Goal: Task Accomplishment & Management: Complete application form

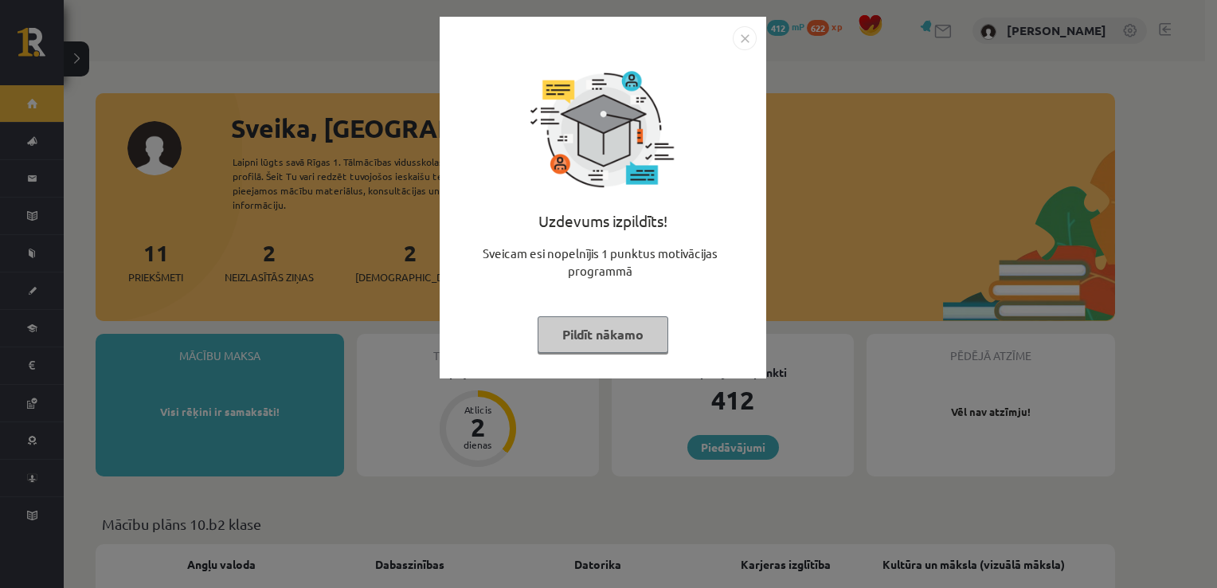
click at [741, 32] on img "Close" at bounding box center [745, 38] width 24 height 24
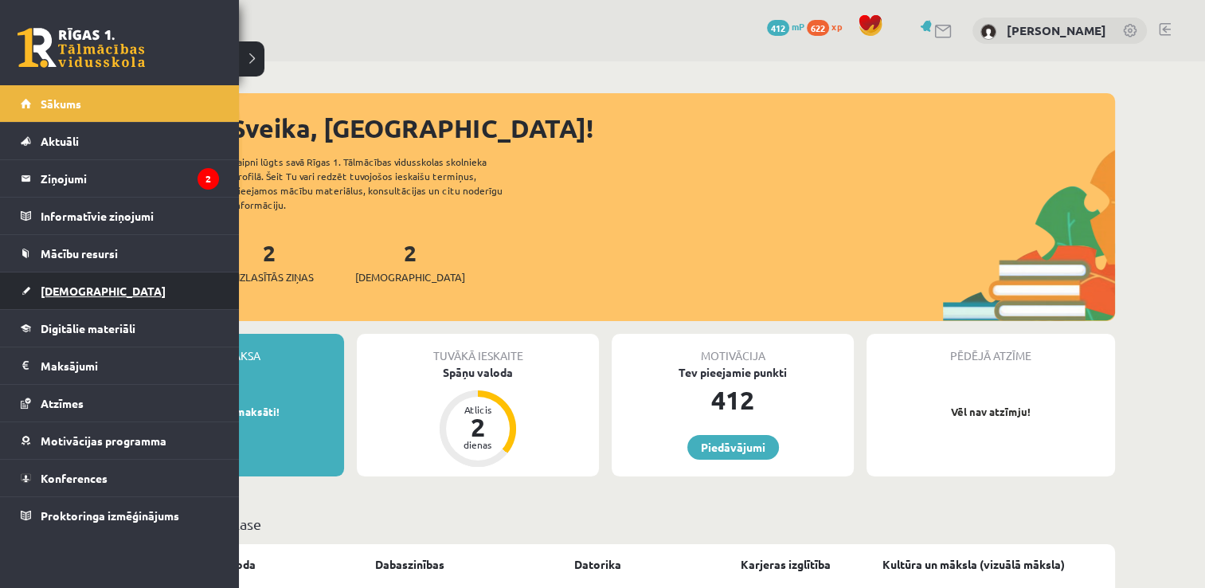
click at [165, 299] on link "[DEMOGRAPHIC_DATA]" at bounding box center [120, 290] width 198 height 37
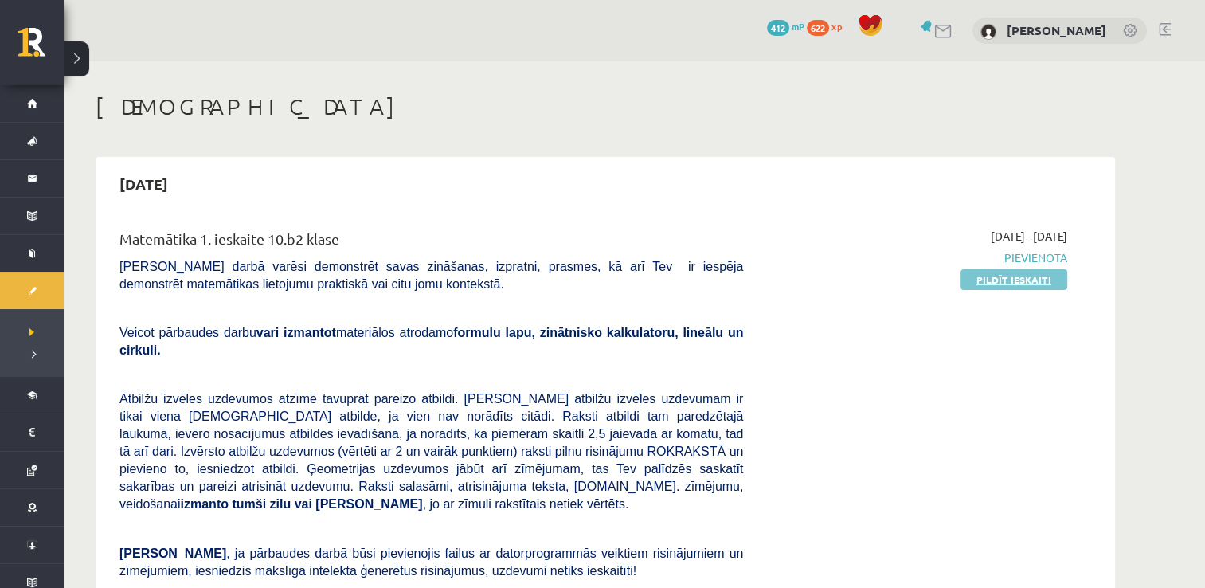
click at [1024, 285] on link "Pildīt ieskaiti" at bounding box center [1013, 279] width 107 height 21
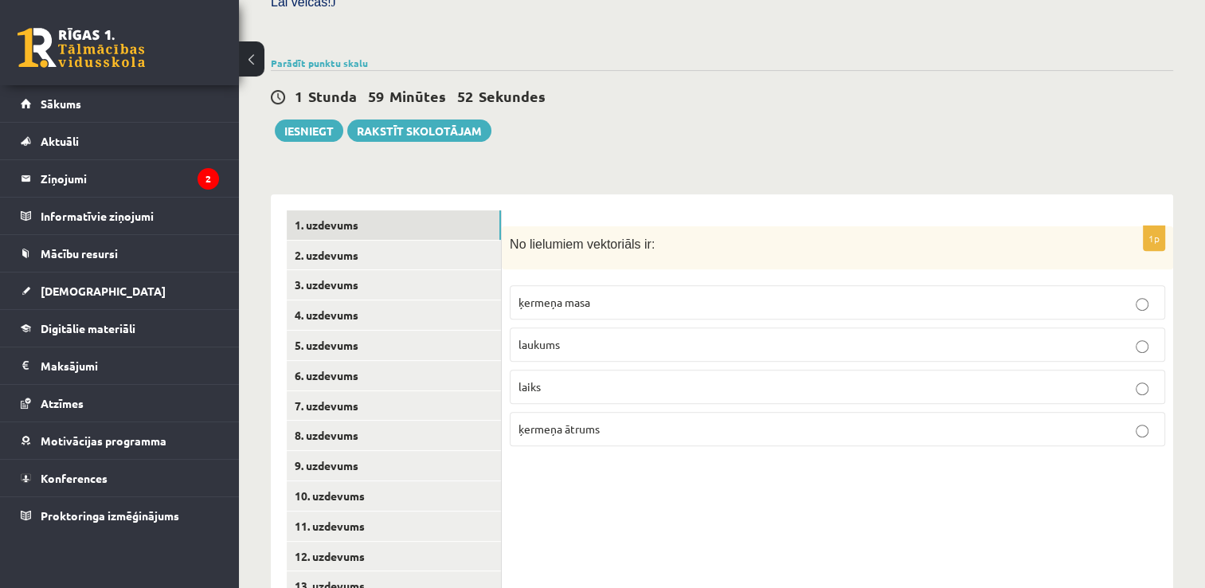
scroll to position [540, 0]
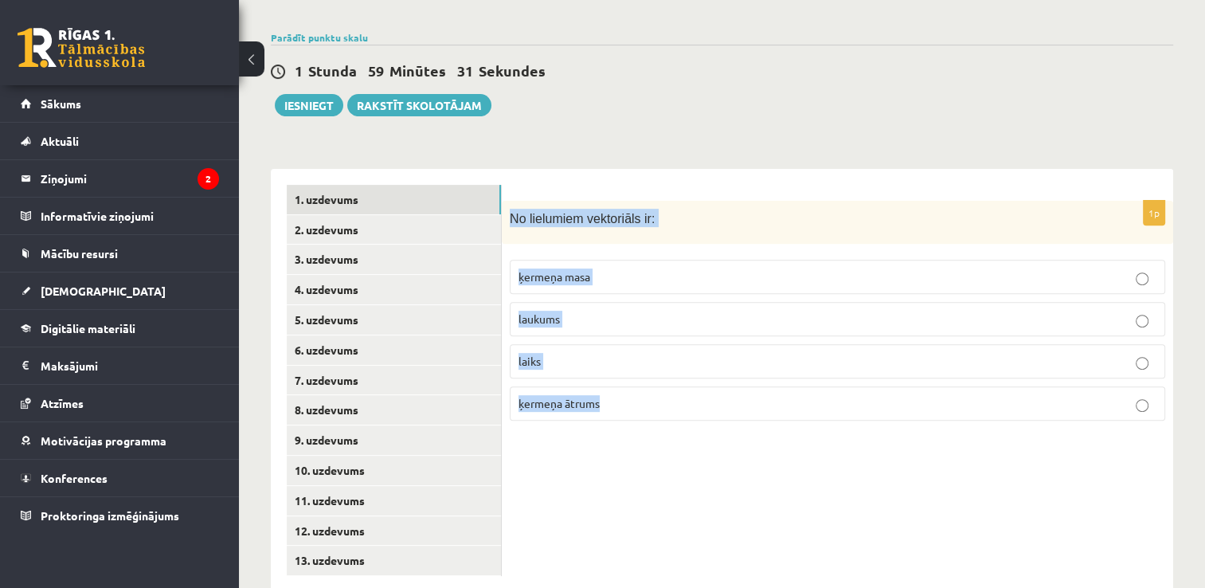
drag, startPoint x: 511, startPoint y: 182, endPoint x: 784, endPoint y: 412, distance: 356.1
click at [784, 412] on div "1p No lielumiem vektoriāls ir: ķermeņa masa laukums laiks ķermeņa ātrums" at bounding box center [837, 380] width 671 height 423
copy div "No lielumiem vektoriāls ir: ķermeņa masa laukums laiks ķermeņa ātrums"
drag, startPoint x: 741, startPoint y: 485, endPoint x: 555, endPoint y: 470, distance: 187.0
click at [555, 470] on div "1p No lielumiem vektoriāls ir: ķermeņa masa laukums laiks ķermeņa ātrums" at bounding box center [837, 380] width 671 height 423
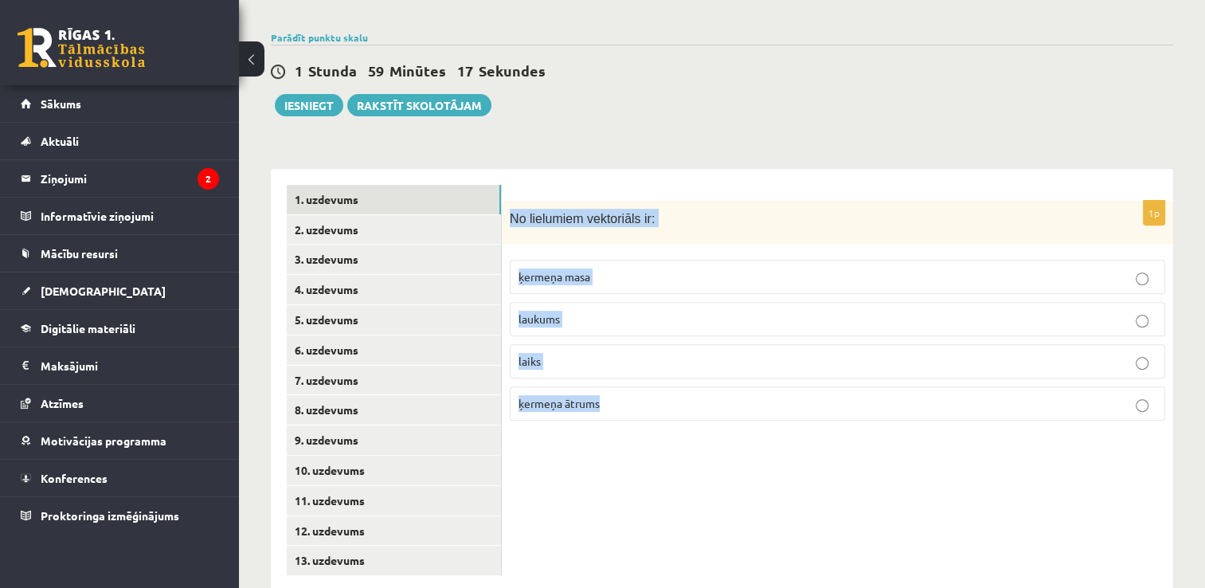
click at [555, 470] on div "1p No lielumiem vektoriāls ir: ķermeņa masa laukums laiks ķermeņa ātrums" at bounding box center [837, 380] width 671 height 423
drag, startPoint x: 555, startPoint y: 470, endPoint x: 817, endPoint y: 456, distance: 262.4
click at [817, 456] on div "1p No lielumiem vektoriāls ir: ķermeņa masa laukums laiks ķermeņa ātrums" at bounding box center [837, 380] width 671 height 423
drag, startPoint x: 817, startPoint y: 456, endPoint x: 714, endPoint y: 428, distance: 107.0
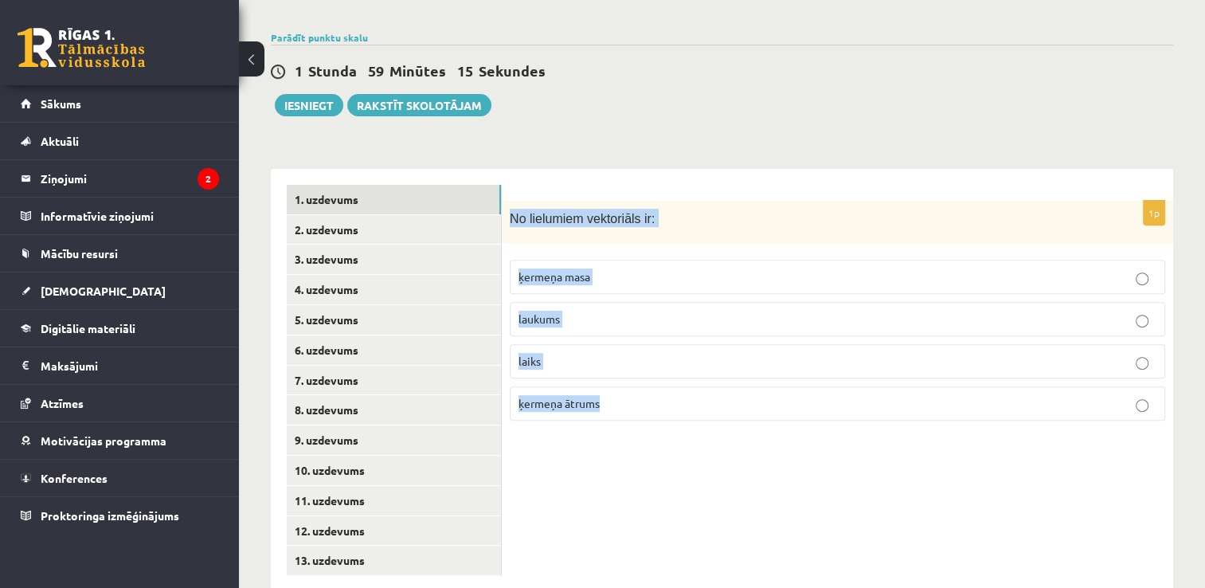
click at [714, 428] on div "1p No lielumiem vektoriāls ir: ķermeņa masa laukums laiks ķermeņa ātrums" at bounding box center [837, 380] width 671 height 423
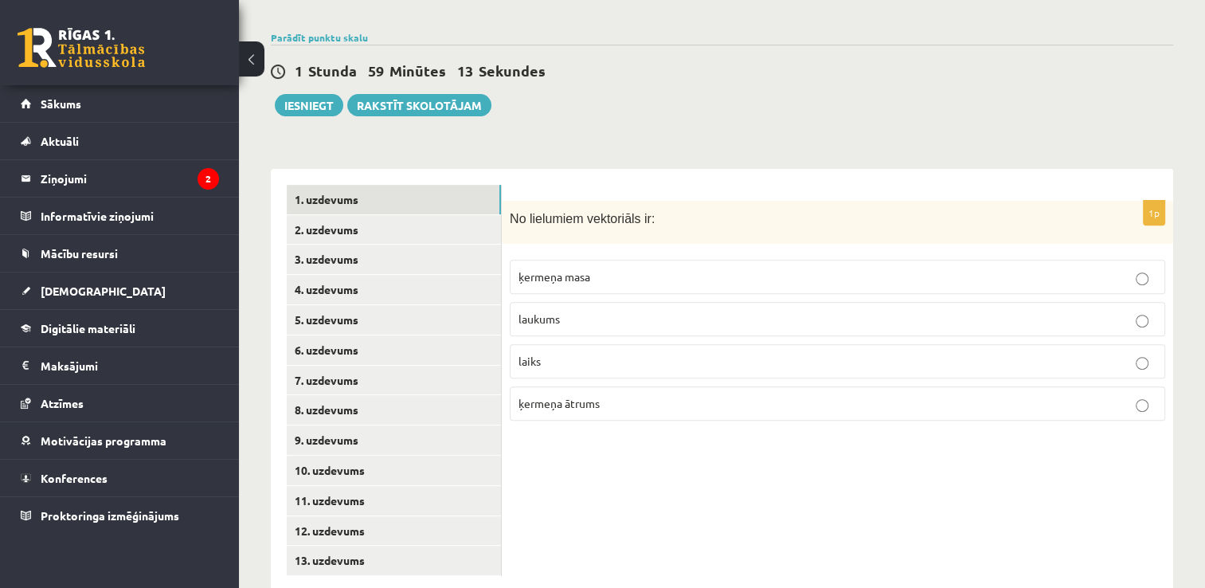
click at [707, 395] on p "ķermeņa ātrums" at bounding box center [837, 403] width 638 height 17
click at [381, 215] on link "2. uzdevums" at bounding box center [394, 229] width 214 height 29
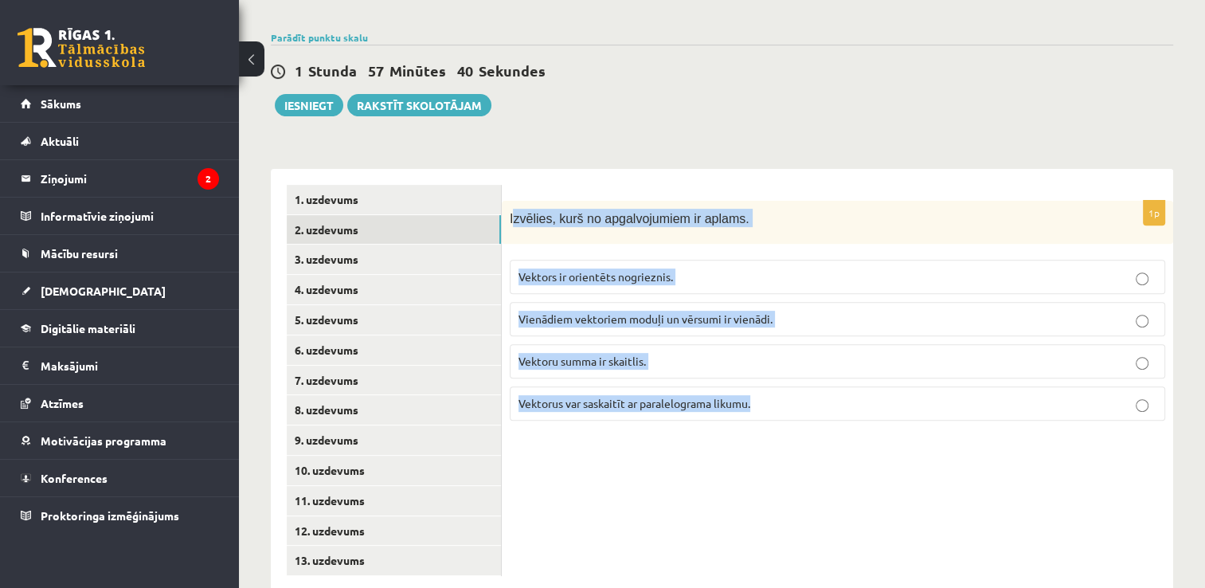
drag, startPoint x: 514, startPoint y: 179, endPoint x: 866, endPoint y: 385, distance: 408.0
click at [866, 385] on div "1p Izvēlies, kurš no apgalvojumiem ir aplams. Vektors ir orientēts nogrieznis. …" at bounding box center [837, 317] width 671 height 233
copy div "zvēlies, kurš no apgalvojumiem ir aplams. Vektors ir orientēts nogrieznis. Vien…"
click at [612, 455] on div "1p Izvēlies, kurš no apgalvojumiem ir aplams. Vektors ir orientēts nogrieznis. …" at bounding box center [837, 380] width 671 height 423
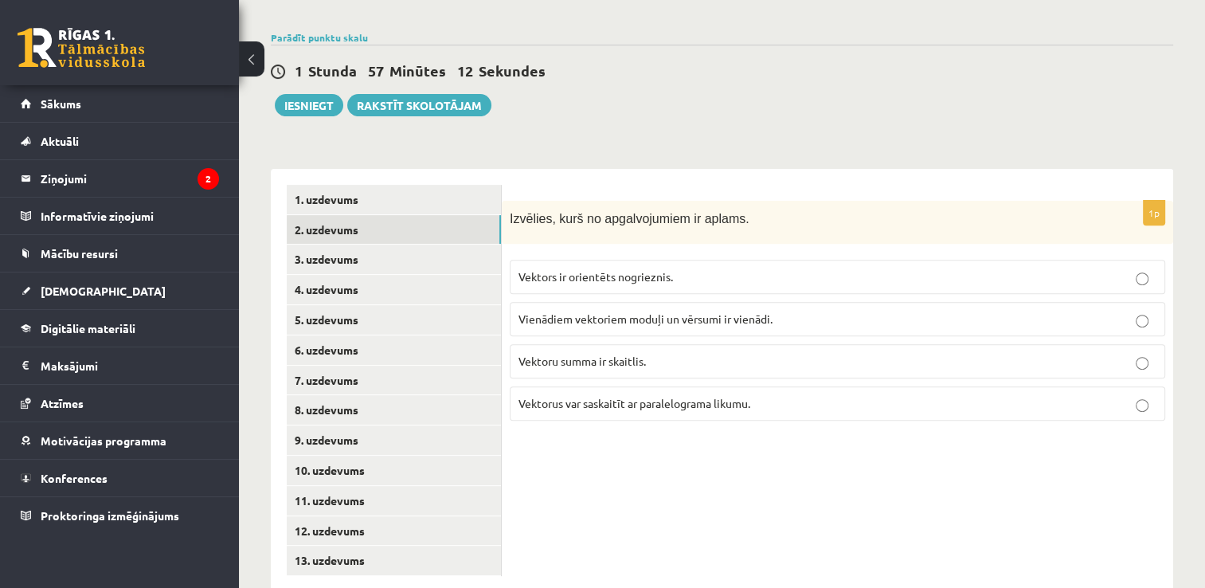
click at [660, 353] on p "Vektoru summa ir skaitlis." at bounding box center [837, 361] width 638 height 17
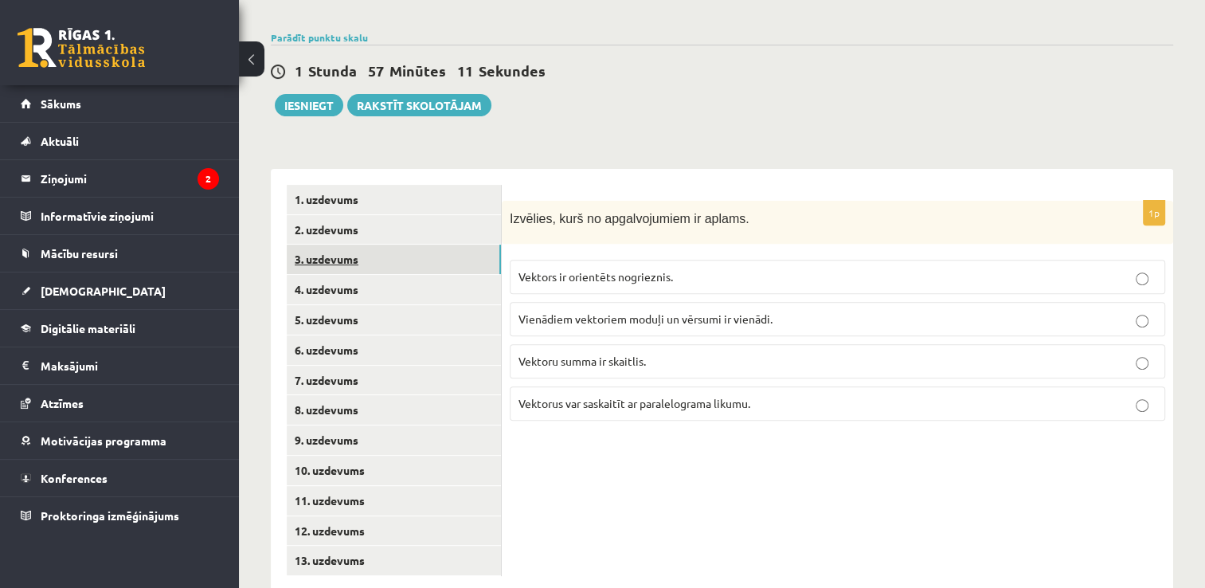
click at [336, 244] on link "3. uzdevums" at bounding box center [394, 258] width 214 height 29
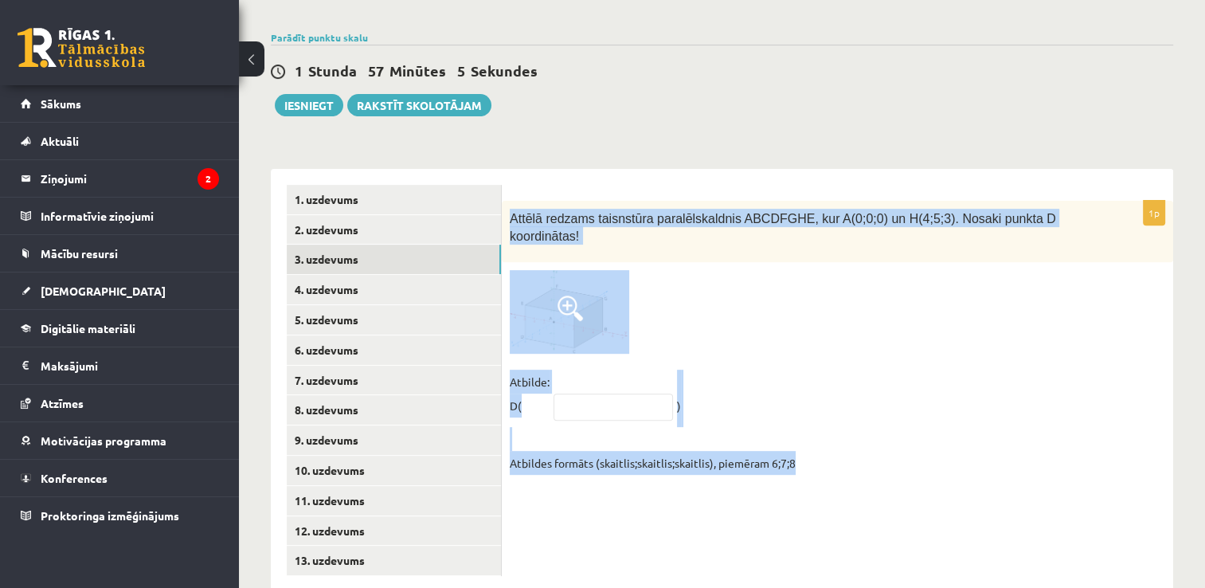
drag, startPoint x: 511, startPoint y: 182, endPoint x: 842, endPoint y: 425, distance: 410.2
click at [842, 425] on div "1p Attēlā redzams taisnstūra paralēlskaldnis ABCDFGHE, kur A(0;0;0) un H(4;5;3)…" at bounding box center [837, 342] width 671 height 282
drag, startPoint x: 842, startPoint y: 425, endPoint x: 742, endPoint y: 404, distance: 101.8
copy div "Attēlā redzams taisnstūra paralēlskaldnis ABCDFGHE, kur A(0;0;0) un H(4;5;3). N…"
click at [636, 500] on div "1p Attēlā redzams taisnstūra paralēlskaldnis ABCDFGHE, kur A(0;0;0) un H(4;5;3)…" at bounding box center [837, 380] width 671 height 423
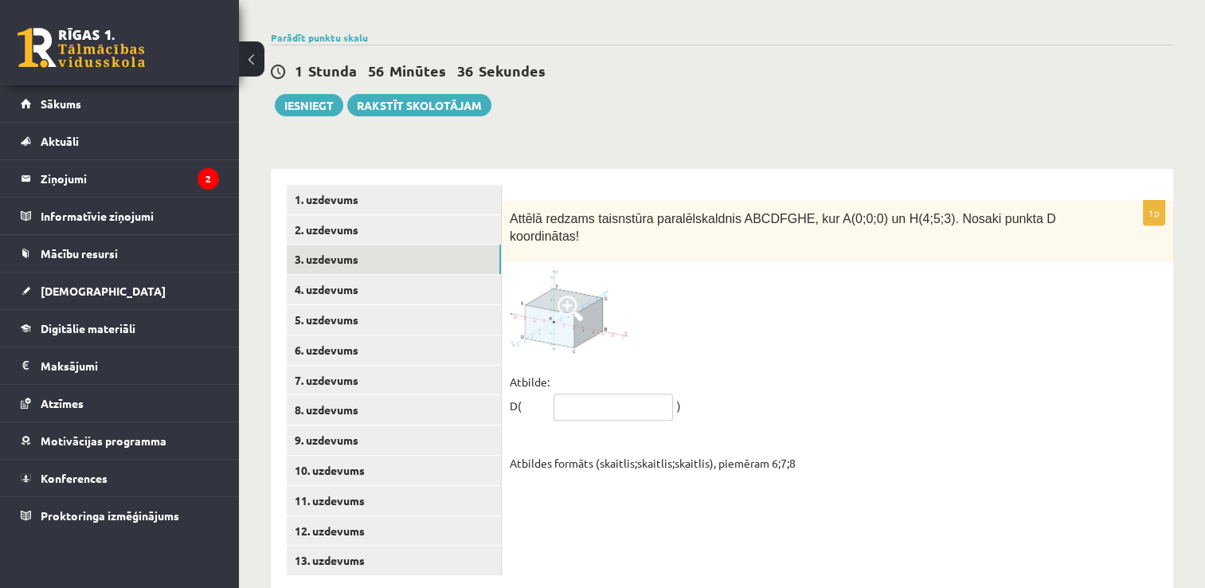
click at [584, 393] on input "text" at bounding box center [612, 406] width 119 height 27
type input "*****"
click at [400, 275] on link "4. uzdevums" at bounding box center [394, 289] width 214 height 29
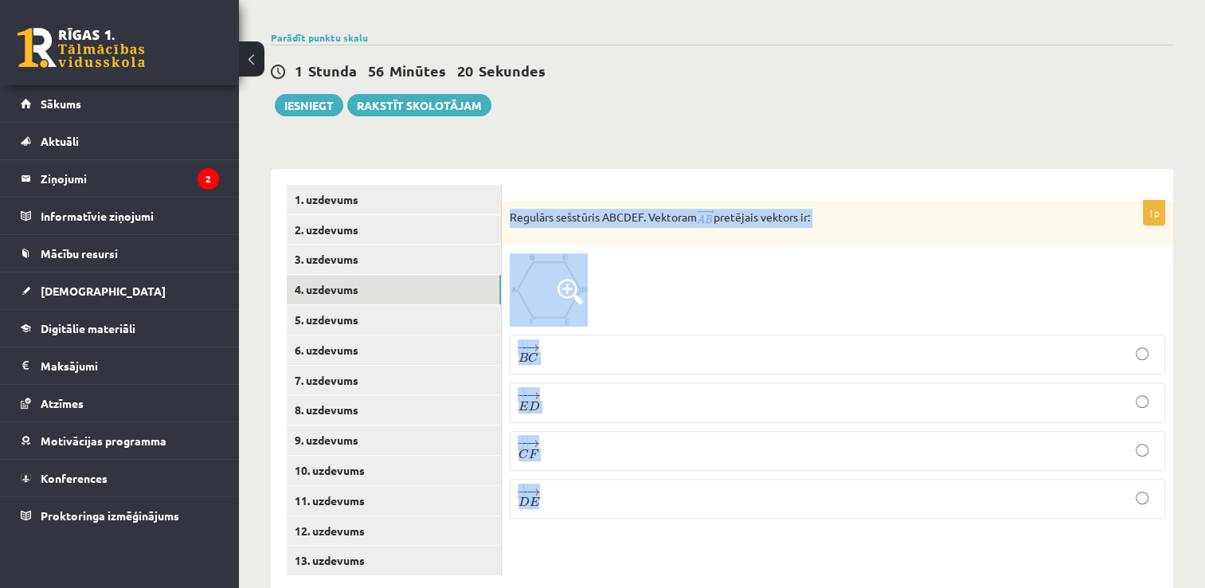
drag, startPoint x: 513, startPoint y: 180, endPoint x: 819, endPoint y: 463, distance: 417.0
click at [819, 463] on div "1p Regulārs sešstūris ABCDEF. Vektoram pretējais vektors ir: − − → B C B C → − …" at bounding box center [837, 366] width 671 height 330
click at [714, 209] on img at bounding box center [705, 218] width 17 height 19
copy div "Regulārs sešstūris ABCDEF. Vektoram pretējais vektors ir: − − → B C B C → − − →…"
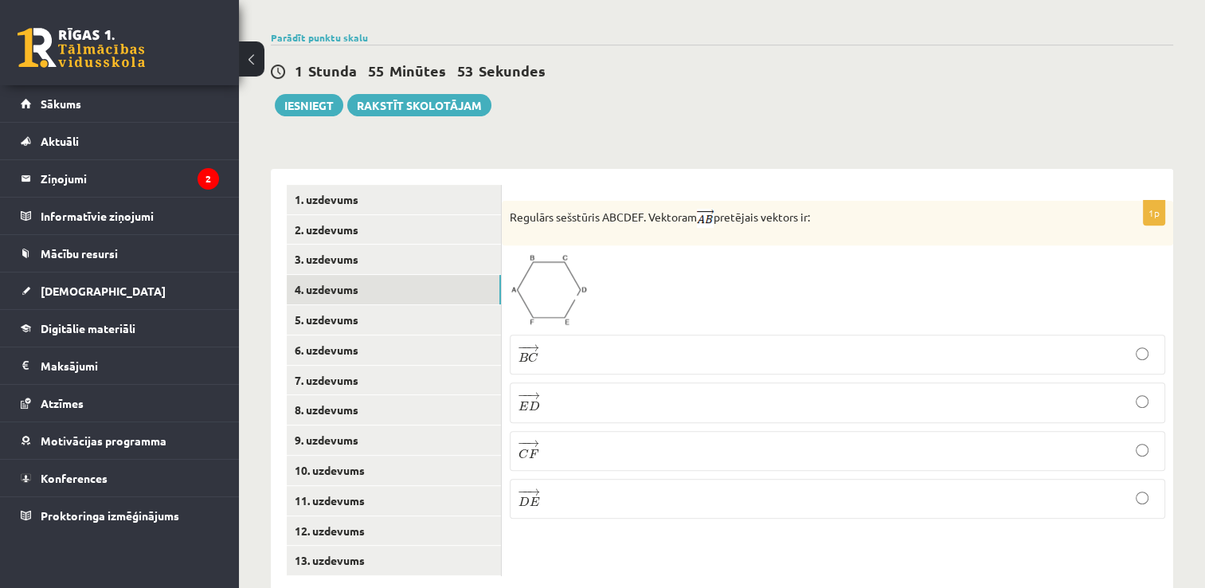
click at [634, 538] on div "1p Regulārs sešstūris ABCDEF. Vektoram pretējais vektors ir: − − → B C B C → − …" at bounding box center [837, 380] width 671 height 423
click at [606, 391] on p "− − → E D E D →" at bounding box center [837, 402] width 638 height 22
click at [327, 305] on link "5. uzdevums" at bounding box center [394, 319] width 214 height 29
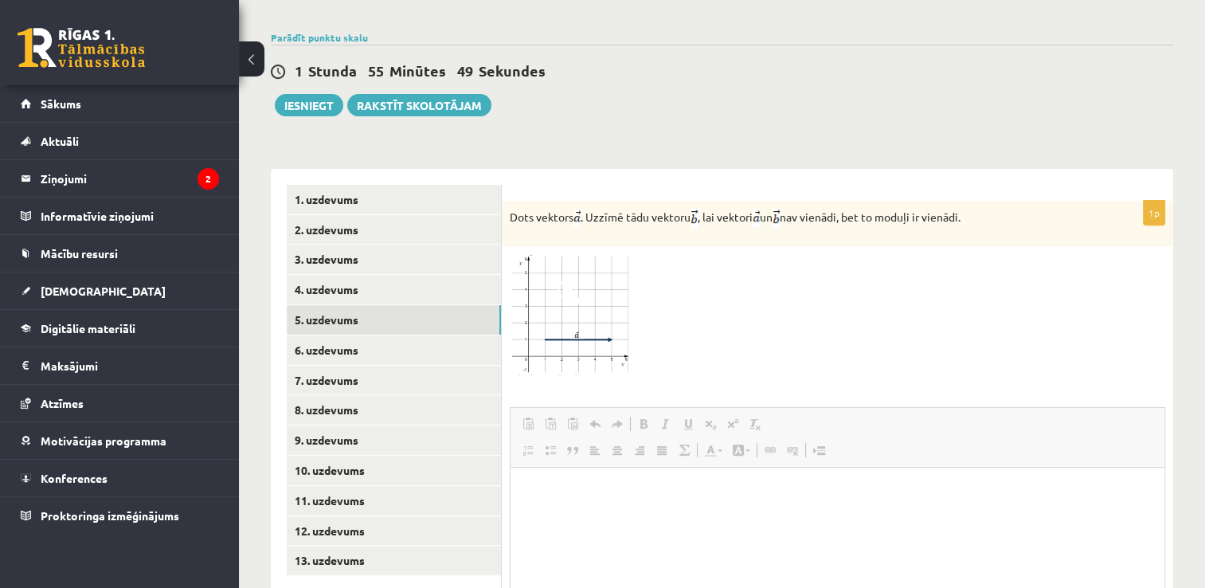
scroll to position [0, 0]
drag, startPoint x: 510, startPoint y: 179, endPoint x: 1005, endPoint y: 201, distance: 495.8
click at [1005, 201] on div "Dots vektors . Uzzīmē tādu vektoru , lai vektori un nav vienādi, bet to moduļi …" at bounding box center [837, 223] width 671 height 45
drag, startPoint x: 1005, startPoint y: 201, endPoint x: 932, endPoint y: 180, distance: 76.1
copy p "Dots vektors . Uzzīmē tādu vektoru , lai vektori un nav vienādi, bet to moduļi …"
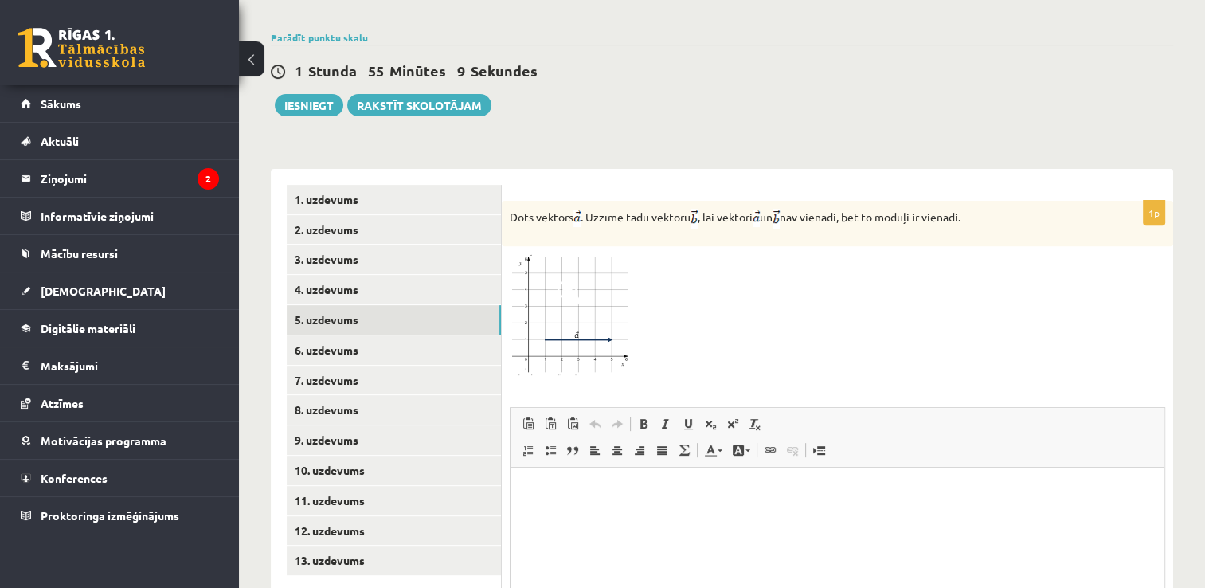
click at [843, 480] on html at bounding box center [837, 491] width 654 height 49
click at [401, 335] on link "6. uzdevums" at bounding box center [394, 349] width 214 height 29
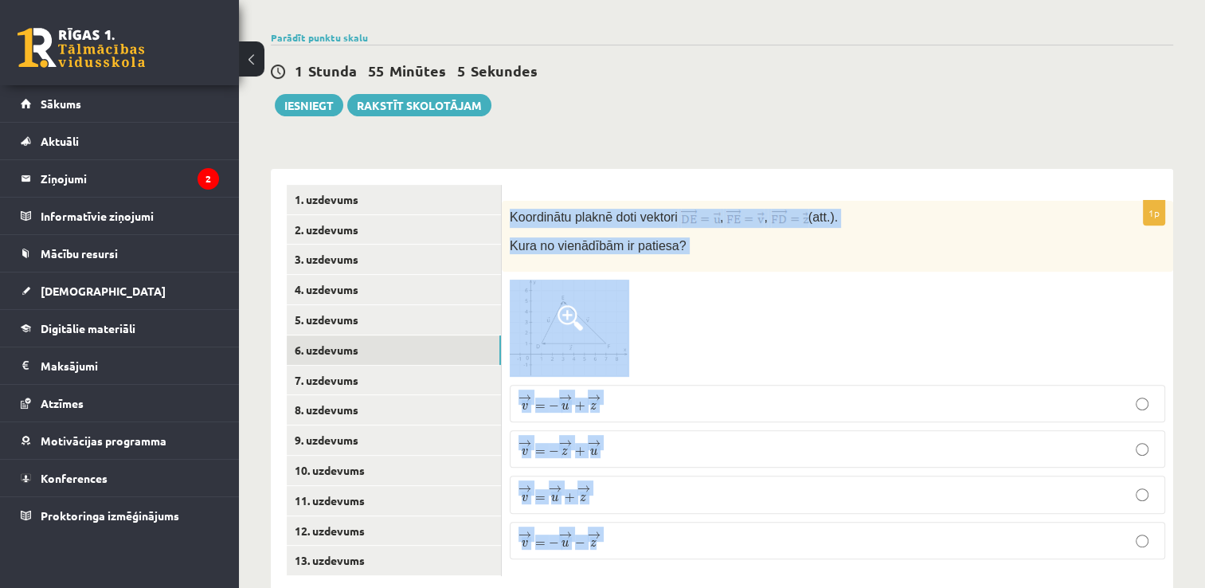
drag, startPoint x: 511, startPoint y: 179, endPoint x: 803, endPoint y: 511, distance: 441.9
click at [803, 511] on div "1p Koordinātu plaknē doti vektori , , (att.). Kura no vienādībām ir patiesa? → …" at bounding box center [837, 386] width 671 height 371
copy div "Koordinātu plaknē doti vektori , , (att.). Kura no vienādībām ir patiesa? → v =…"
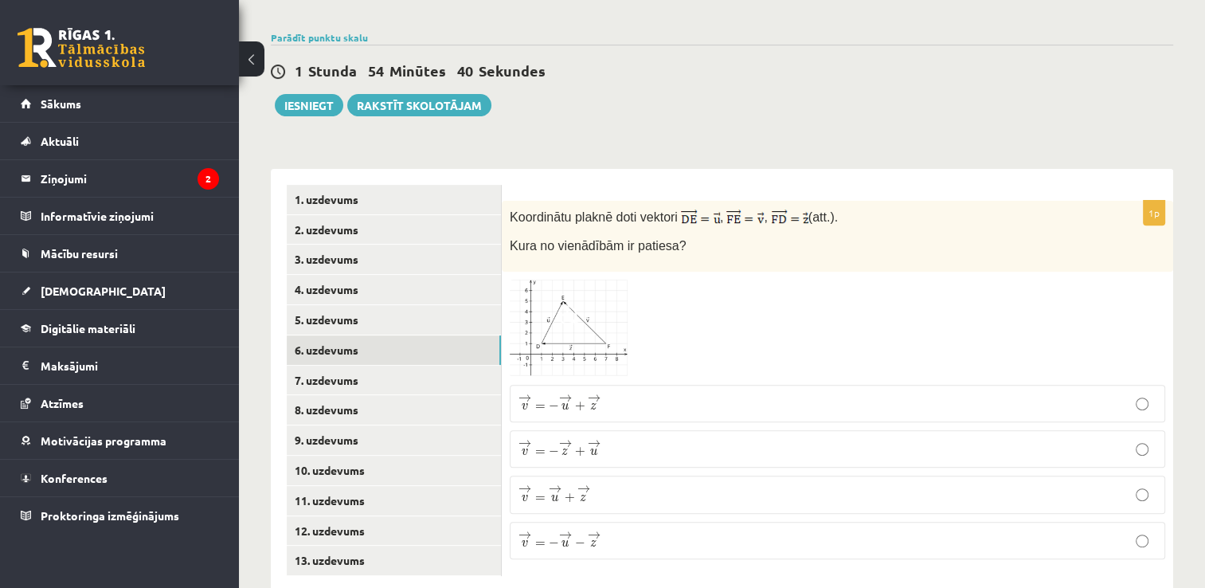
click at [674, 529] on div "1p Koordinātu plaknē doti vektori , , (att.). Kura no vienādībām ir patiesa? → …" at bounding box center [837, 386] width 671 height 371
click at [632, 393] on p "→ v = − → u + → z v → = − u → + z →" at bounding box center [837, 403] width 638 height 20
click at [584, 494] on span "z" at bounding box center [583, 497] width 6 height 7
click at [417, 366] on link "7. uzdevums" at bounding box center [394, 380] width 214 height 29
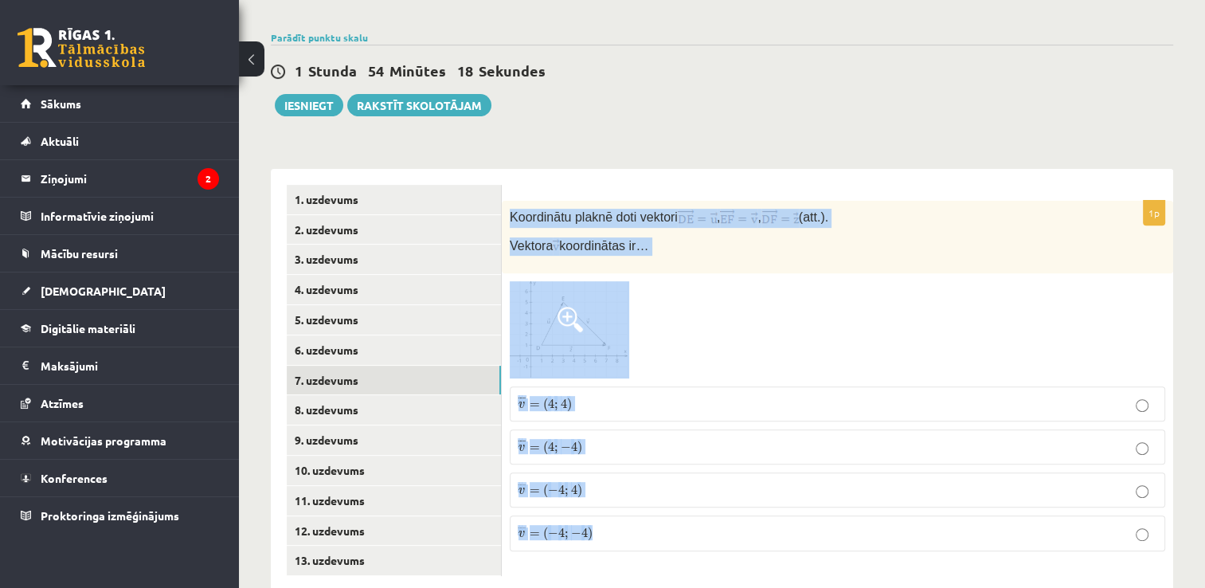
drag, startPoint x: 512, startPoint y: 180, endPoint x: 840, endPoint y: 483, distance: 446.4
click at [840, 483] on div "1p Koordinātu plaknē doti vektori , , (att.). Vektora koordinātas ir… ¯ ¯ ¯ v =…" at bounding box center [837, 382] width 671 height 363
copy div "Koordinātu plaknē doti vektori , , (att.). Vektora koordinātas ir… ¯ ¯ ¯ v = ( …"
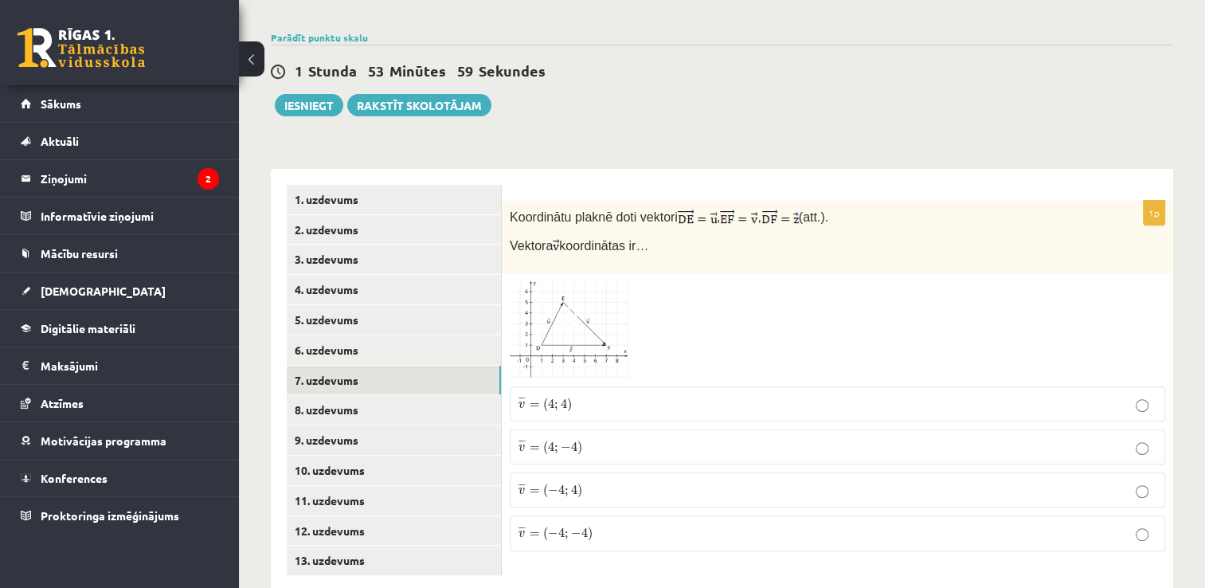
click at [637, 565] on div "Matemātika 1. ieskaite 10.b2 klase , Melānija Nemane (10.b2 klase) Pārbaudes da…" at bounding box center [722, 72] width 966 height 1102
click at [668, 395] on p "¯ ¯ ¯ v = ( 4 ; 4 ) v ¯ = ( 4 ; 4 )" at bounding box center [837, 404] width 638 height 18
click at [382, 395] on link "8. uzdevums" at bounding box center [394, 409] width 214 height 29
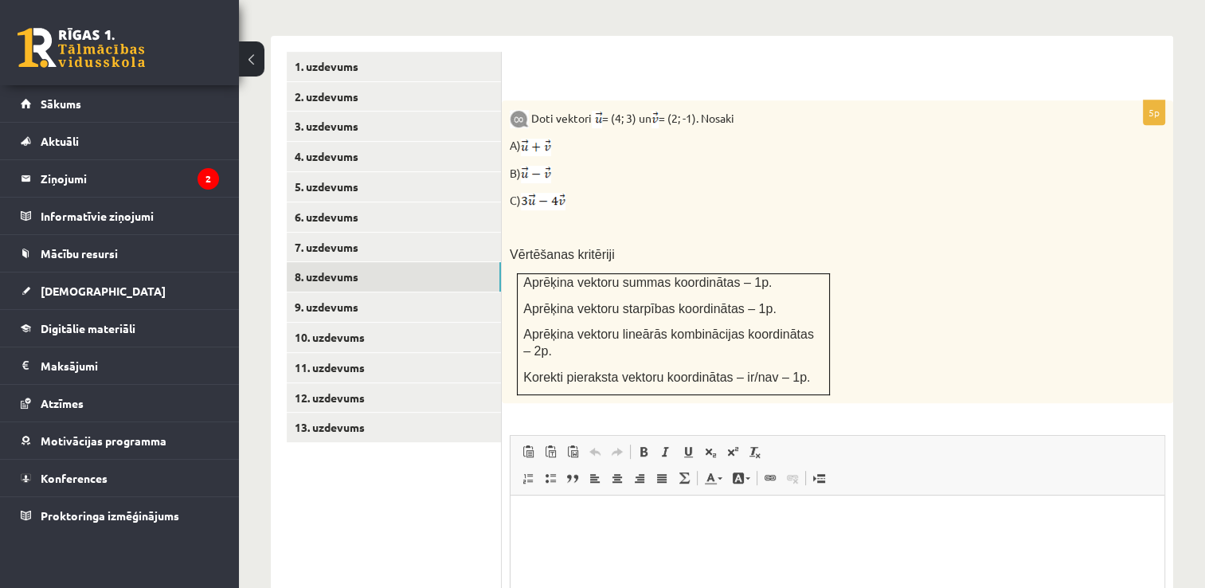
scroll to position [667, 0]
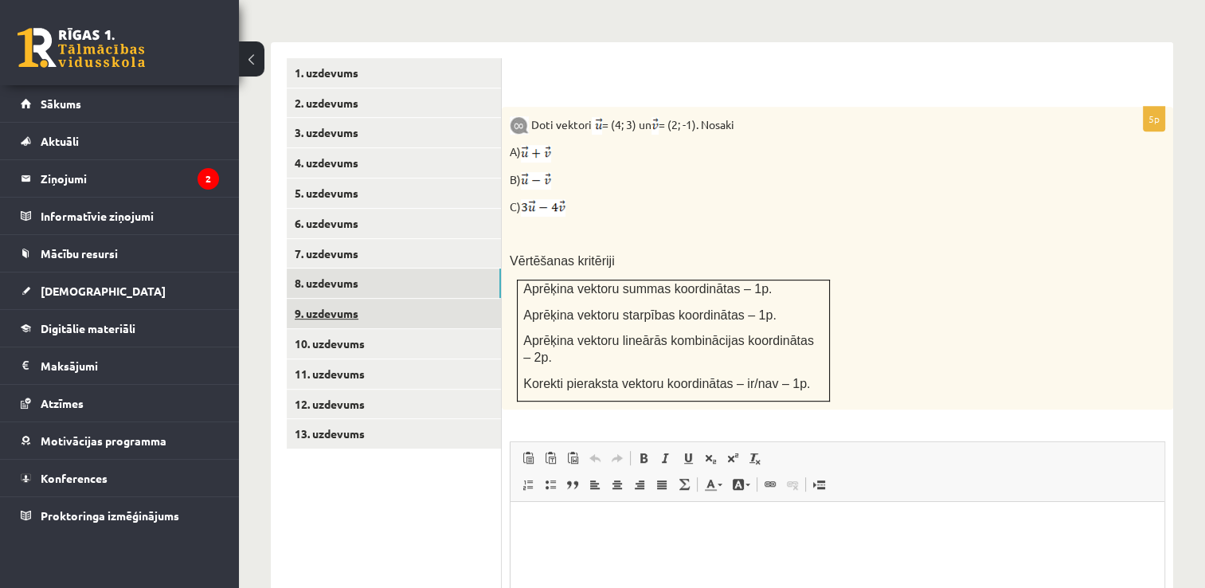
click at [464, 299] on link "9. uzdevums" at bounding box center [394, 313] width 214 height 29
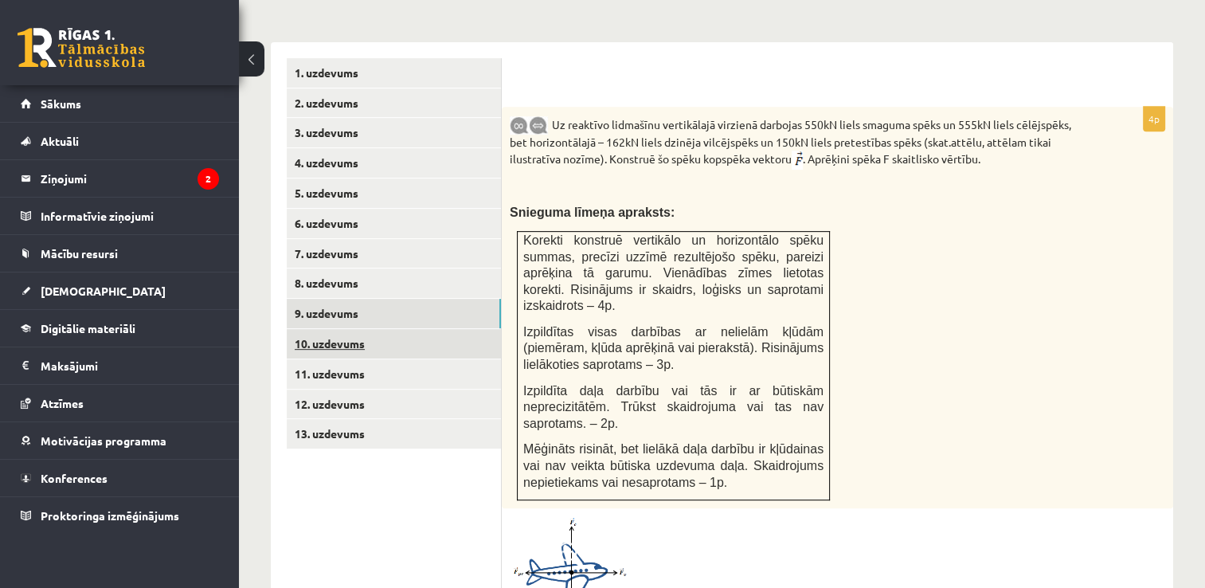
scroll to position [0, 0]
click at [437, 329] on link "10. uzdevums" at bounding box center [394, 343] width 214 height 29
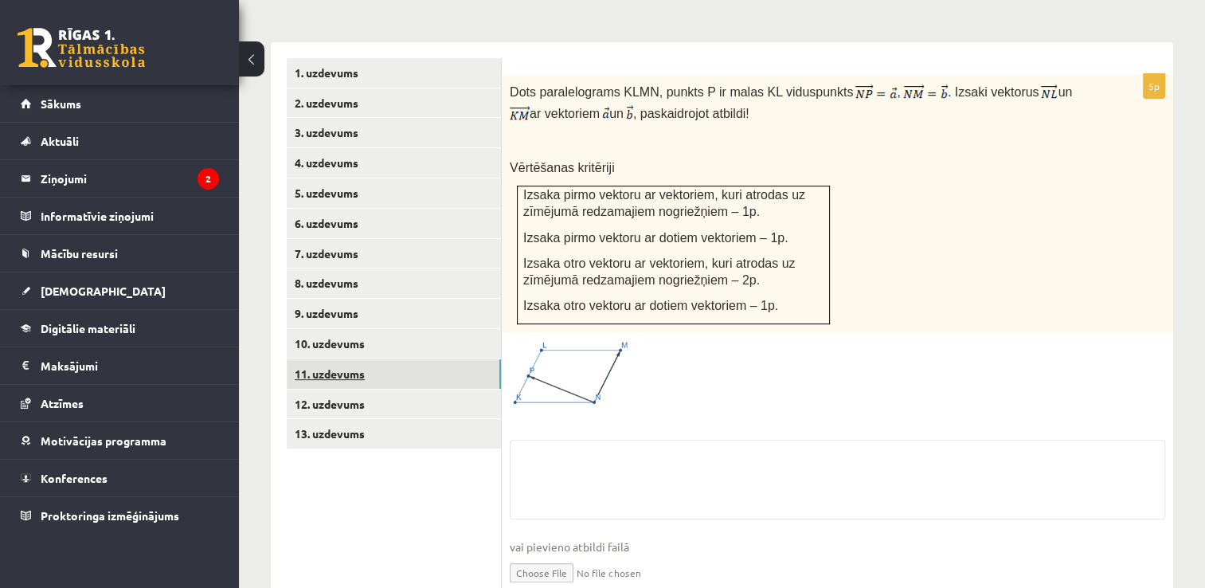
click at [430, 359] on link "11. uzdevums" at bounding box center [394, 373] width 214 height 29
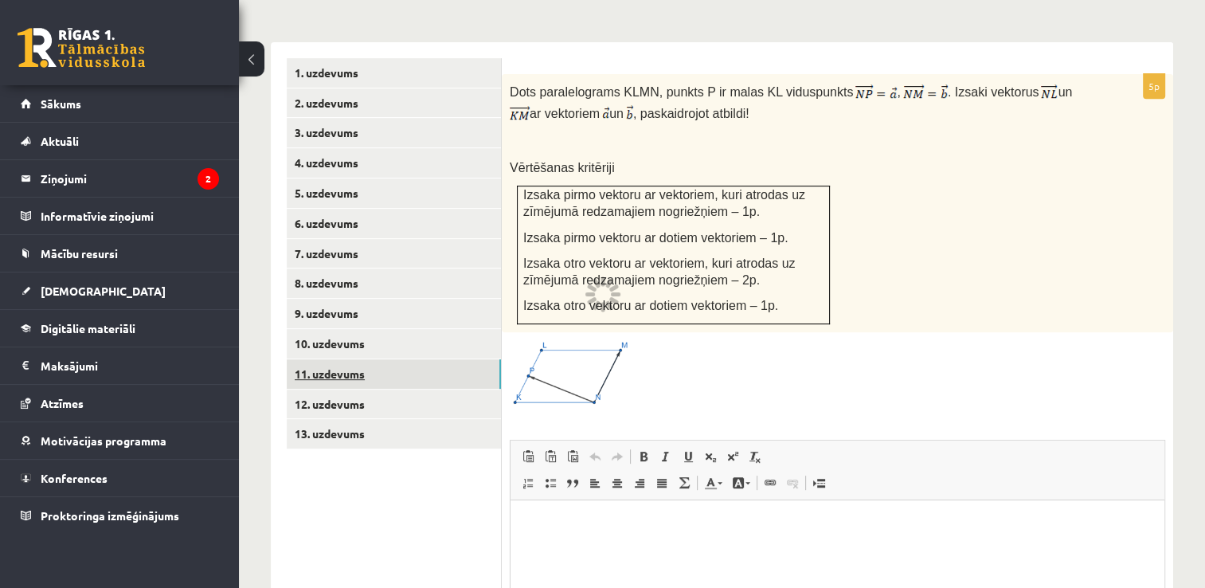
scroll to position [647, 0]
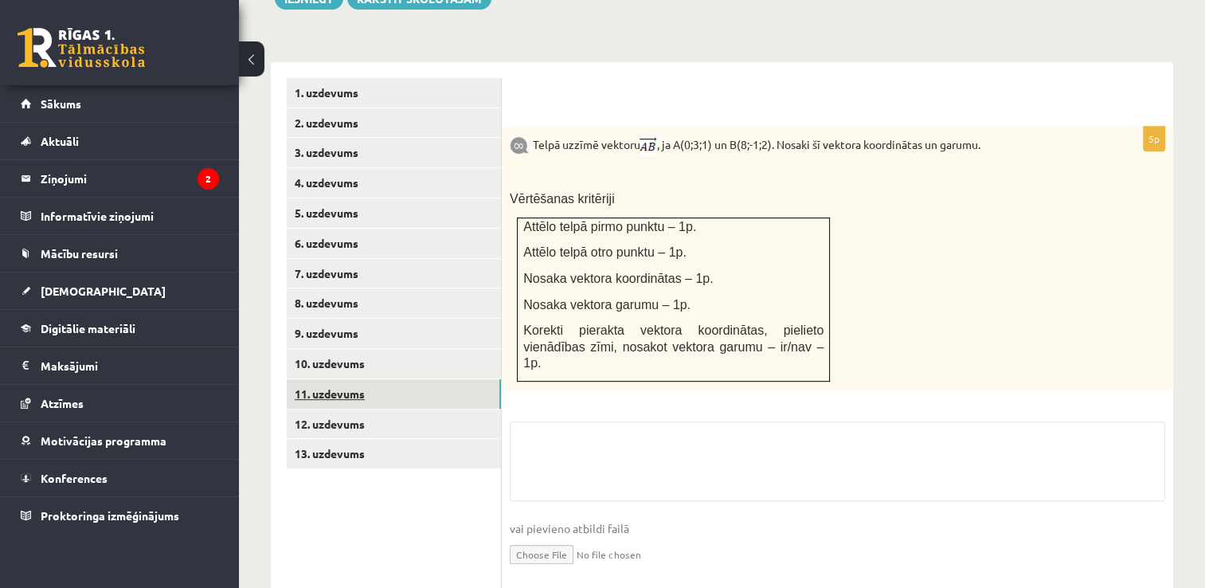
click at [423, 379] on link "11. uzdevums" at bounding box center [394, 393] width 214 height 29
click at [423, 409] on link "12. uzdevums" at bounding box center [394, 423] width 214 height 29
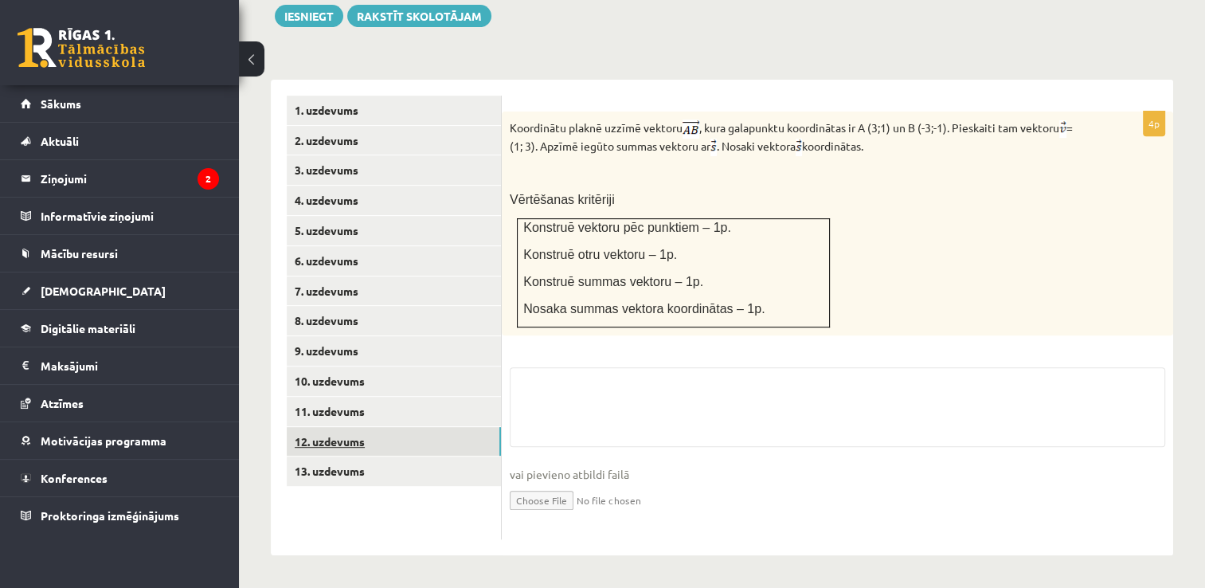
scroll to position [593, 0]
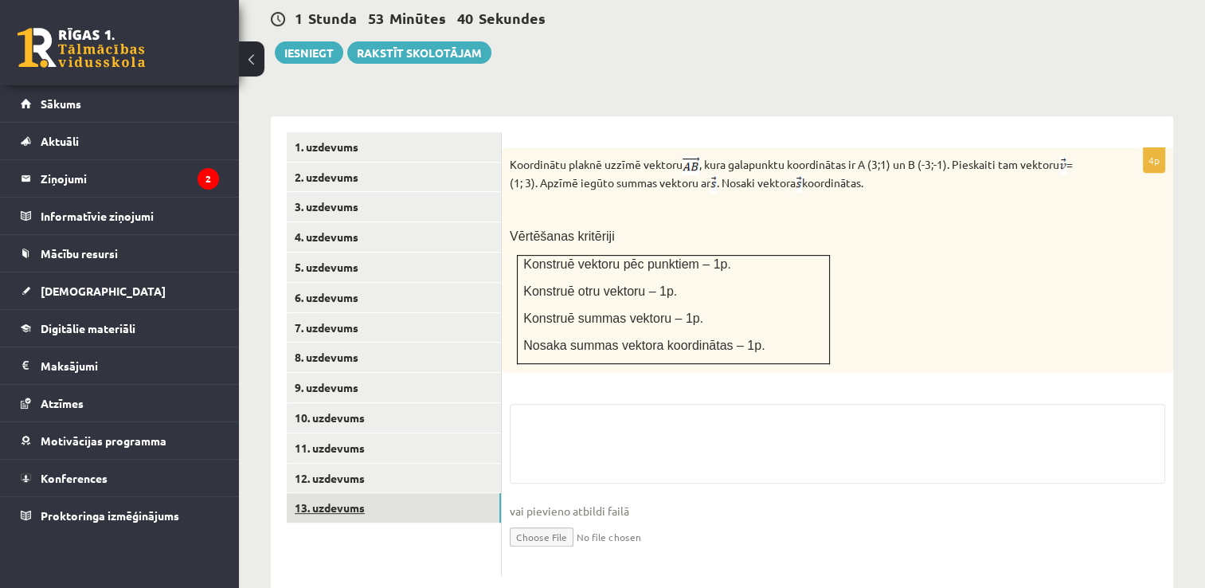
click at [405, 493] on link "13. uzdevums" at bounding box center [394, 507] width 214 height 29
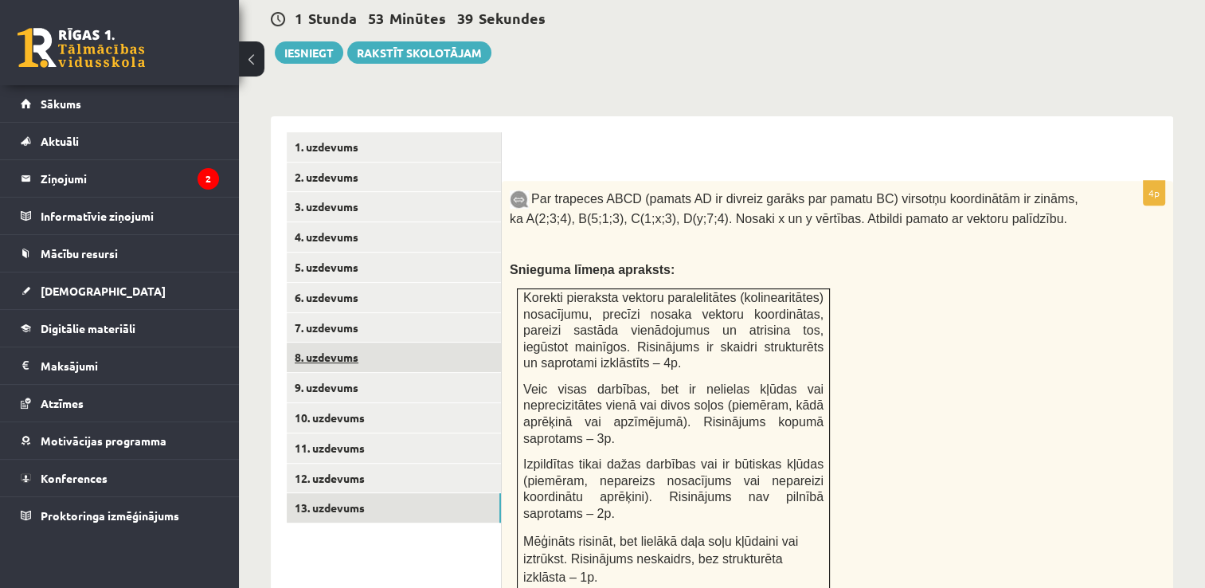
click at [393, 342] on link "8. uzdevums" at bounding box center [394, 356] width 214 height 29
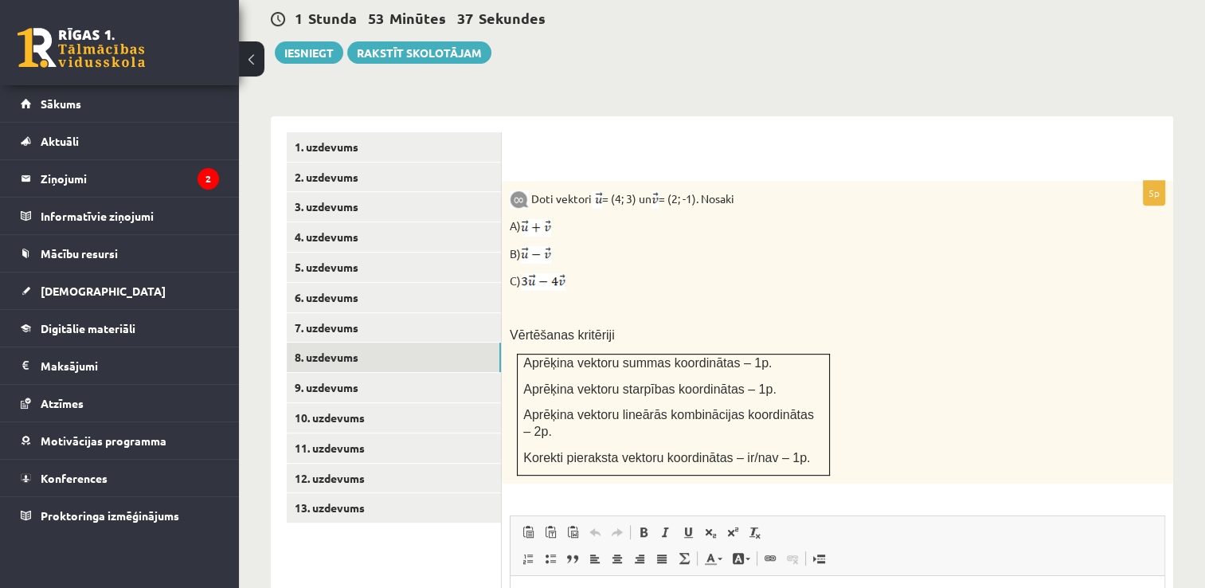
scroll to position [0, 0]
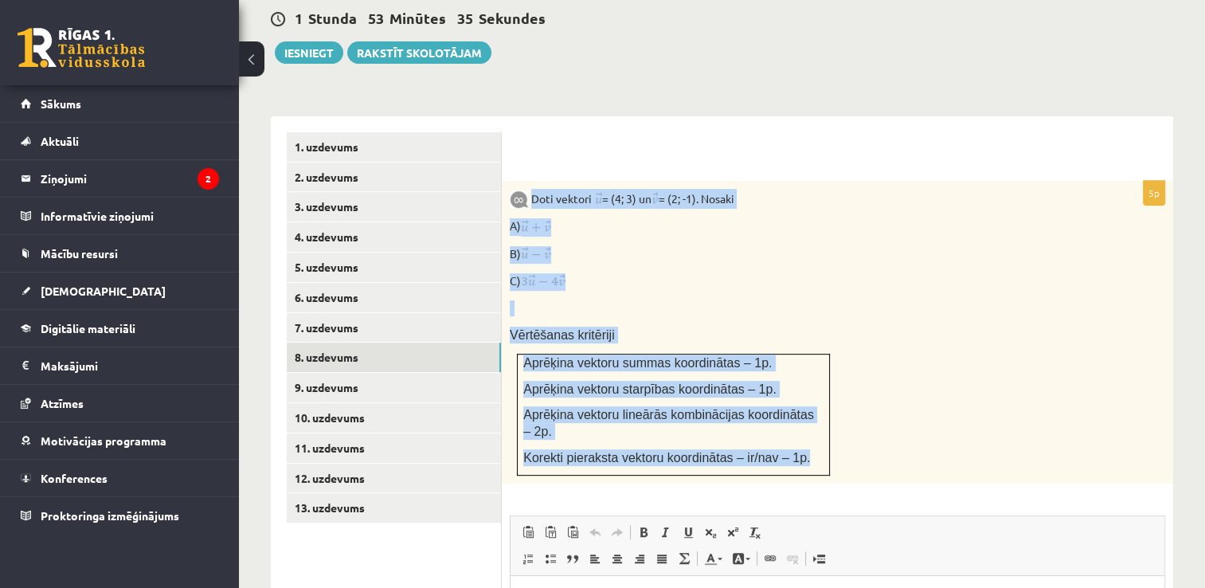
drag, startPoint x: 531, startPoint y: 161, endPoint x: 796, endPoint y: 419, distance: 370.0
click at [796, 419] on div "Doti vektori = (4; 3) un = (2; -1). Nosaki A) B) C) Vērtēšanas kritēriji Aprēķi…" at bounding box center [837, 332] width 671 height 303
drag, startPoint x: 796, startPoint y: 419, endPoint x: 742, endPoint y: 401, distance: 57.2
copy div "Doti vektori = (4; 3) un = (2; -1). Nosaki A) B) C) Vērtēšanas kritēriji Aprēķi…"
click at [998, 386] on div "Doti vektori = (4; 3) un = (2; -1). Nosaki A) B) C) Vērtēšanas kritēriji Aprēķi…" at bounding box center [837, 332] width 671 height 303
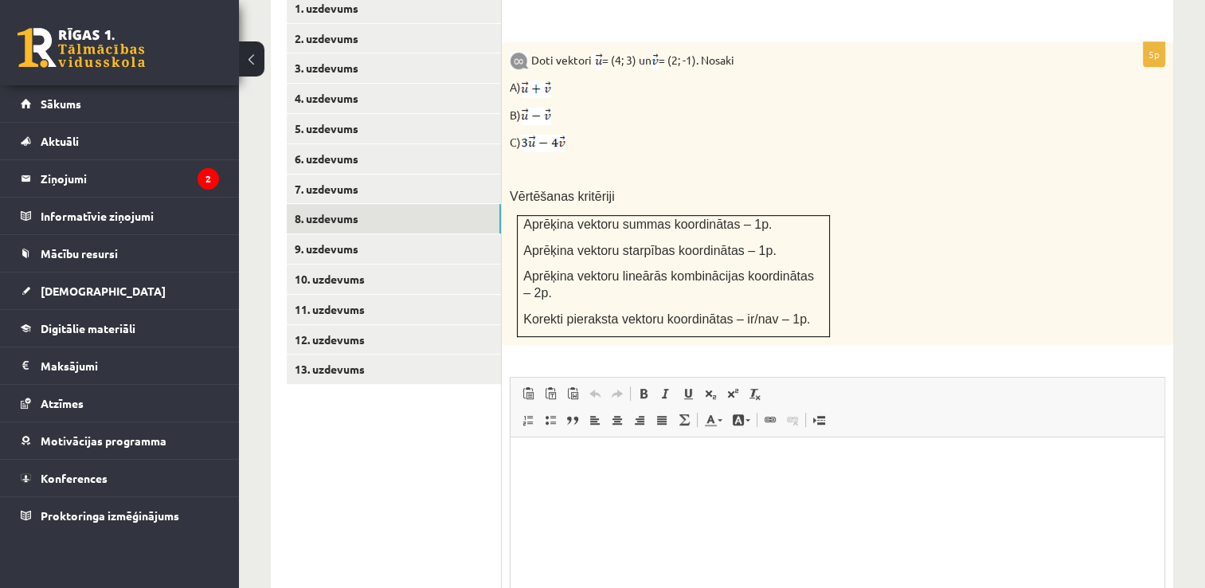
scroll to position [741, 0]
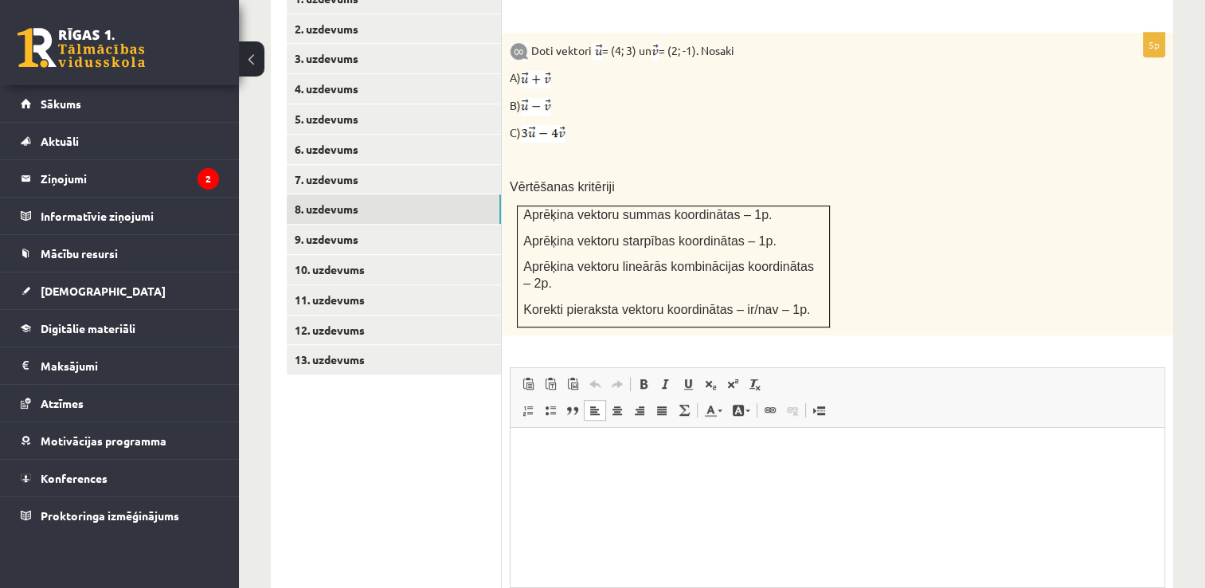
click at [569, 476] on html at bounding box center [837, 452] width 654 height 49
click at [538, 450] on p "******" at bounding box center [837, 452] width 623 height 17
click at [579, 455] on p "*******" at bounding box center [837, 452] width 623 height 17
click at [612, 451] on p "**********" at bounding box center [837, 452] width 623 height 17
click at [647, 449] on p "**********" at bounding box center [837, 452] width 623 height 17
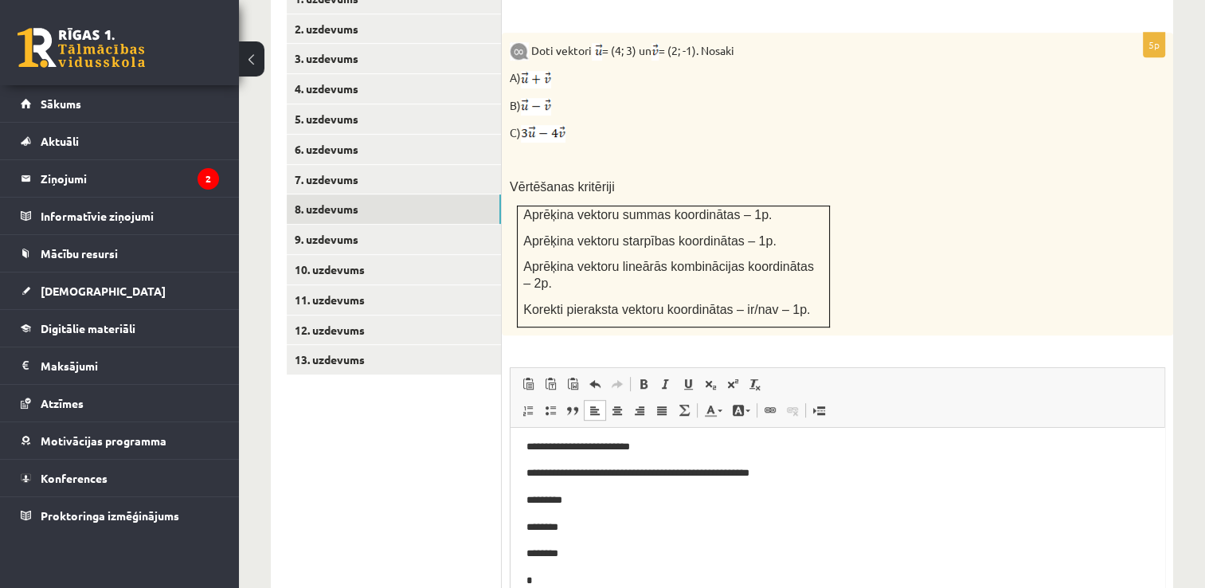
scroll to position [32, 0]
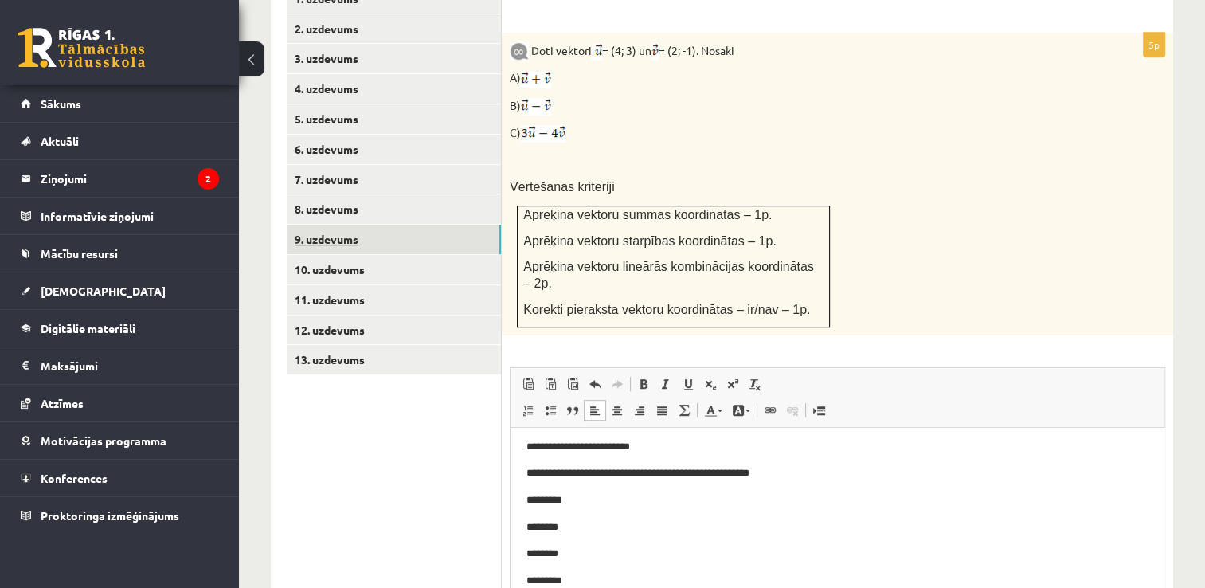
click at [420, 225] on link "9. uzdevums" at bounding box center [394, 239] width 214 height 29
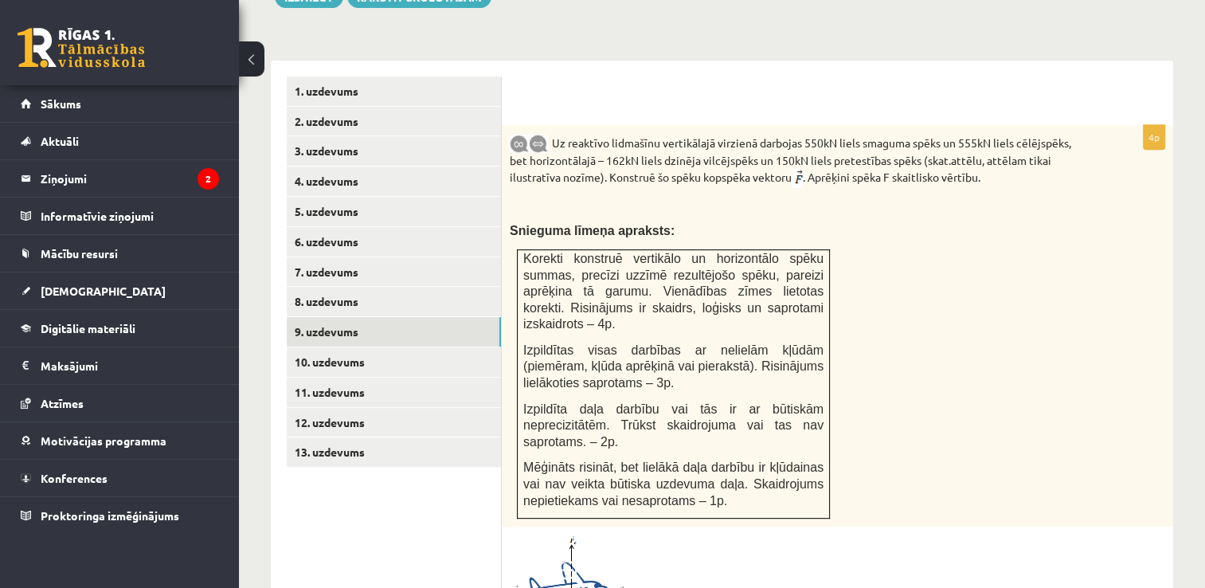
scroll to position [633, 0]
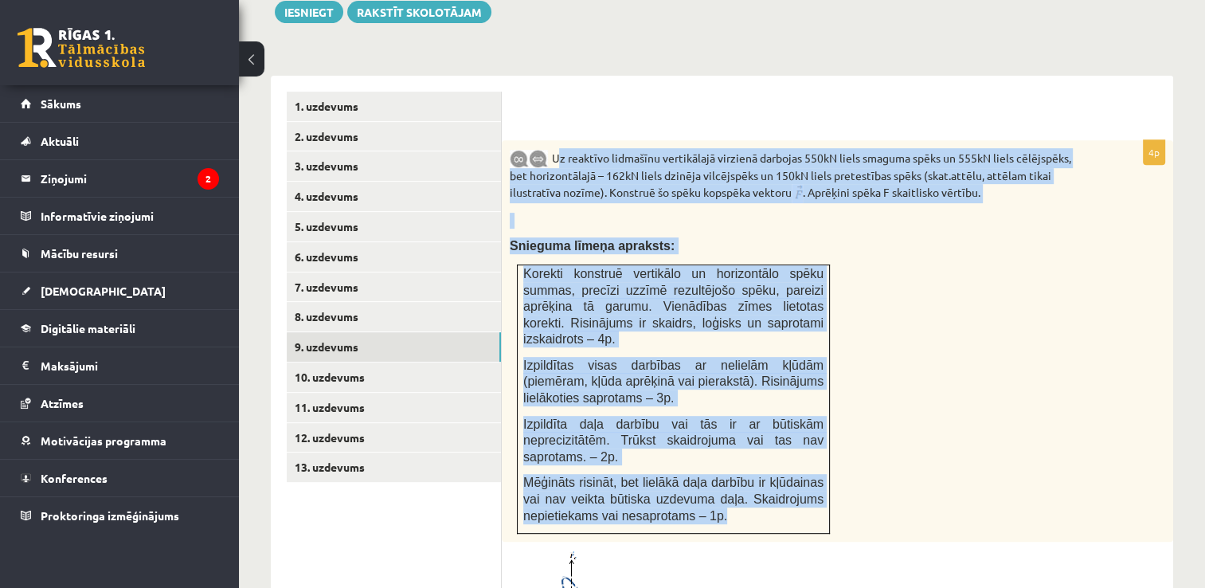
drag, startPoint x: 555, startPoint y: 116, endPoint x: 808, endPoint y: 468, distance: 433.2
click at [808, 468] on div "Uz reaktīvo lidmašīnu vertikālajā virzienā darbojas 550kN liels smaguma spēks u…" at bounding box center [837, 340] width 671 height 401
drag, startPoint x: 675, startPoint y: 432, endPoint x: 667, endPoint y: 432, distance: 8.8
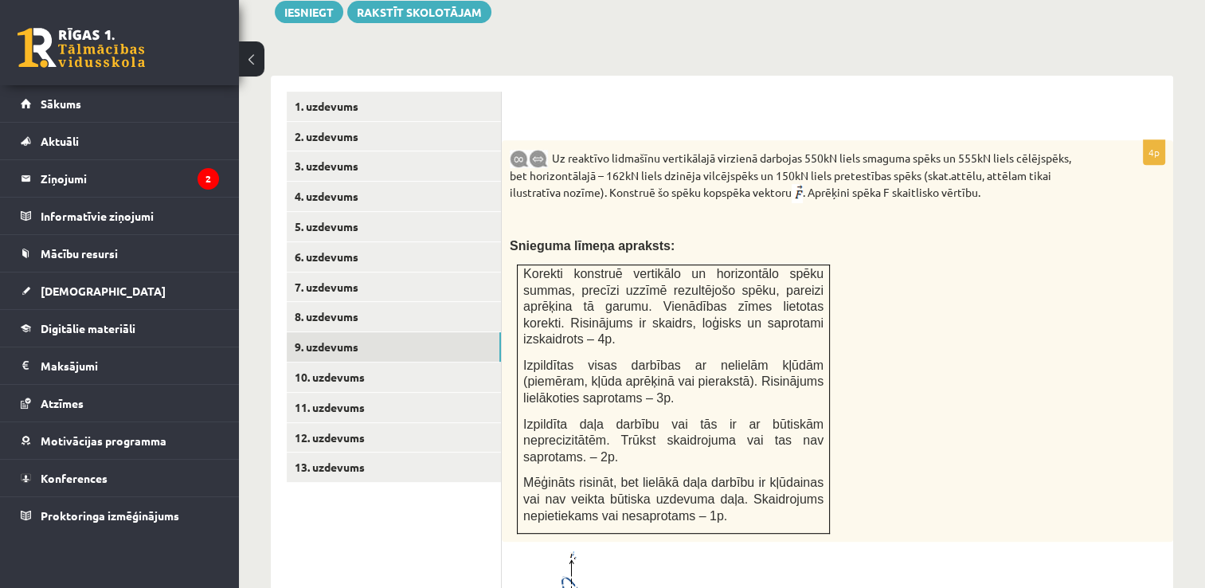
click at [564, 495] on div "4p Uz reaktīvo lidmašīnu vertikālajā virzienā darbojas 550kN liels smaguma spēk…" at bounding box center [837, 583] width 671 height 887
click at [565, 575] on span at bounding box center [569, 587] width 25 height 25
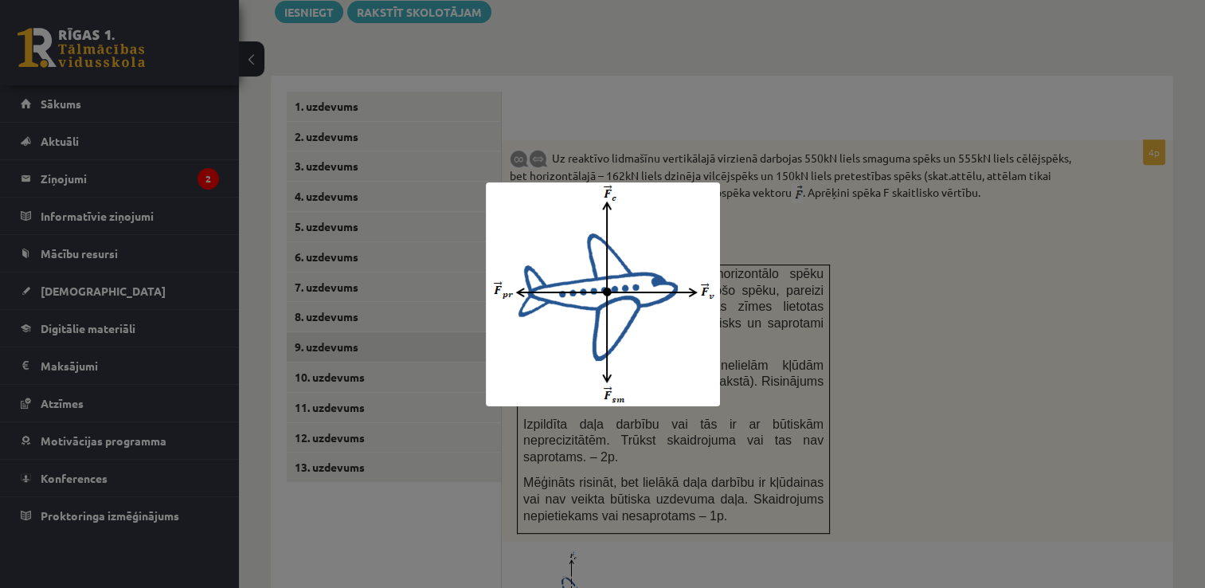
click at [1010, 266] on div at bounding box center [602, 294] width 1205 height 588
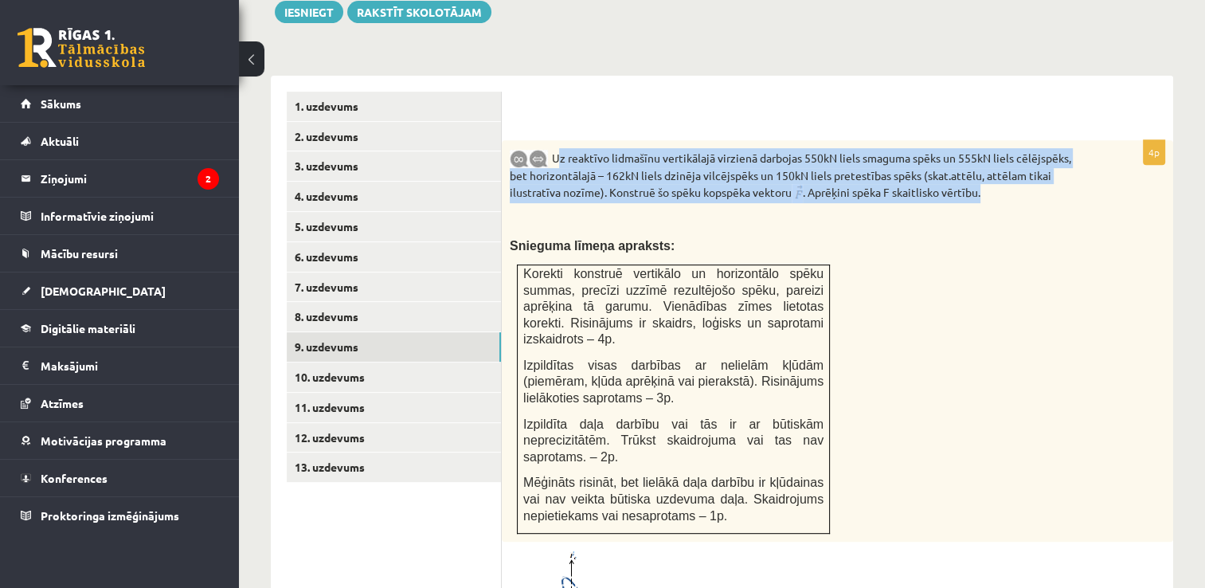
drag, startPoint x: 557, startPoint y: 119, endPoint x: 995, endPoint y: 158, distance: 439.7
click at [995, 158] on p "Uz reaktīvo lidmašīnu vertikālajā virzienā darbojas 550kN liels smaguma spēks u…" at bounding box center [798, 175] width 576 height 55
drag, startPoint x: 995, startPoint y: 158, endPoint x: 972, endPoint y: 156, distance: 23.1
copy p "Uz reaktīvo lidmašīnu vertikālajā virzienā darbojas 550kN liels smaguma spēks u…"
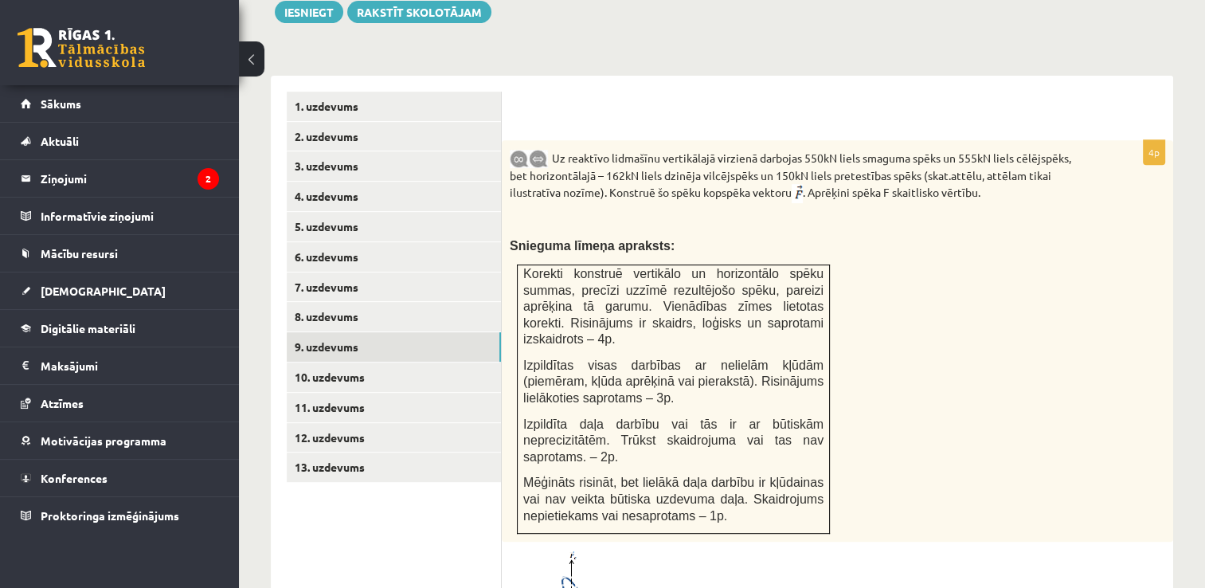
click at [1070, 337] on div "Uz reaktīvo lidmašīnu vertikālajā virzienā darbojas 550kN liels smaguma spēks u…" at bounding box center [837, 340] width 671 height 401
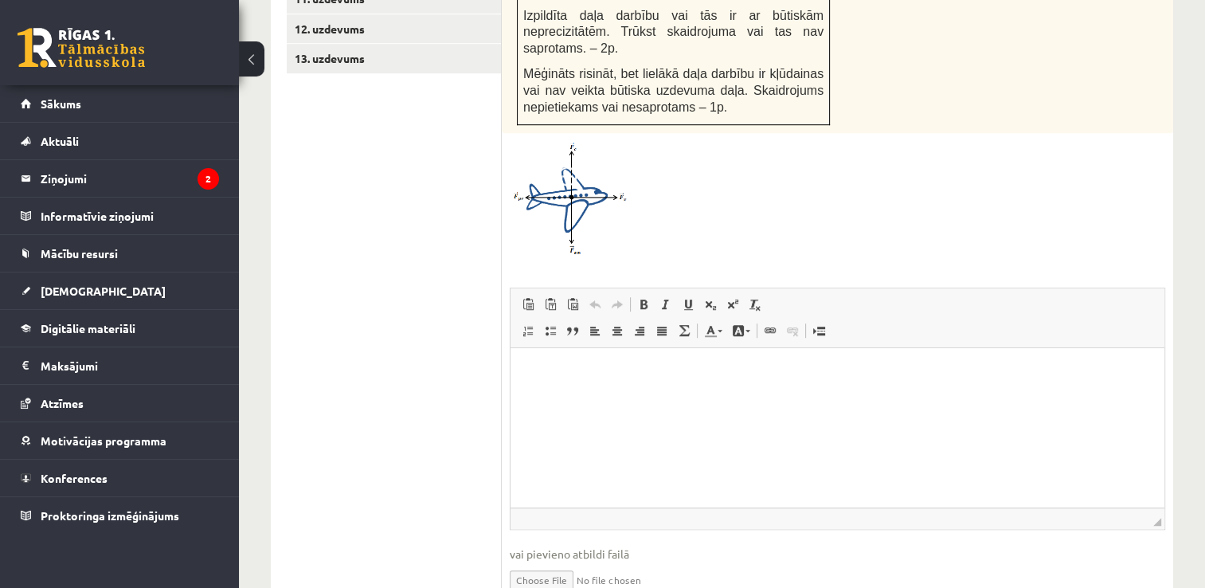
scroll to position [1038, 0]
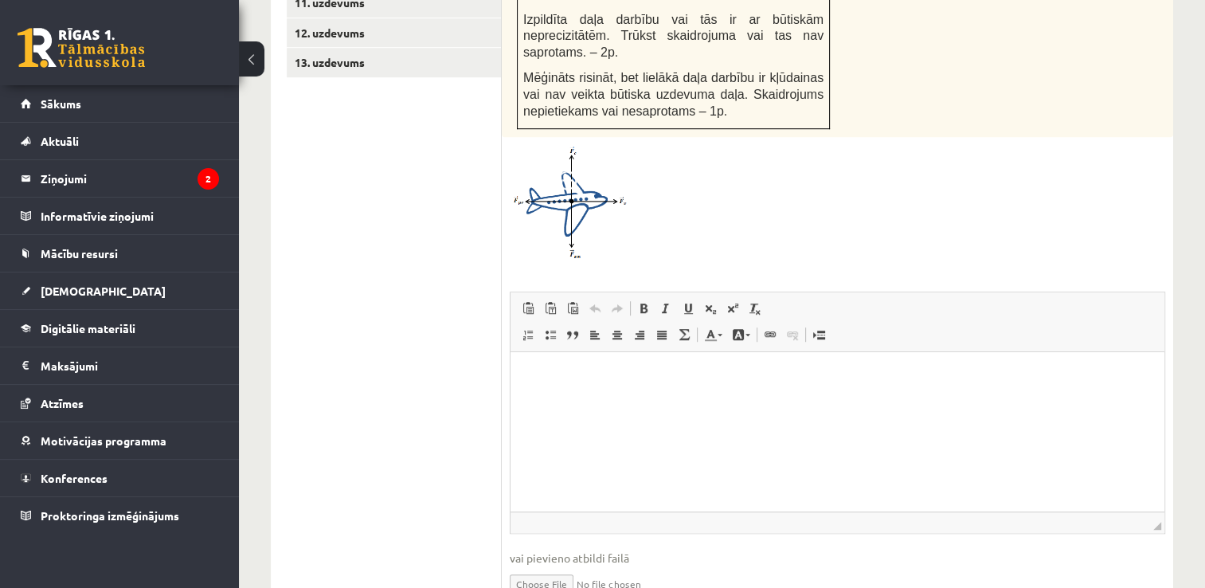
click at [563, 398] on html at bounding box center [837, 375] width 654 height 49
click at [530, 375] on p "**********" at bounding box center [837, 375] width 623 height 17
click at [519, 370] on html "**********" at bounding box center [837, 388] width 654 height 75
click at [676, 373] on p "**********" at bounding box center [837, 375] width 623 height 17
click at [638, 409] on p "**********" at bounding box center [837, 402] width 623 height 17
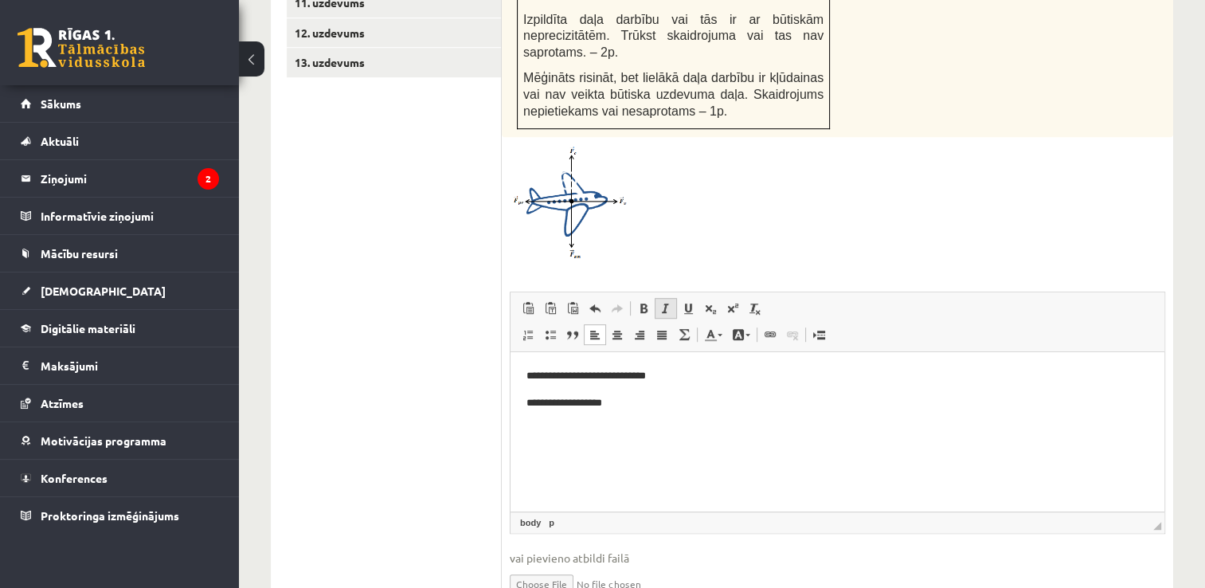
click at [663, 302] on span at bounding box center [665, 308] width 13 height 13
click at [666, 302] on span at bounding box center [665, 308] width 13 height 13
click at [518, 378] on html "**********" at bounding box center [837, 429] width 654 height 156
click at [605, 445] on body "**********" at bounding box center [837, 429] width 622 height 124
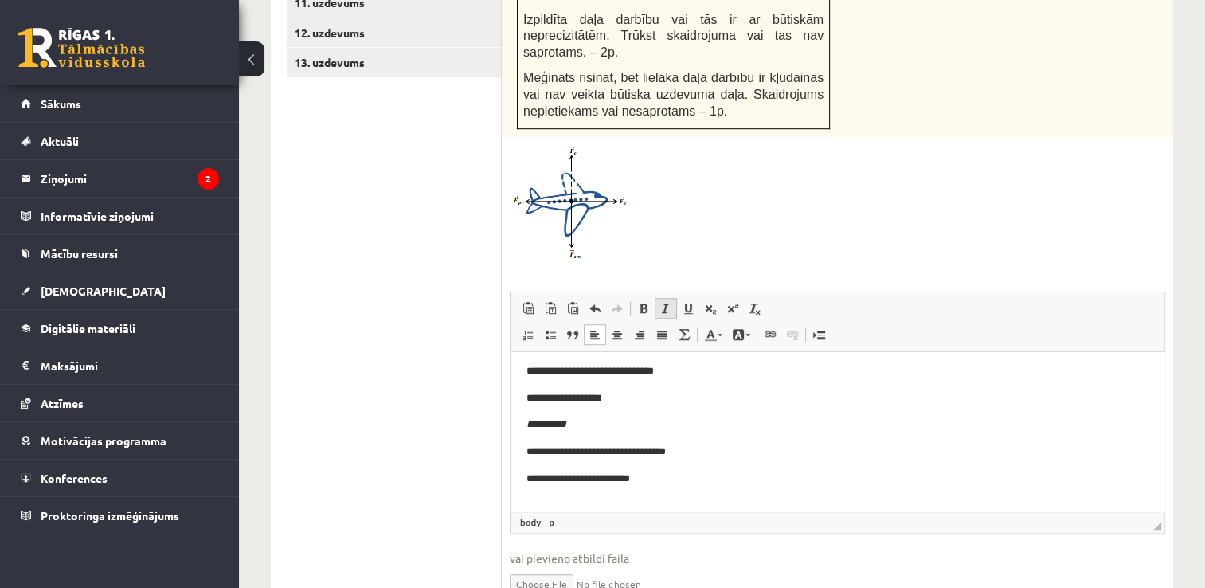
click at [674, 298] on link "Slīpraksts Klaviatūras saīsne vadīšanas taustiņš+I" at bounding box center [666, 308] width 22 height 21
click at [659, 302] on span at bounding box center [665, 308] width 13 height 13
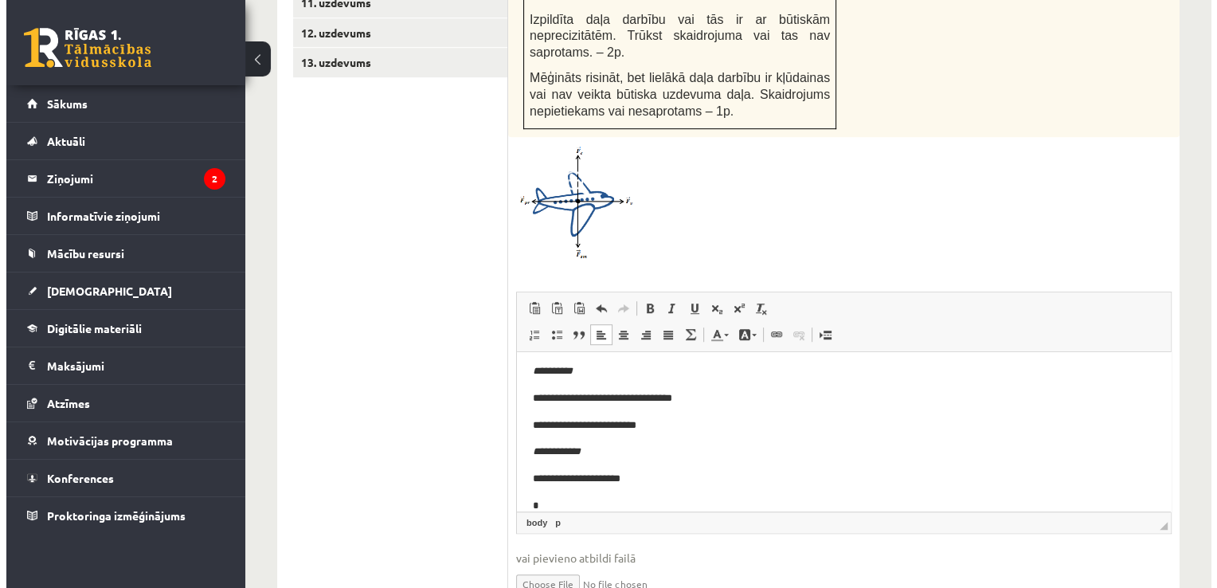
scroll to position [59, 0]
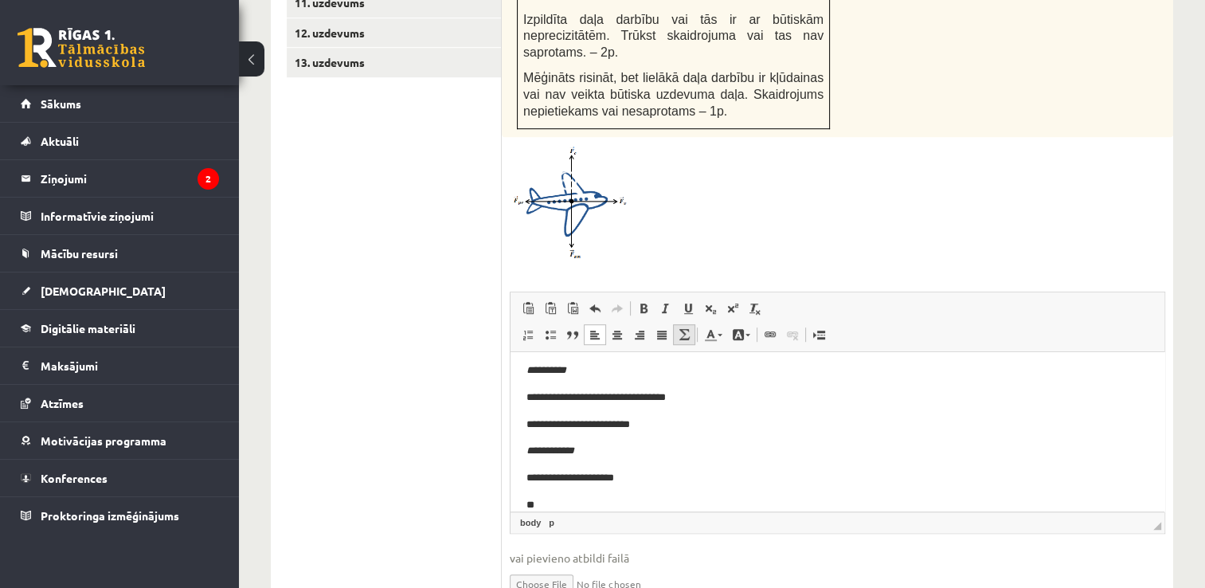
click at [679, 328] on span at bounding box center [684, 334] width 13 height 13
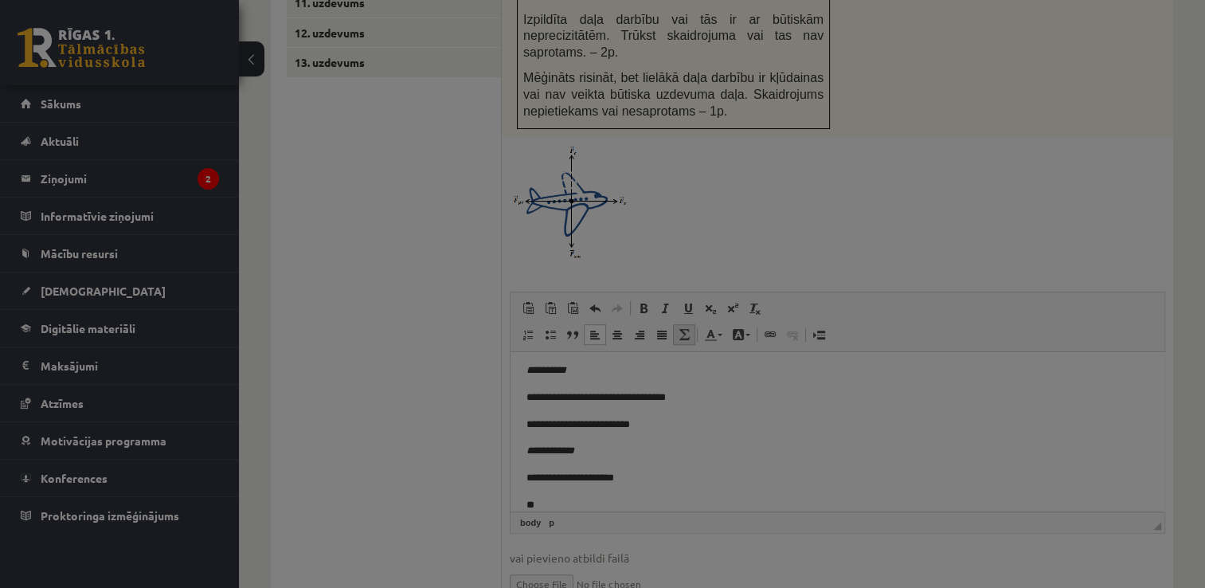
type textarea "**********"
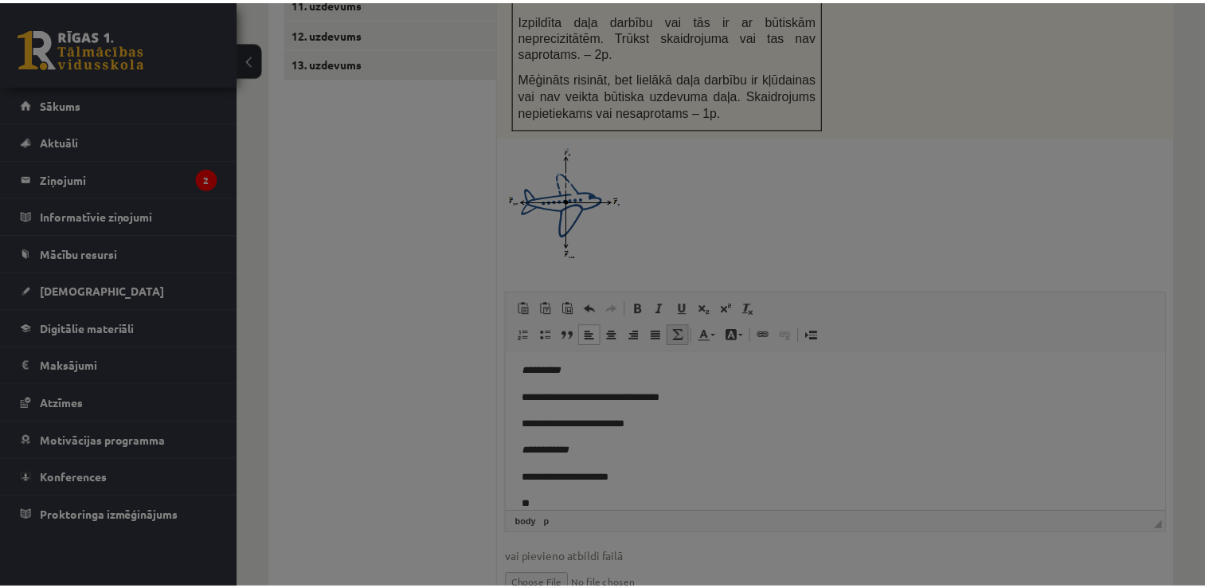
scroll to position [0, 0]
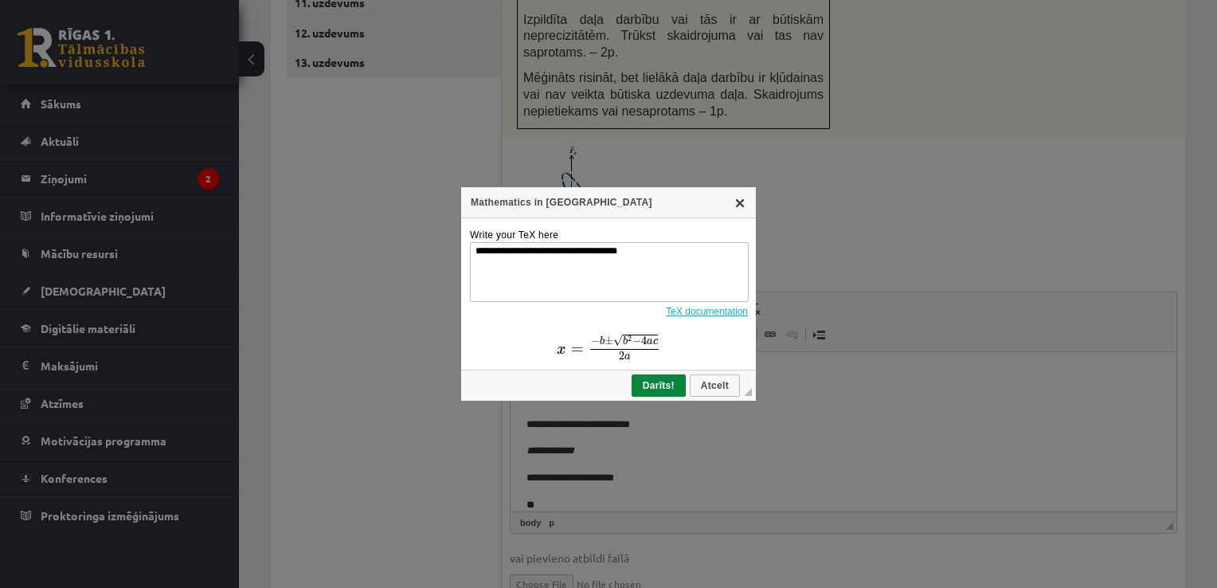
click at [744, 202] on link "X" at bounding box center [739, 202] width 13 height 13
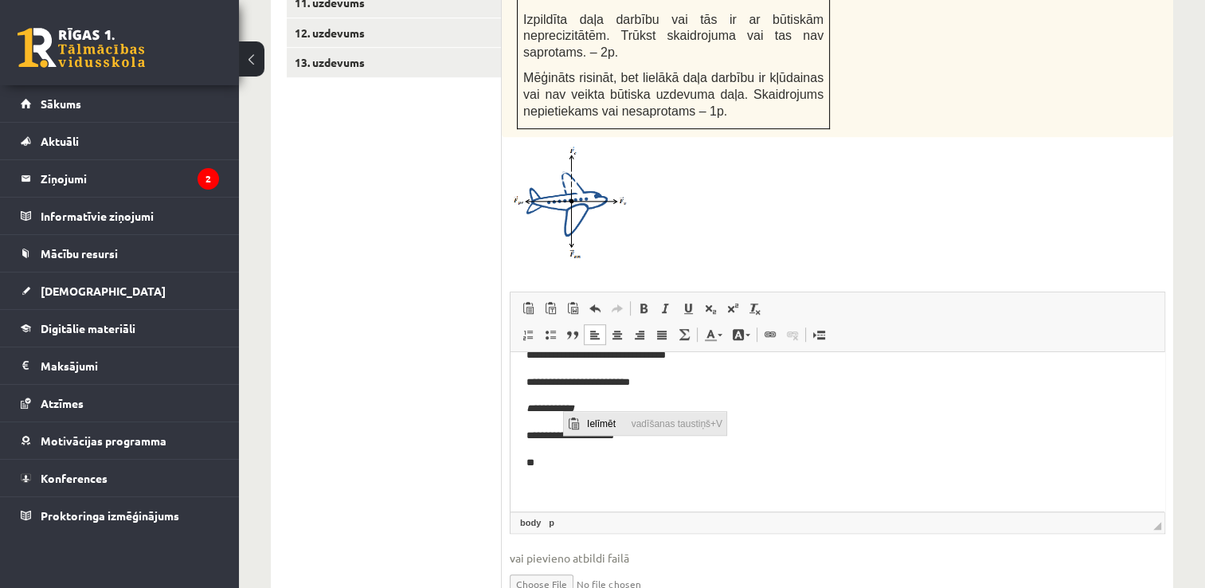
click at [590, 422] on span "Ielīmēt" at bounding box center [604, 422] width 45 height 23
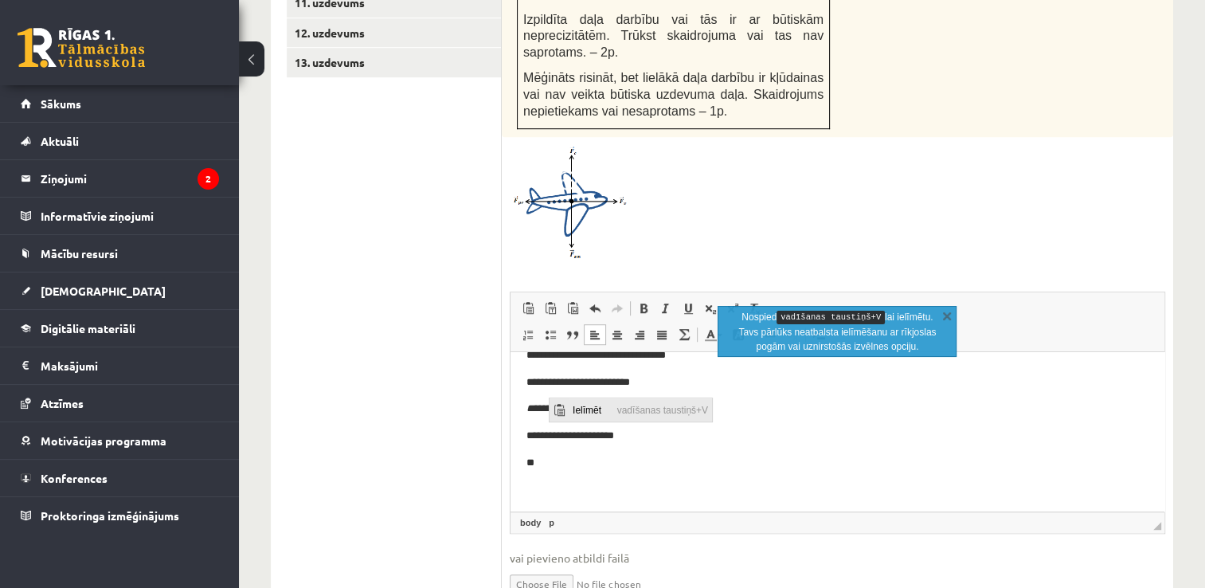
click at [571, 411] on span "Ielīmēt" at bounding box center [590, 408] width 45 height 23
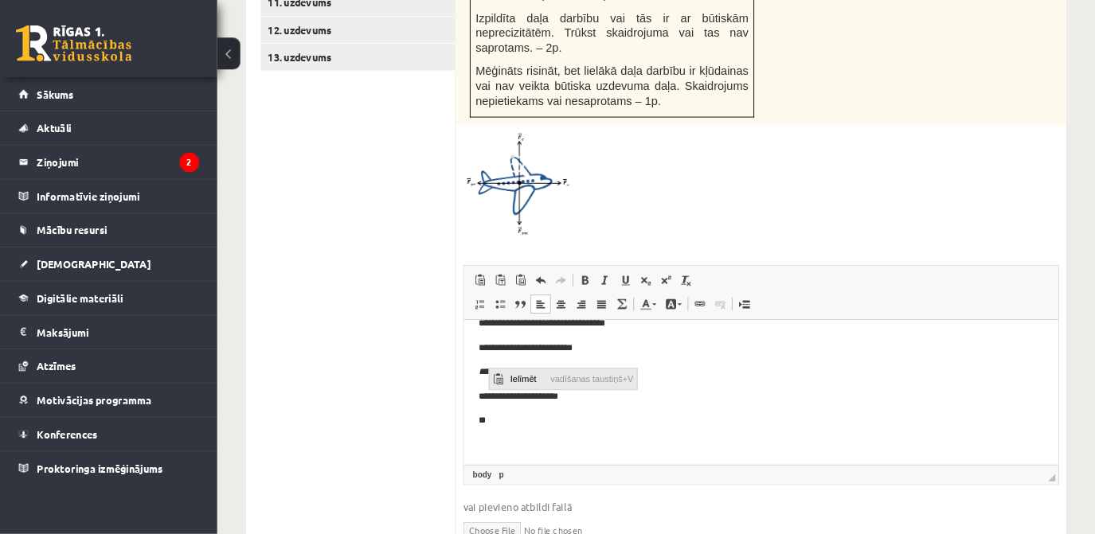
scroll to position [1038, 0]
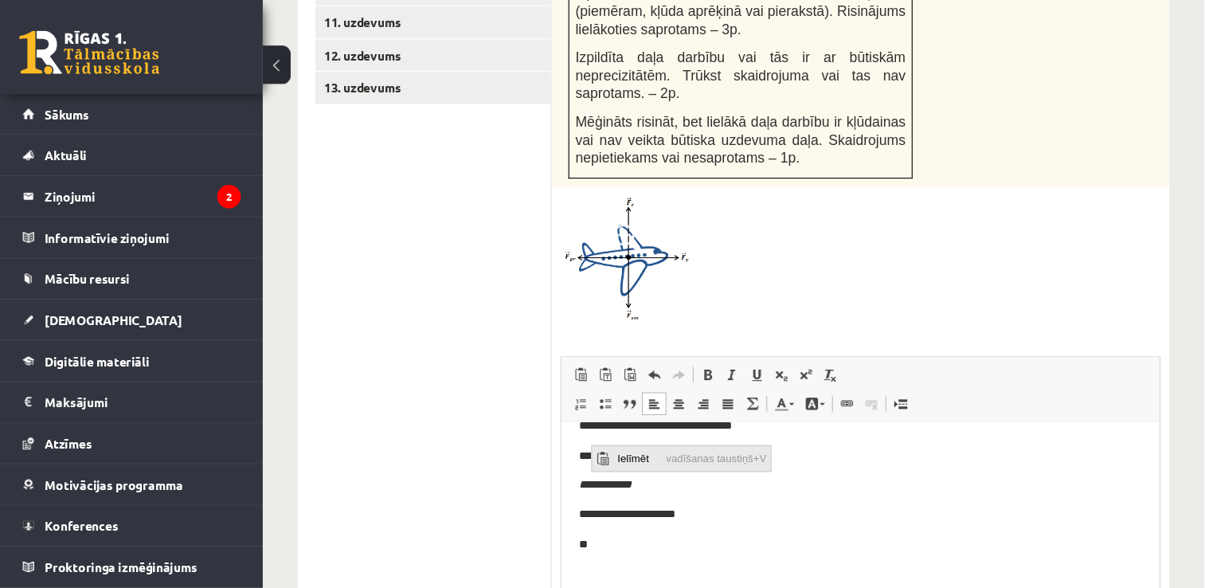
drag, startPoint x: 620, startPoint y: 458, endPoint x: 1107, endPoint y: 370, distance: 494.4
click at [592, 445] on html "Ielīmēt vadīšanas taustiņš+V Klaviatūras saīsne vadīšanas taustiņš+V" at bounding box center [673, 456] width 162 height 23
click at [800, 515] on p "Bagātinātā teksta redaktors, wiswyg-editor-user-answer-47433935417940" at bounding box center [782, 522] width 512 height 17
click at [581, 493] on p "**" at bounding box center [777, 495] width 502 height 17
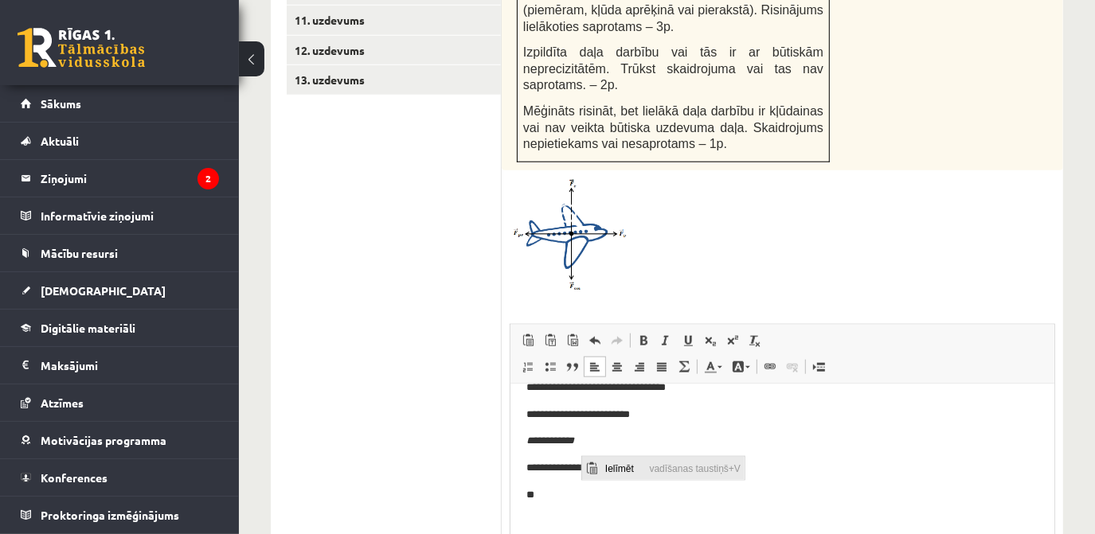
click at [599, 467] on span "Ielīmēt" at bounding box center [590, 467] width 19 height 23
click at [595, 463] on span "Ielīmēt" at bounding box center [603, 469] width 45 height 23
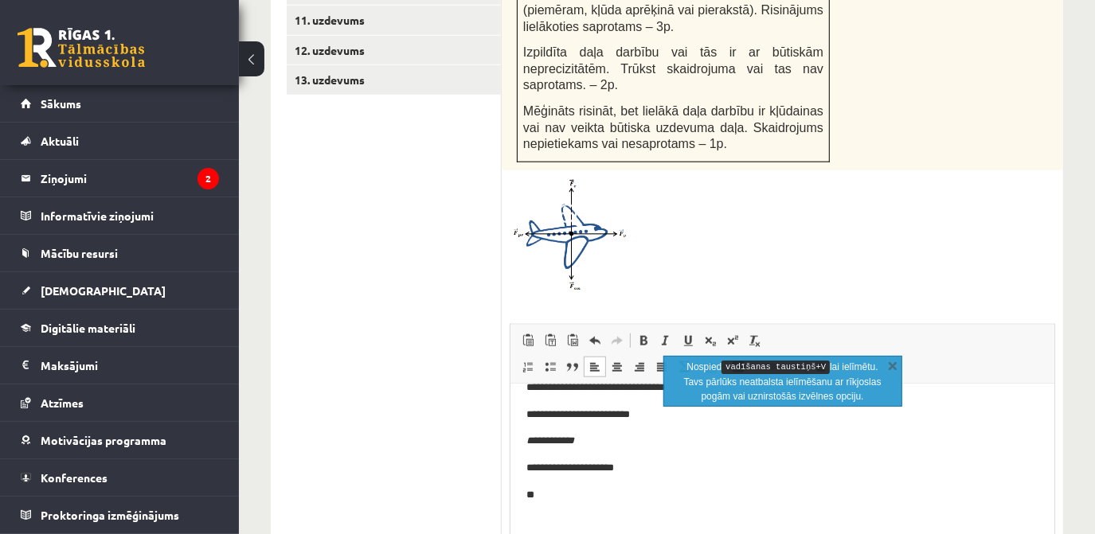
drag, startPoint x: 542, startPoint y: 389, endPoint x: 594, endPoint y: 500, distance: 122.2
drag, startPoint x: 594, startPoint y: 500, endPoint x: 546, endPoint y: 490, distance: 49.7
click at [546, 490] on p "**" at bounding box center [777, 495] width 502 height 17
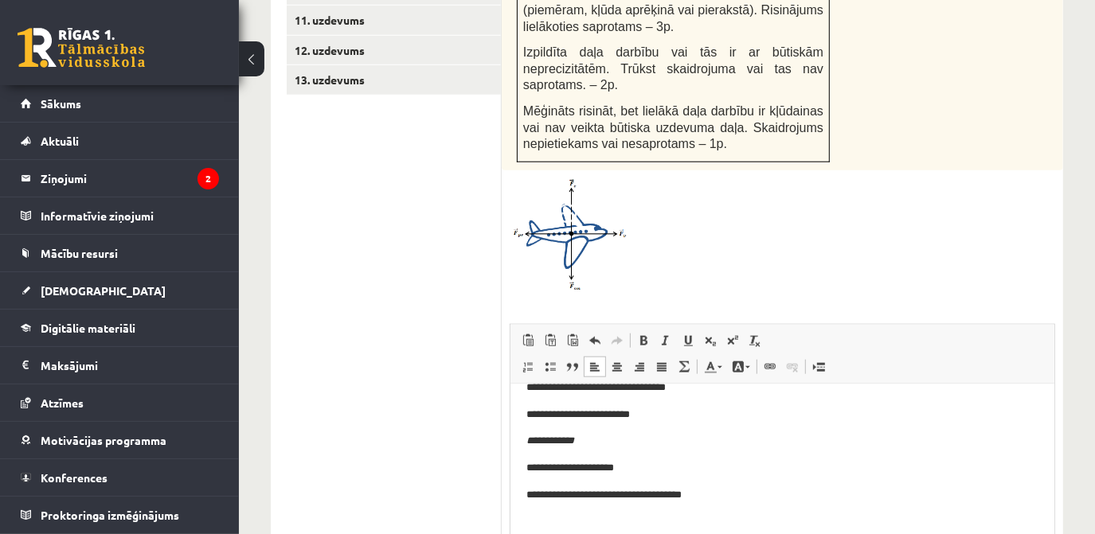
click at [538, 495] on p "**********" at bounding box center [777, 495] width 502 height 17
click at [537, 495] on p "**********" at bounding box center [777, 495] width 502 height 17
click at [668, 334] on span at bounding box center [665, 340] width 13 height 13
click at [645, 499] on p "**********" at bounding box center [777, 495] width 502 height 17
click at [656, 494] on p "**********" at bounding box center [777, 495] width 502 height 17
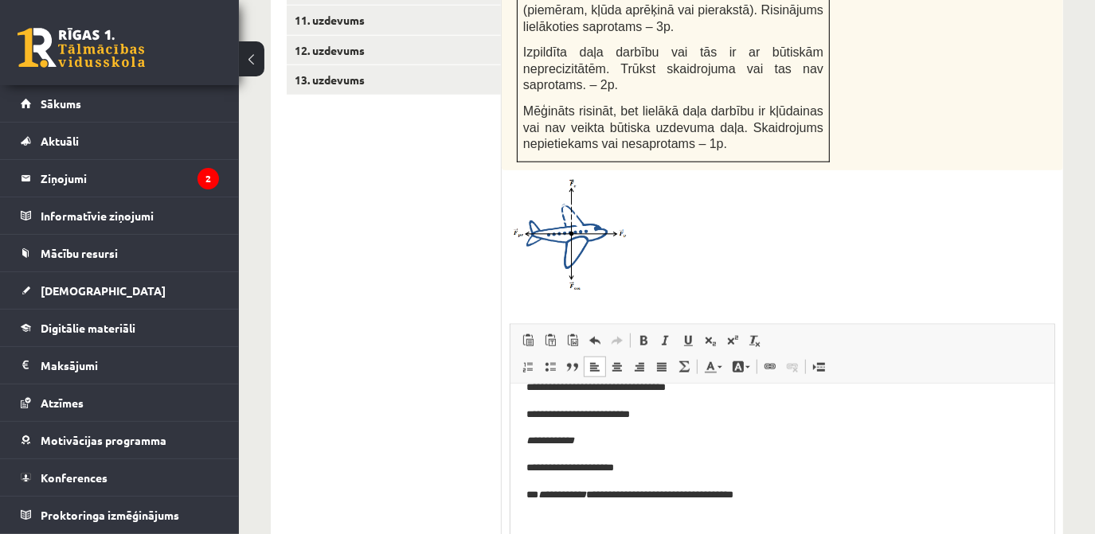
click at [651, 495] on p "**********" at bounding box center [777, 495] width 502 height 17
click at [659, 334] on span at bounding box center [665, 340] width 13 height 13
click at [753, 498] on p "**********" at bounding box center [777, 495] width 502 height 17
click at [761, 494] on p "**********" at bounding box center [777, 495] width 502 height 17
click at [664, 334] on span at bounding box center [665, 340] width 13 height 13
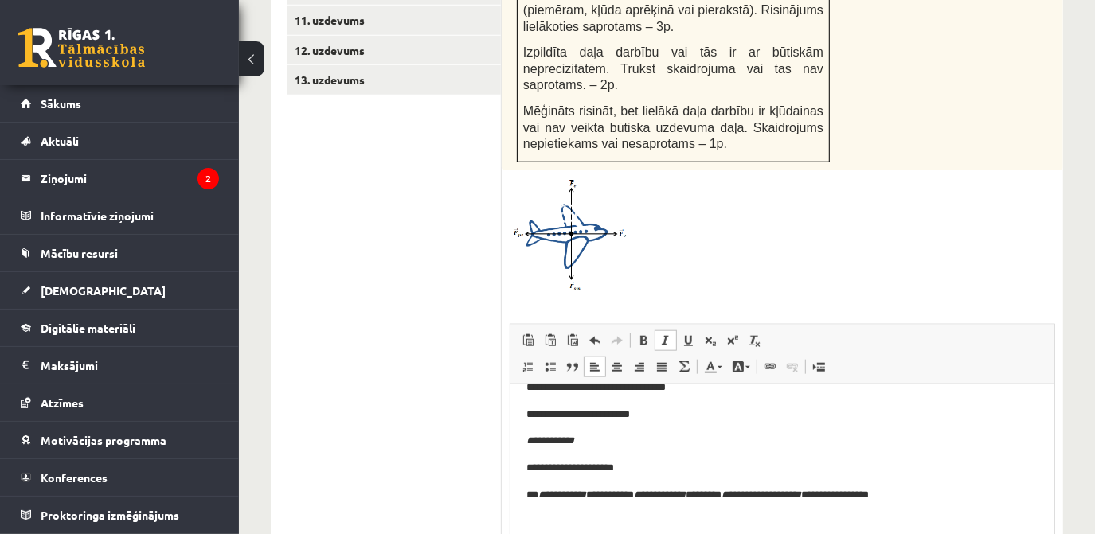
click at [862, 499] on p "**********" at bounding box center [777, 495] width 502 height 17
click at [874, 498] on p "**********" at bounding box center [777, 495] width 502 height 17
click at [663, 334] on span at bounding box center [665, 340] width 13 height 13
click at [953, 495] on p "**********" at bounding box center [777, 495] width 502 height 17
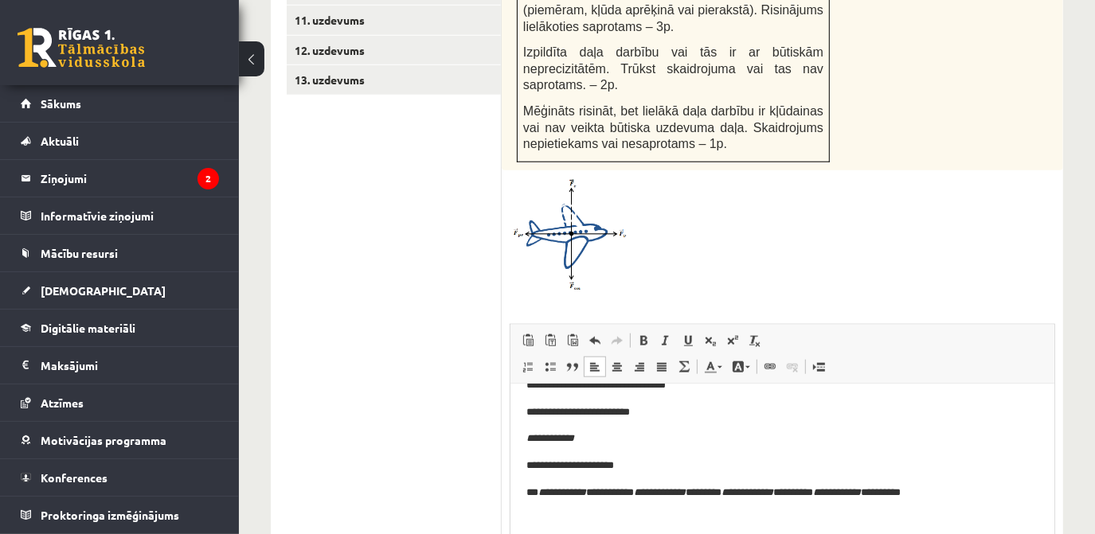
click at [1011, 495] on p "**********" at bounding box center [777, 493] width 502 height 17
click at [690, 334] on span at bounding box center [688, 340] width 13 height 13
click at [706, 518] on u "**********" at bounding box center [653, 519] width 255 height 10
click at [937, 529] on body "**********" at bounding box center [782, 426] width 512 height 258
click at [922, 524] on p "**********" at bounding box center [782, 520] width 512 height 17
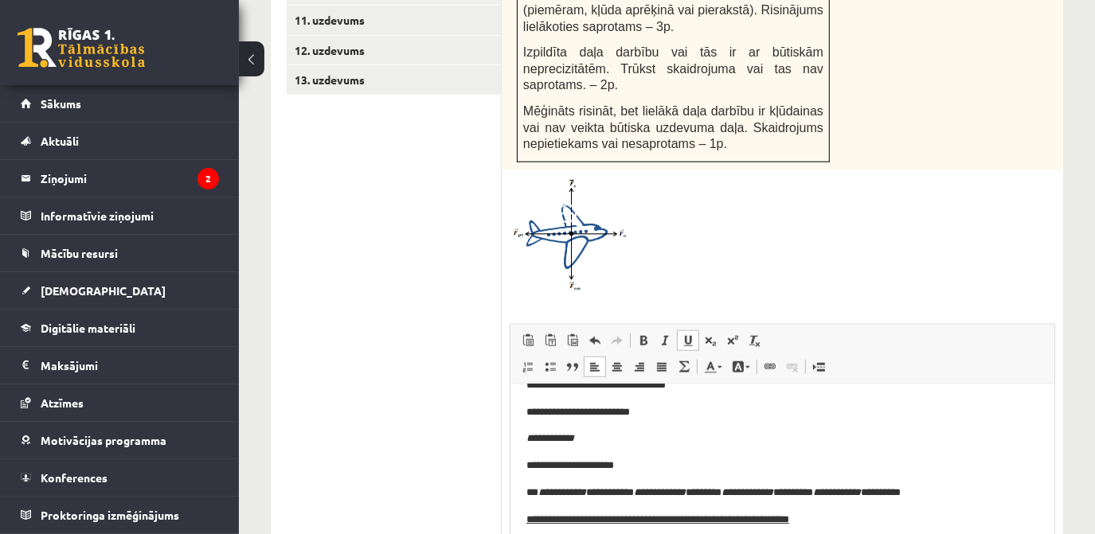
click at [618, 493] on p "**********" at bounding box center [777, 493] width 502 height 17
click at [733, 334] on span at bounding box center [732, 340] width 13 height 13
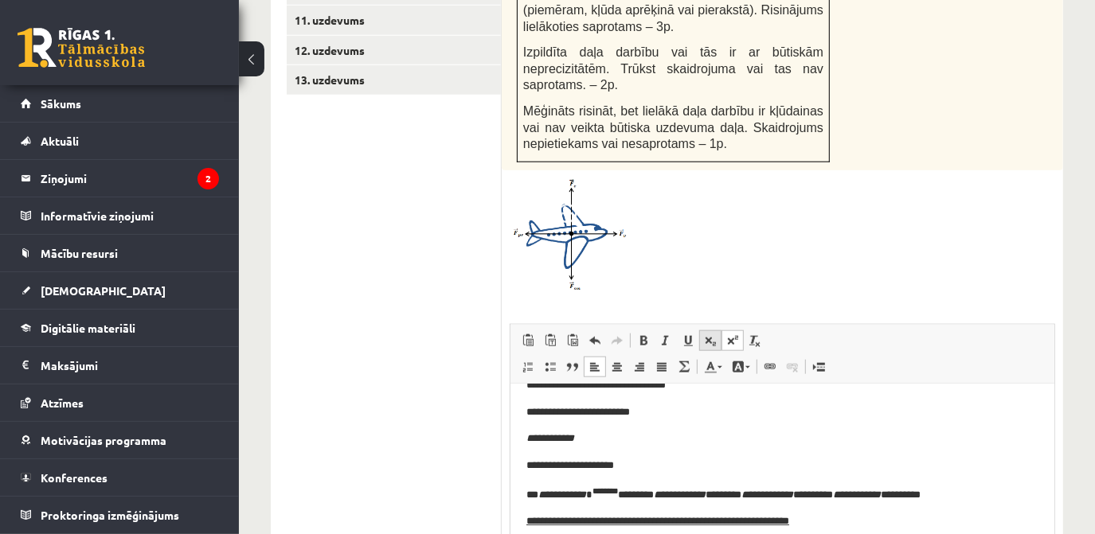
click at [709, 334] on span at bounding box center [710, 340] width 13 height 13
click at [711, 334] on span at bounding box center [710, 340] width 13 height 13
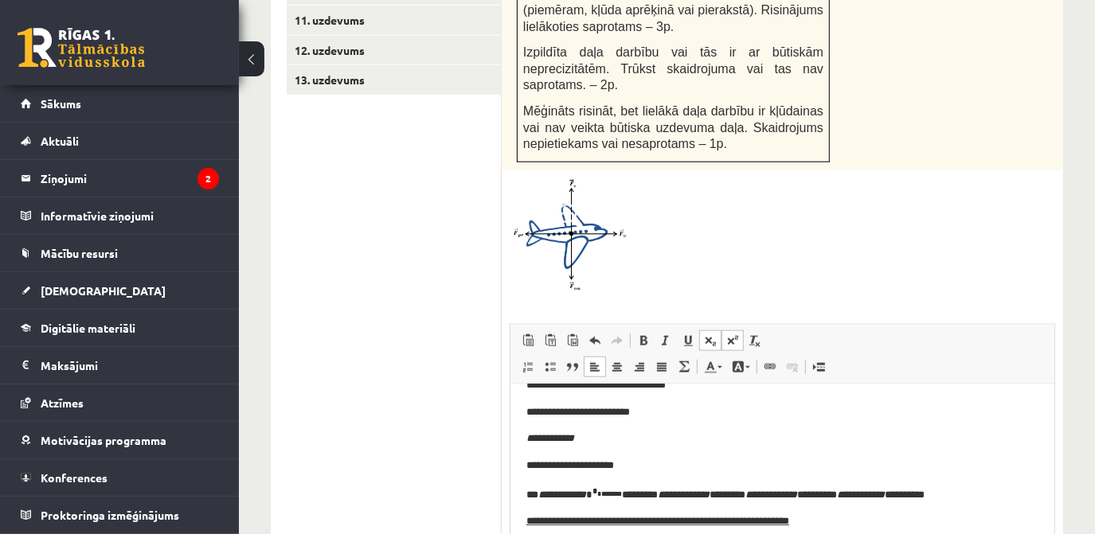
click at [711, 334] on span at bounding box center [710, 340] width 13 height 13
click at [639, 494] on p "**********" at bounding box center [777, 494] width 502 height 18
click at [737, 330] on link "Augšraksts" at bounding box center [733, 340] width 22 height 21
click at [697, 330] on link "Pasvītrojums Klaviatūras saīsne vadīšanas taustiņš+U" at bounding box center [688, 340] width 22 height 21
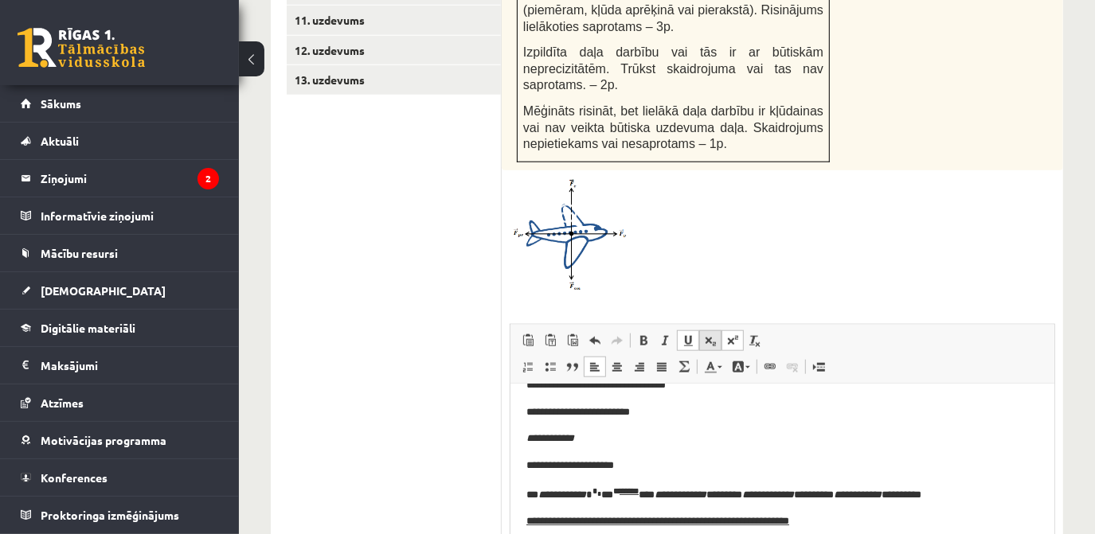
click at [715, 330] on link "Apakšraksts" at bounding box center [710, 340] width 22 height 21
click at [679, 330] on link "Pasvītrojums Klaviatūras saīsne vadīšanas taustiņš+U" at bounding box center [688, 340] width 22 height 21
click at [737, 334] on span at bounding box center [732, 340] width 13 height 13
click at [733, 496] on p "**********" at bounding box center [777, 495] width 502 height 21
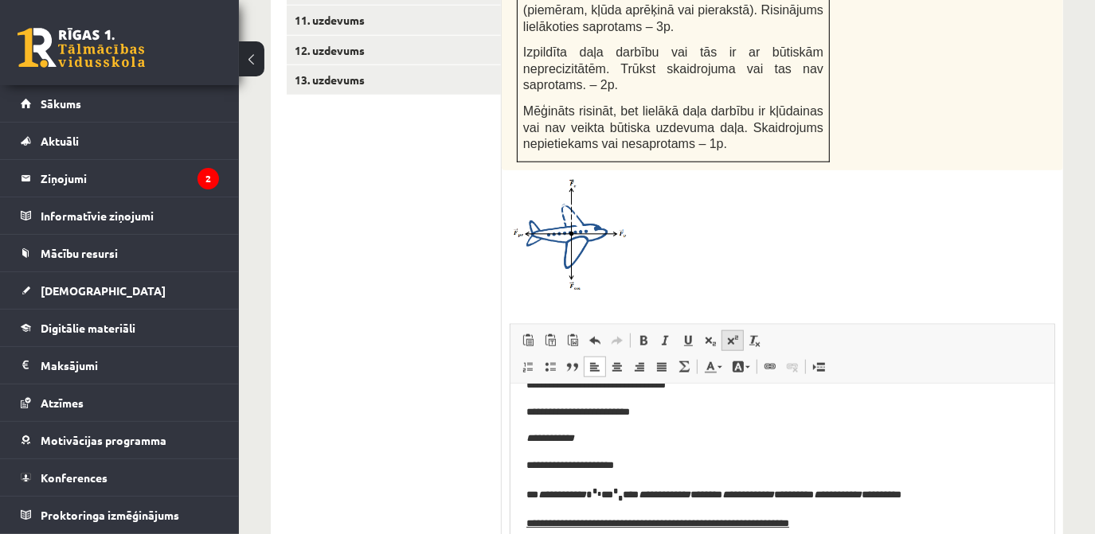
click at [734, 334] on span at bounding box center [732, 340] width 13 height 13
click at [749, 497] on p "**********" at bounding box center [777, 495] width 502 height 21
click at [729, 334] on span at bounding box center [732, 340] width 13 height 13
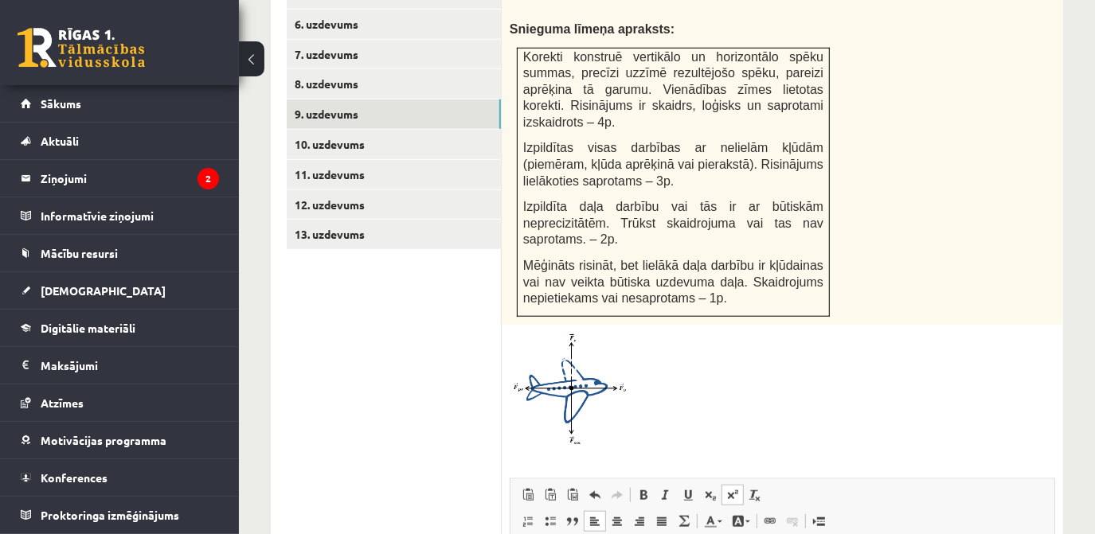
scroll to position [862, 0]
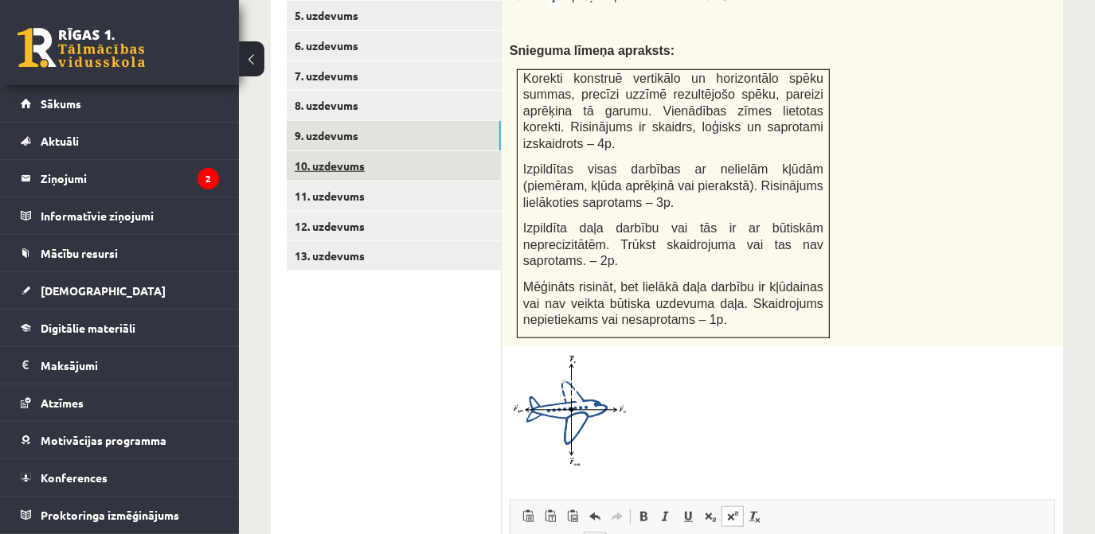
click at [381, 151] on link "10. uzdevums" at bounding box center [394, 165] width 214 height 29
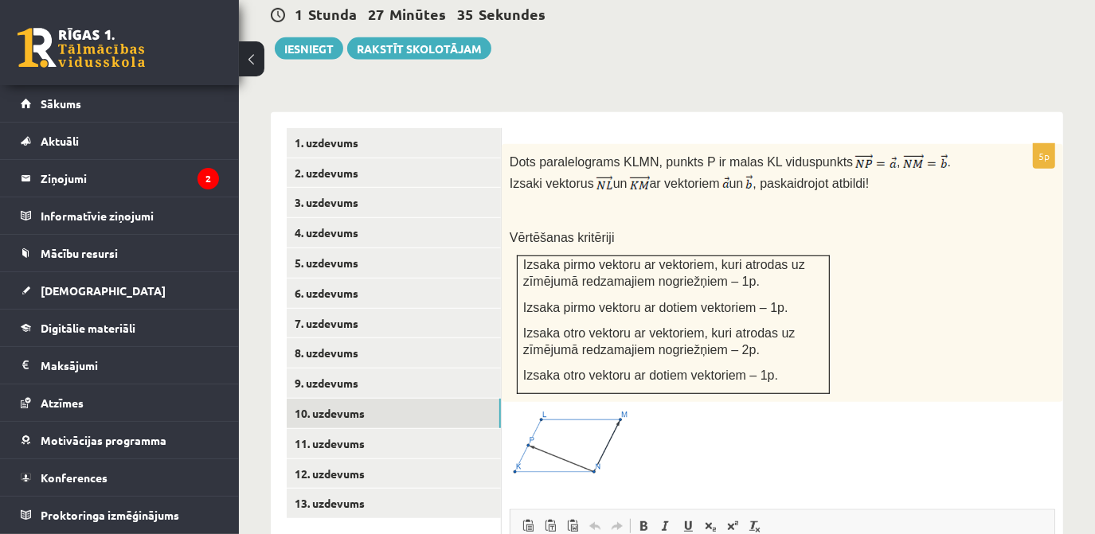
scroll to position [624, 0]
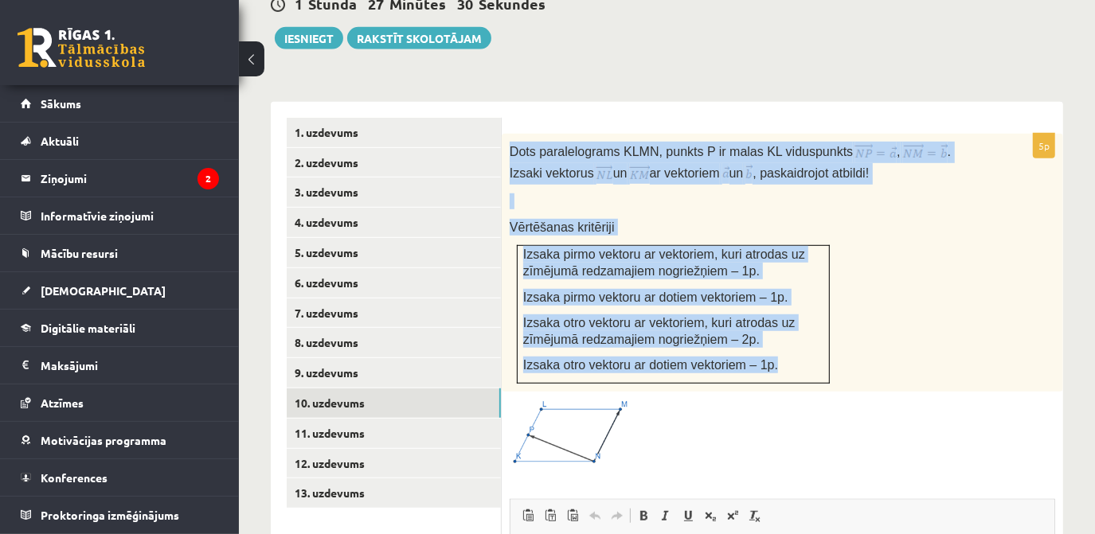
drag, startPoint x: 510, startPoint y: 131, endPoint x: 760, endPoint y: 349, distance: 331.9
click at [760, 349] on div "Dots paralelograms KLMN, punkts P ir malas KL viduspunkts , . Izsaki vektorus u…" at bounding box center [782, 263] width 561 height 258
drag, startPoint x: 760, startPoint y: 349, endPoint x: 741, endPoint y: 347, distance: 19.2
copy div "Dots paralelograms KLMN, punkts P ir malas KL viduspunkts , . Izsaki vektorus u…"
click at [578, 403] on img at bounding box center [569, 434] width 119 height 68
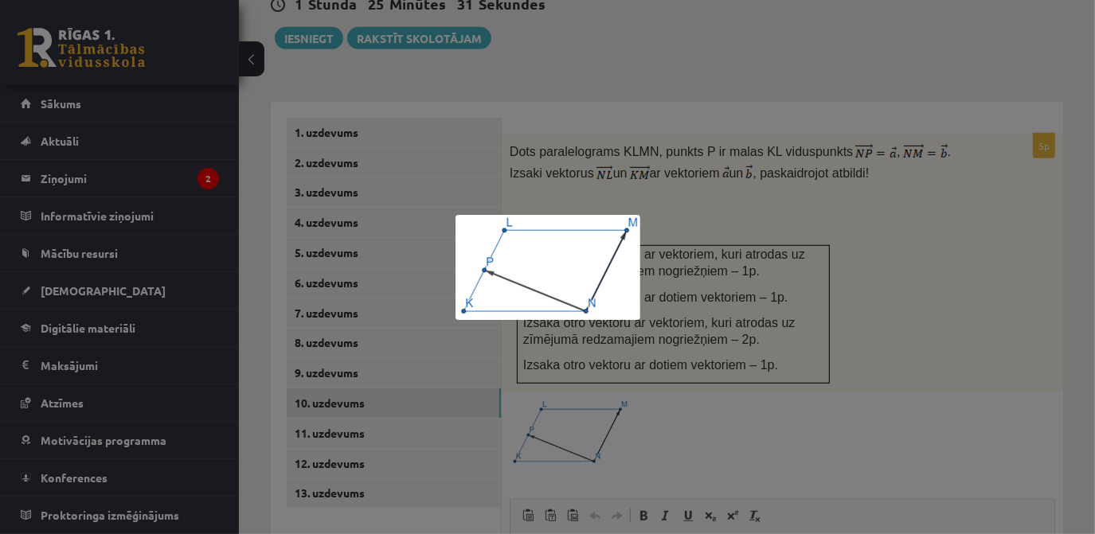
click at [758, 420] on div at bounding box center [547, 267] width 1095 height 534
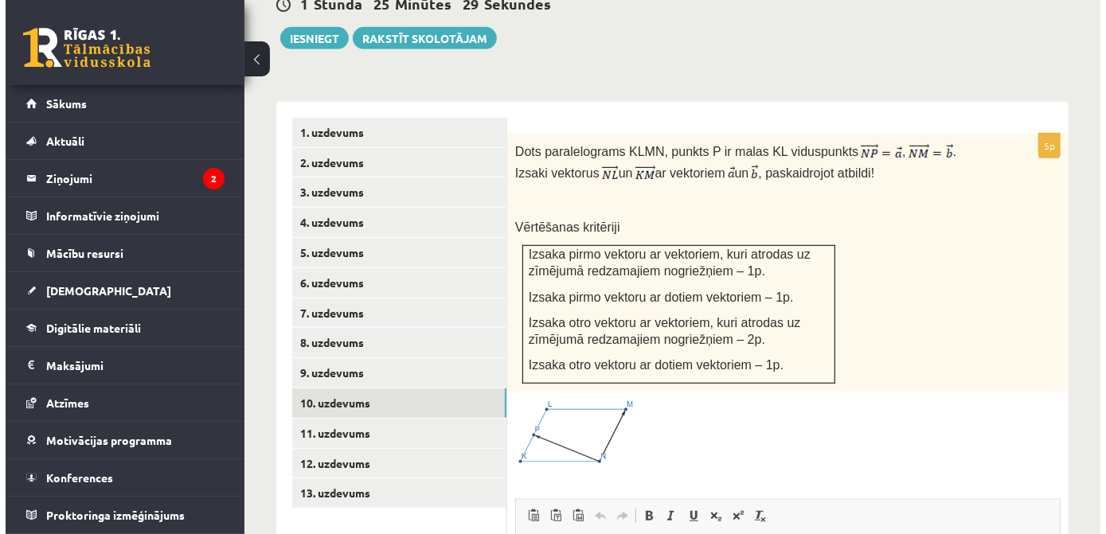
scroll to position [946, 0]
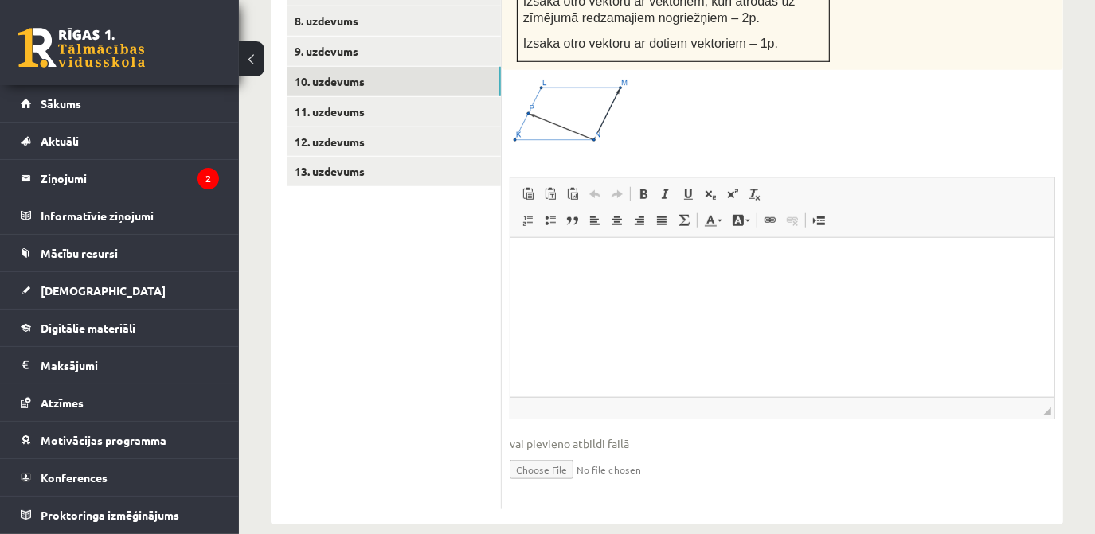
click at [542, 273] on html at bounding box center [782, 262] width 544 height 49
click at [694, 210] on link "Math" at bounding box center [684, 220] width 22 height 21
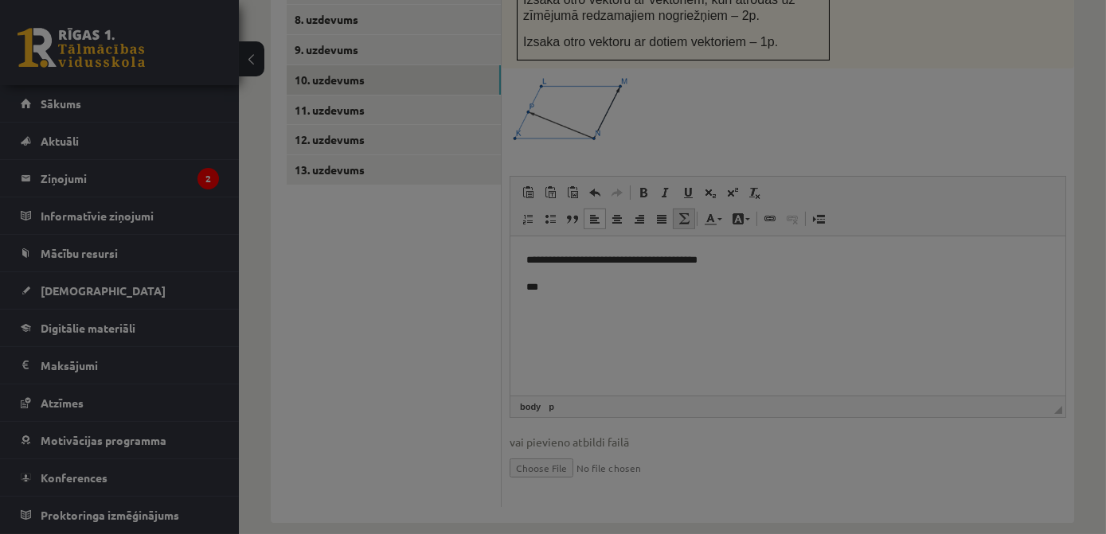
type textarea "**********"
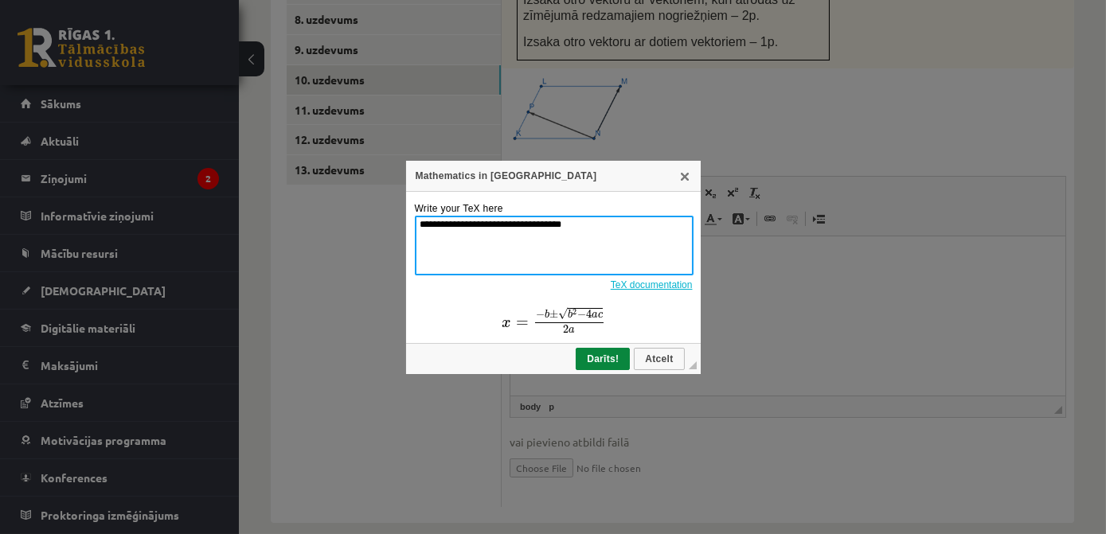
drag, startPoint x: 590, startPoint y: 228, endPoint x: 411, endPoint y: 232, distance: 179.2
click at [411, 232] on td "**********" at bounding box center [553, 268] width 295 height 152
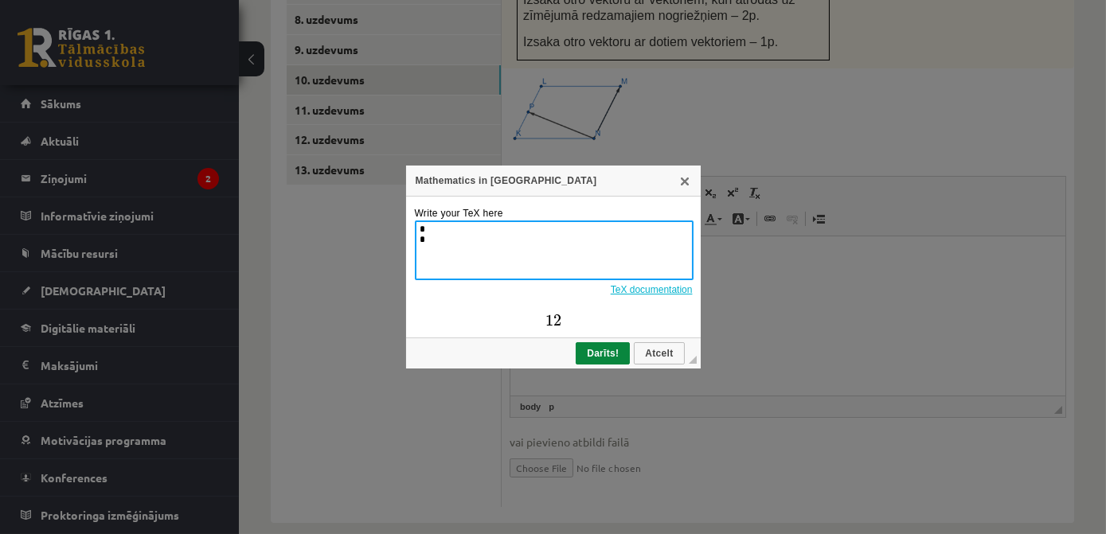
click at [424, 233] on textarea "* *" at bounding box center [554, 251] width 279 height 60
click at [417, 233] on textarea "* *" at bounding box center [554, 251] width 279 height 60
click at [433, 232] on textarea "* *" at bounding box center [554, 251] width 279 height 60
type textarea "* * *"
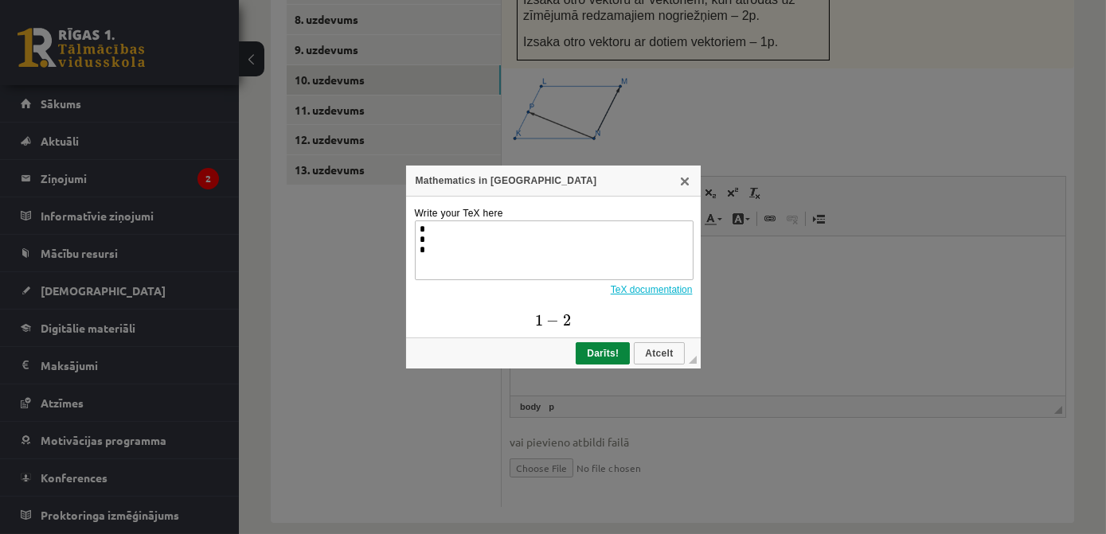
click at [638, 289] on link "TeX documentation" at bounding box center [652, 289] width 82 height 11
click at [690, 182] on link "X" at bounding box center [685, 180] width 13 height 13
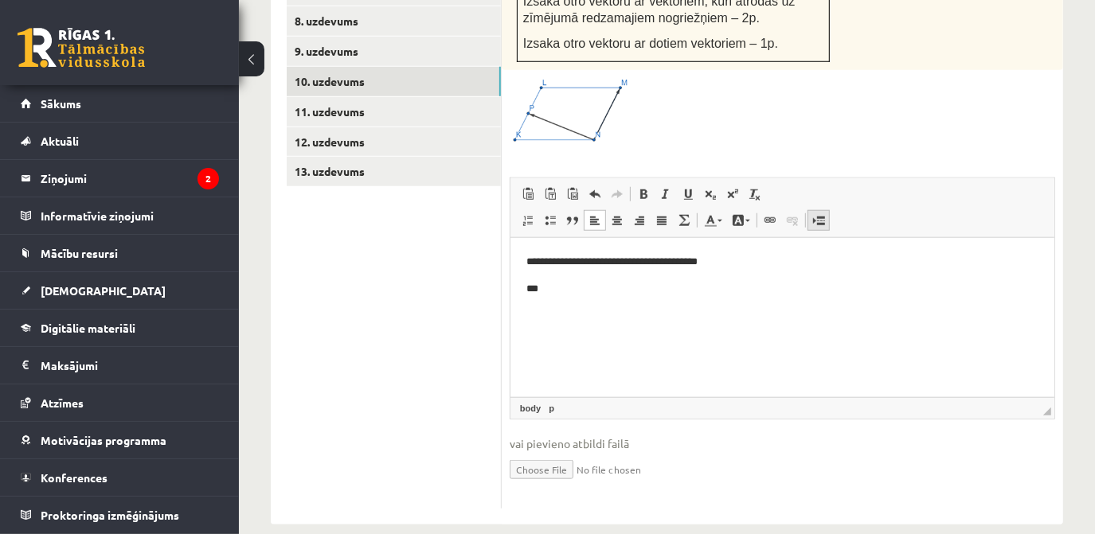
click at [818, 214] on span at bounding box center [818, 220] width 13 height 13
click at [765, 214] on span at bounding box center [770, 220] width 13 height 13
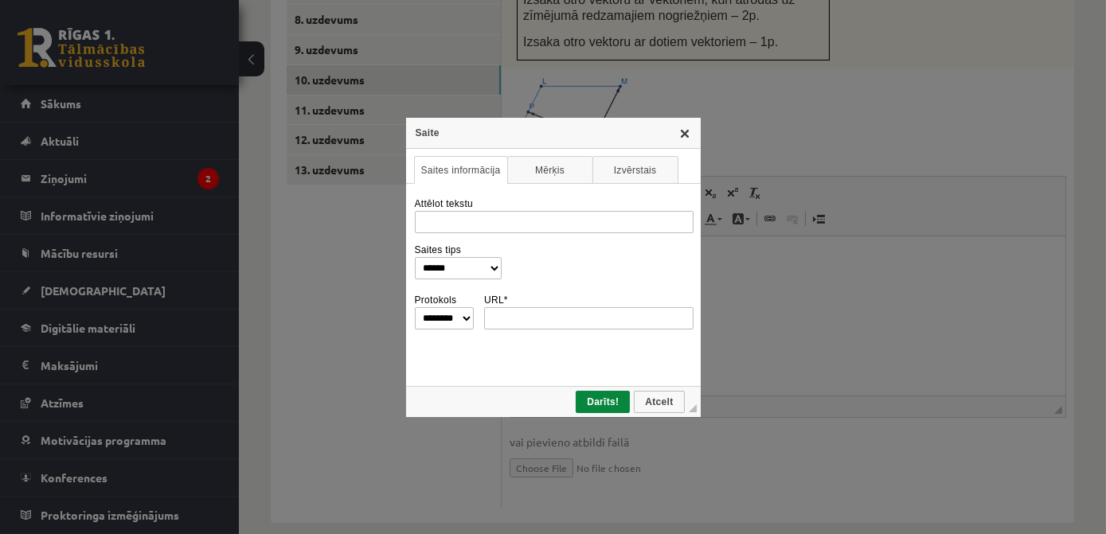
click at [687, 135] on link "X" at bounding box center [685, 133] width 13 height 13
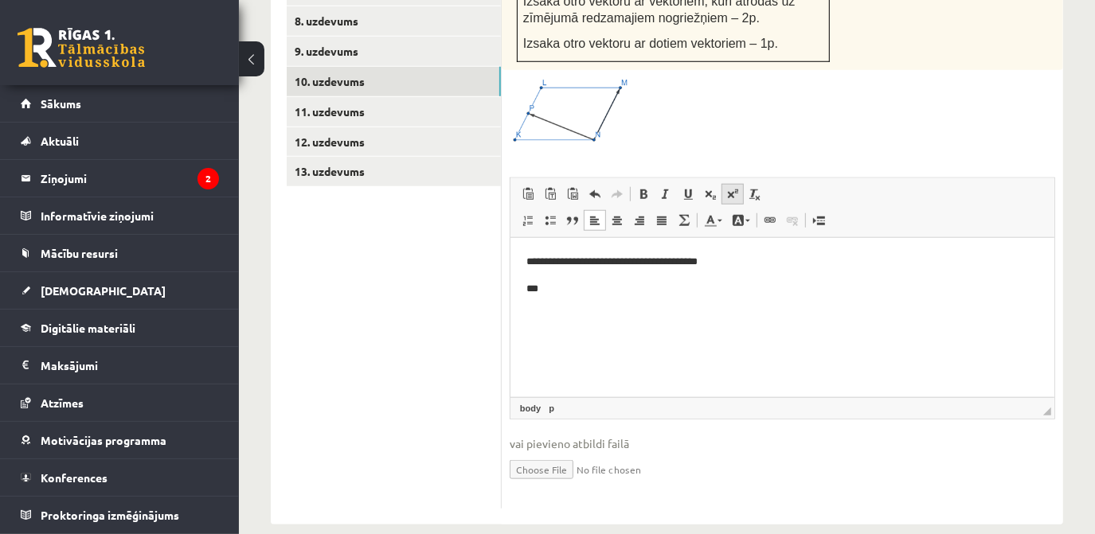
click at [736, 188] on span at bounding box center [732, 194] width 13 height 13
click at [709, 188] on span at bounding box center [710, 194] width 13 height 13
click at [542, 291] on sup "*" at bounding box center [540, 288] width 5 height 8
click at [714, 188] on span at bounding box center [710, 194] width 13 height 13
click at [593, 291] on sub "**********" at bounding box center [568, 290] width 49 height 7
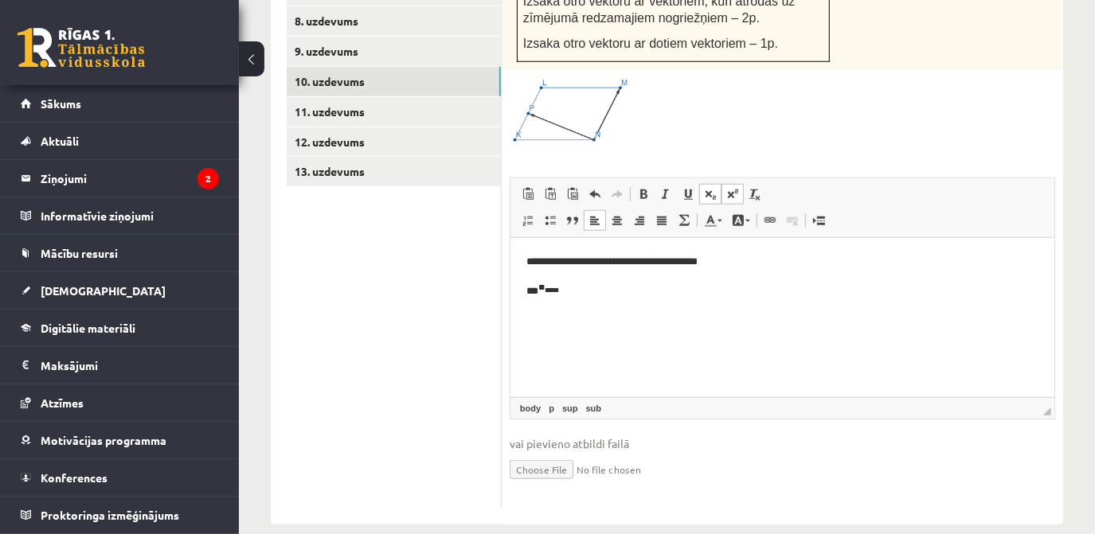
click at [558, 292] on sub "*****" at bounding box center [551, 290] width 14 height 7
click at [557, 287] on sub "*****" at bounding box center [551, 290] width 14 height 7
click at [558, 292] on sub "*****" at bounding box center [551, 290] width 14 height 7
click at [578, 293] on p "*** ** ***" at bounding box center [782, 290] width 513 height 18
click at [711, 188] on span at bounding box center [710, 194] width 13 height 13
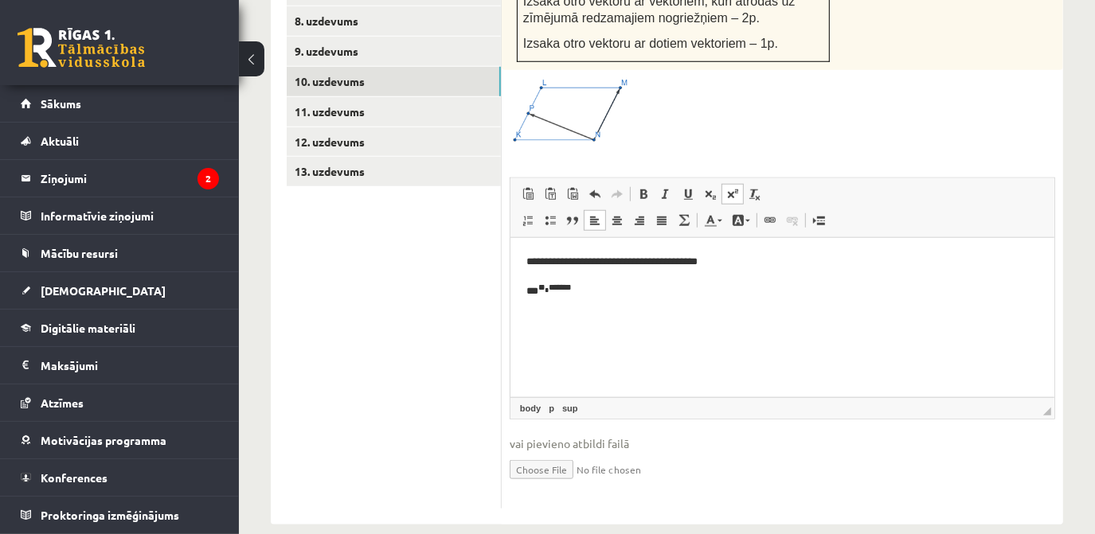
click at [730, 188] on span at bounding box center [732, 194] width 13 height 13
click at [727, 188] on span at bounding box center [732, 194] width 13 height 13
click at [757, 188] on span at bounding box center [755, 194] width 13 height 13
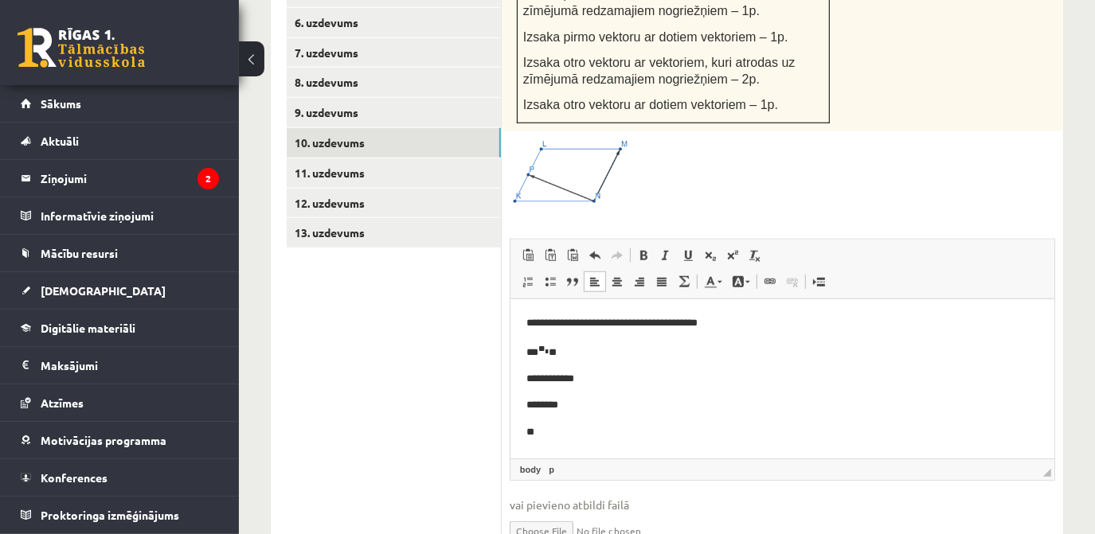
scroll to position [6, 0]
click at [702, 245] on link "Apakšraksts" at bounding box center [710, 255] width 22 height 21
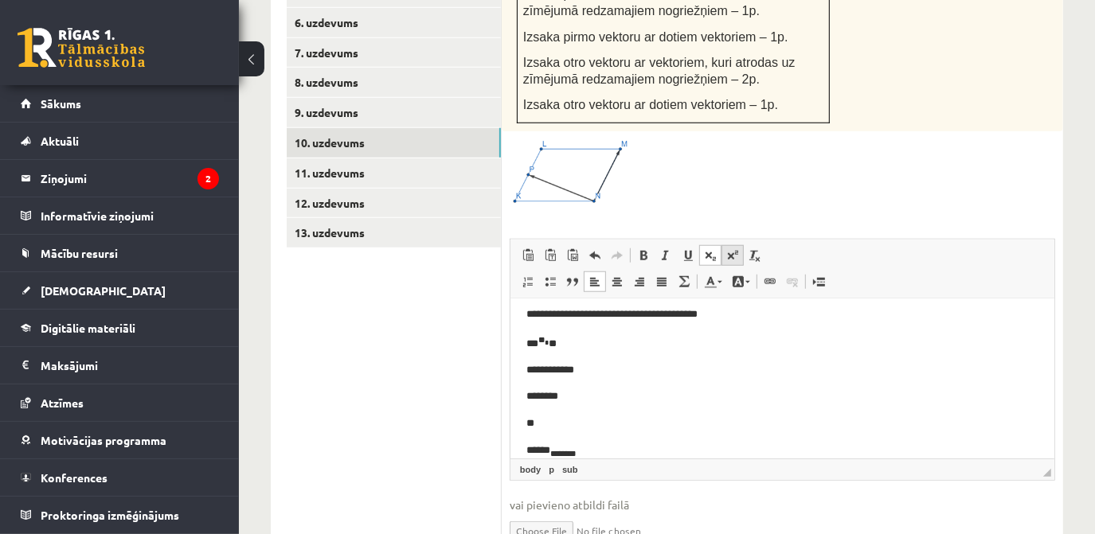
click at [731, 249] on span at bounding box center [732, 255] width 13 height 13
click at [730, 249] on span at bounding box center [732, 255] width 13 height 13
click at [729, 249] on span at bounding box center [732, 255] width 13 height 13
click at [708, 249] on span at bounding box center [710, 255] width 13 height 13
click at [733, 249] on span at bounding box center [732, 255] width 13 height 13
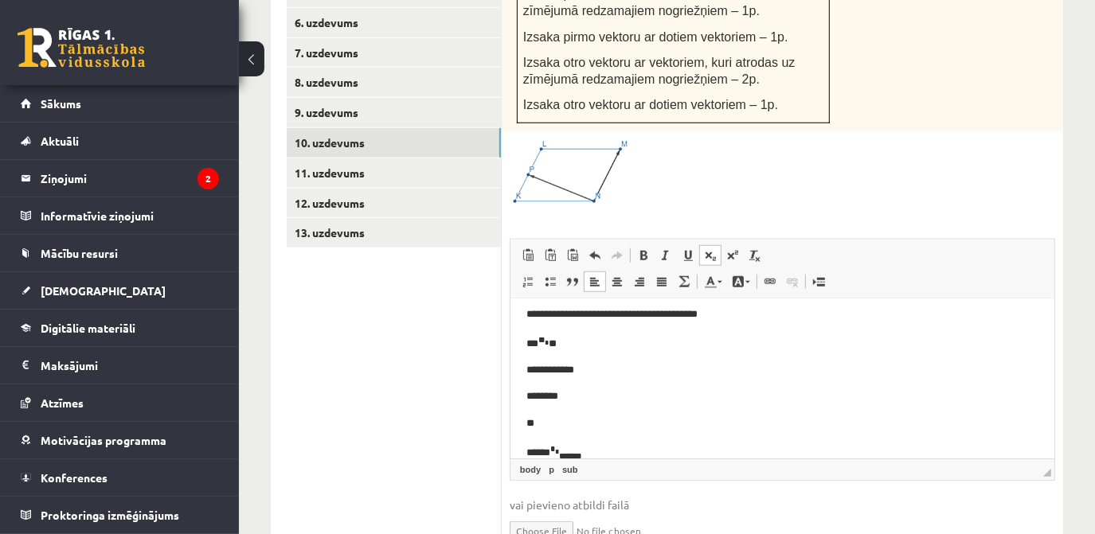
click at [706, 249] on span at bounding box center [710, 255] width 13 height 13
click at [655, 452] on p "**********" at bounding box center [777, 452] width 502 height 17
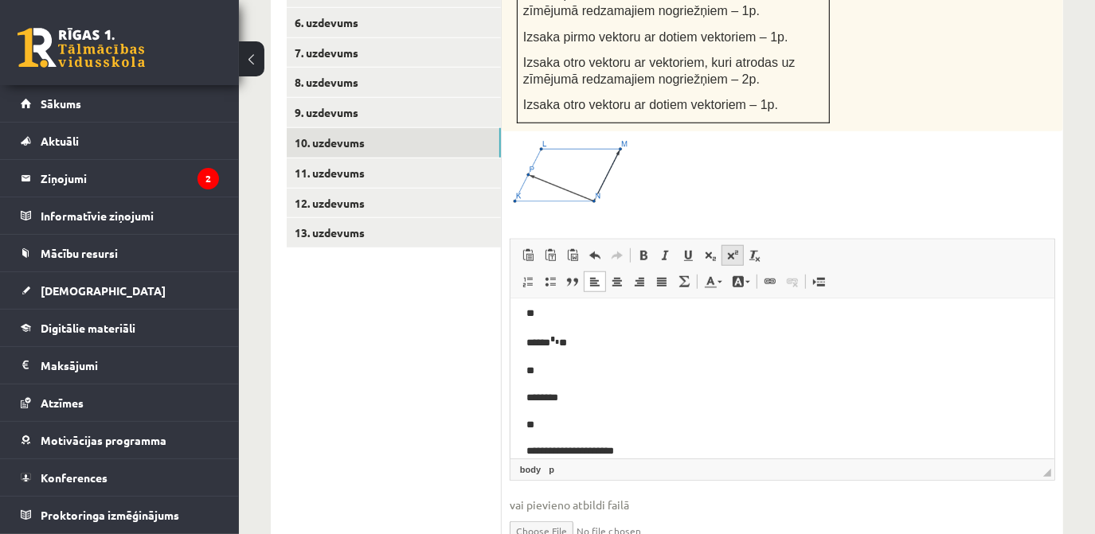
click at [724, 245] on link "Augšraksts" at bounding box center [733, 255] width 22 height 21
click at [704, 249] on span at bounding box center [710, 255] width 13 height 13
click at [737, 249] on span at bounding box center [732, 255] width 13 height 13
click at [604, 452] on p "**********" at bounding box center [777, 450] width 502 height 21
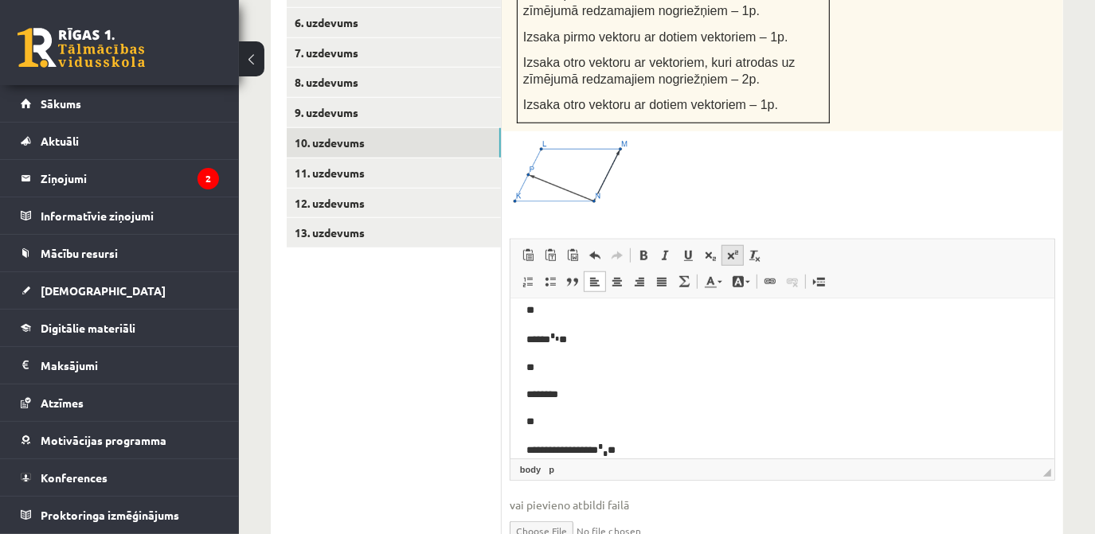
click at [729, 249] on span at bounding box center [732, 255] width 13 height 13
click at [731, 249] on span at bounding box center [732, 255] width 13 height 13
click at [699, 245] on link "Apakšraksts" at bounding box center [710, 255] width 22 height 21
click at [706, 406] on p "Bagātinātā teksta redaktors, wiswyg-editor-user-answer-47433885168660" at bounding box center [782, 405] width 512 height 19
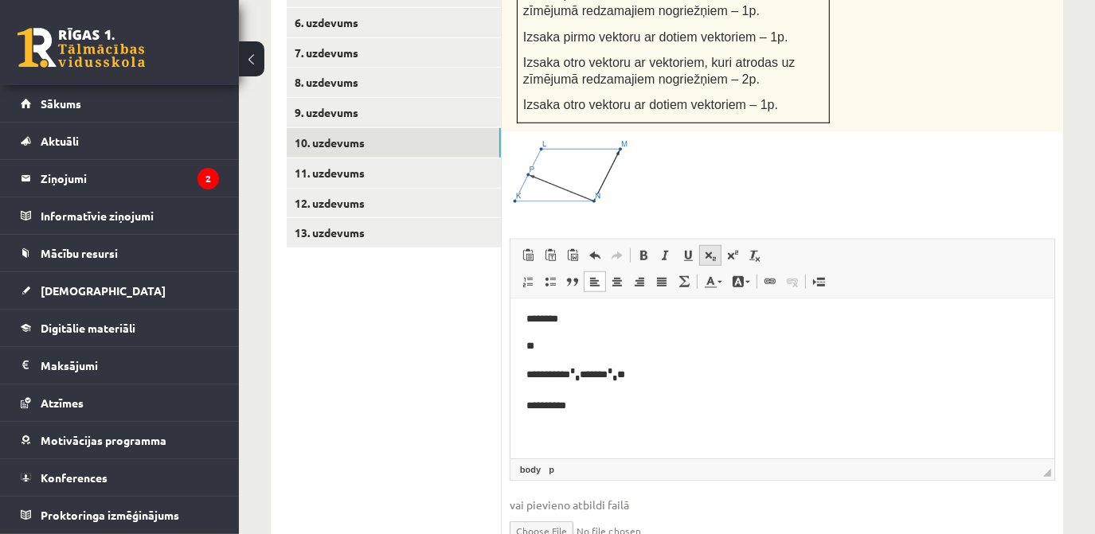
click at [702, 245] on link "Apakšraksts" at bounding box center [710, 255] width 22 height 21
click at [724, 245] on link "Augšraksts" at bounding box center [733, 255] width 22 height 21
click at [709, 249] on span at bounding box center [710, 255] width 13 height 13
click at [731, 249] on span at bounding box center [732, 255] width 13 height 13
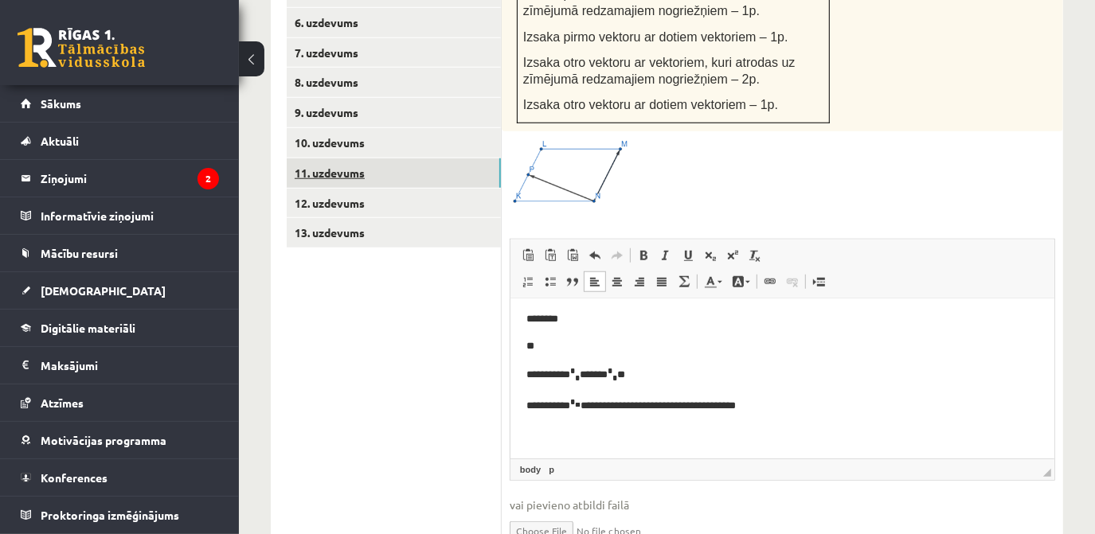
click at [323, 158] on link "11. uzdevums" at bounding box center [394, 172] width 214 height 29
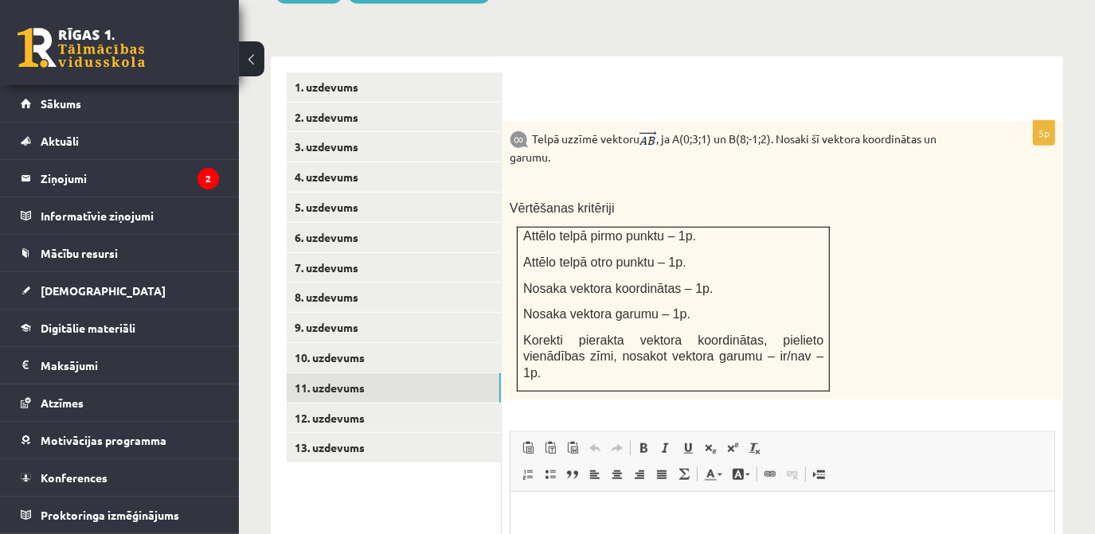
scroll to position [658, 0]
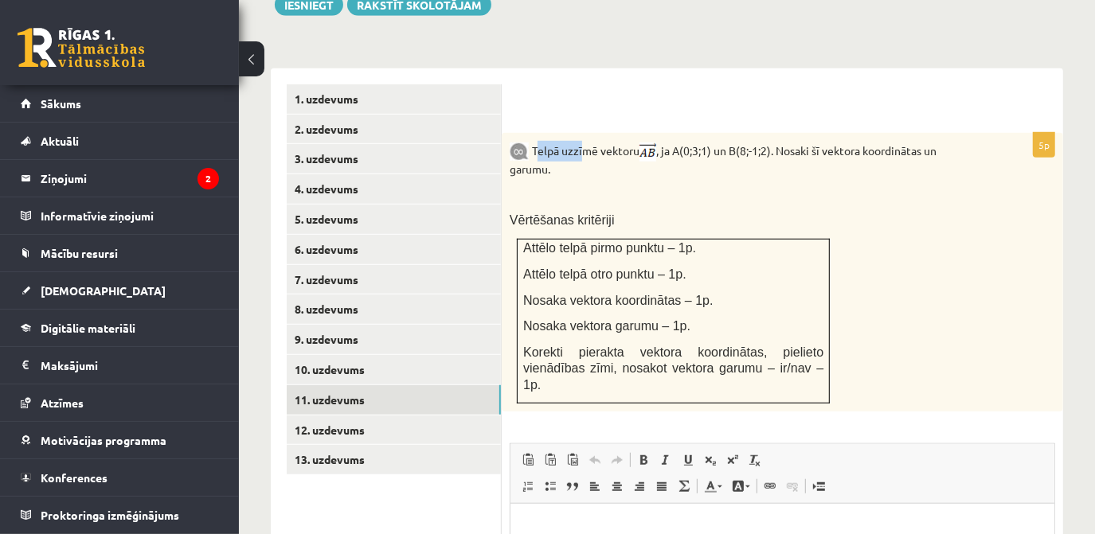
drag, startPoint x: 538, startPoint y: 128, endPoint x: 581, endPoint y: 136, distance: 43.7
click at [581, 141] on p "Telpā uzzīmē vektoru , ja A(0;3;1) un B(8;-1;2). Nosaki šī vektora koordinātas …" at bounding box center [743, 159] width 466 height 37
drag, startPoint x: 581, startPoint y: 136, endPoint x: 599, endPoint y: 166, distance: 35.0
click at [599, 166] on div "Telpā uzzīmē vektoru , ja A(0;3;1) un B(8;-1;2). Nosaki šī vektora koordinātas …" at bounding box center [782, 272] width 561 height 279
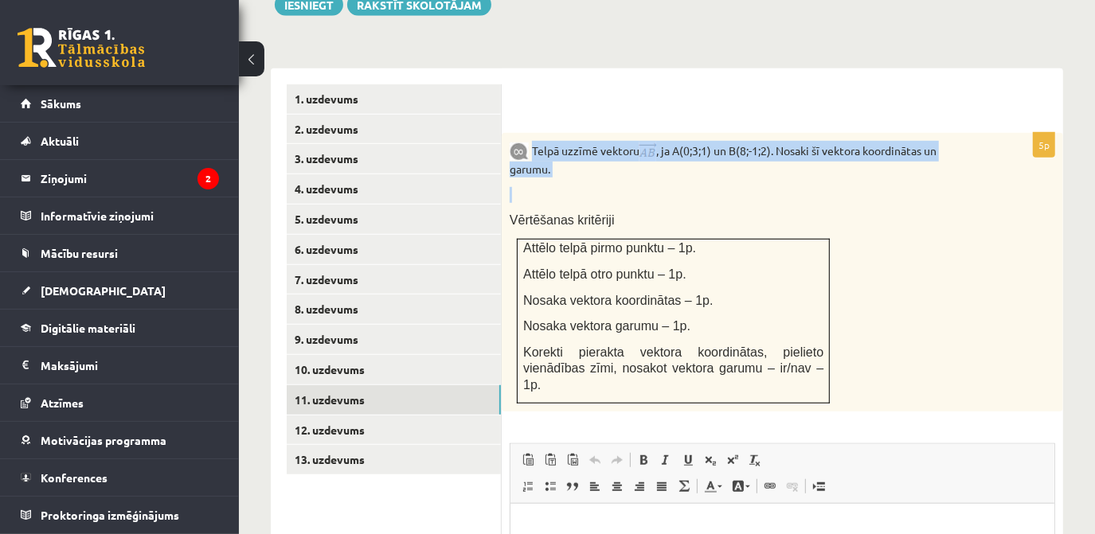
drag, startPoint x: 531, startPoint y: 128, endPoint x: 578, endPoint y: 159, distance: 56.3
click at [578, 159] on div "Telpā uzzīmē vektoru , ja A(0;3;1) un B(8;-1;2). Nosaki šī vektora koordinātas …" at bounding box center [782, 272] width 561 height 279
drag, startPoint x: 578, startPoint y: 159, endPoint x: 562, endPoint y: 128, distance: 34.9
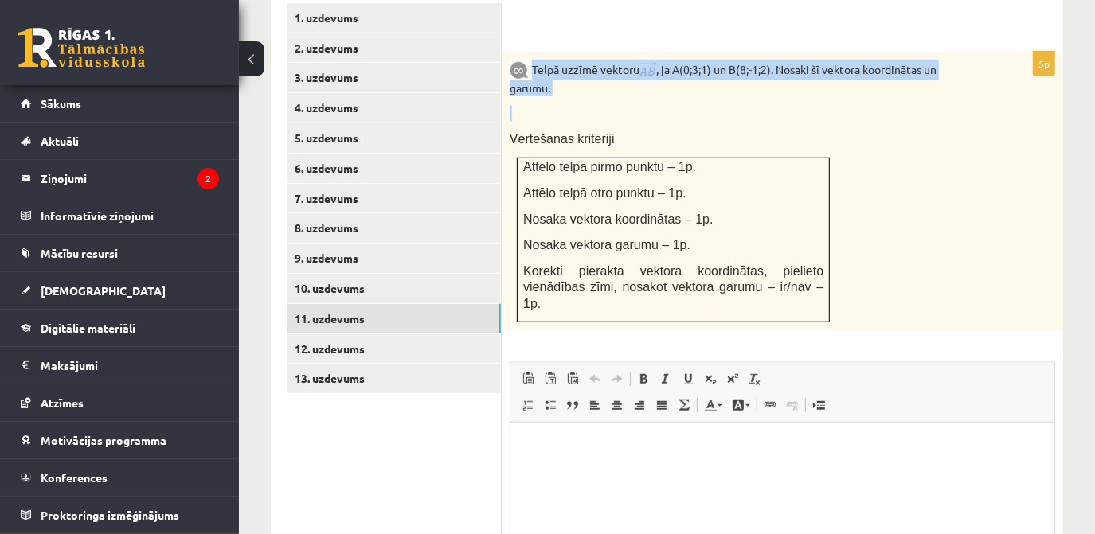
scroll to position [847, 0]
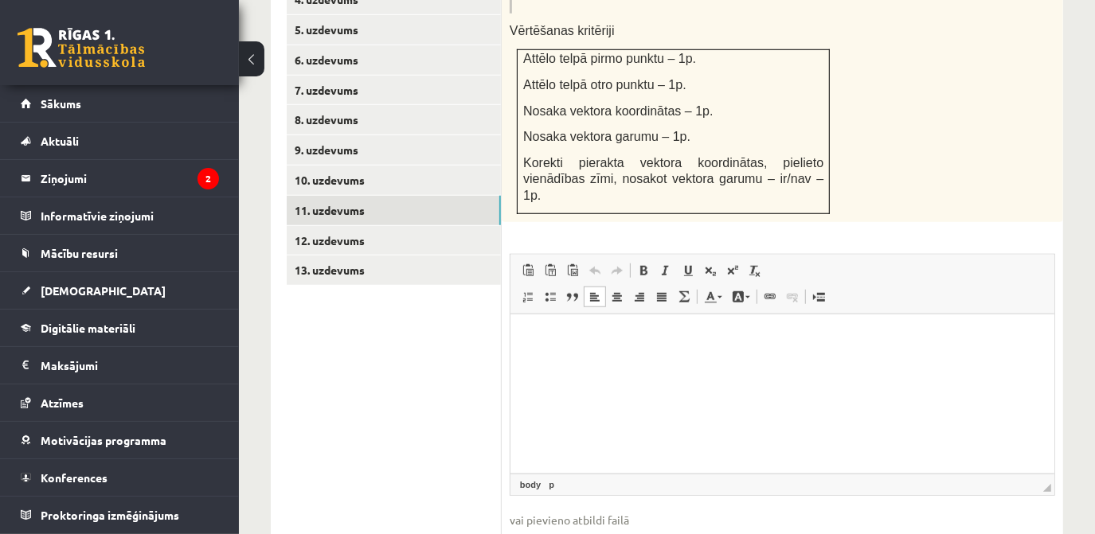
click at [518, 340] on html at bounding box center [782, 338] width 544 height 49
drag, startPoint x: 518, startPoint y: 339, endPoint x: 841, endPoint y: 322, distance: 323.8
click at [841, 322] on html at bounding box center [782, 338] width 544 height 49
click at [523, 339] on html "**********" at bounding box center [782, 338] width 544 height 49
click at [791, 377] on html "**********" at bounding box center [782, 351] width 544 height 75
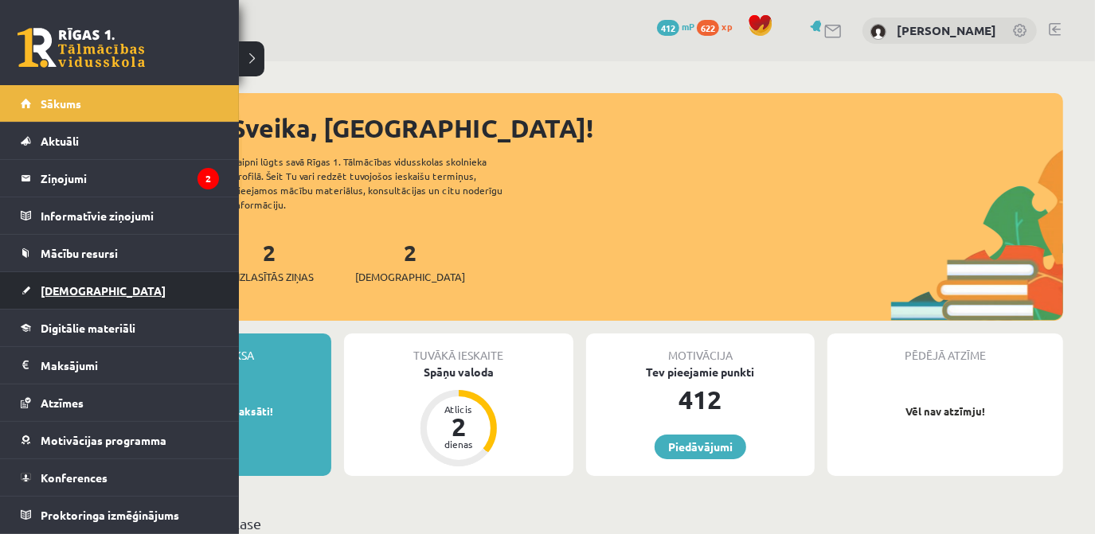
click at [41, 289] on span "[DEMOGRAPHIC_DATA]" at bounding box center [103, 291] width 125 height 14
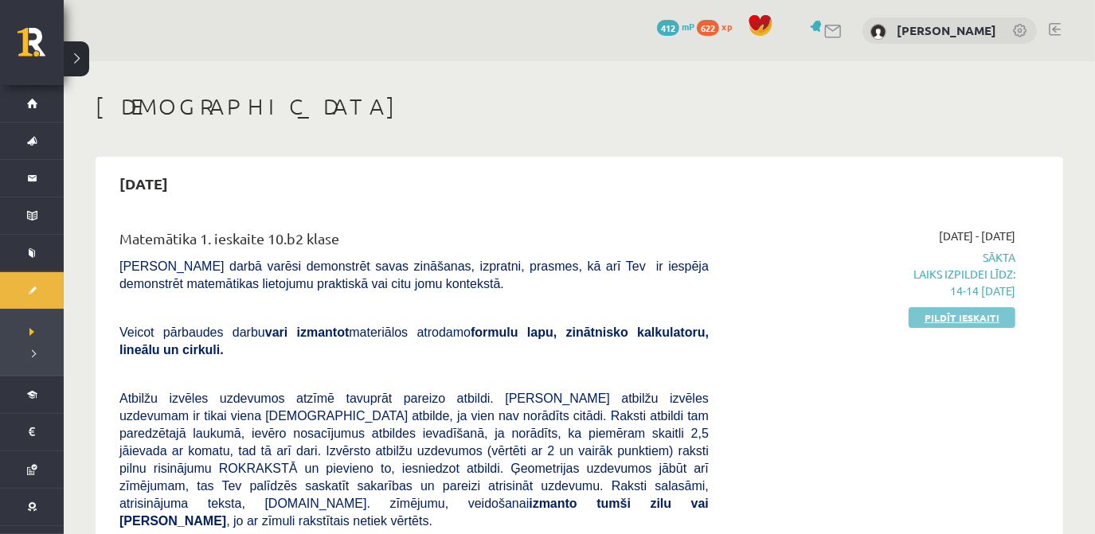
click at [972, 315] on link "Pildīt ieskaiti" at bounding box center [962, 317] width 107 height 21
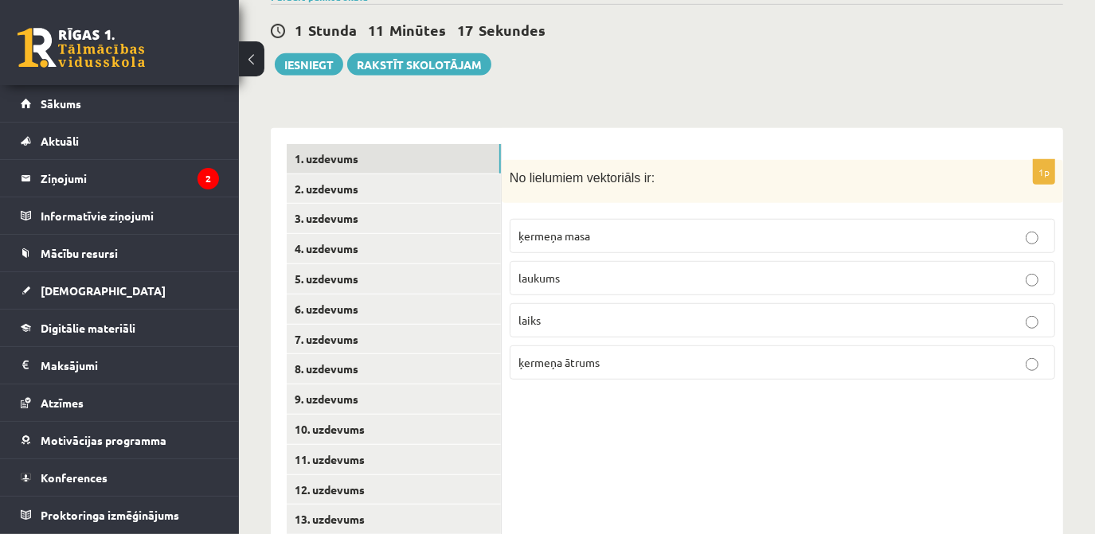
scroll to position [628, 0]
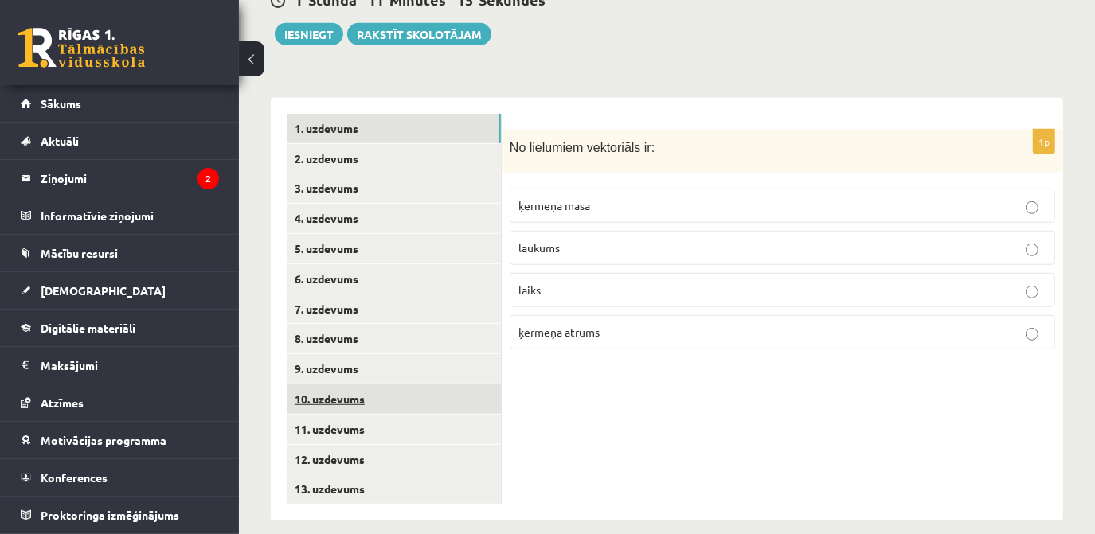
click at [377, 385] on link "10. uzdevums" at bounding box center [394, 399] width 214 height 29
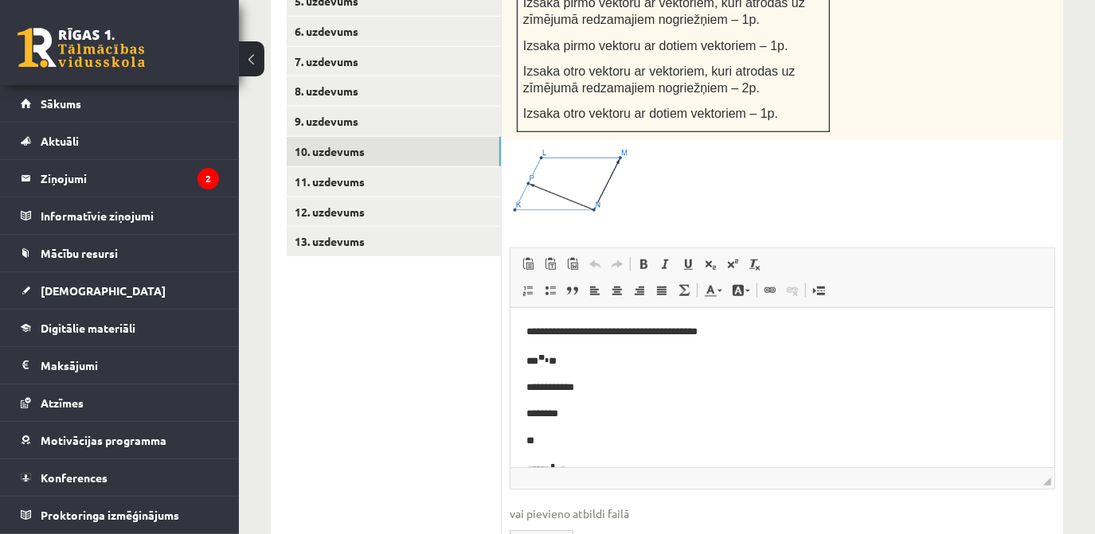
scroll to position [881, 0]
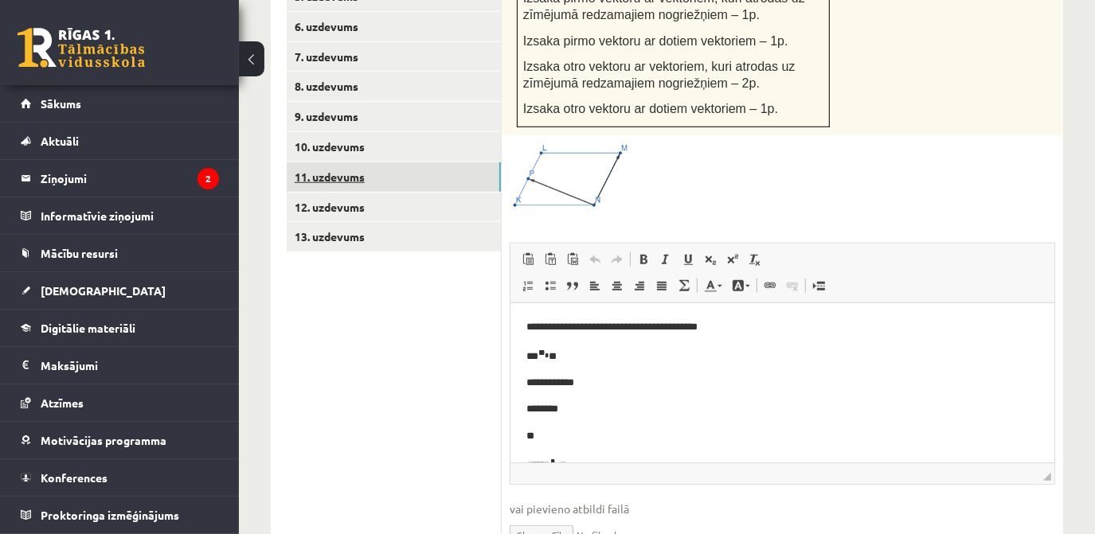
click at [436, 162] on link "11. uzdevums" at bounding box center [394, 176] width 214 height 29
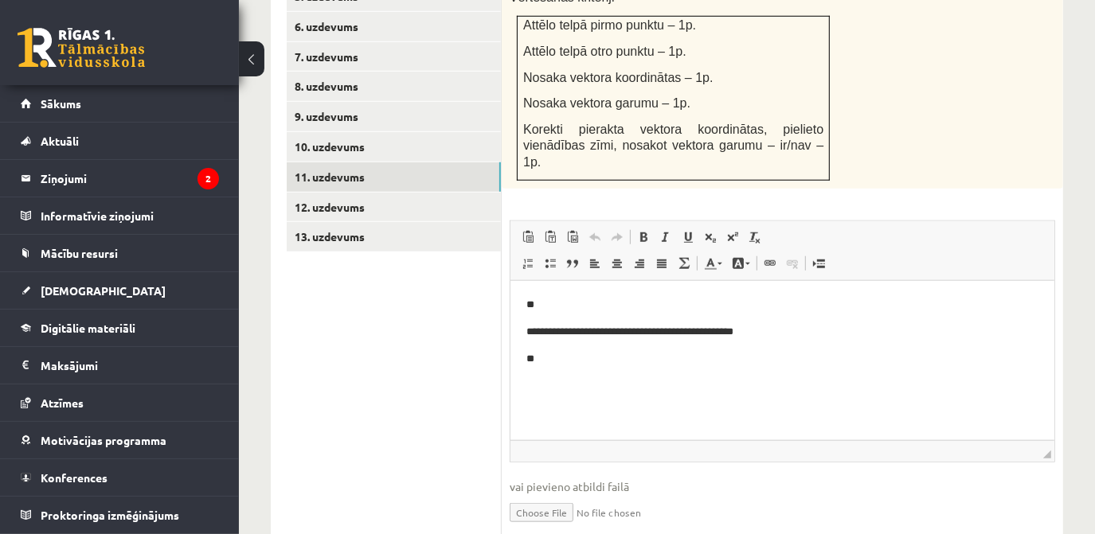
scroll to position [0, 0]
click at [557, 358] on p "**" at bounding box center [782, 358] width 513 height 17
click at [581, 334] on span "Ielīmēt" at bounding box center [599, 333] width 45 height 23
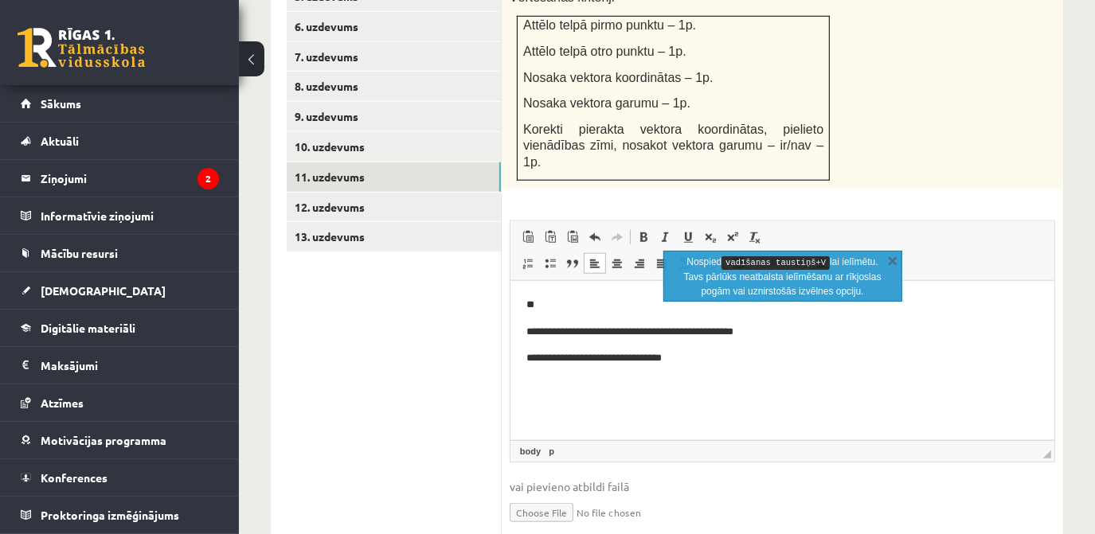
click at [538, 358] on p "**********" at bounding box center [782, 358] width 513 height 17
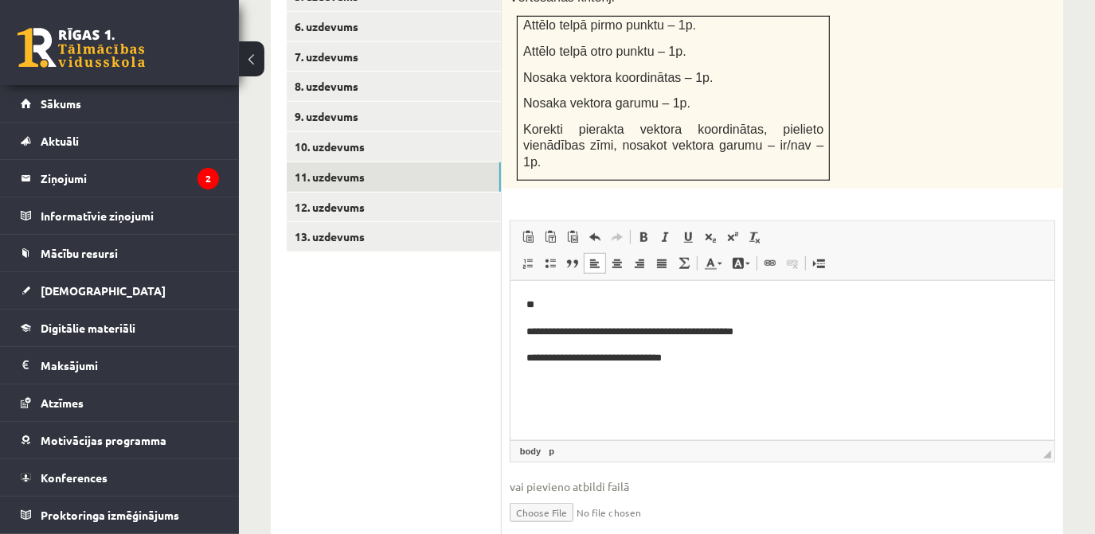
click at [533, 357] on p "**********" at bounding box center [782, 358] width 513 height 17
click at [733, 401] on body "**********" at bounding box center [782, 358] width 512 height 124
click at [522, 416] on html "**********" at bounding box center [782, 357] width 544 height 155
click at [518, 412] on html "**********" at bounding box center [782, 357] width 544 height 155
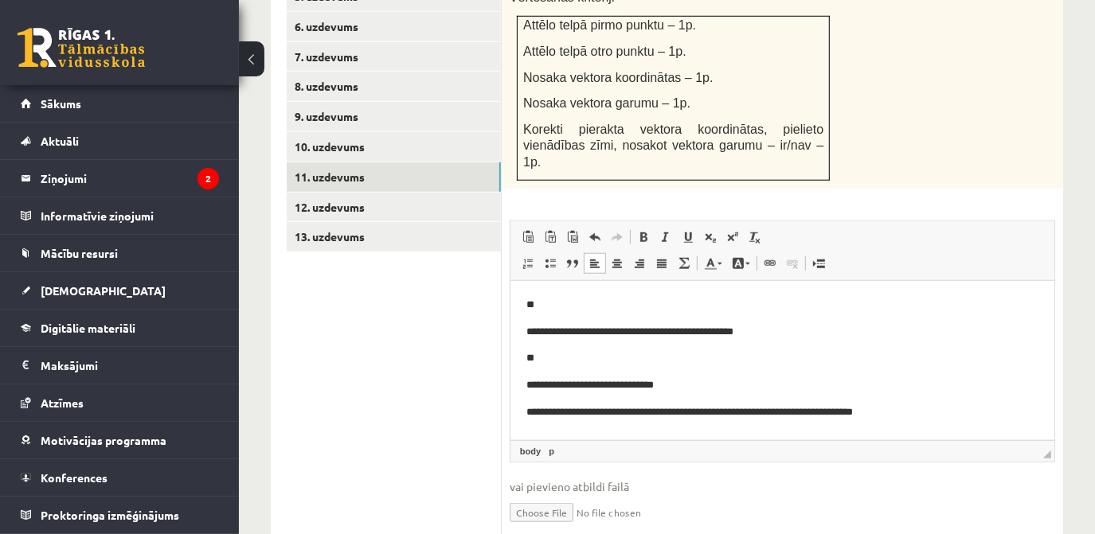
click at [595, 417] on p "**********" at bounding box center [782, 412] width 513 height 17
click at [879, 416] on p "**********" at bounding box center [782, 412] width 513 height 17
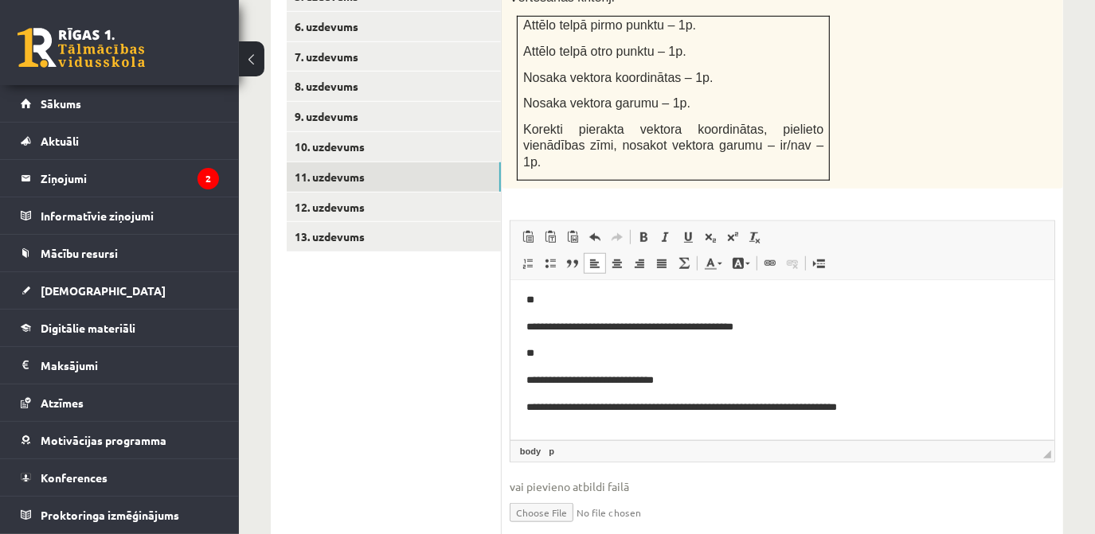
scroll to position [32, 0]
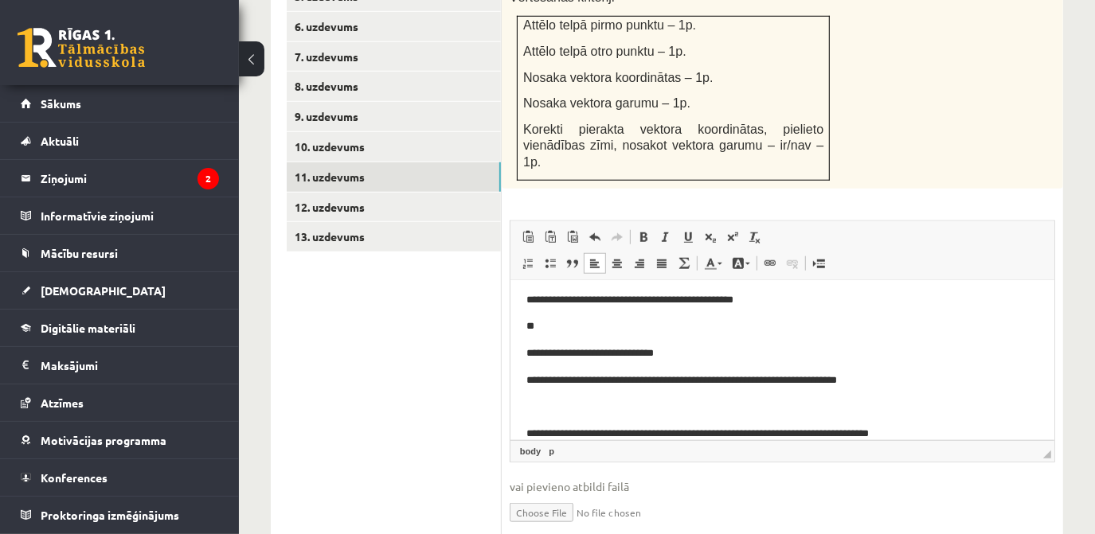
click at [682, 436] on p "**********" at bounding box center [777, 433] width 502 height 17
click at [679, 433] on p "**********" at bounding box center [777, 433] width 502 height 17
click at [937, 433] on p "**********" at bounding box center [777, 433] width 502 height 17
click at [399, 193] on link "12. uzdevums" at bounding box center [394, 207] width 214 height 29
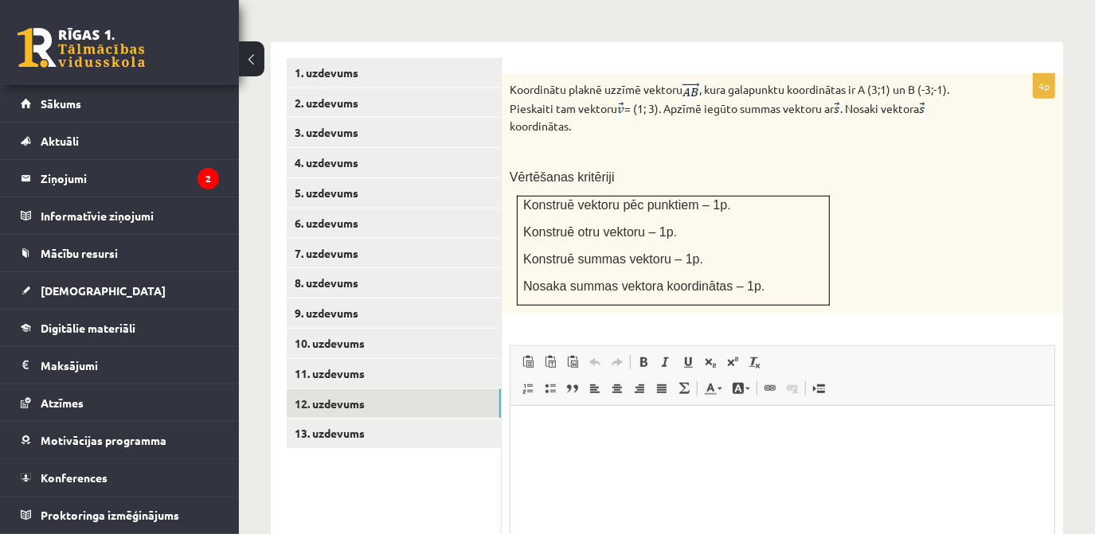
scroll to position [679, 0]
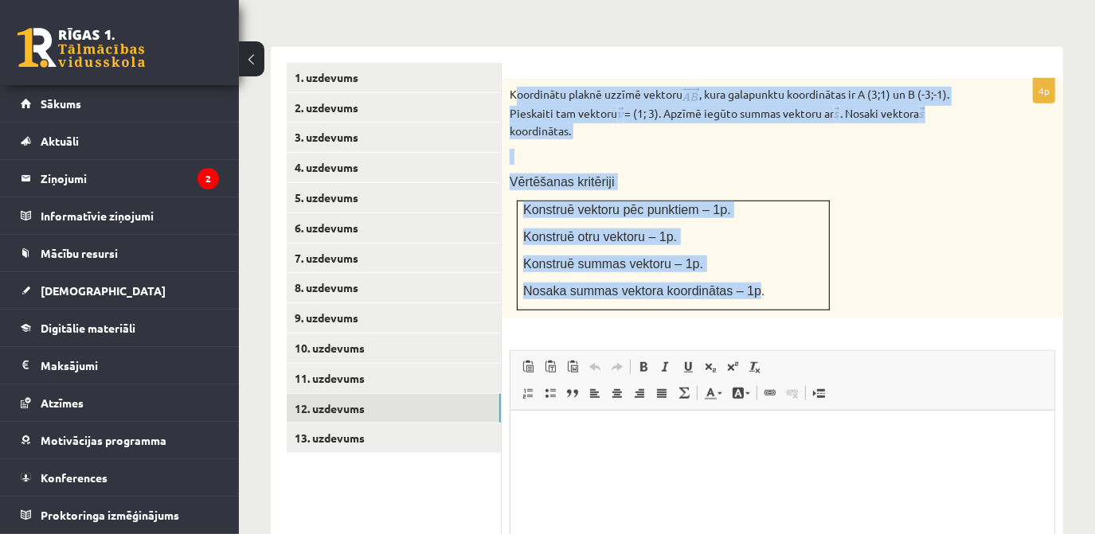
drag, startPoint x: 513, startPoint y: 73, endPoint x: 737, endPoint y: 268, distance: 296.9
click at [737, 268] on div "Koordinātu plaknē uzzīmē vektoru , kura galapunktu koordinātas ir A (3;1) un B …" at bounding box center [782, 199] width 561 height 240
drag, startPoint x: 737, startPoint y: 268, endPoint x: 715, endPoint y: 272, distance: 21.9
copy div "oordinātu plaknē uzzīmē vektoru , kura galapunktu koordinātas ir A (3;1) un B (…"
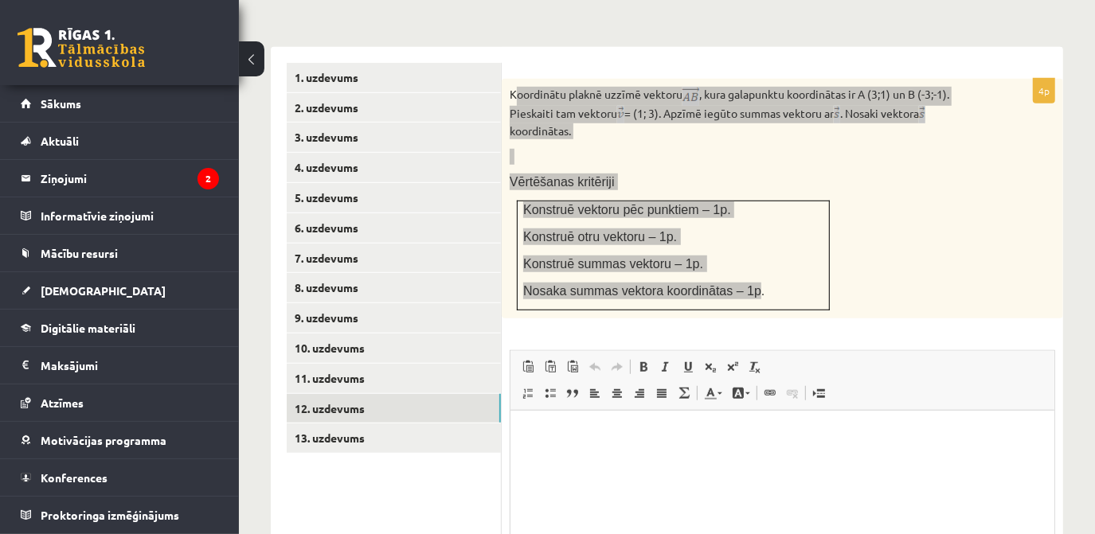
click at [569, 433] on p "Bagātinātā teksta redaktors, wiswyg-editor-user-answer-47433798147480" at bounding box center [782, 434] width 512 height 17
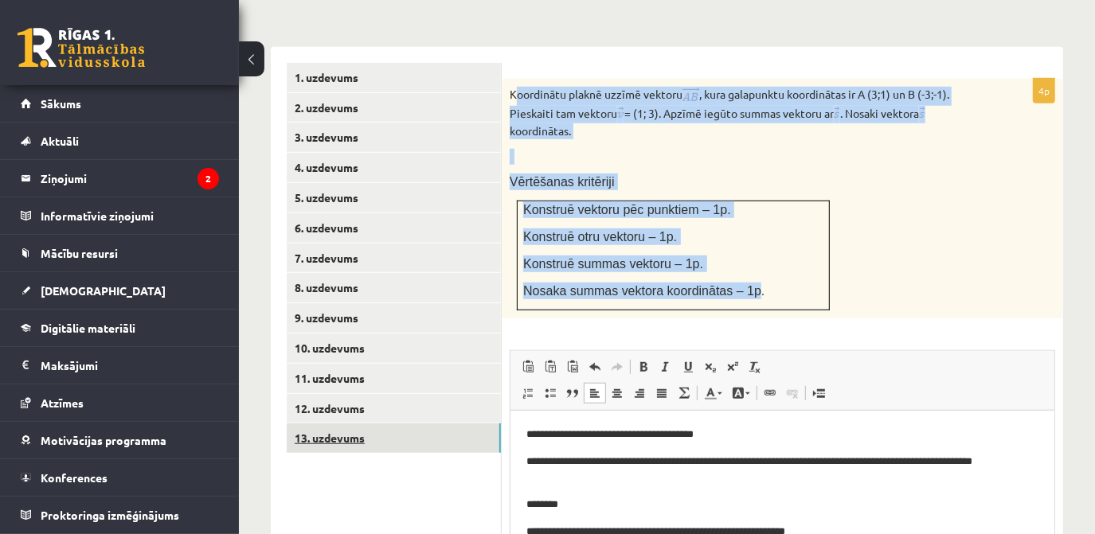
click at [415, 424] on link "13. uzdevums" at bounding box center [394, 438] width 214 height 29
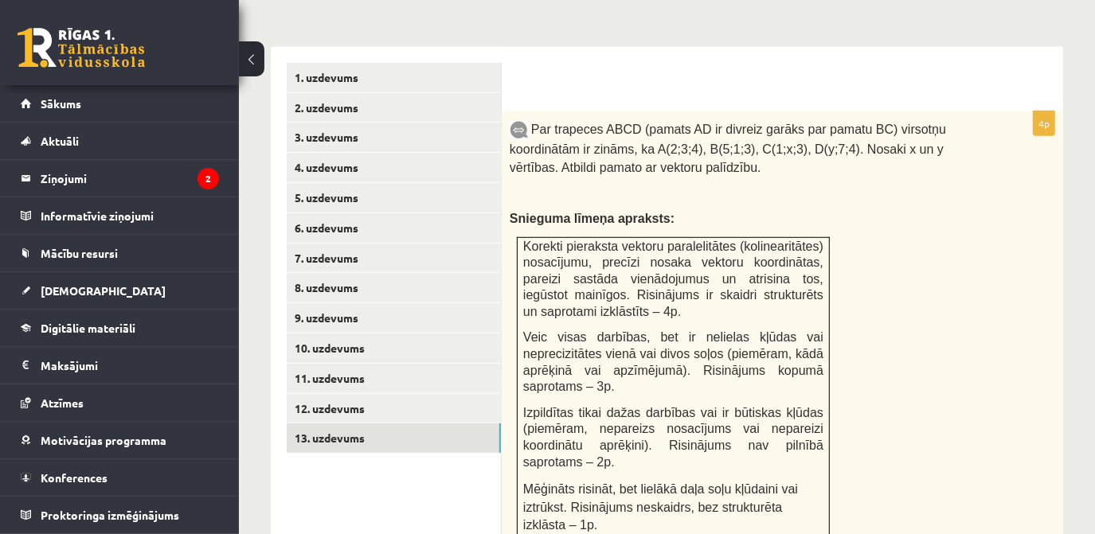
scroll to position [0, 0]
click at [530, 123] on span "Par trapeces ABCD (pamats AD ir divreiz garāks par pamatu BC) virsotņu koordinā…" at bounding box center [728, 149] width 436 height 52
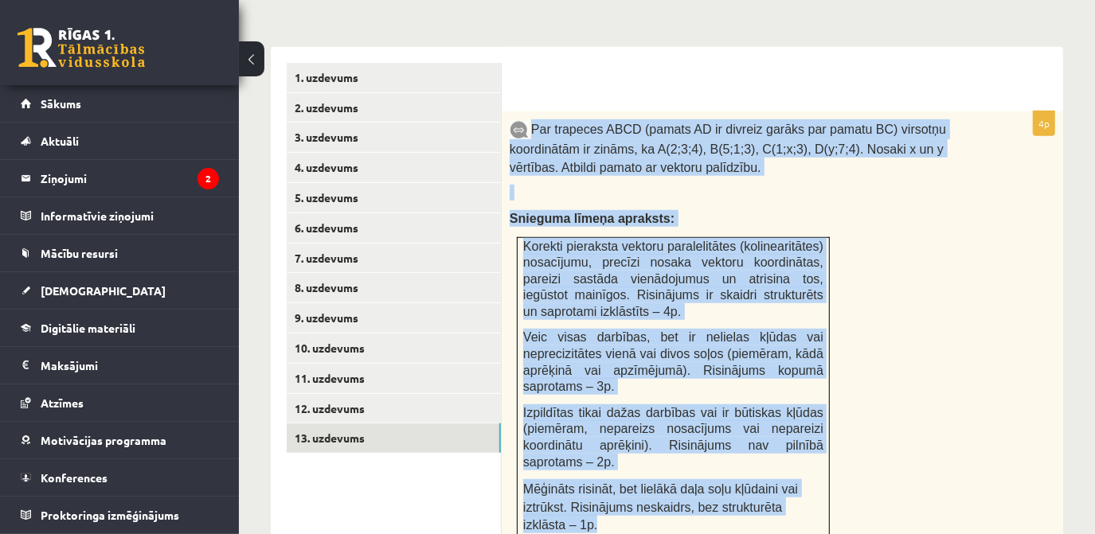
drag, startPoint x: 534, startPoint y: 108, endPoint x: 809, endPoint y: 467, distance: 452.7
click at [809, 467] on div "Par trapeces ABCD (pamats AD ir divreiz garāks par pamatu BC) virsotņu koordinā…" at bounding box center [782, 331] width 561 height 441
drag, startPoint x: 809, startPoint y: 467, endPoint x: 765, endPoint y: 463, distance: 44.8
copy div "Par trapeces ABCD (pamats AD ir divreiz garāks par pamatu BC) virsotņu koordinā…"
click at [924, 185] on div "Par trapeces ABCD (pamats AD ir divreiz garāks par pamatu BC) virsotņu koordinā…" at bounding box center [782, 331] width 561 height 441
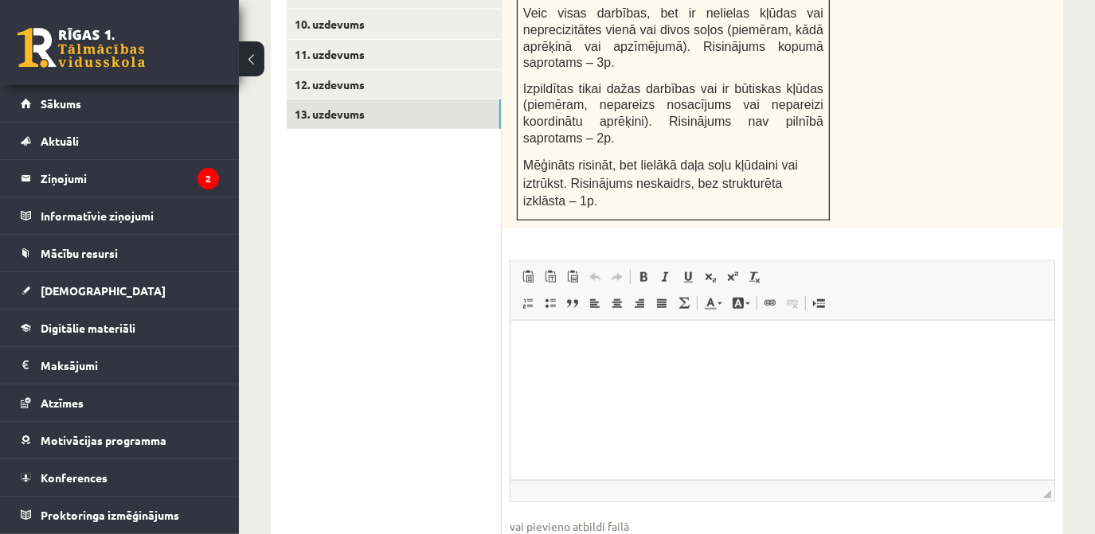
scroll to position [1021, 0]
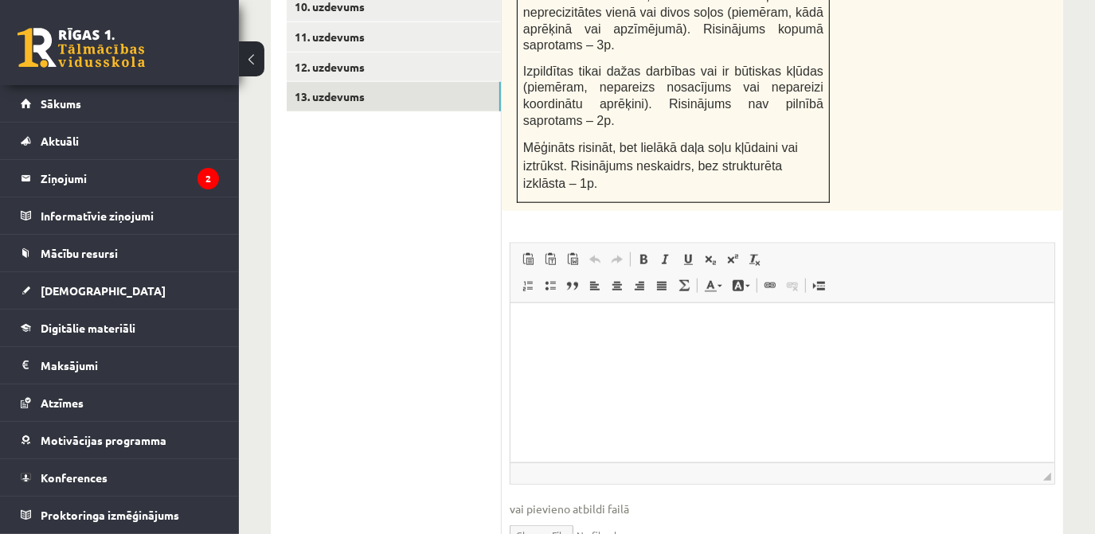
click at [679, 334] on p "Bagātinātā teksta redaktors, wiswyg-editor-user-answer-47433958635680" at bounding box center [782, 327] width 512 height 17
drag, startPoint x: 521, startPoint y: 412, endPoint x: 574, endPoint y: 428, distance: 55.7
click at [574, 428] on html "**********" at bounding box center [782, 367] width 544 height 129
click at [530, 433] on p "Bagātinātā teksta redaktors, wiswyg-editor-user-answer-47433958635680" at bounding box center [782, 434] width 512 height 17
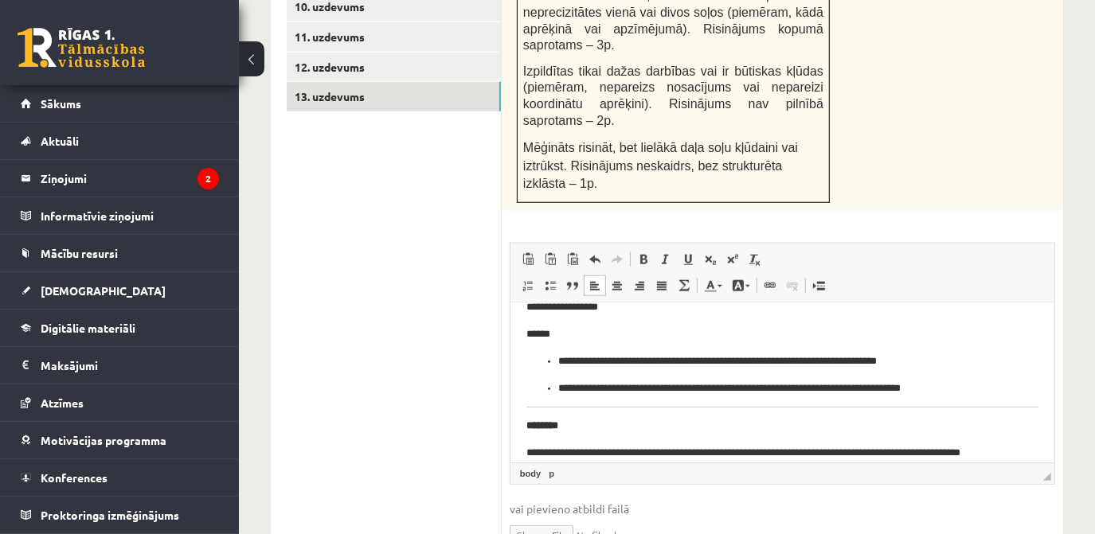
scroll to position [596, 0]
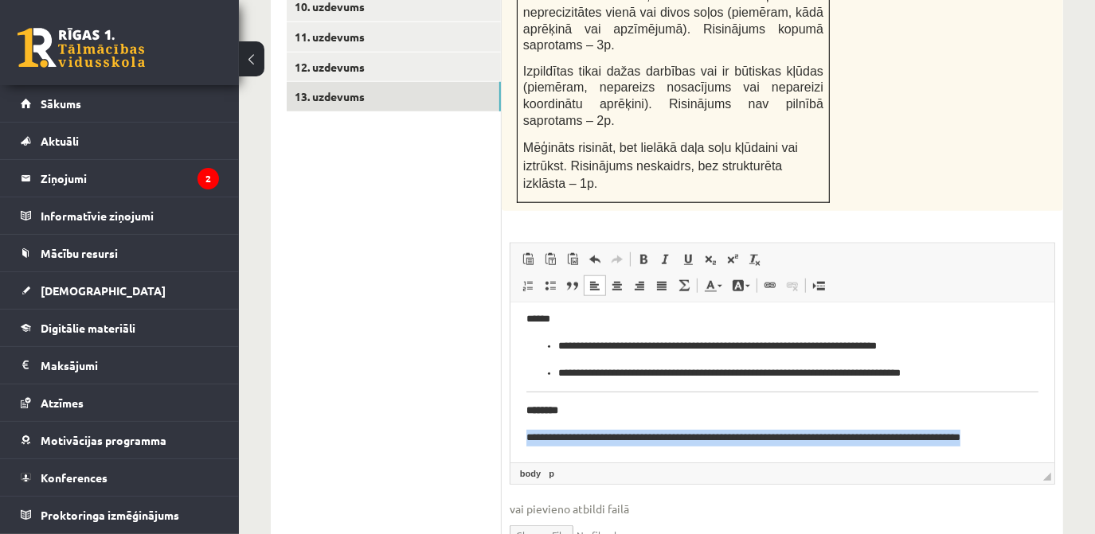
drag, startPoint x: 1008, startPoint y: 433, endPoint x: 488, endPoint y: 452, distance: 520.4
click at [510, 452] on html "**********" at bounding box center [782, 85] width 544 height 753
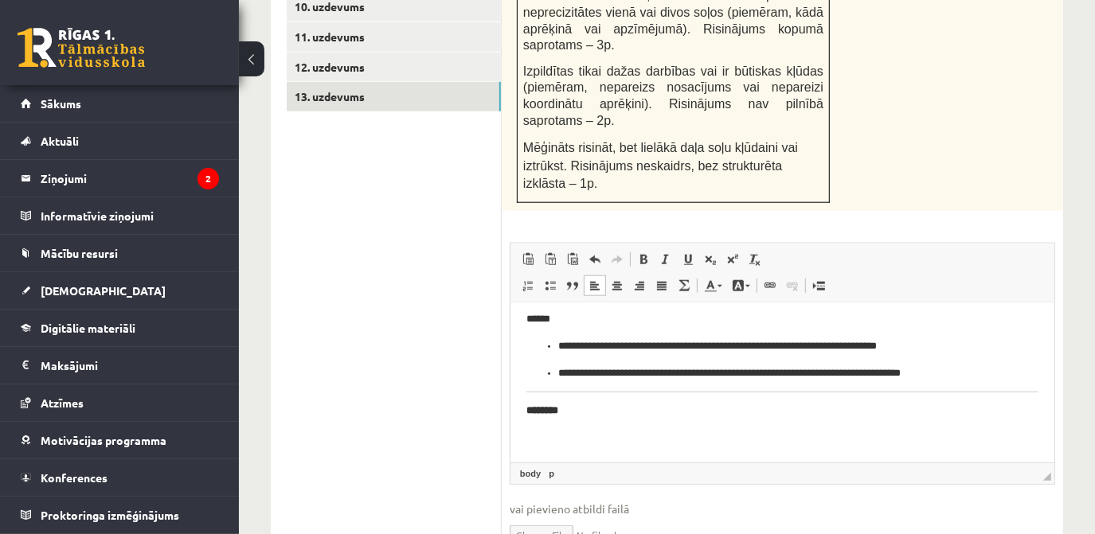
click at [535, 440] on p "Bagātinātā teksta redaktors, wiswyg-editor-user-answer-47433958635680" at bounding box center [777, 437] width 502 height 17
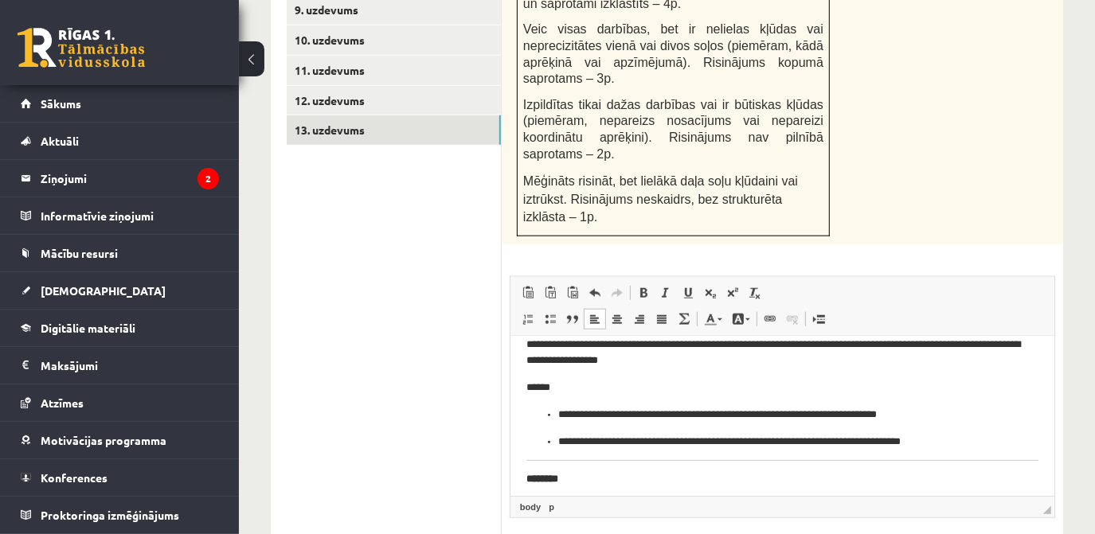
scroll to position [552, 0]
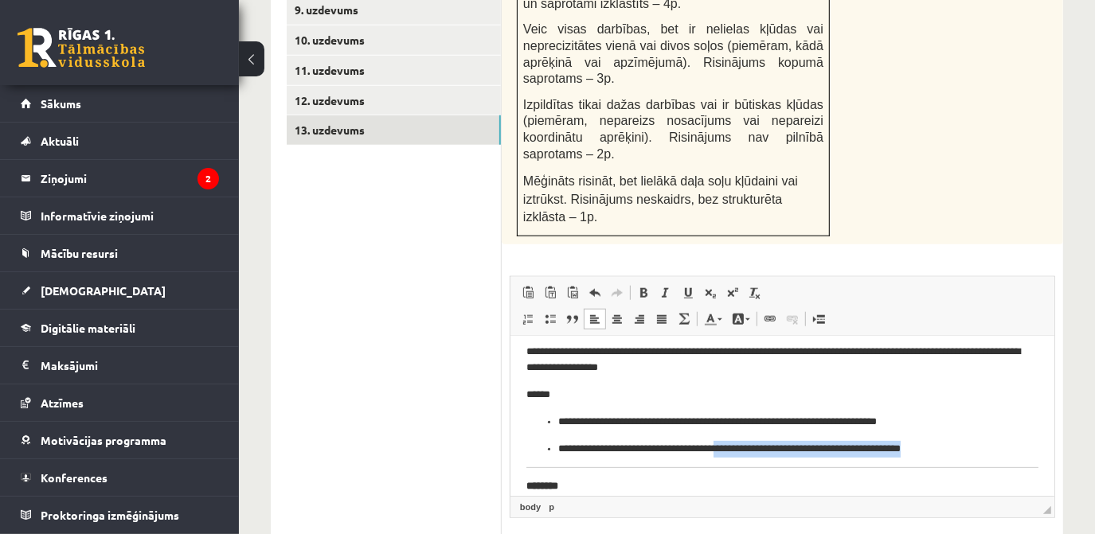
drag, startPoint x: 763, startPoint y: 450, endPoint x: 991, endPoint y: 448, distance: 228.6
click at [991, 448] on p "**********" at bounding box center [776, 448] width 438 height 17
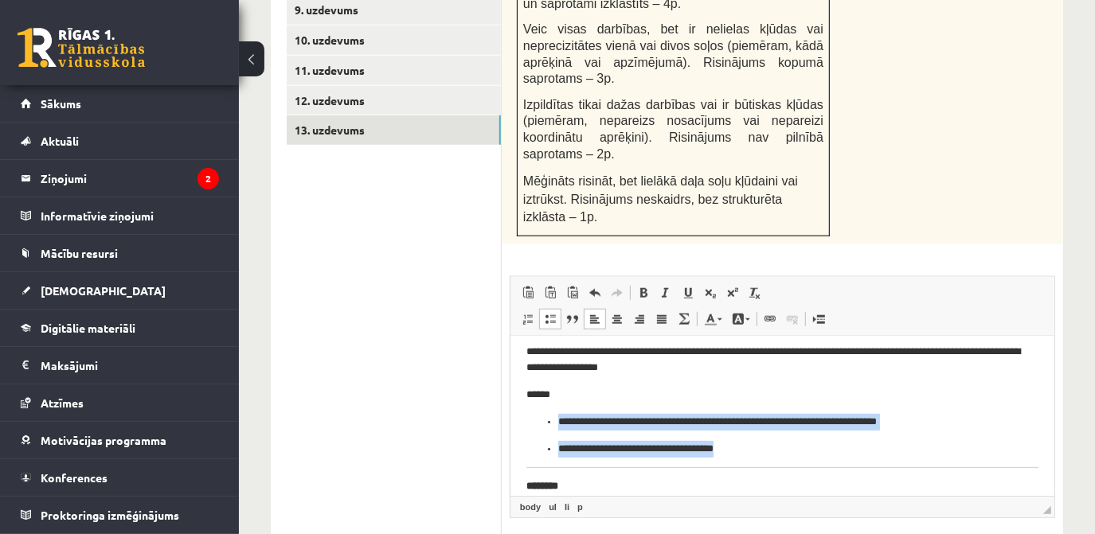
drag, startPoint x: 556, startPoint y: 420, endPoint x: 768, endPoint y: 456, distance: 214.8
click at [768, 456] on ul "**********" at bounding box center [782, 434] width 512 height 43
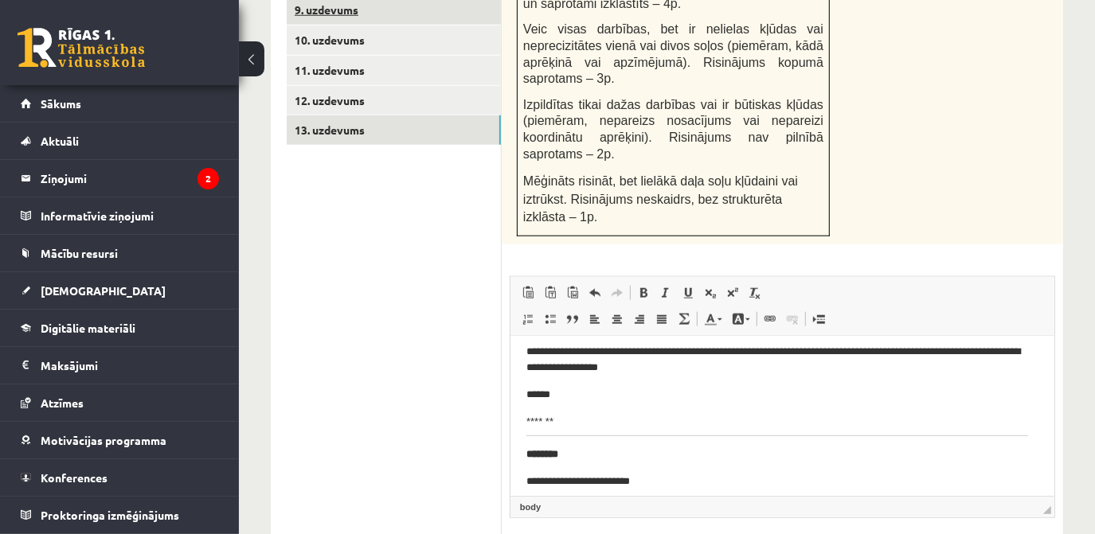
scroll to position [542, 0]
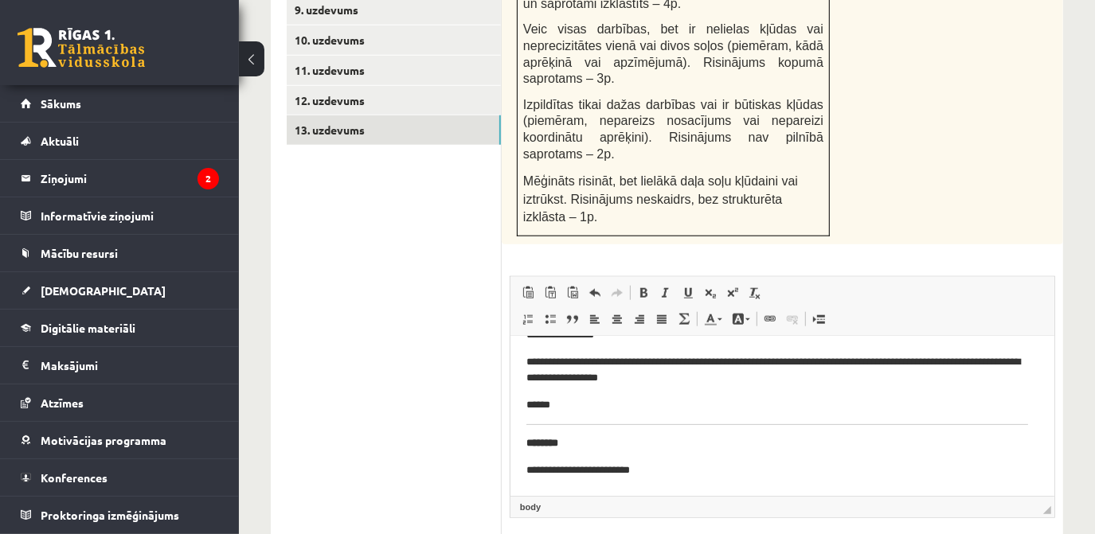
click at [567, 409] on p "******" at bounding box center [777, 405] width 502 height 17
click at [560, 397] on body "**********" at bounding box center [777, 144] width 502 height 669
click at [524, 432] on html "**********" at bounding box center [782, 159] width 544 height 728
drag, startPoint x: 524, startPoint y: 432, endPoint x: 539, endPoint y: 447, distance: 21.4
click at [539, 447] on body "**********" at bounding box center [777, 158] width 502 height 696
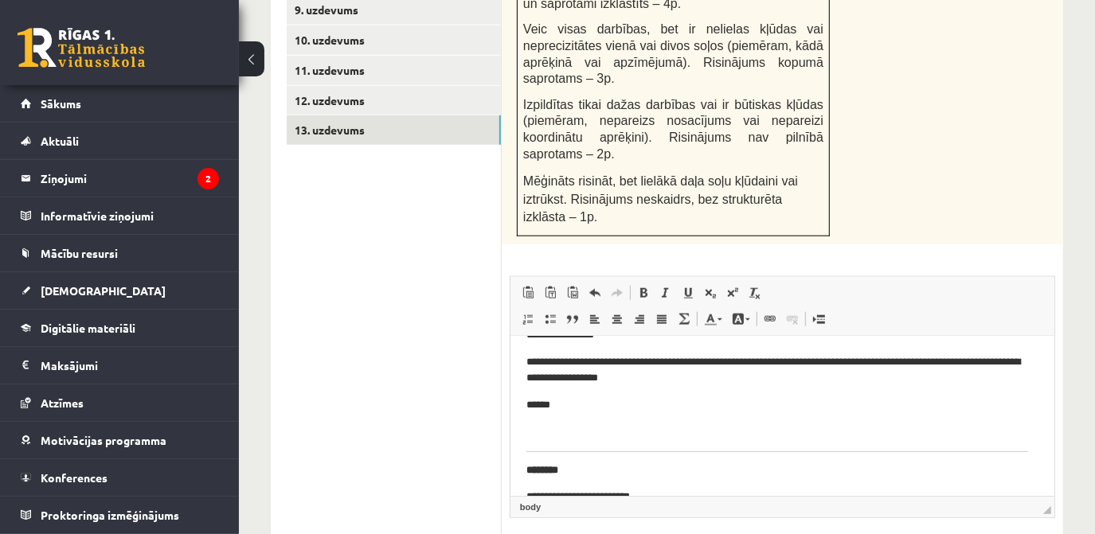
click at [537, 439] on p "Bagātinātā teksta redaktors, wiswyg-editor-user-answer-47433958635680" at bounding box center [777, 432] width 502 height 17
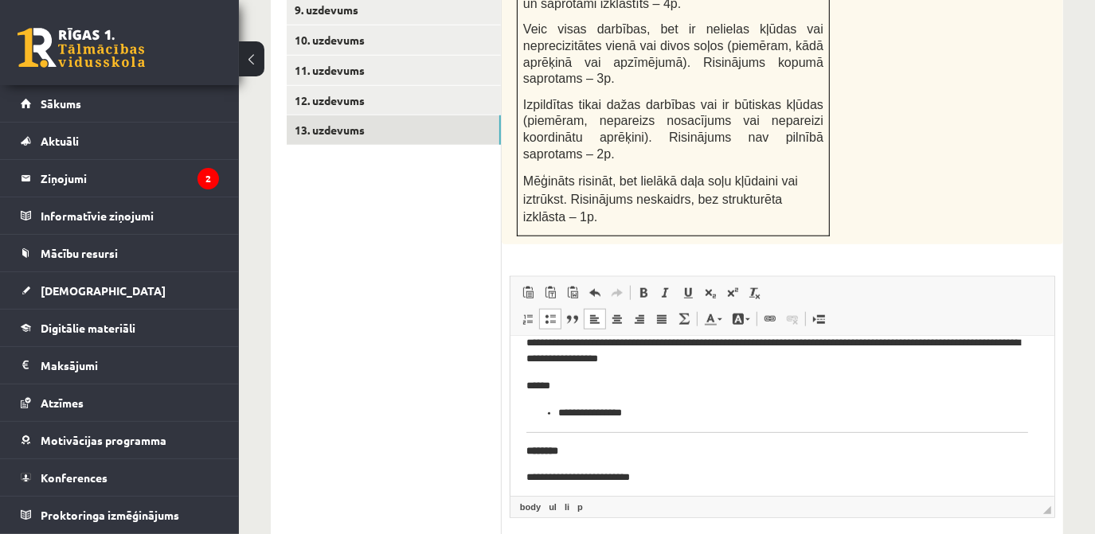
scroll to position [569, 0]
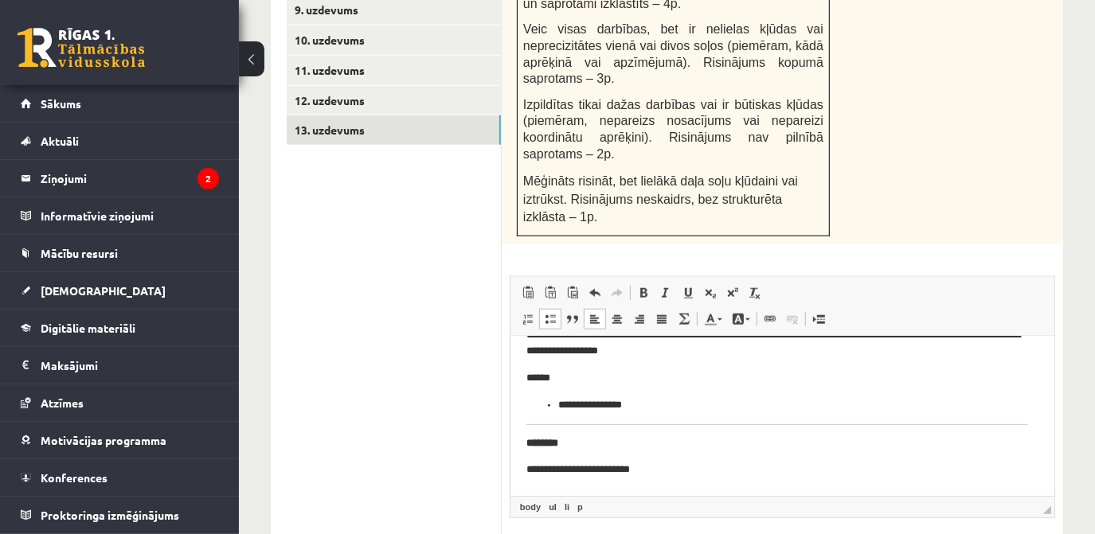
click at [671, 468] on p "**********" at bounding box center [777, 469] width 502 height 17
drag, startPoint x: 649, startPoint y: 393, endPoint x: 722, endPoint y: 379, distance: 74.7
click at [722, 379] on body "**********" at bounding box center [777, 131] width 502 height 696
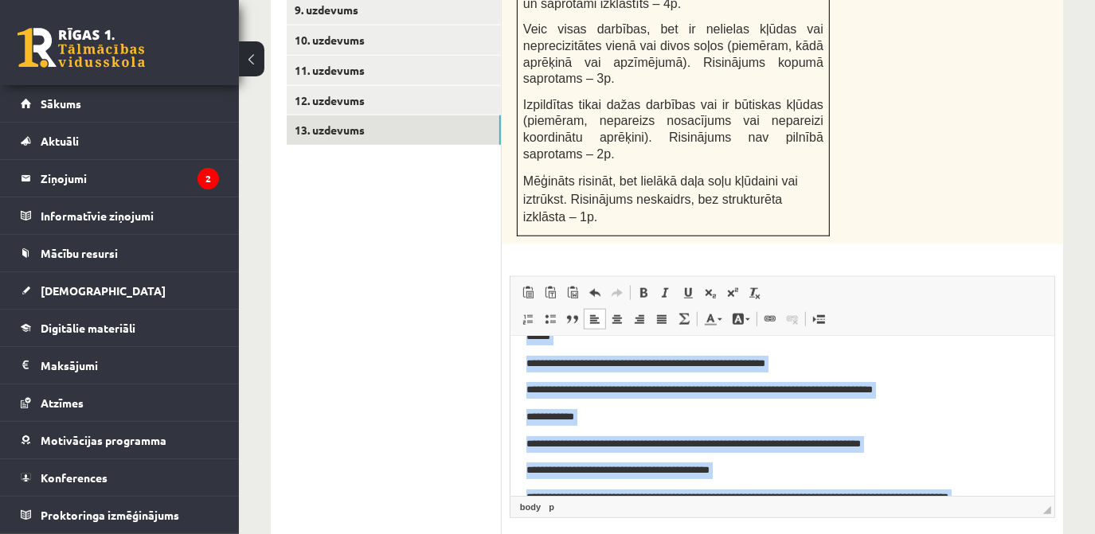
scroll to position [0, 0]
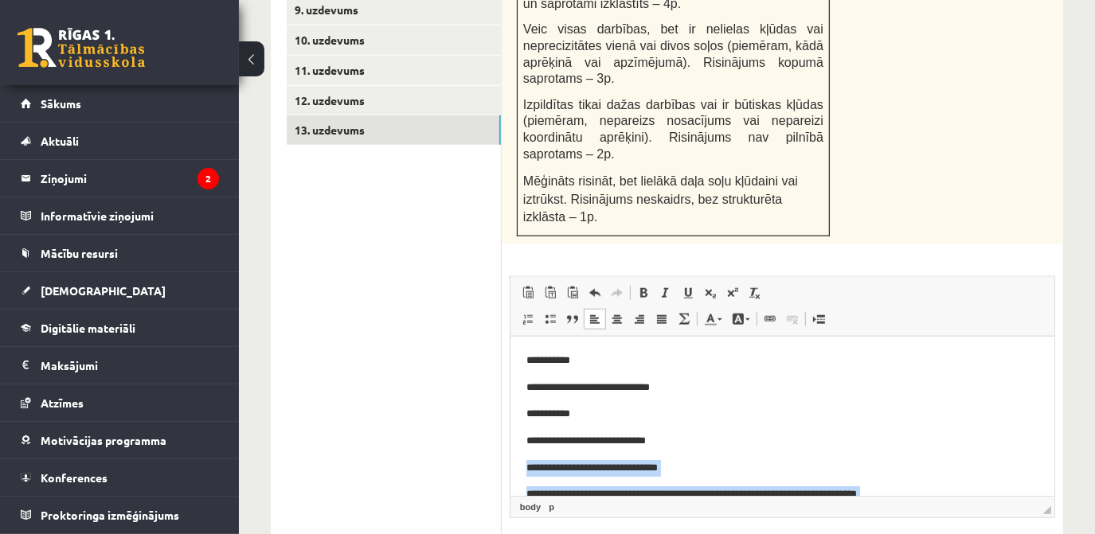
drag, startPoint x: 657, startPoint y: 402, endPoint x: 510, endPoint y: 471, distance: 161.7
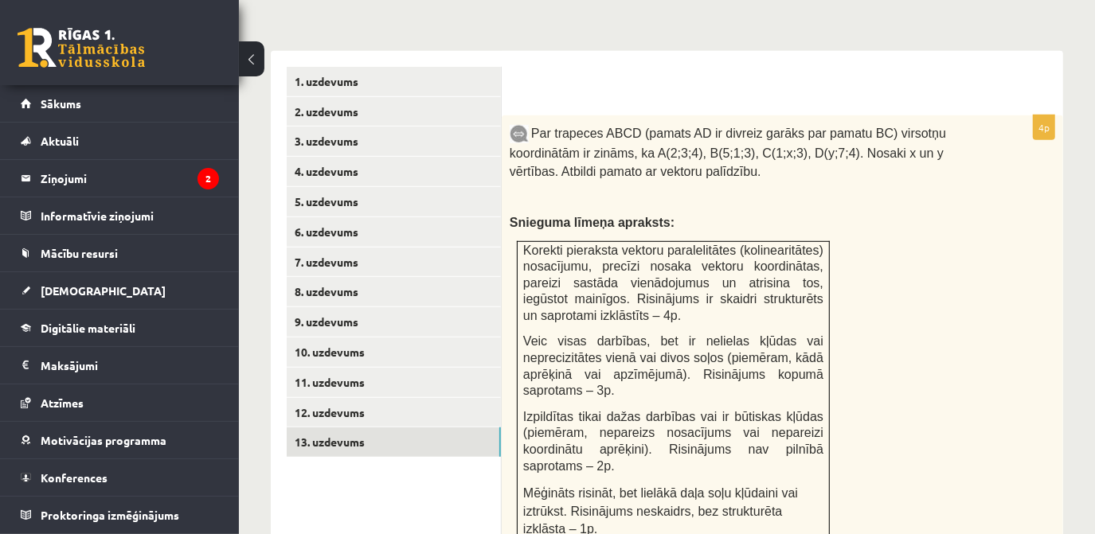
scroll to position [658, 0]
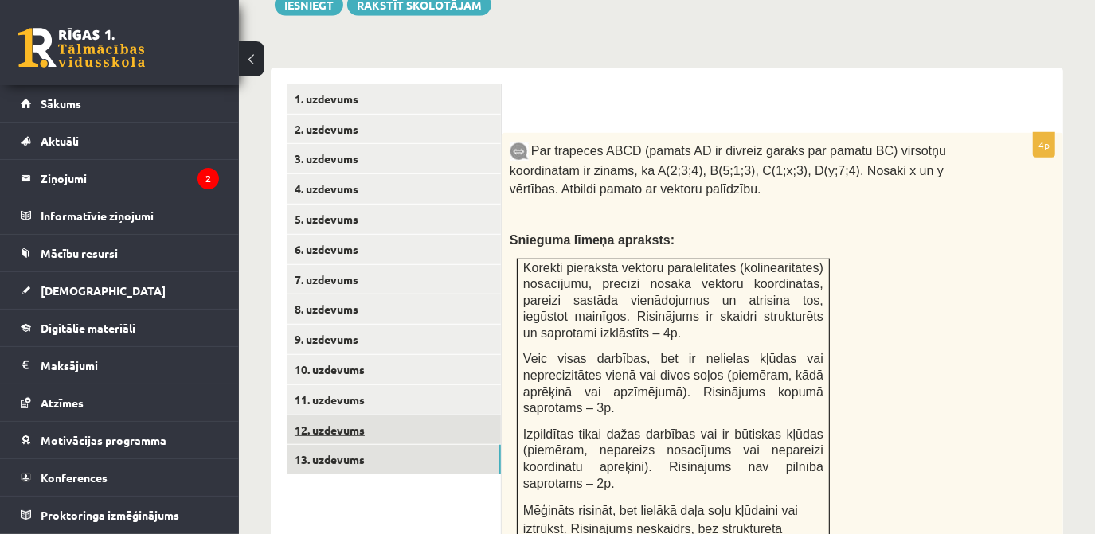
click at [410, 418] on link "12. uzdevums" at bounding box center [394, 430] width 214 height 29
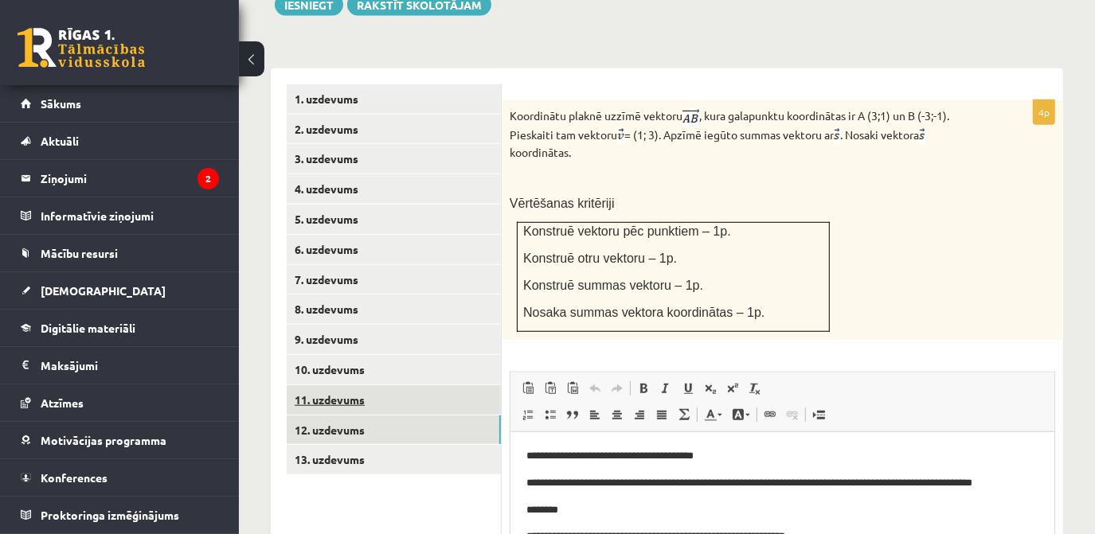
scroll to position [0, 0]
click at [387, 385] on link "11. uzdevums" at bounding box center [394, 399] width 214 height 29
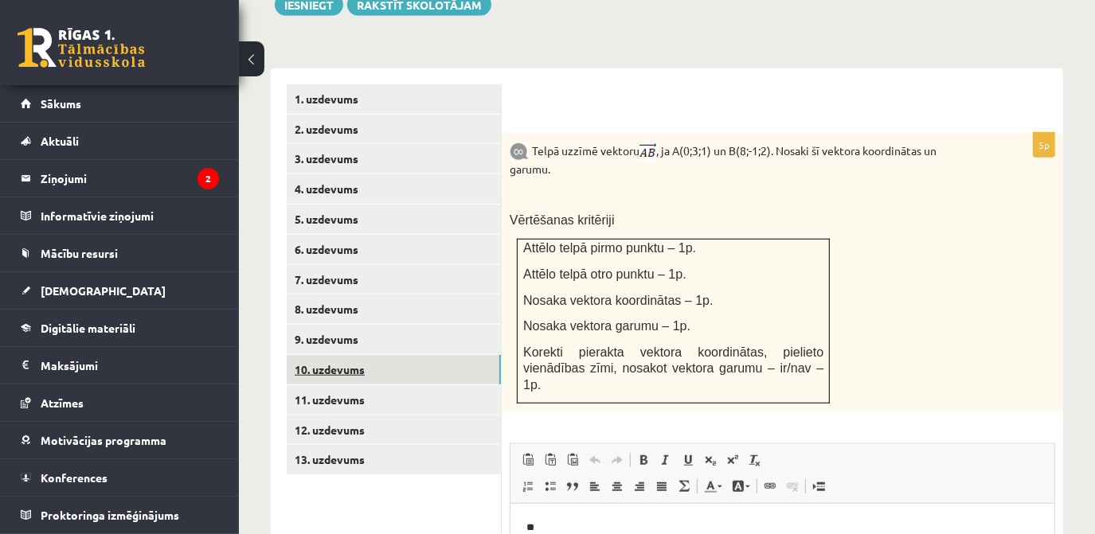
click at [388, 355] on link "10. uzdevums" at bounding box center [394, 369] width 214 height 29
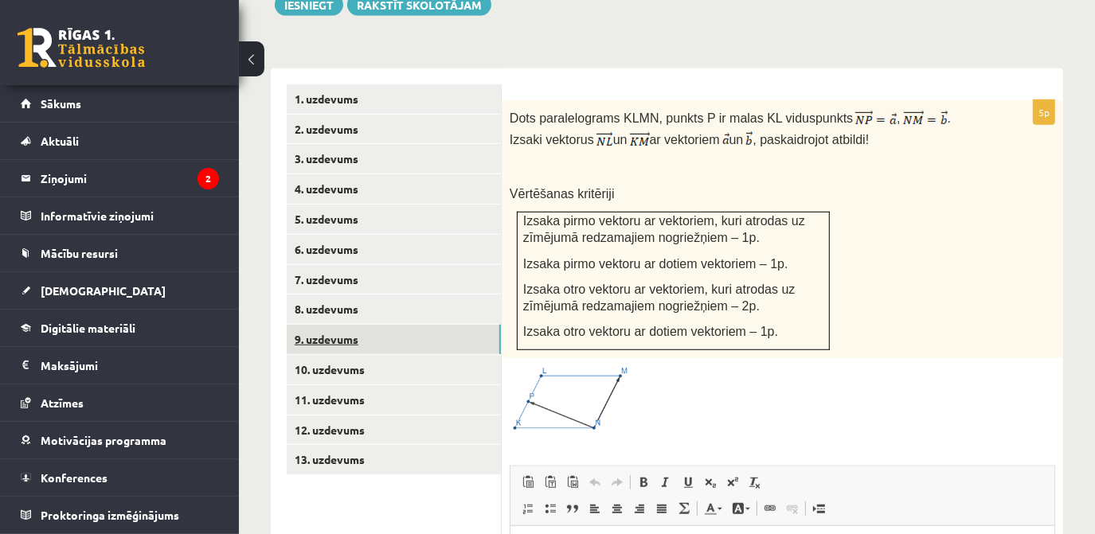
click at [385, 325] on link "9. uzdevums" at bounding box center [394, 339] width 214 height 29
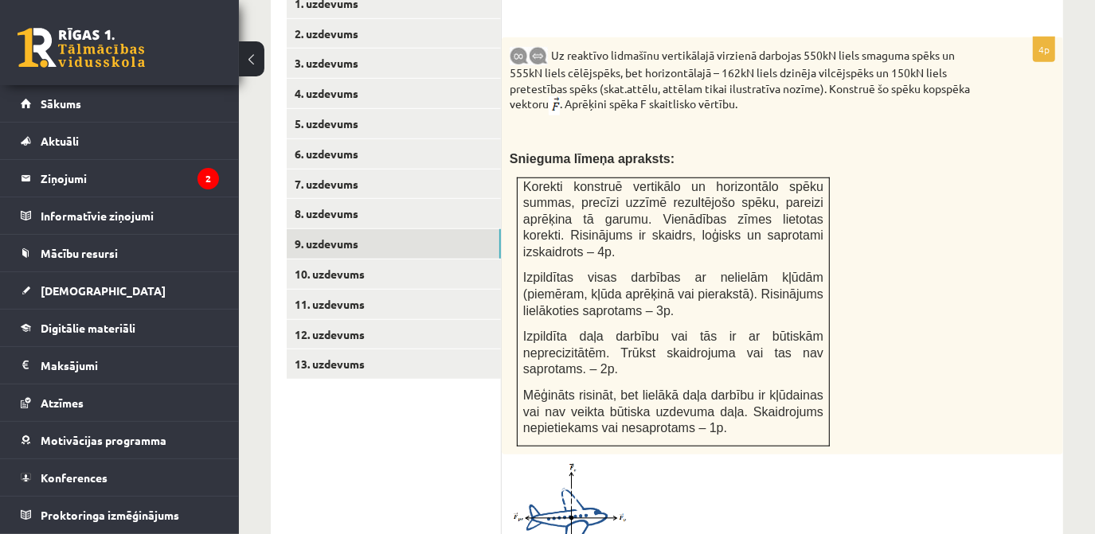
scroll to position [742, 0]
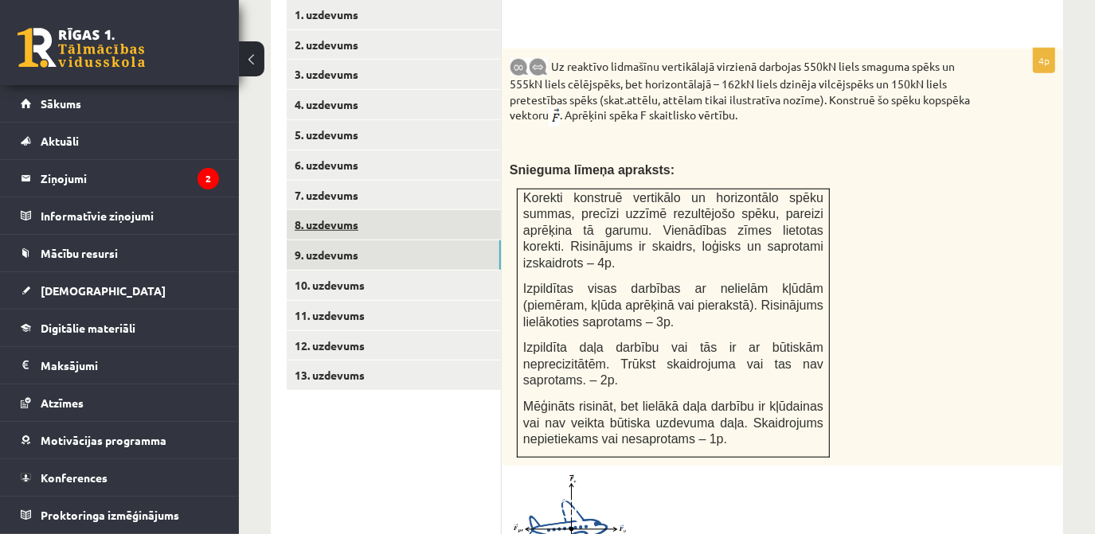
click at [403, 210] on link "8. uzdevums" at bounding box center [394, 224] width 214 height 29
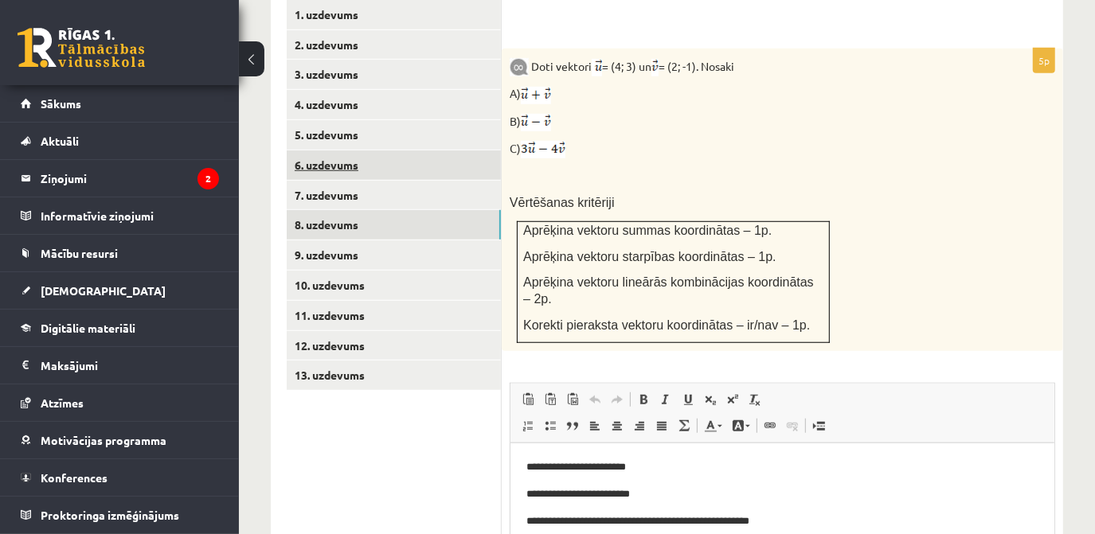
scroll to position [0, 0]
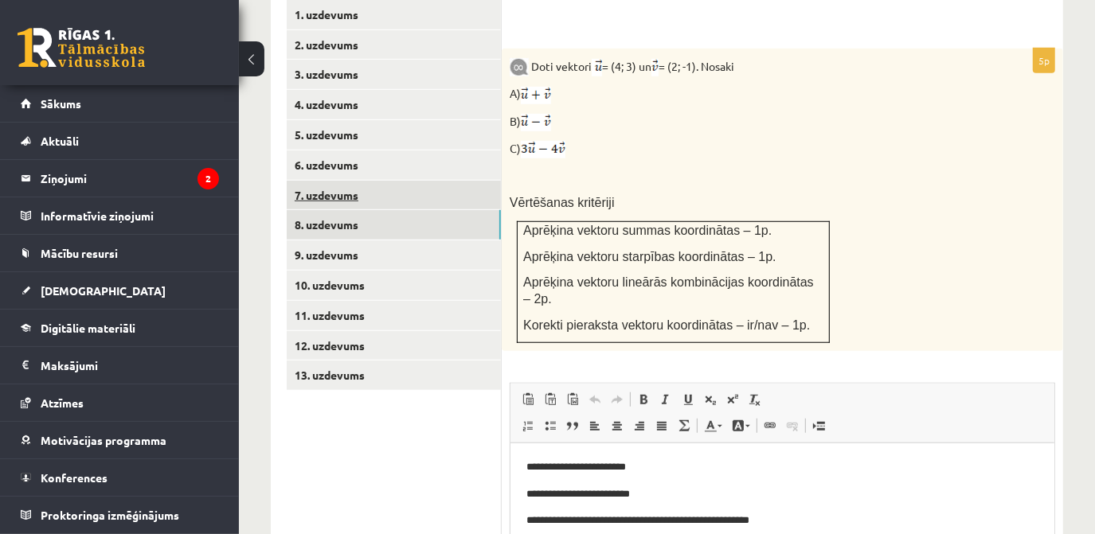
click at [371, 181] on link "7. uzdevums" at bounding box center [394, 195] width 214 height 29
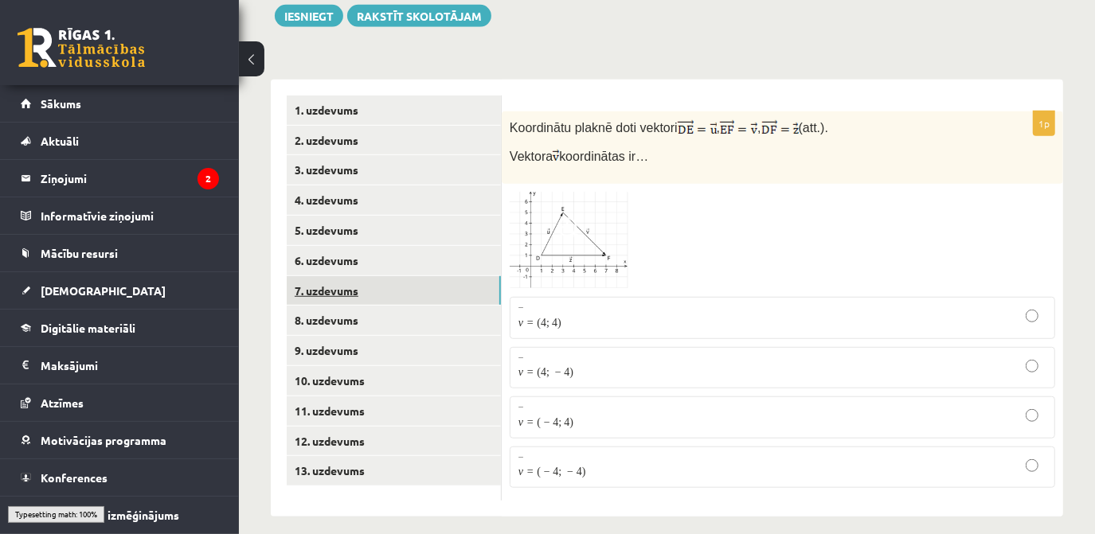
scroll to position [628, 0]
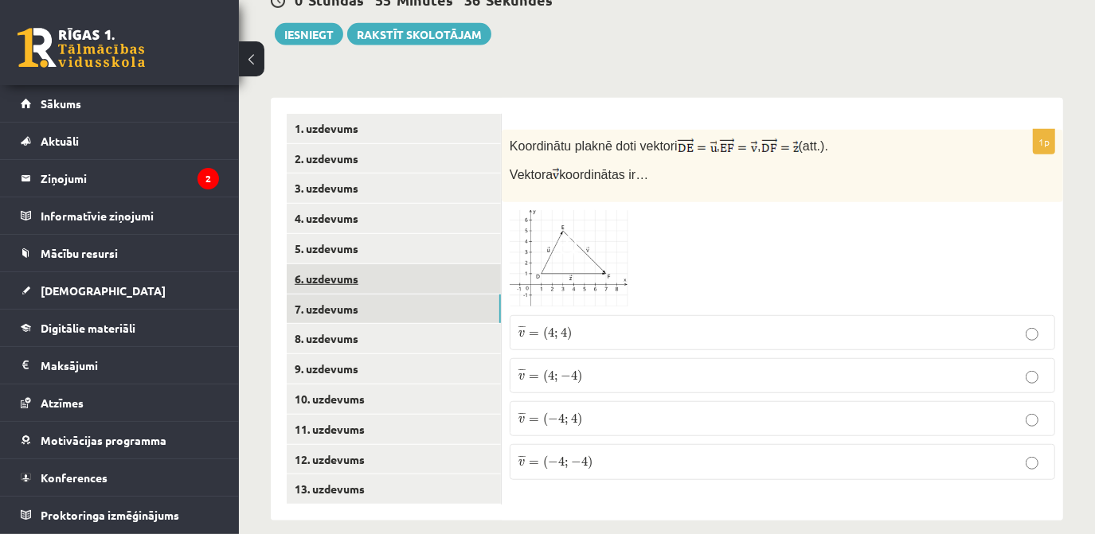
click at [370, 264] on link "6. uzdevums" at bounding box center [394, 278] width 214 height 29
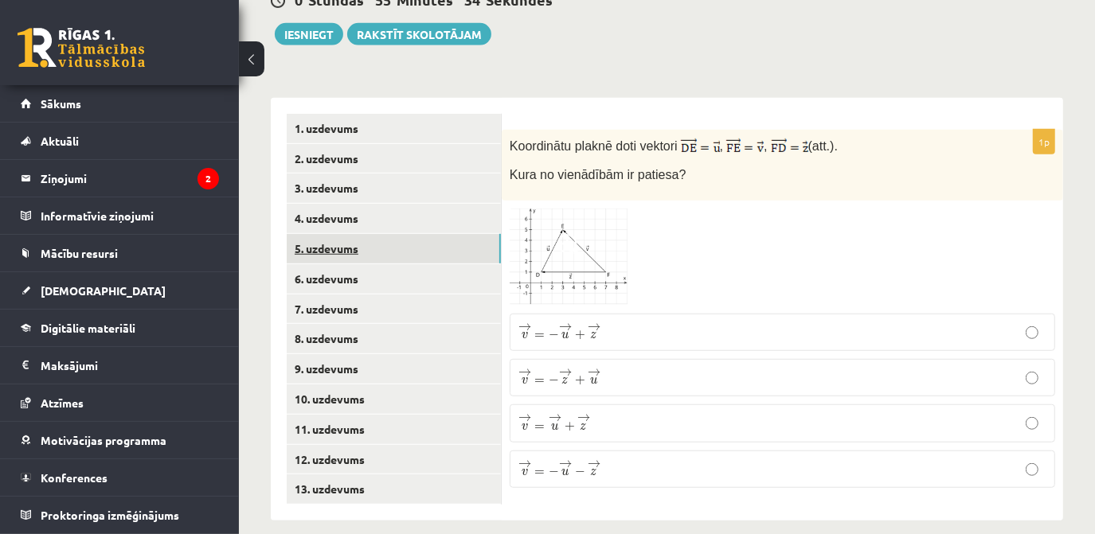
click at [370, 234] on link "5. uzdevums" at bounding box center [394, 248] width 214 height 29
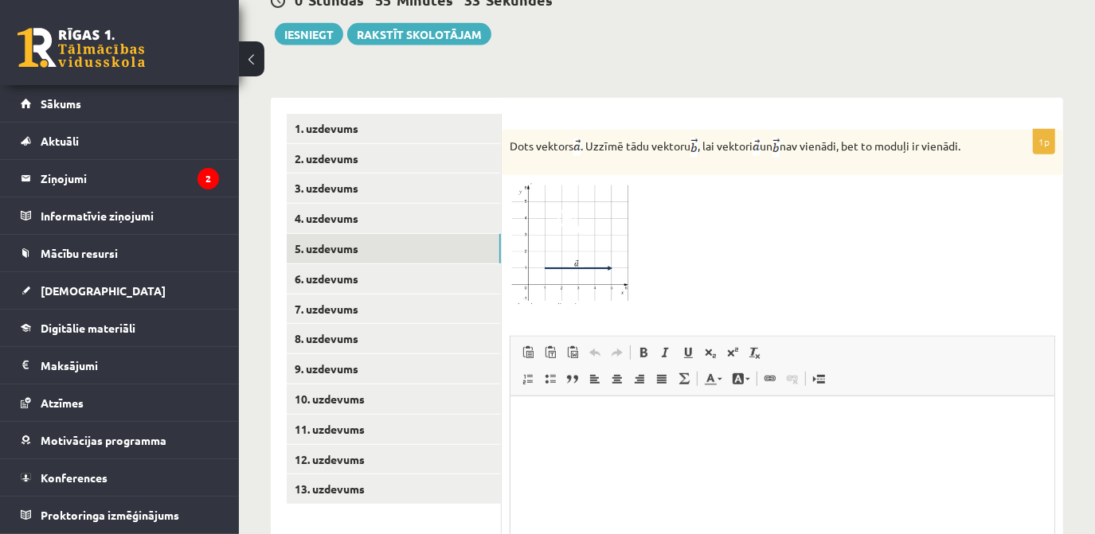
scroll to position [0, 0]
drag, startPoint x: 511, startPoint y: 123, endPoint x: 624, endPoint y: 143, distance: 114.7
click at [624, 143] on p "Dots vektors . Uzzīmē tādu vektoru , lai vektori un nav vienādi, bet to moduļi …" at bounding box center [743, 148] width 466 height 20
drag, startPoint x: 624, startPoint y: 143, endPoint x: 602, endPoint y: 125, distance: 28.4
copy p "Dots vektors . Uzzīmē tādu vektoru , lai vektori un nav vienādi, bet to moduļi …"
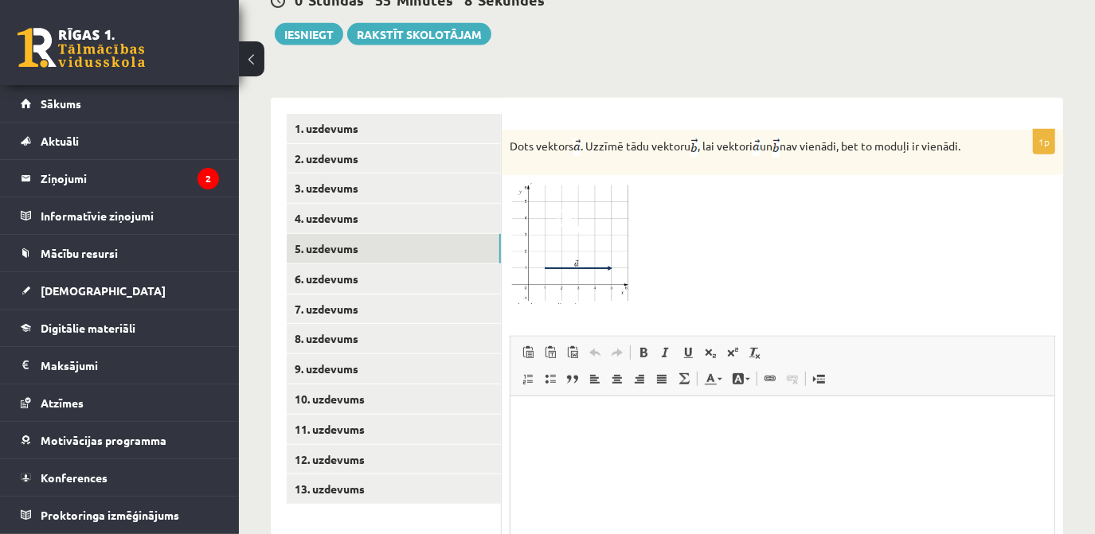
click at [600, 224] on img at bounding box center [569, 243] width 119 height 121
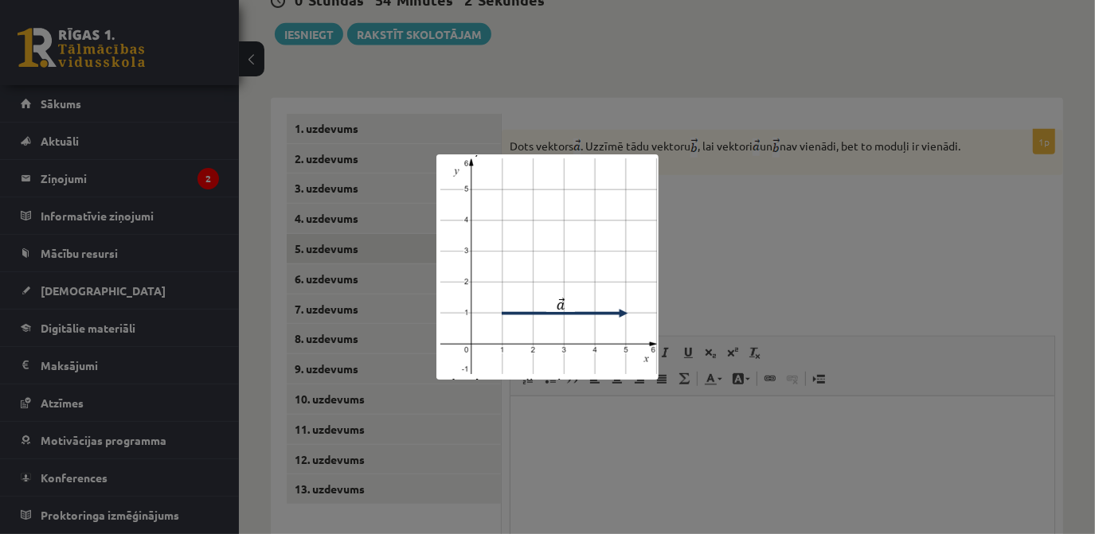
click at [553, 498] on div at bounding box center [547, 267] width 1095 height 534
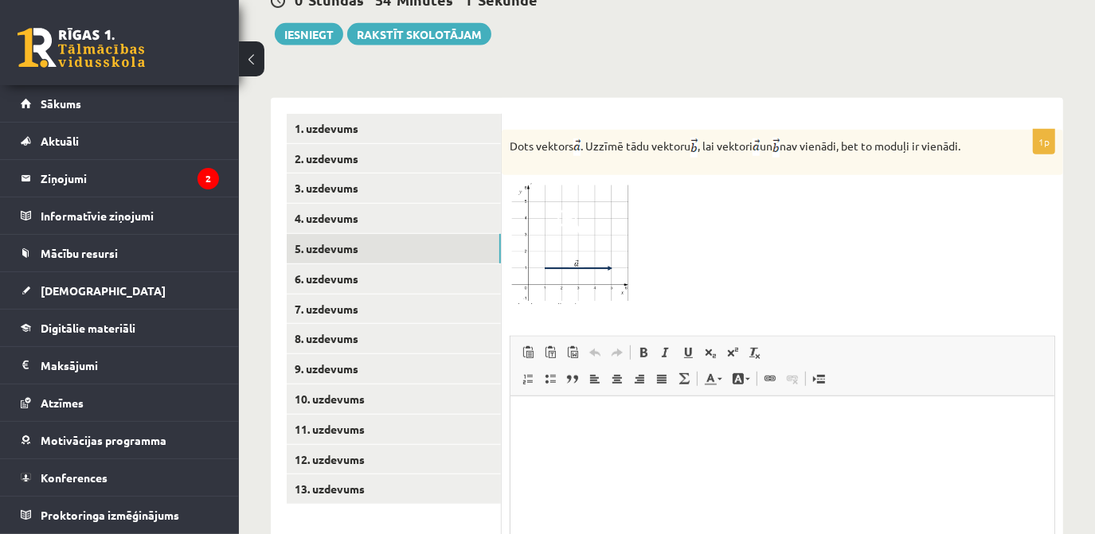
click at [526, 436] on html at bounding box center [782, 420] width 544 height 49
drag, startPoint x: 526, startPoint y: 436, endPoint x: 556, endPoint y: 463, distance: 40.6
click at [556, 444] on html at bounding box center [782, 420] width 544 height 49
drag, startPoint x: 538, startPoint y: 429, endPoint x: 522, endPoint y: 430, distance: 16.7
click at [522, 430] on html at bounding box center [782, 420] width 544 height 49
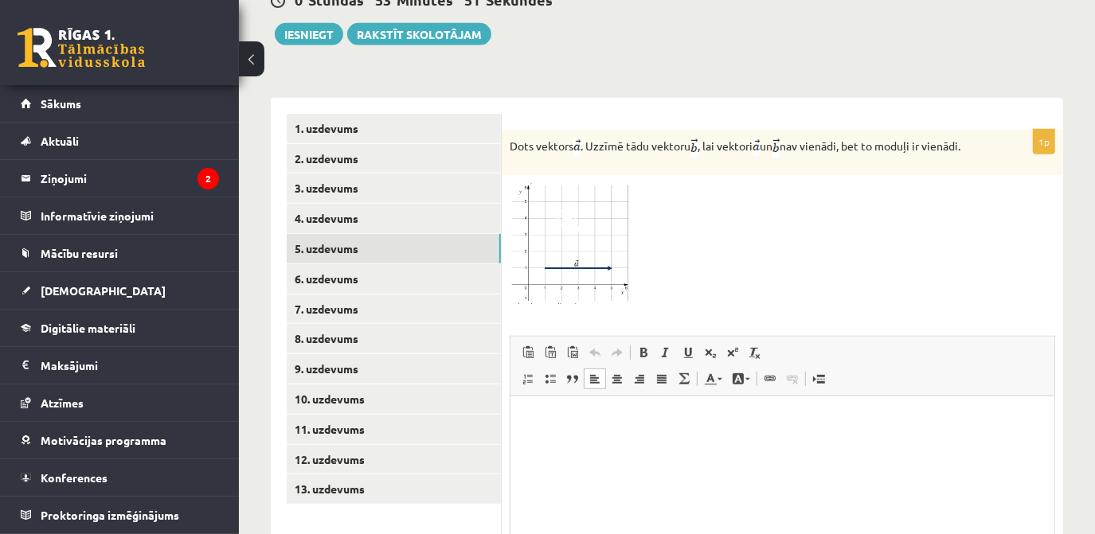
drag, startPoint x: 522, startPoint y: 430, endPoint x: 607, endPoint y: 490, distance: 104.1
click at [607, 444] on html at bounding box center [782, 420] width 544 height 49
drag, startPoint x: 522, startPoint y: 420, endPoint x: 528, endPoint y: 426, distance: 8.5
click at [528, 426] on p "Bagātinātā teksta redaktors, wiswyg-editor-user-answer-47433797567160" at bounding box center [782, 420] width 512 height 17
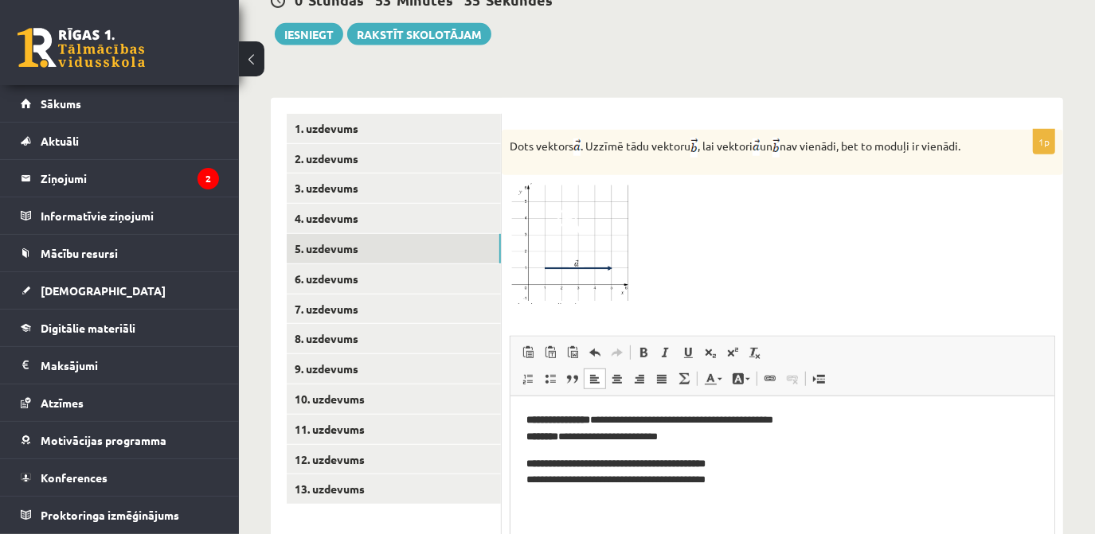
click at [671, 421] on p "**********" at bounding box center [782, 428] width 513 height 33
click at [706, 421] on p "**********" at bounding box center [782, 428] width 513 height 33
click at [733, 420] on p "**********" at bounding box center [782, 428] width 513 height 33
click at [580, 483] on p "**********" at bounding box center [782, 472] width 513 height 33
click at [608, 481] on p "**********" at bounding box center [782, 472] width 513 height 33
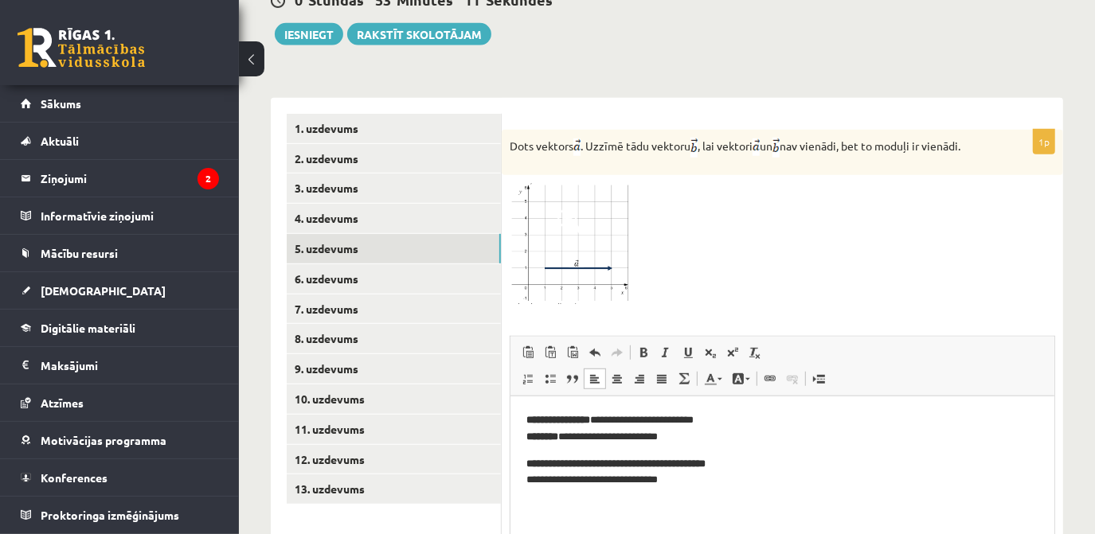
click at [639, 482] on p "**********" at bounding box center [782, 472] width 513 height 33
drag, startPoint x: 632, startPoint y: 420, endPoint x: 725, endPoint y: 417, distance: 93.2
click at [725, 417] on p "**********" at bounding box center [782, 428] width 513 height 33
drag, startPoint x: 675, startPoint y: 436, endPoint x: 594, endPoint y: 442, distance: 80.6
click at [594, 442] on p "**********" at bounding box center [782, 428] width 513 height 33
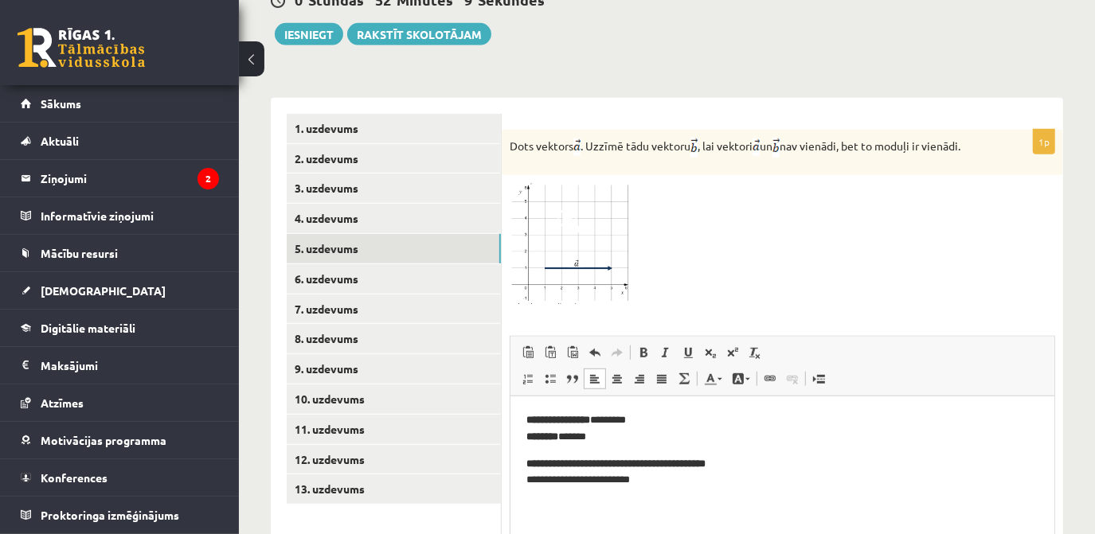
click at [654, 483] on p "**********" at bounding box center [782, 472] width 513 height 33
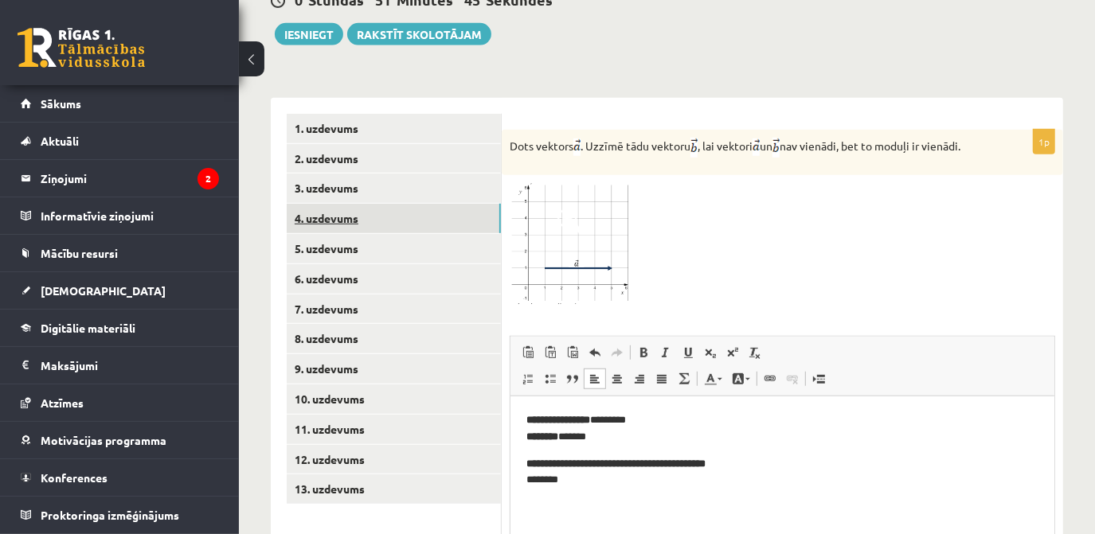
click at [450, 204] on link "4. uzdevums" at bounding box center [394, 218] width 214 height 29
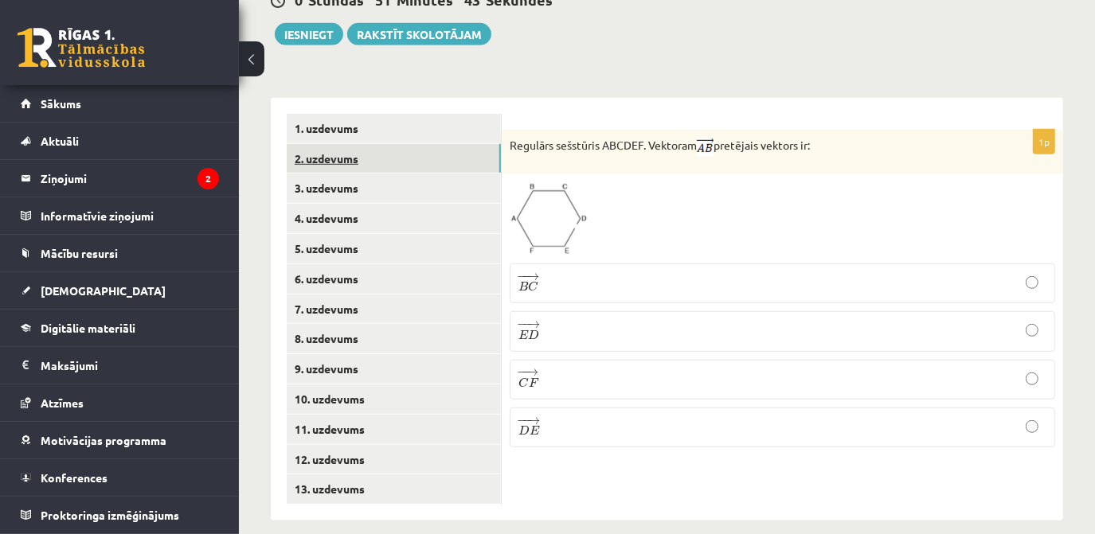
click at [399, 151] on link "2. uzdevums" at bounding box center [394, 158] width 214 height 29
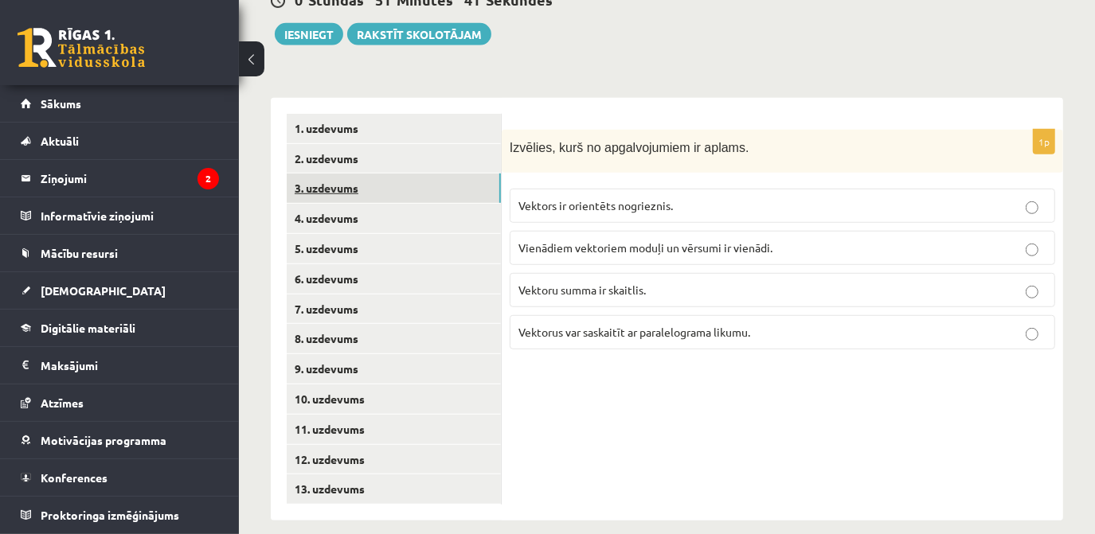
click at [411, 174] on link "3. uzdevums" at bounding box center [394, 188] width 214 height 29
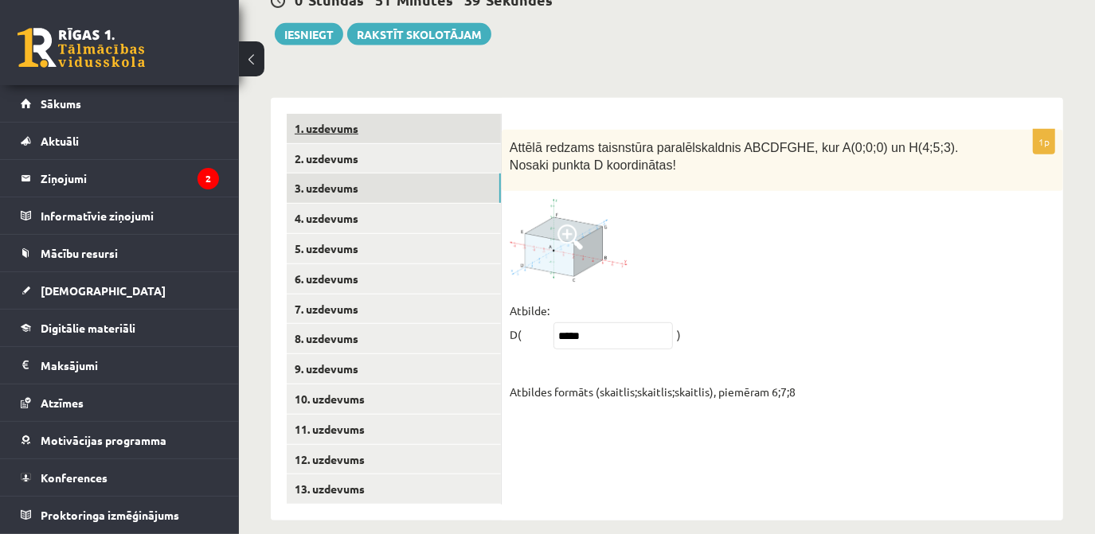
click at [411, 117] on link "1. uzdevums" at bounding box center [394, 128] width 214 height 29
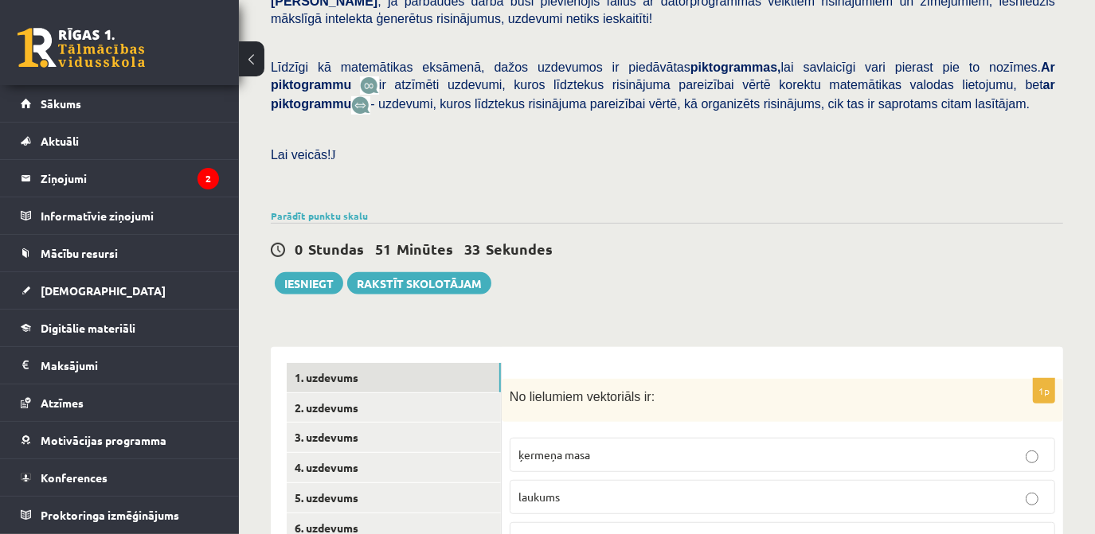
scroll to position [362, 0]
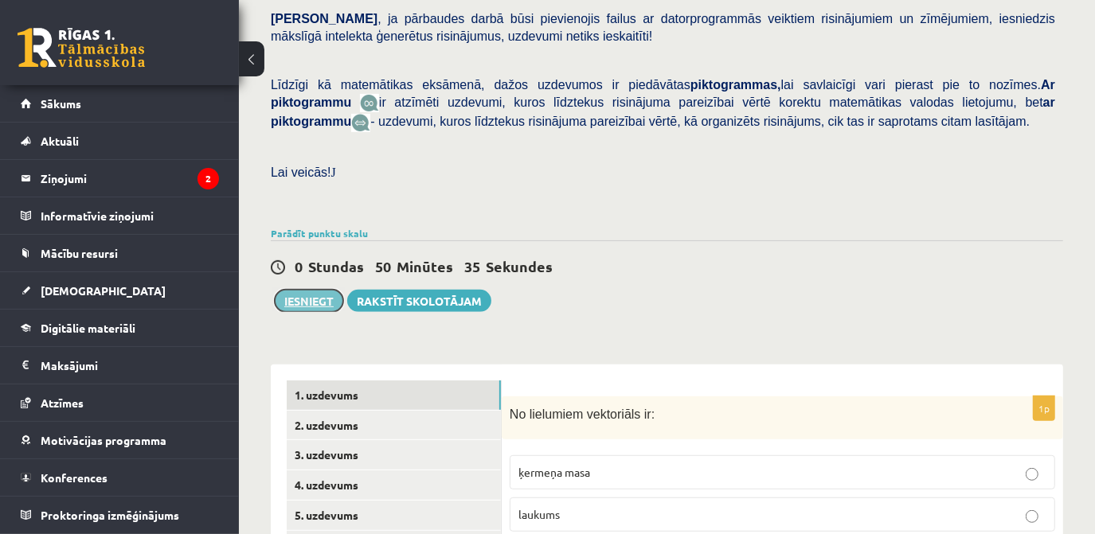
click at [315, 290] on button "Iesniegt" at bounding box center [309, 301] width 68 height 22
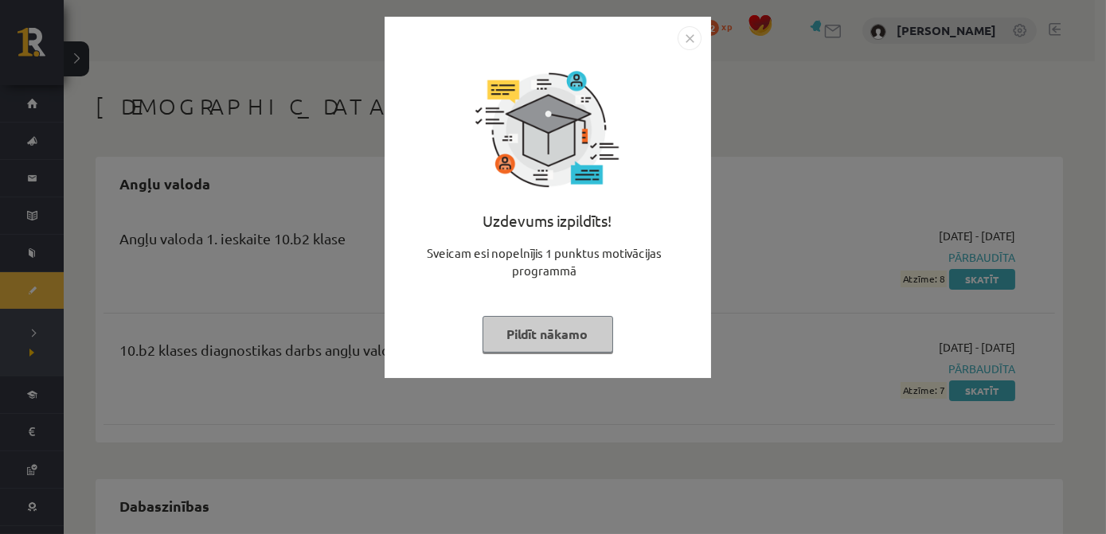
click at [692, 33] on img "Close" at bounding box center [690, 38] width 24 height 24
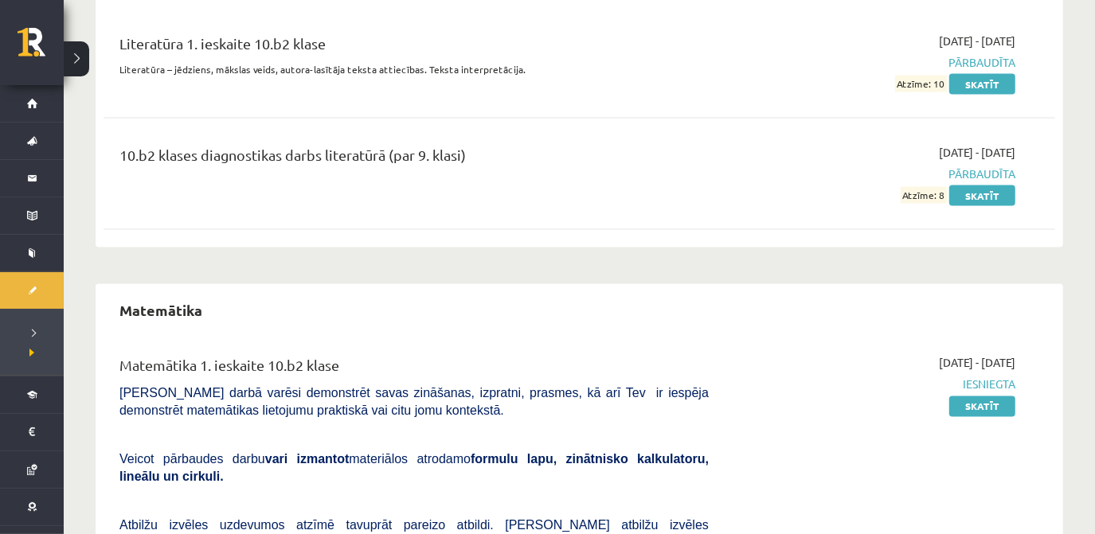
scroll to position [1739, 0]
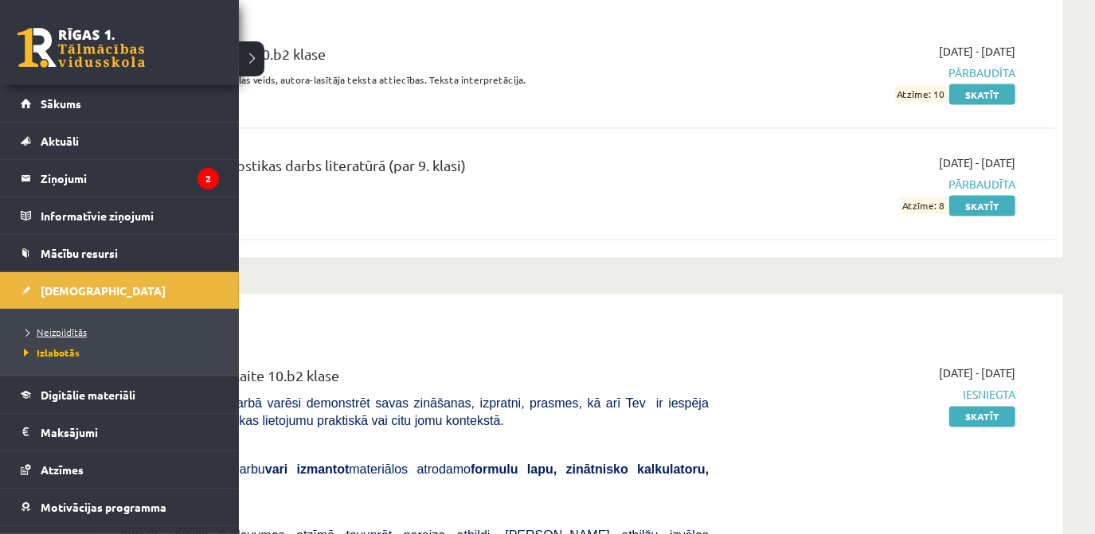
click at [72, 329] on span "Neizpildītās" at bounding box center [53, 332] width 67 height 13
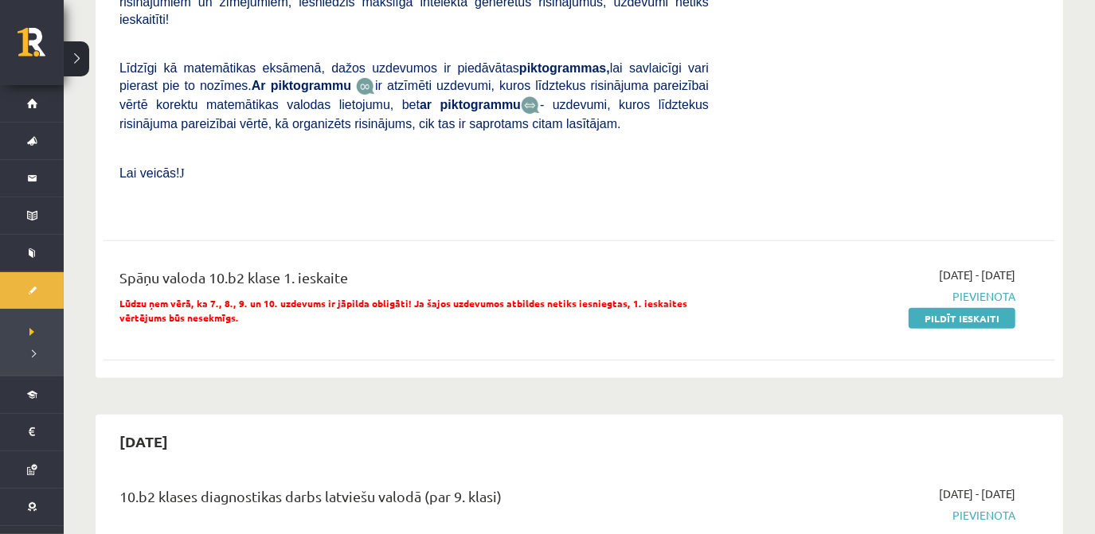
scroll to position [624, 0]
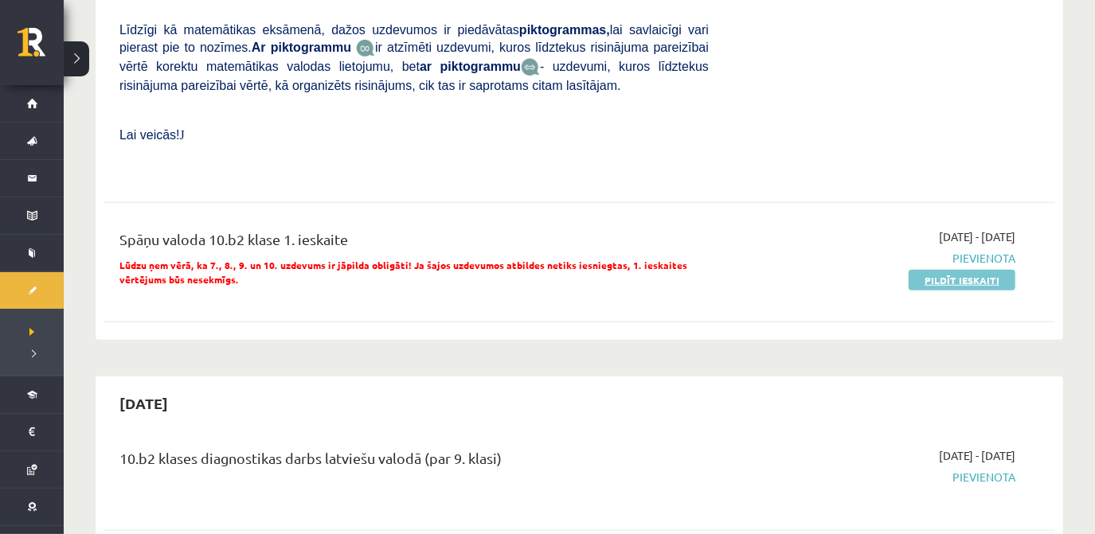
click at [988, 270] on link "Pildīt ieskaiti" at bounding box center [962, 280] width 107 height 21
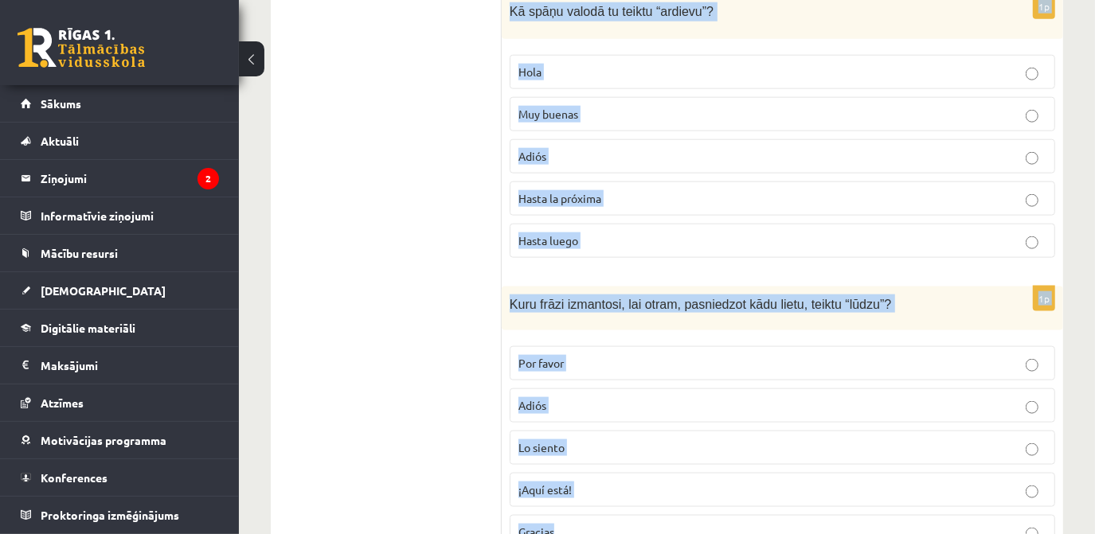
scroll to position [1296, 0]
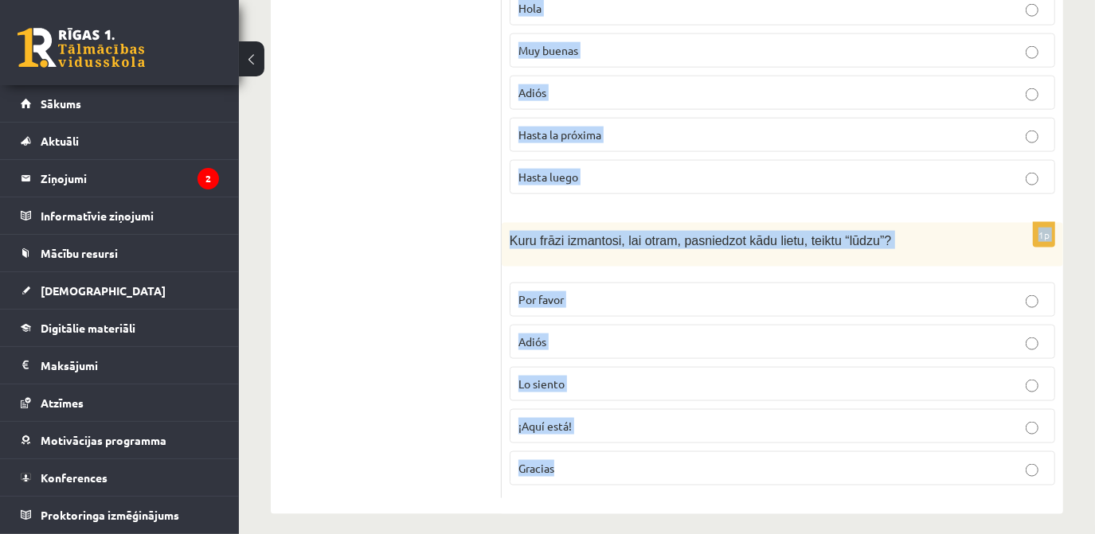
drag, startPoint x: 511, startPoint y: 164, endPoint x: 726, endPoint y: 476, distance: 379.1
drag, startPoint x: 726, startPoint y: 476, endPoint x: 722, endPoint y: 225, distance: 251.7
copy form "Lore ip dol sitame consectet, adi elitseddoe temp in utlabor? Etdolor ¿Mag ali?…"
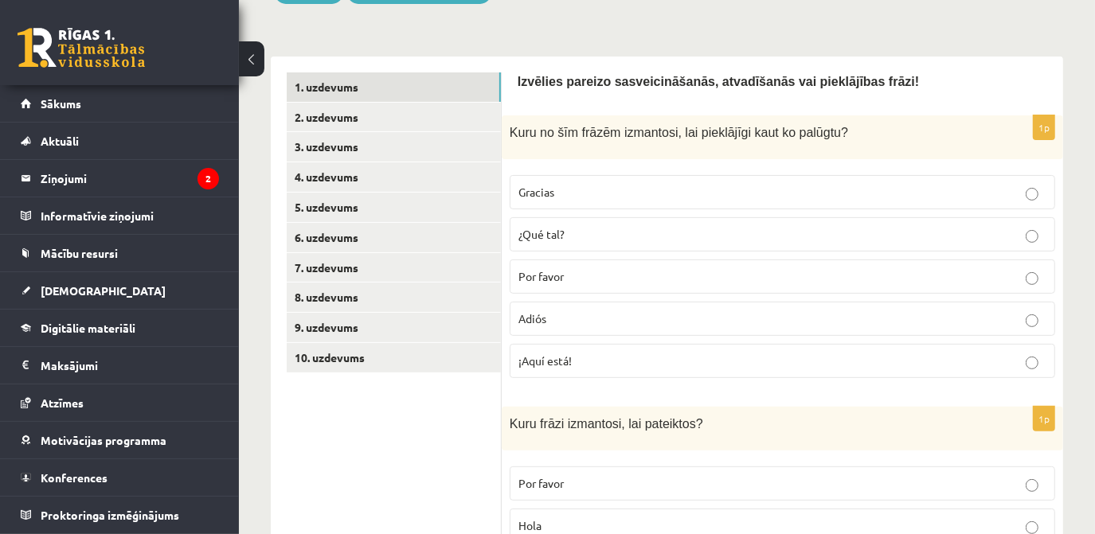
scroll to position [242, 0]
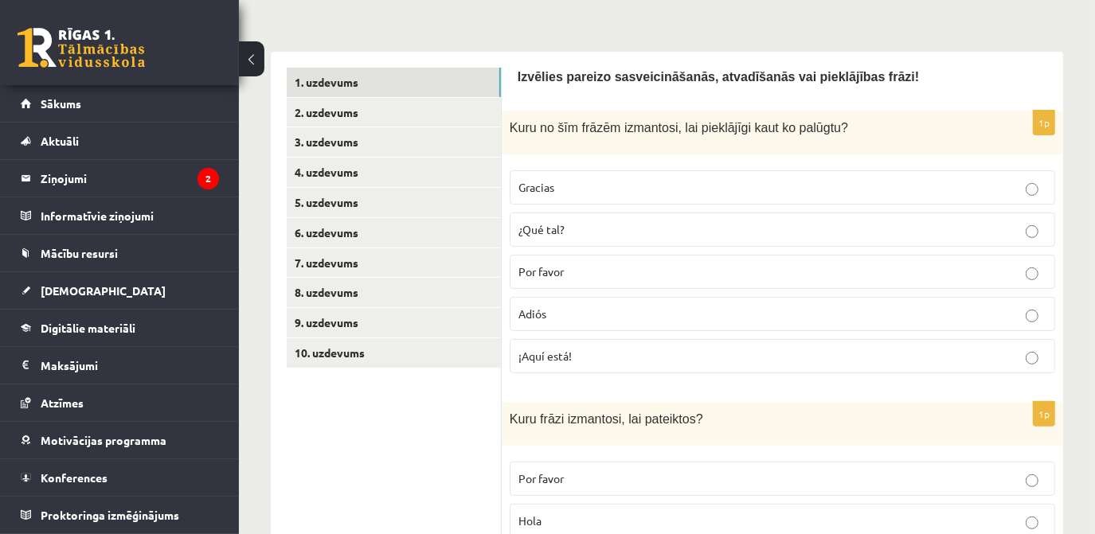
click at [984, 271] on p "Por favor" at bounding box center [782, 272] width 528 height 17
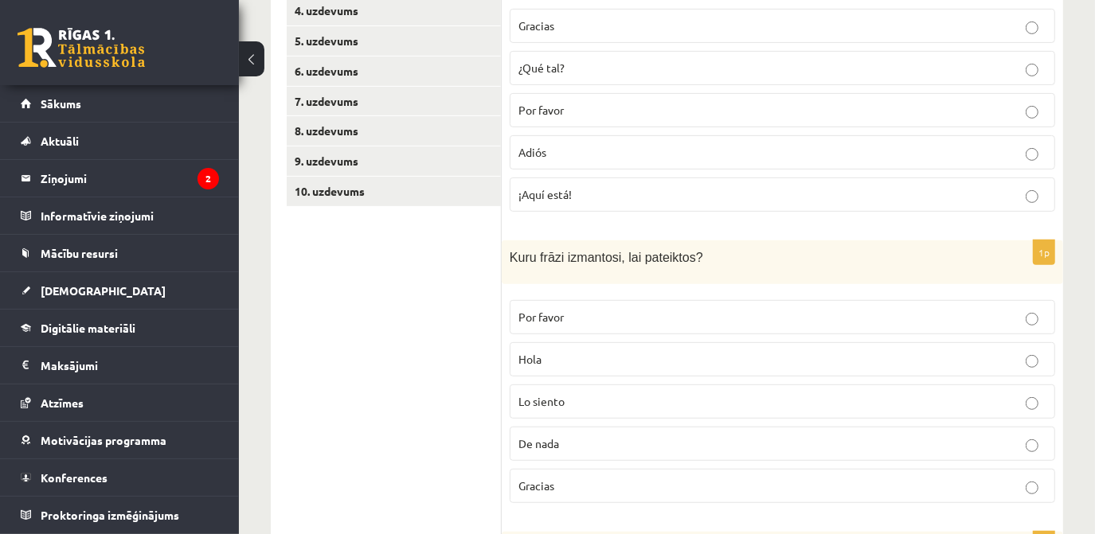
scroll to position [421, 0]
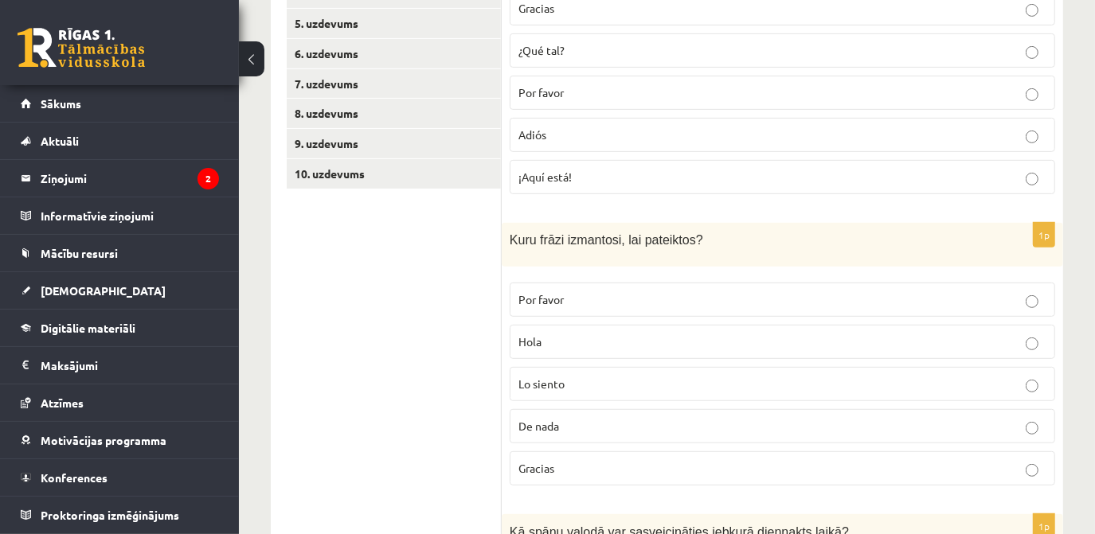
click at [657, 464] on p "Gracias" at bounding box center [782, 468] width 528 height 17
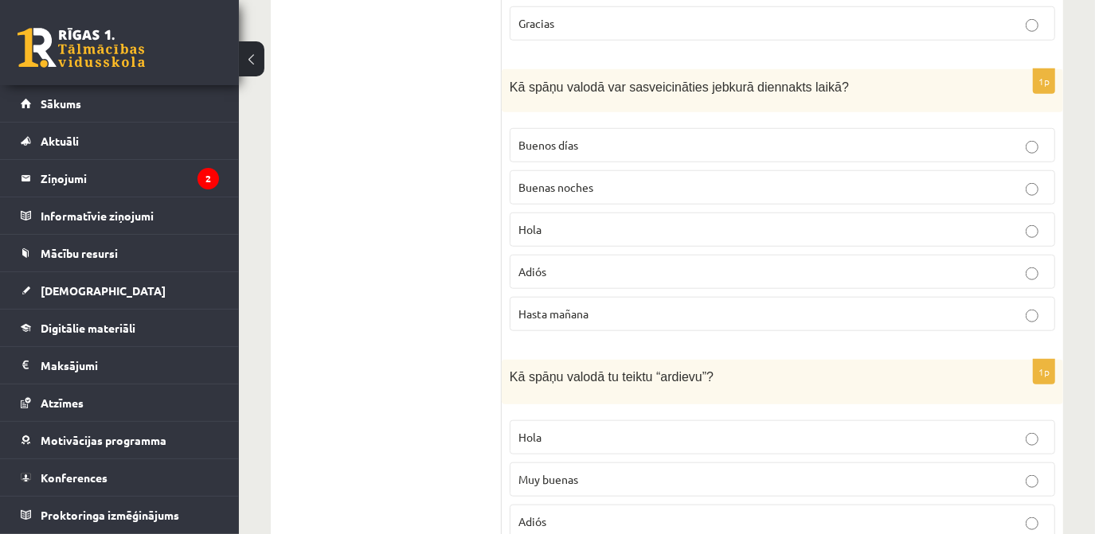
scroll to position [871, 0]
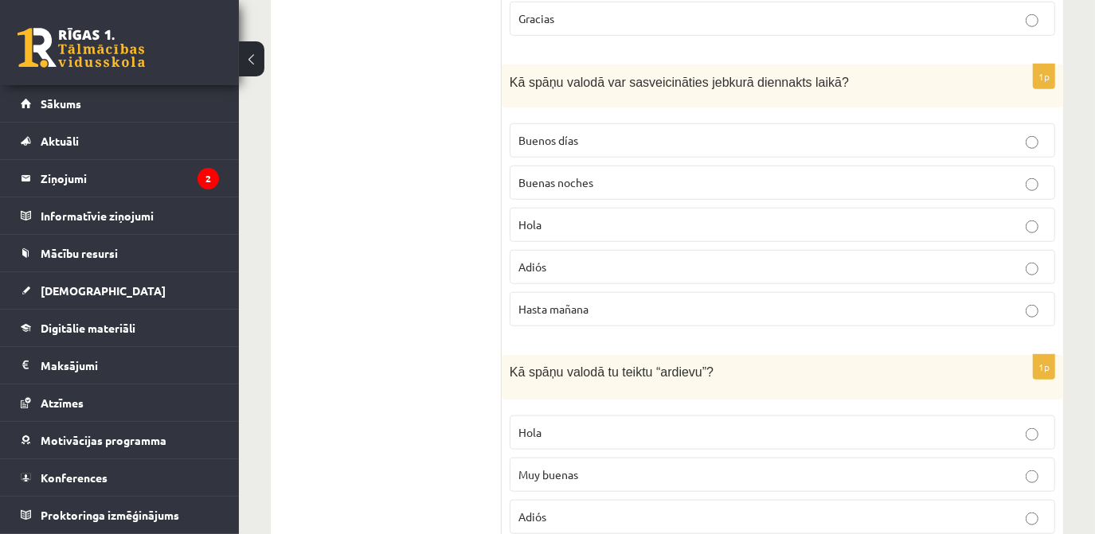
click at [548, 220] on p "Hola" at bounding box center [782, 225] width 528 height 17
click at [957, 509] on p "Adiós" at bounding box center [782, 517] width 528 height 17
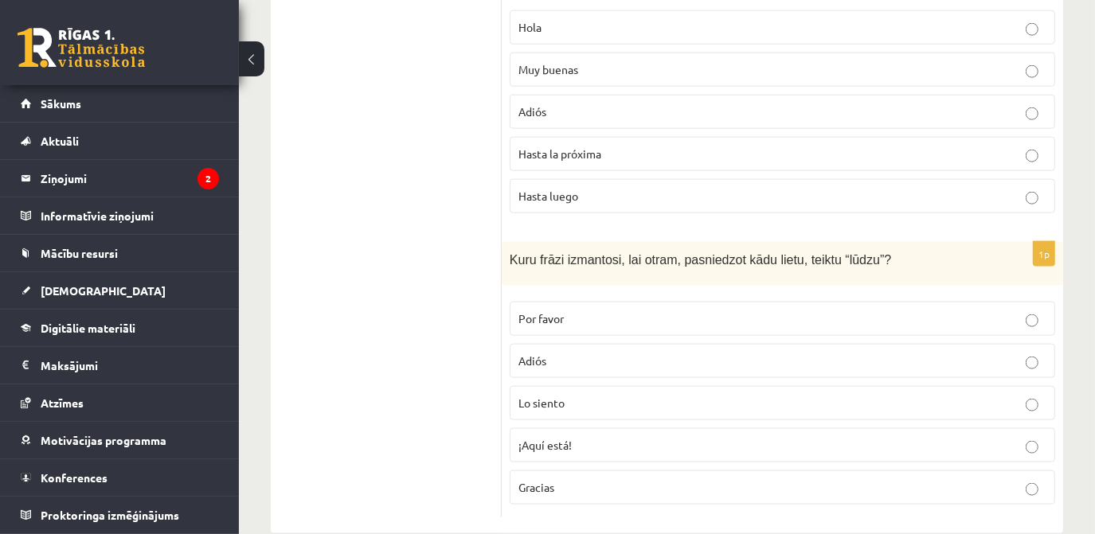
scroll to position [1296, 0]
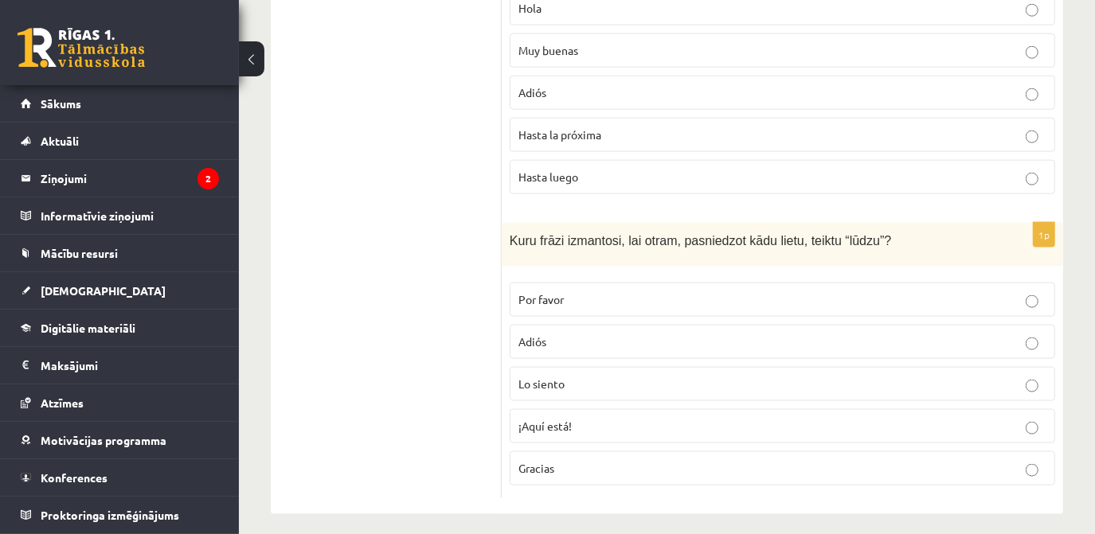
click at [1019, 421] on p "¡Aquí está!" at bounding box center [782, 426] width 528 height 17
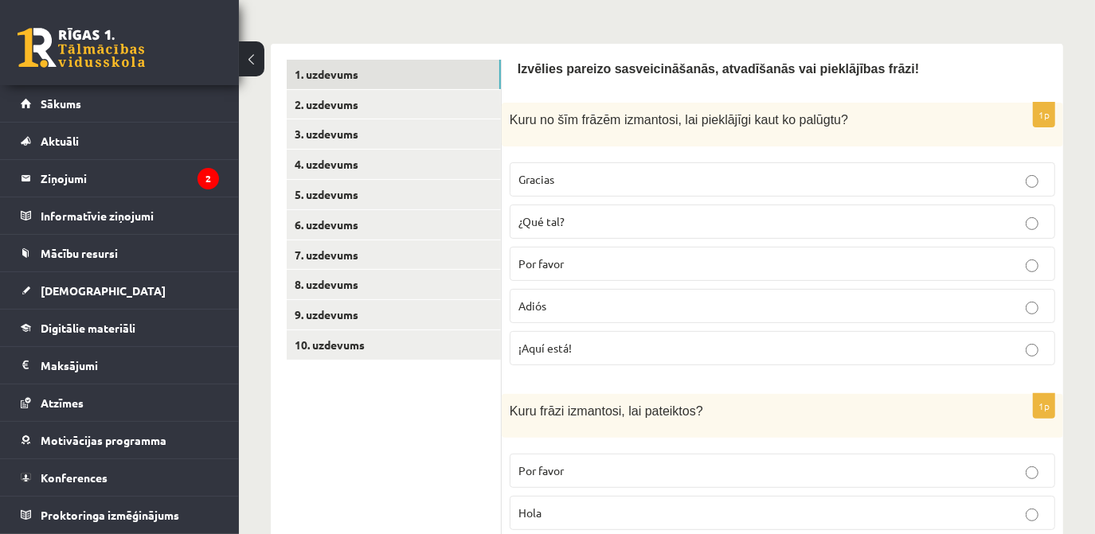
scroll to position [233, 0]
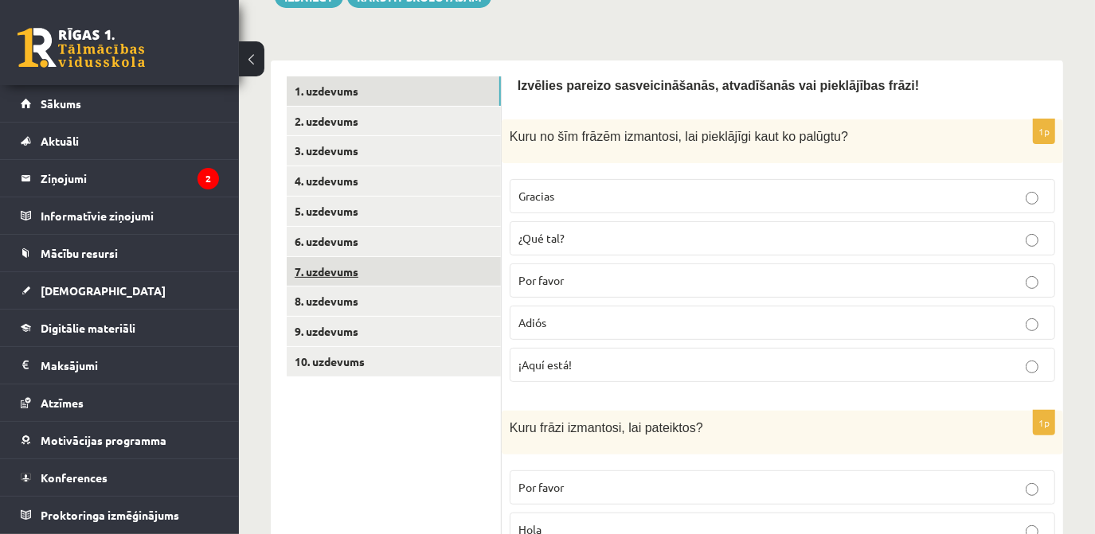
click at [402, 274] on link "7. uzdevums" at bounding box center [394, 271] width 214 height 29
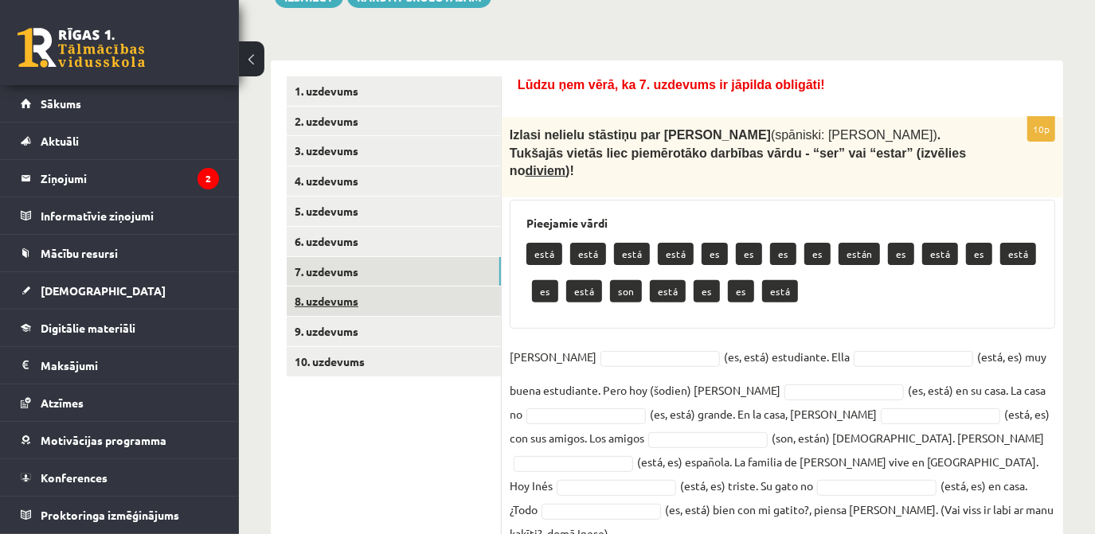
click at [392, 309] on link "8. uzdevums" at bounding box center [394, 301] width 214 height 29
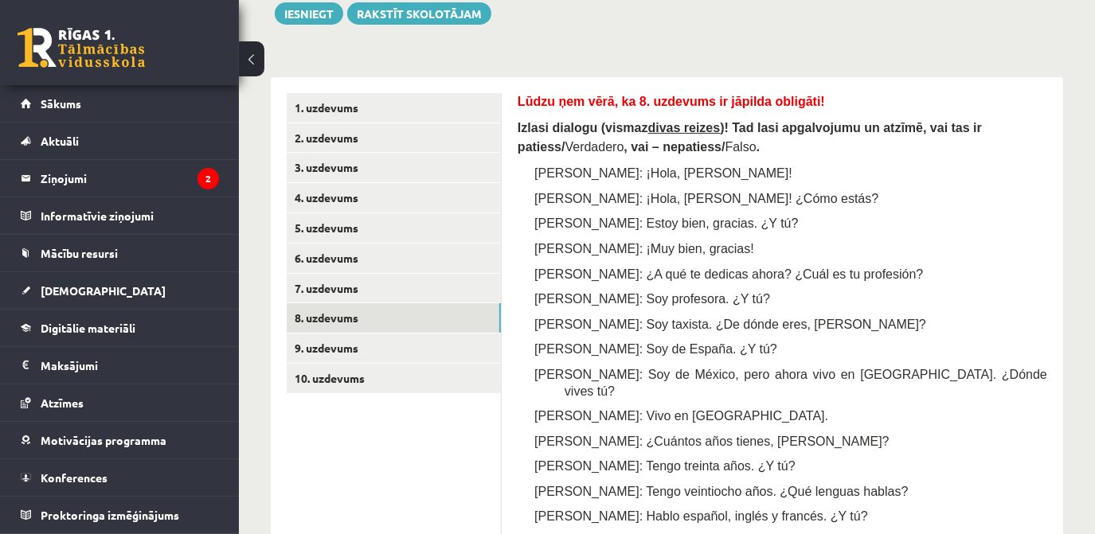
scroll to position [236, 0]
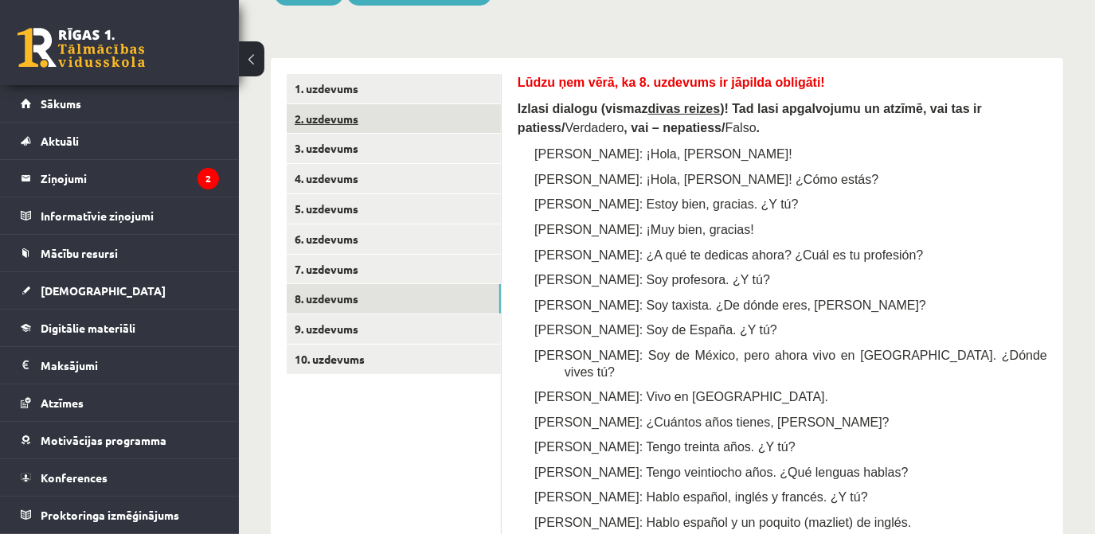
click at [412, 119] on link "2. uzdevums" at bounding box center [394, 118] width 214 height 29
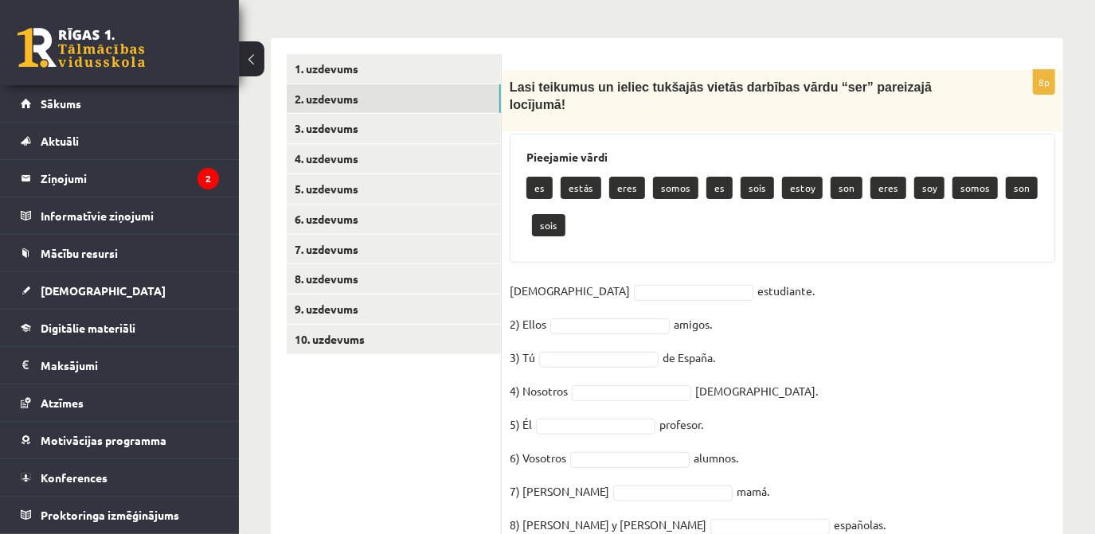
scroll to position [305, 0]
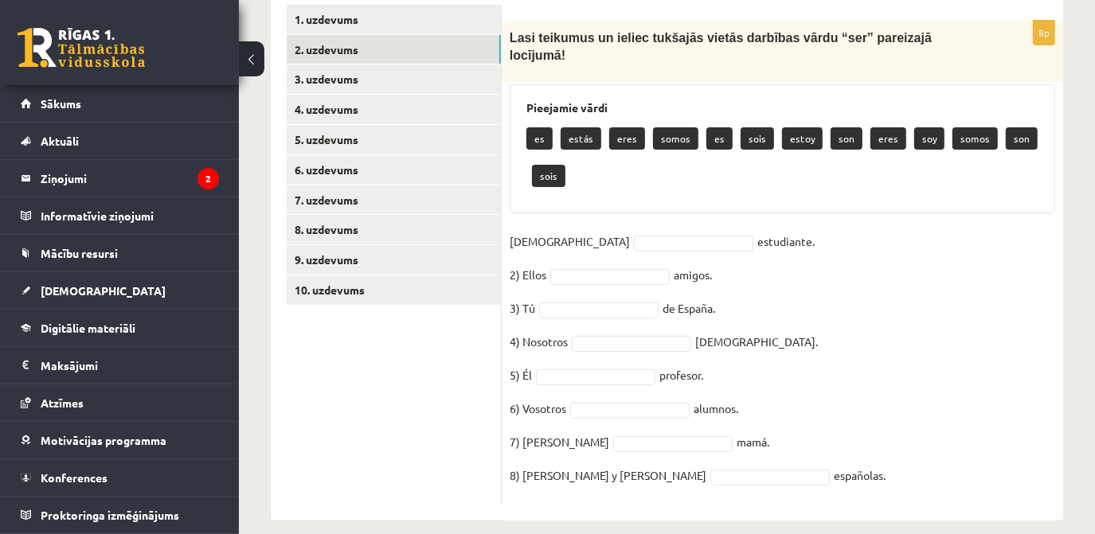
drag, startPoint x: 510, startPoint y: 101, endPoint x: 780, endPoint y: 518, distance: 496.6
click at [780, 518] on div "**********" at bounding box center [667, 154] width 856 height 796
drag, startPoint x: 780, startPoint y: 518, endPoint x: 743, endPoint y: 463, distance: 66.7
copy div "Lasi teikumus un ieliec tukšajās vietās darbības vārdu “ser” pareizajā locījumā…"
click at [471, 451] on ul "1. uzdevums 2. uzdevums 3. uzdevums 4. uzdevums 5. uzdevums 6. uzdevums 7. uzde…" at bounding box center [394, 255] width 215 height 501
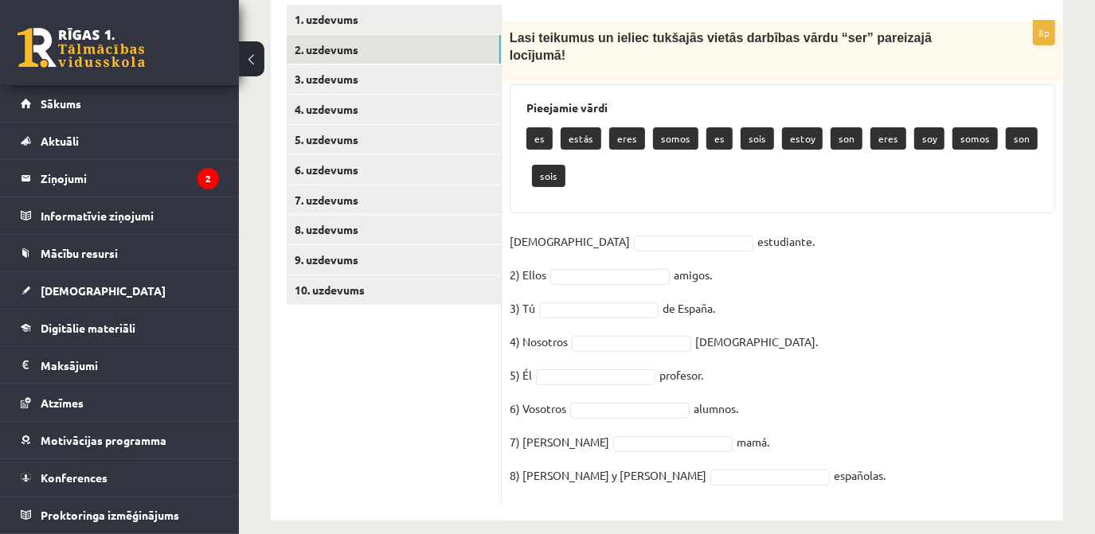
drag, startPoint x: 921, startPoint y: 116, endPoint x: 781, endPoint y: 217, distance: 172.8
click at [781, 217] on div "8p Lasi teikumus un ieliec tukšajās vietās darbības vārdu “ser” pareizajā locīj…" at bounding box center [782, 263] width 561 height 485
drag, startPoint x: 781, startPoint y: 217, endPoint x: 860, endPoint y: 220, distance: 78.9
click at [860, 229] on fieldset "1) Yo estudiante. 2) Ellos amigos. 3) Tú de España. 4) Nosotros franceses. 5) É…" at bounding box center [783, 363] width 546 height 268
click at [884, 198] on div "8p Lasi teikumus un ieliec tukšajās vietās darbības vārdu “ser” pareizajā locīj…" at bounding box center [782, 263] width 561 height 485
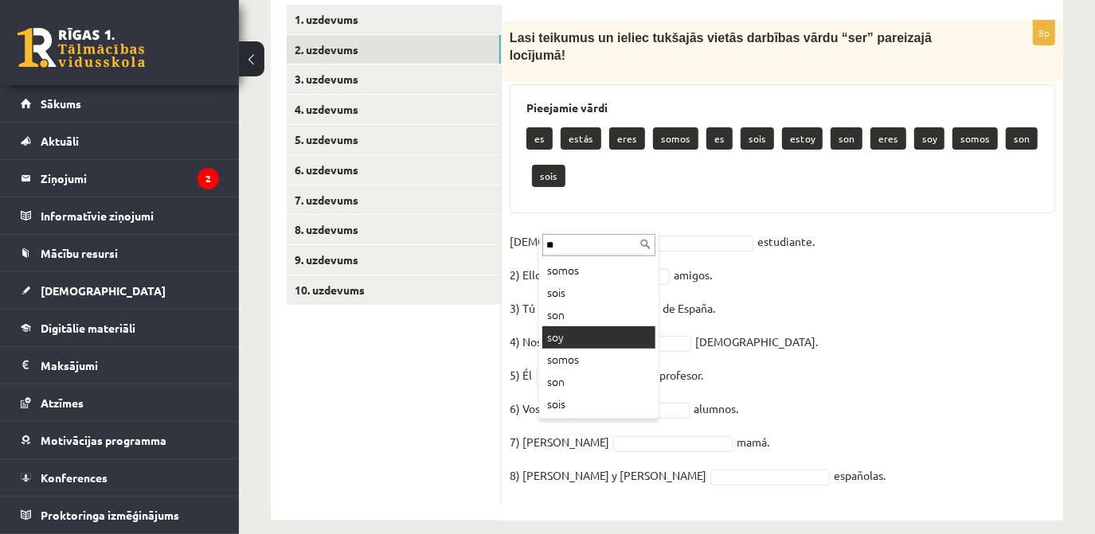
type input "**"
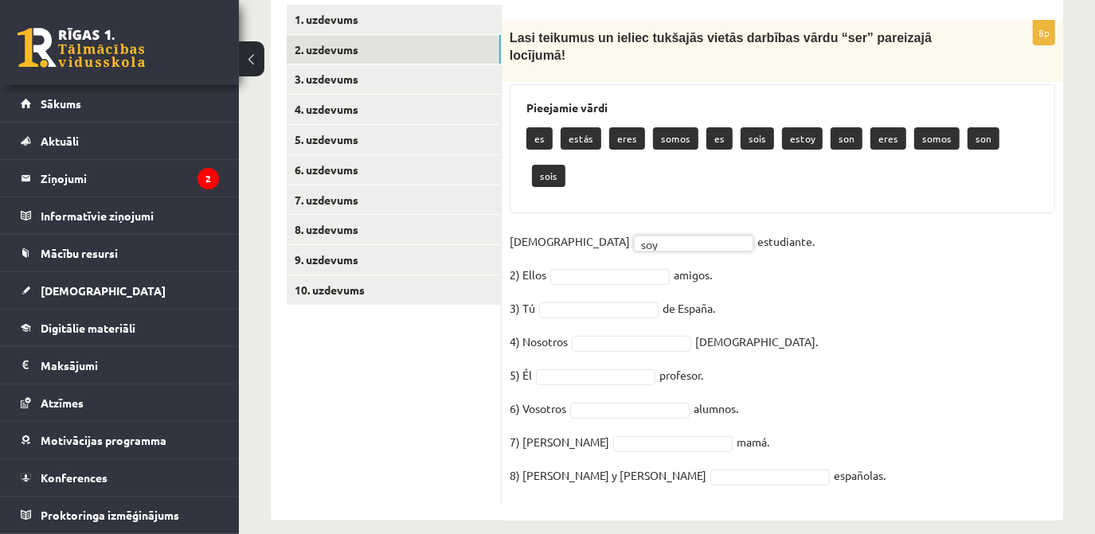
scroll to position [268, 0]
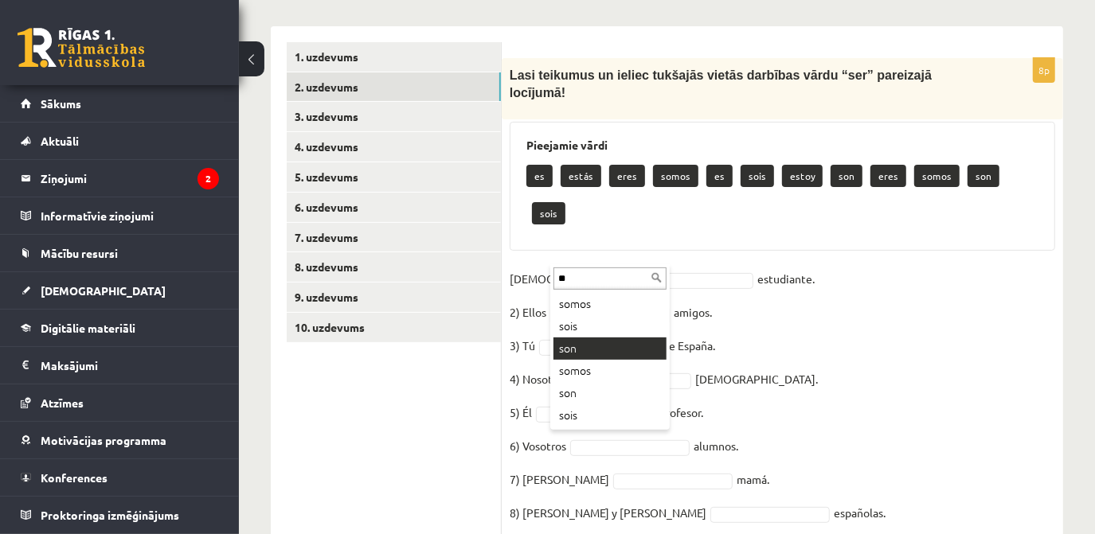
type input "**"
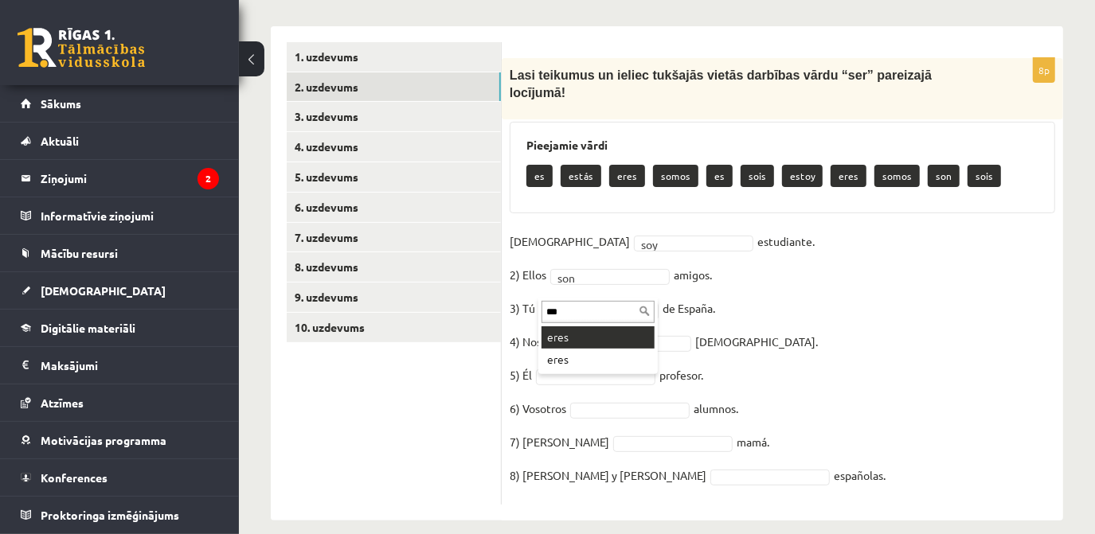
type input "***"
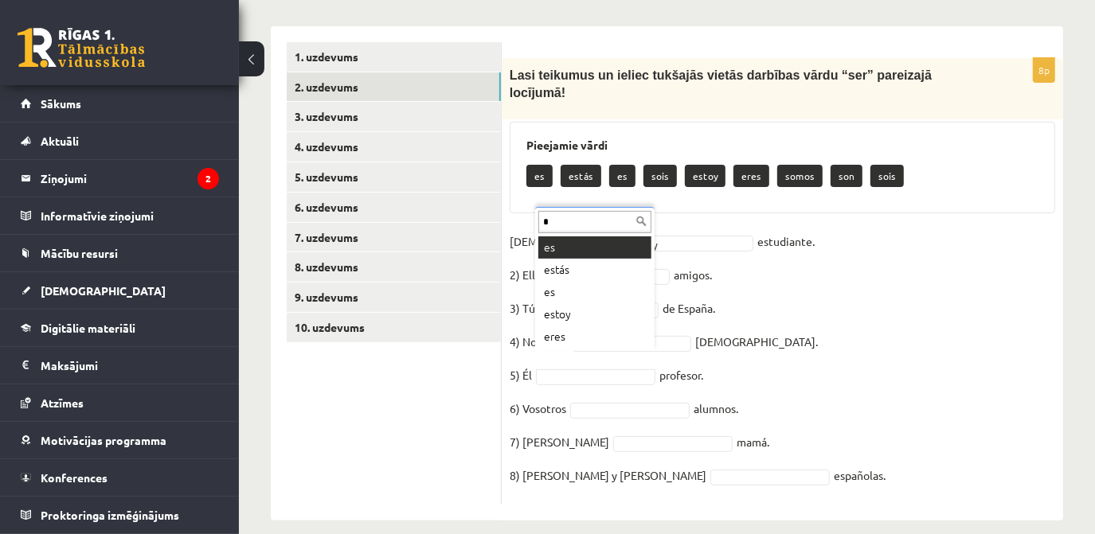
type input "*"
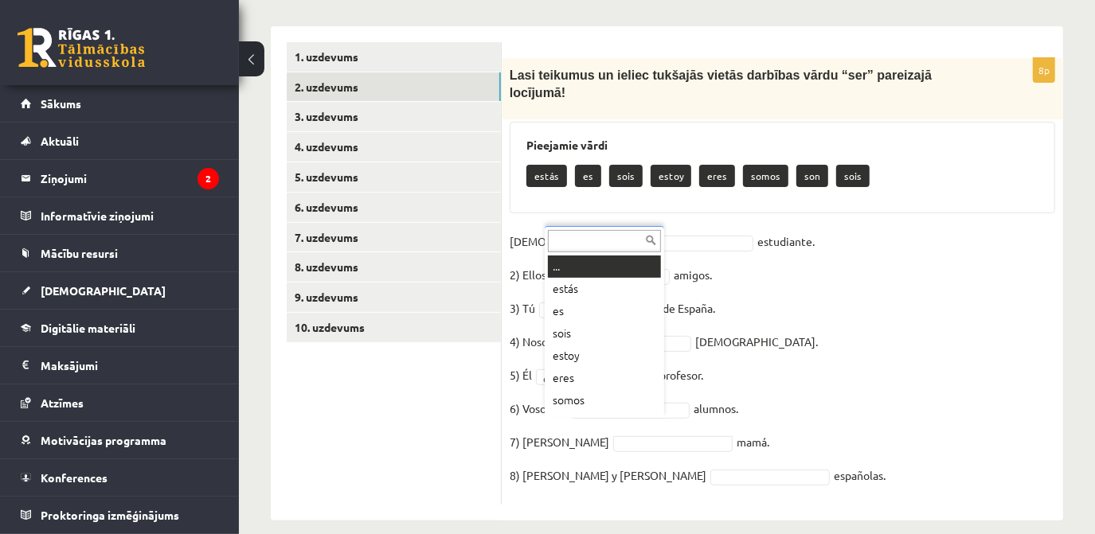
scroll to position [19, 0]
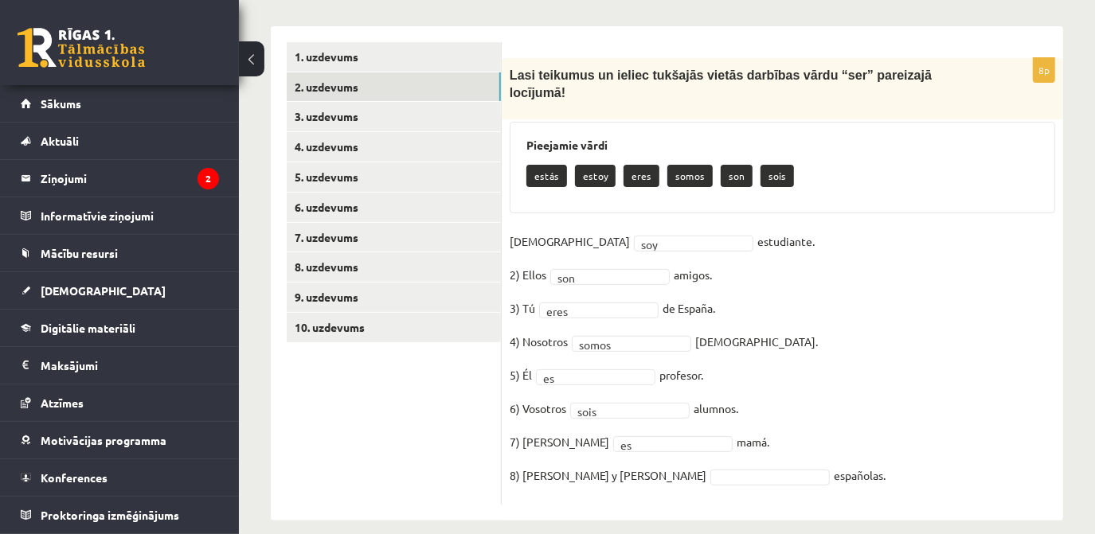
click at [631, 448] on fieldset "1) Yo soy *** estudiante. 2) Ellos son *** amigos. 3) Tú eres **** de España. 4…" at bounding box center [783, 363] width 546 height 268
drag, startPoint x: 631, startPoint y: 448, endPoint x: 635, endPoint y: 457, distance: 10.4
click at [328, 113] on link "3. uzdevums" at bounding box center [394, 116] width 214 height 29
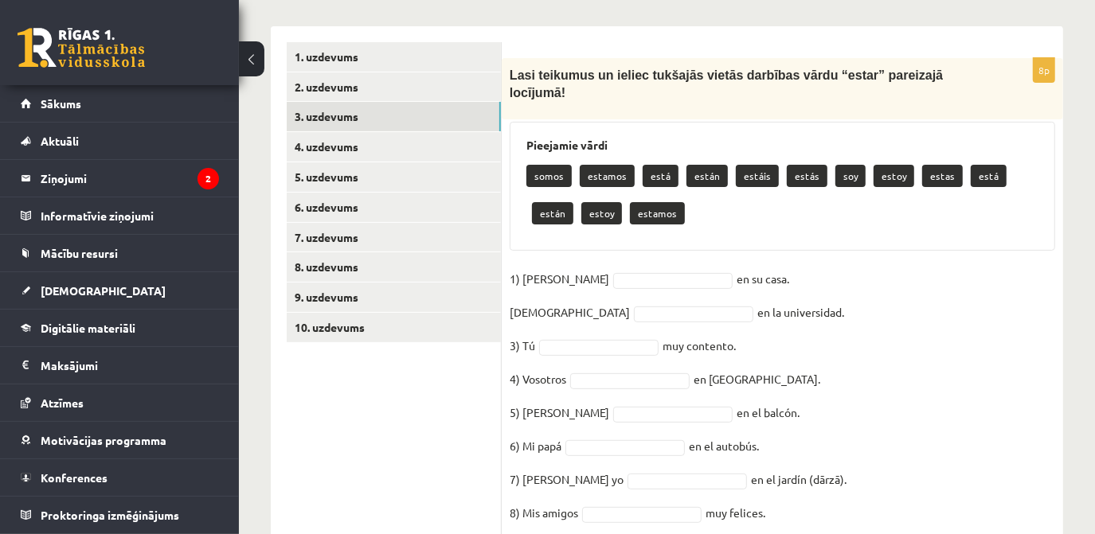
drag, startPoint x: 513, startPoint y: 77, endPoint x: 771, endPoint y: 504, distance: 498.8
click at [771, 504] on div "8p Lasi teikumus un ieliec tukšajās vietās darbības vārdu “estar” pareizajā loc…" at bounding box center [782, 300] width 561 height 485
drag, startPoint x: 771, startPoint y: 504, endPoint x: 726, endPoint y: 490, distance: 46.8
click at [726, 490] on fieldset "1) Ella en su casa. 2) Yo en la universidad. 3) Tú muy contento. 4) Vosotros en…" at bounding box center [783, 401] width 546 height 268
copy div "asi teikumus un ieliec tukšajās vietās darbības vārdu “estar” pareizajā locījum…"
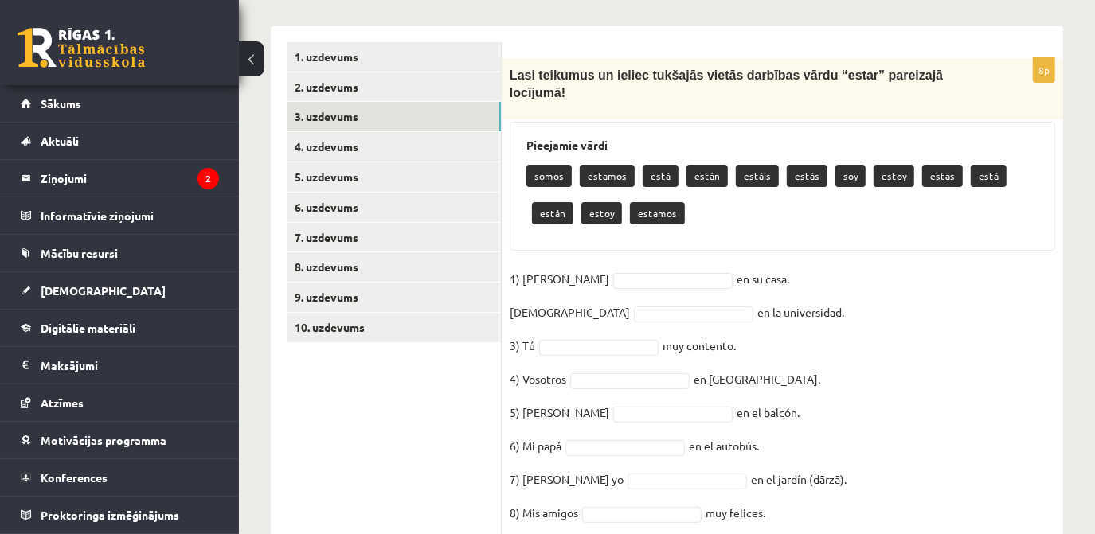
click at [558, 238] on div "8p Lasi teikumus un ieliec tukšajās vietās darbības vārdu “estar” pareizajā loc…" at bounding box center [782, 300] width 561 height 485
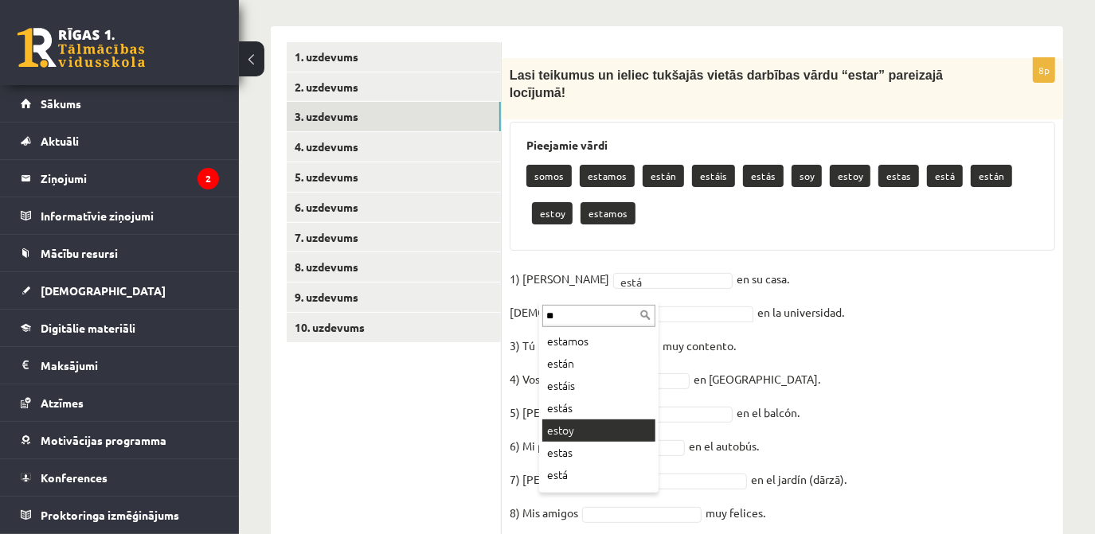
type input "**"
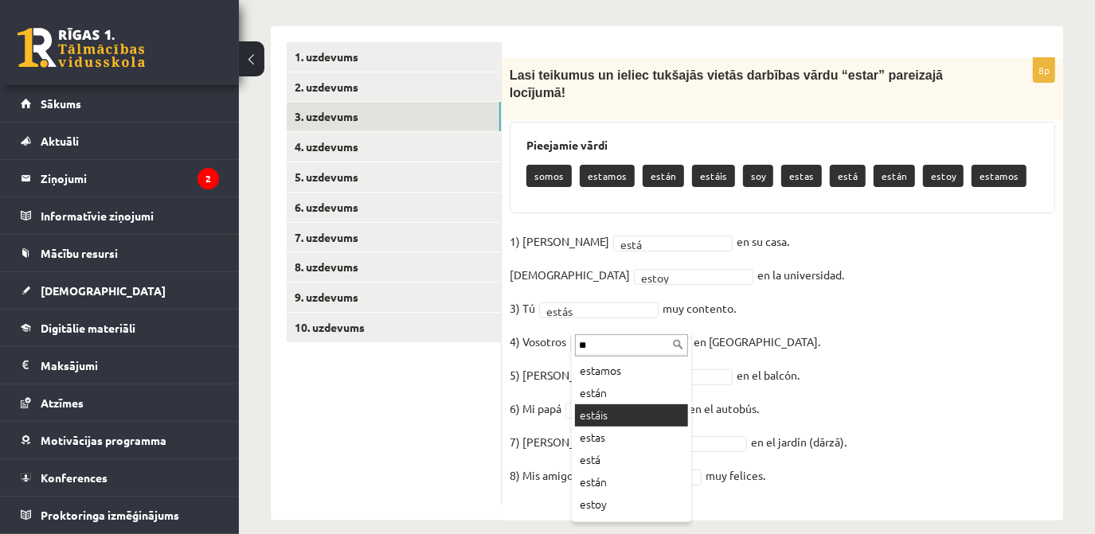
type input "**"
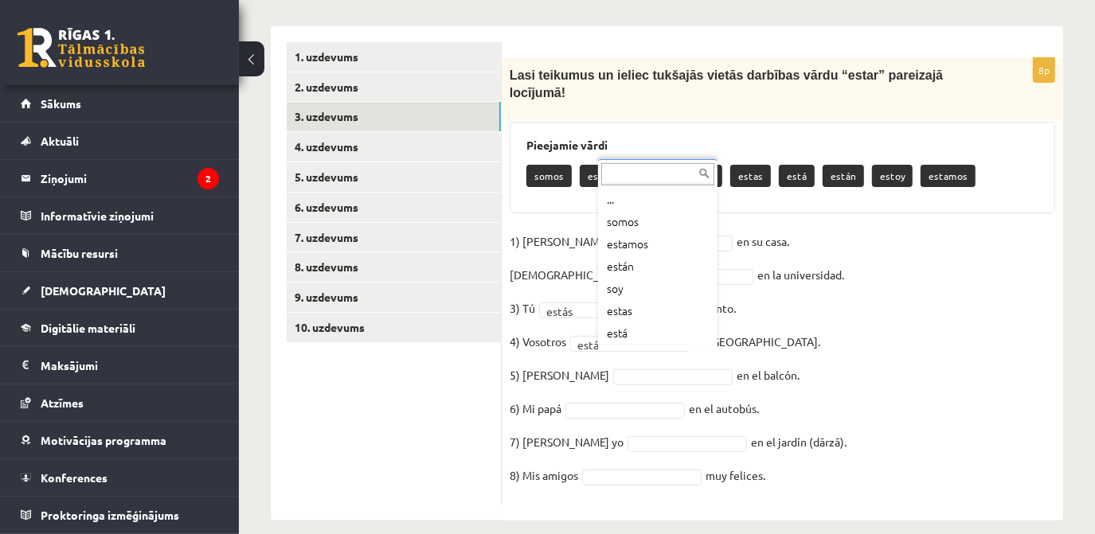
drag, startPoint x: 600, startPoint y: 345, endPoint x: 480, endPoint y: 230, distance: 166.2
click at [480, 230] on body "0 Dāvanas 413 mP 622 xp Melānija Nemane Sākums Aktuāli Kā mācīties eSKOLĀ Konta…" at bounding box center [547, -1] width 1095 height 534
type input "**"
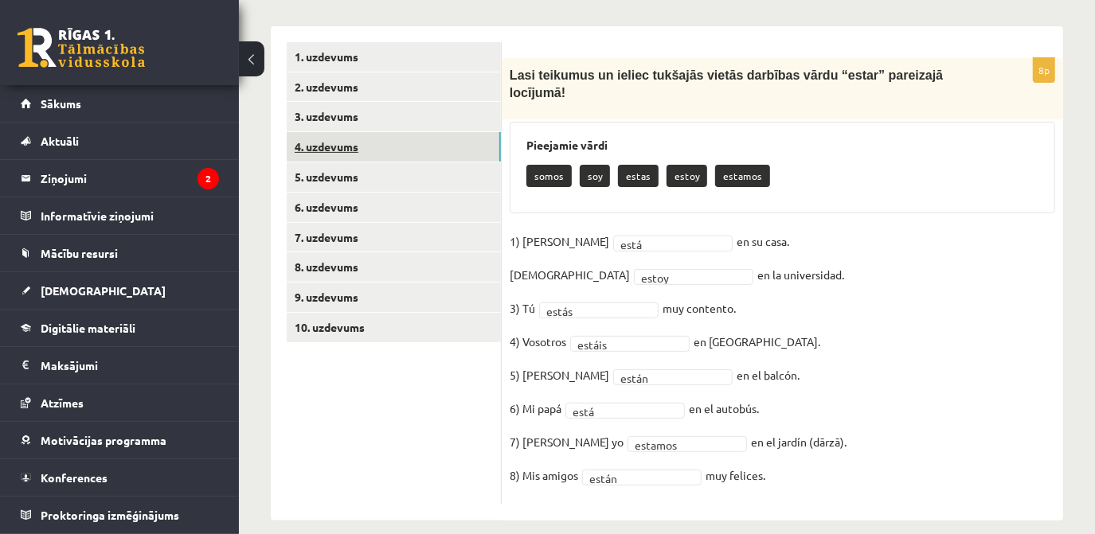
click at [367, 145] on link "4. uzdevums" at bounding box center [394, 146] width 214 height 29
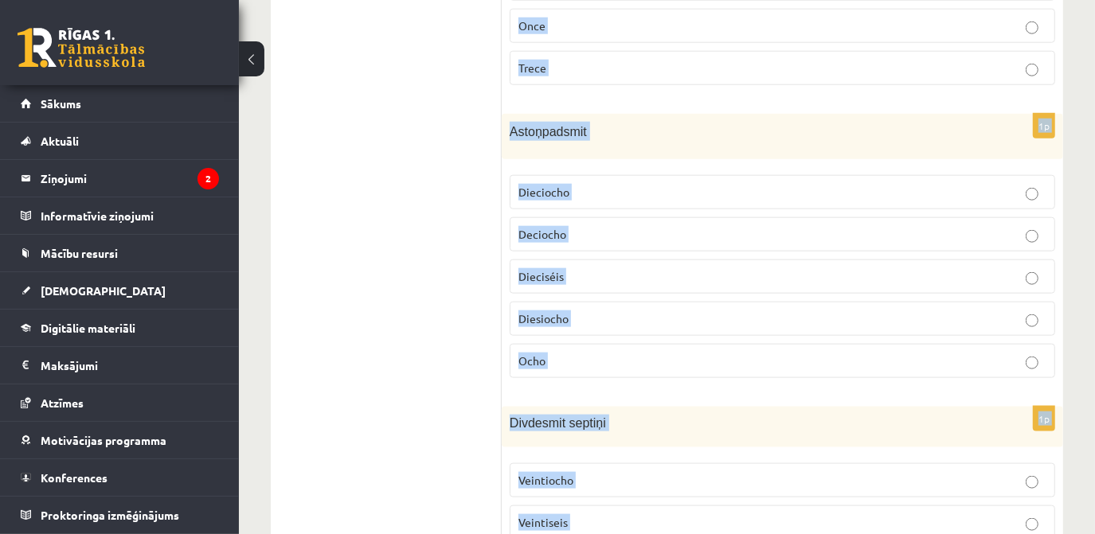
scroll to position [1312, 0]
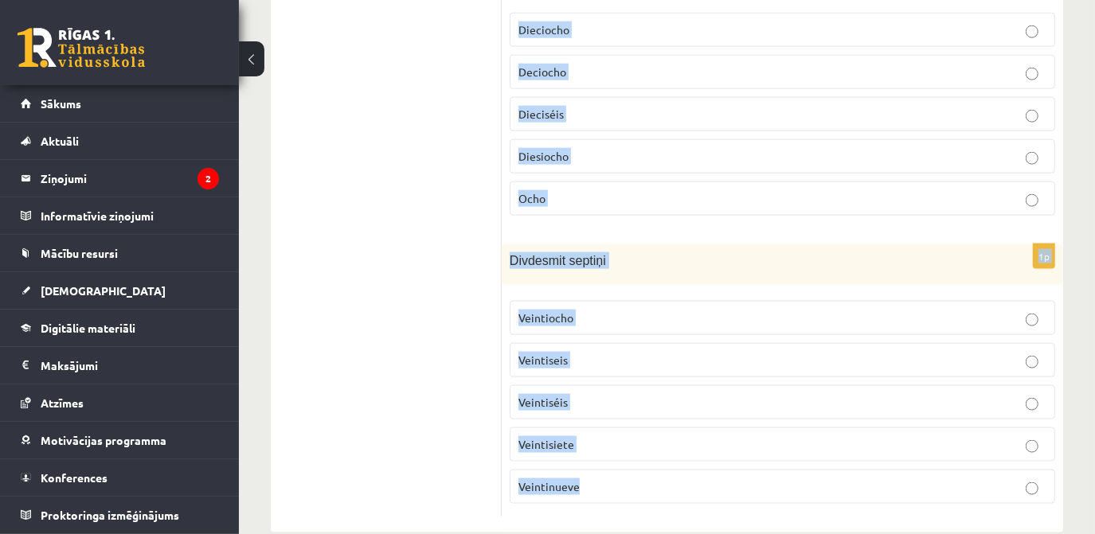
drag, startPoint x: 510, startPoint y: 126, endPoint x: 795, endPoint y: 527, distance: 492.3
copy form "Trīsdesmit Treinta Veintitrés Tres Trece Veinte 1p Divdesmit seši Veintiocho Ve…"
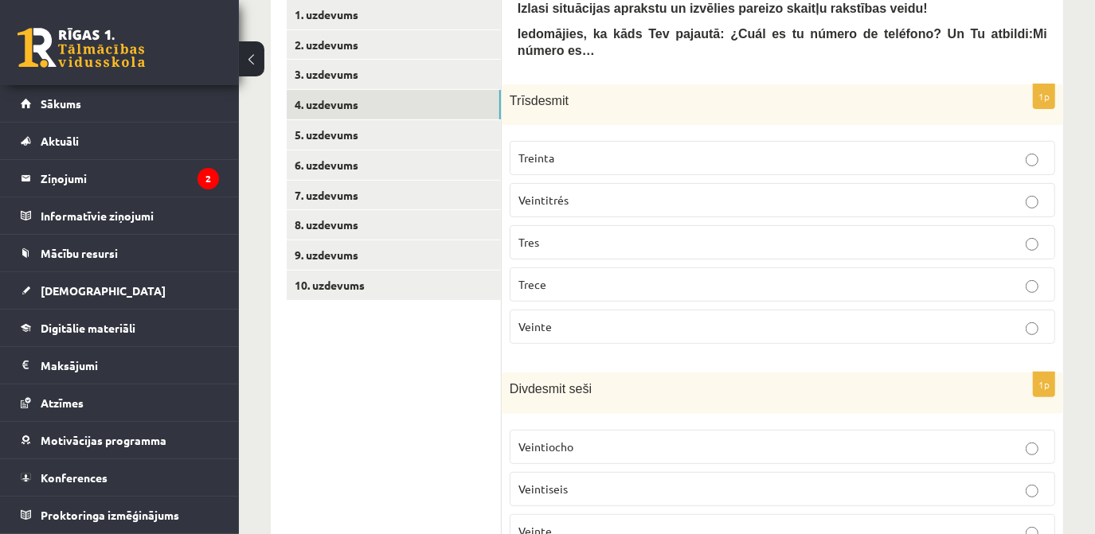
scroll to position [312, 0]
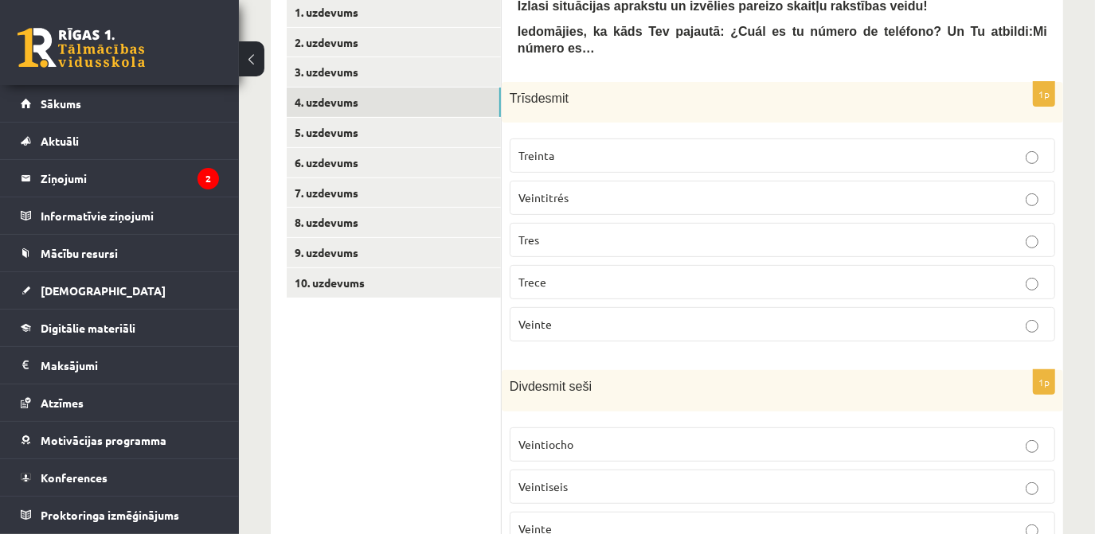
click at [854, 147] on p "Treinta" at bounding box center [782, 155] width 528 height 17
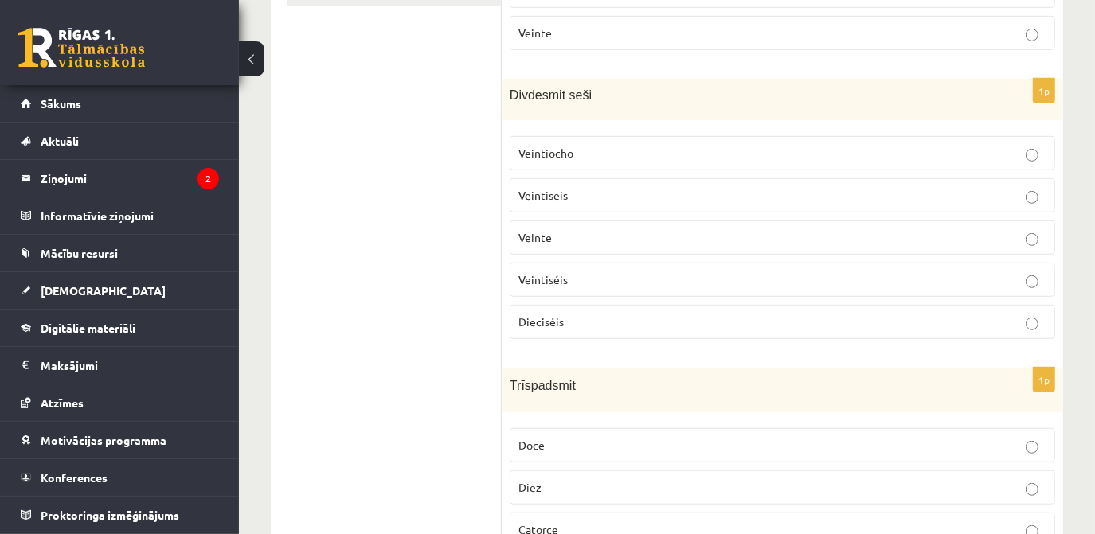
scroll to position [614, 0]
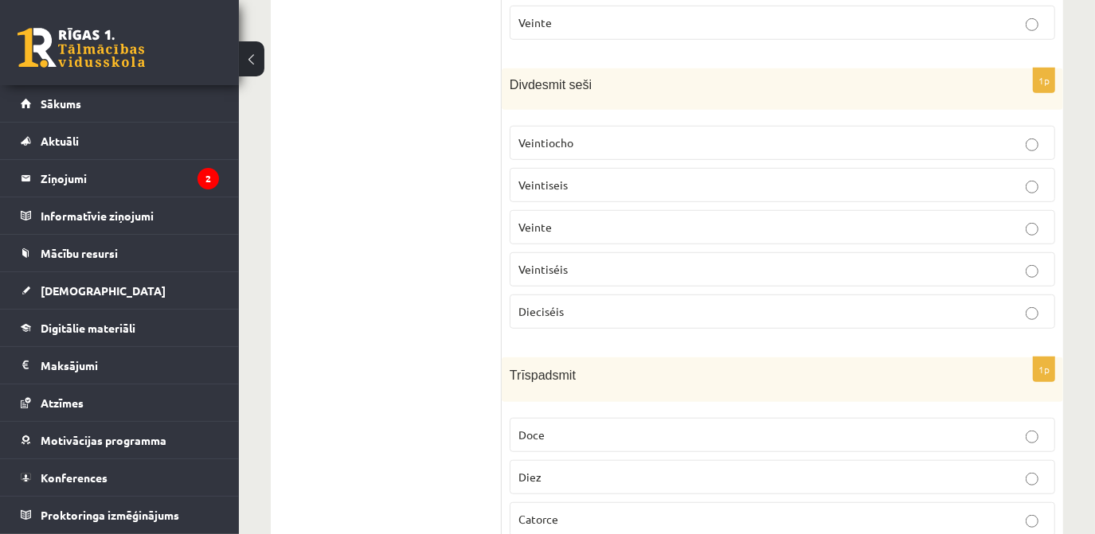
click at [976, 261] on p "Veintiséis" at bounding box center [782, 269] width 528 height 17
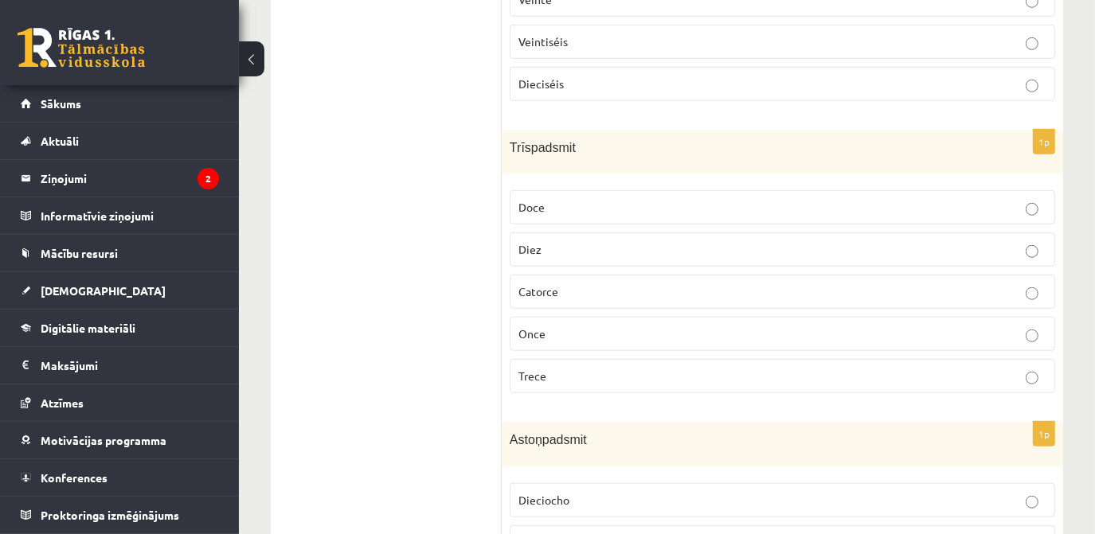
scroll to position [852, 0]
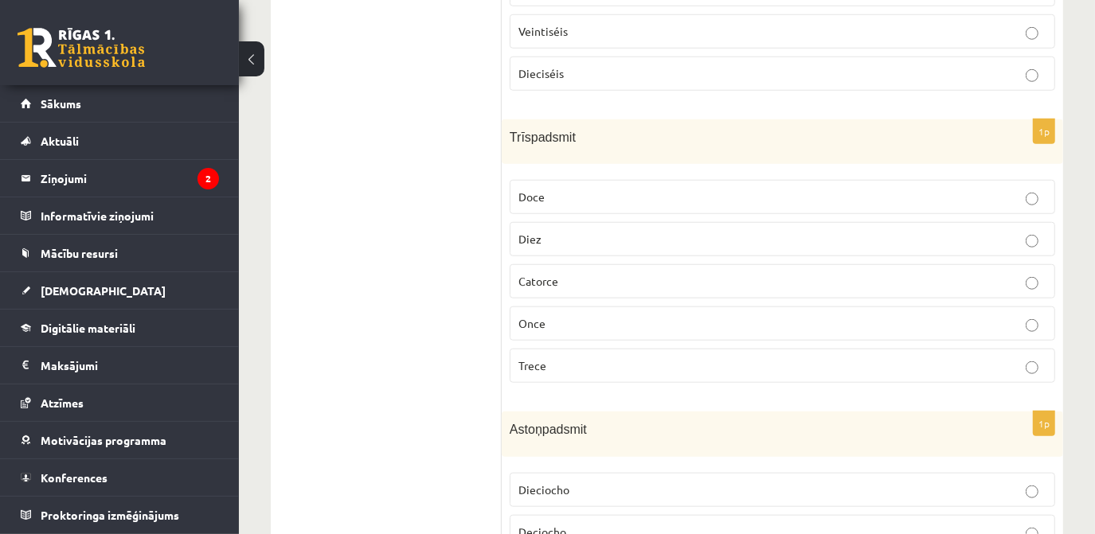
click at [678, 358] on p "Trece" at bounding box center [782, 366] width 528 height 17
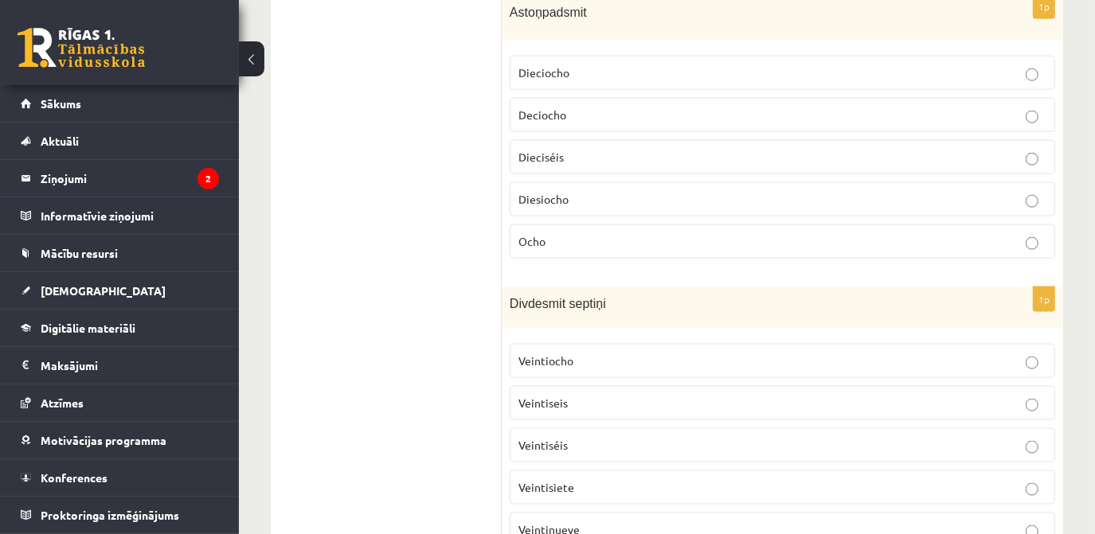
scroll to position [1278, 0]
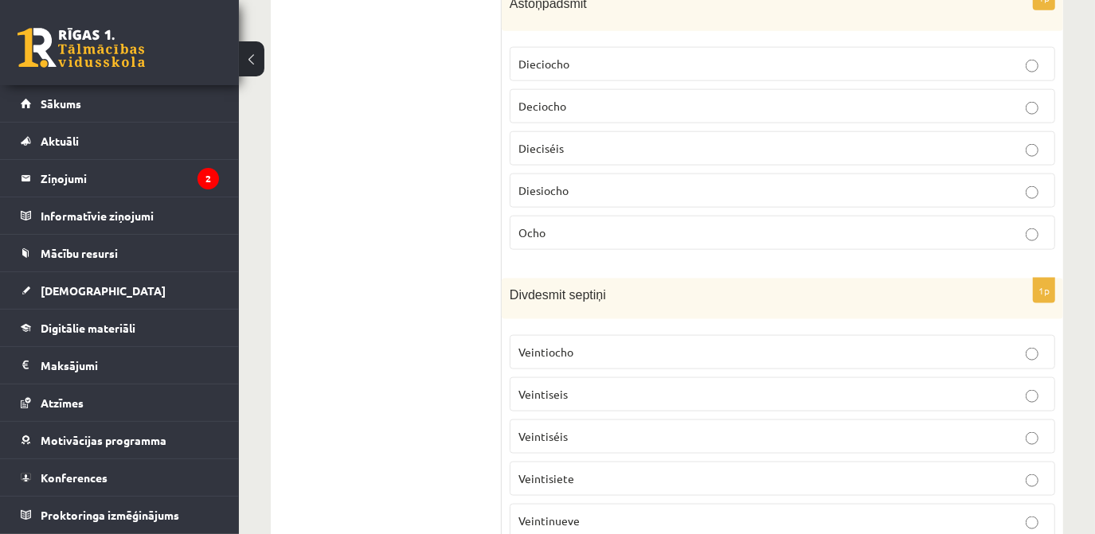
click at [587, 182] on p "Diesiocho" at bounding box center [782, 190] width 528 height 17
click at [596, 98] on p "Deciocho" at bounding box center [782, 106] width 528 height 17
click at [645, 471] on p "Veintisiete" at bounding box center [782, 479] width 528 height 17
drag, startPoint x: 1093, startPoint y: 433, endPoint x: 1062, endPoint y: 315, distance: 122.7
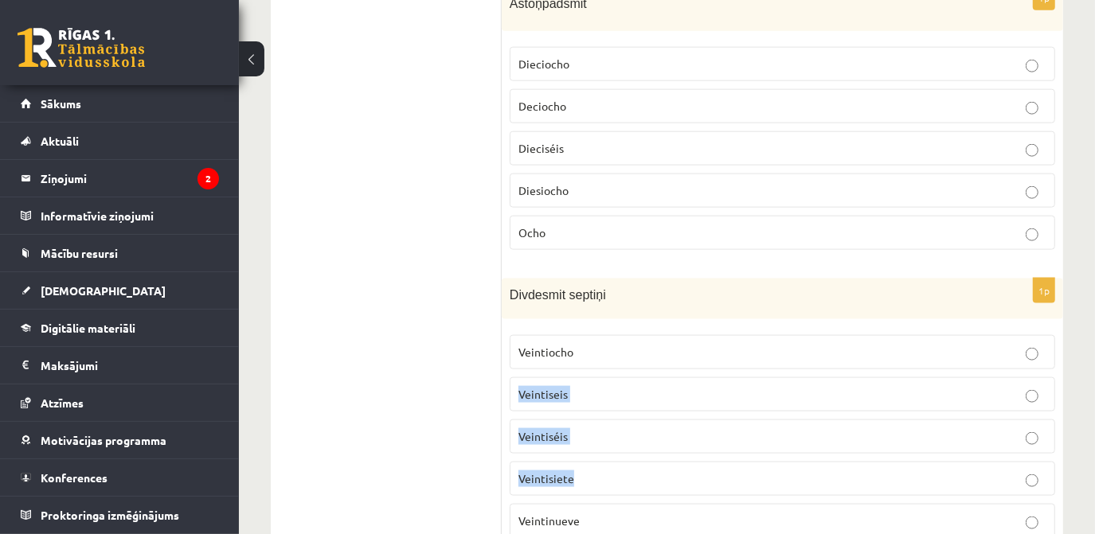
drag, startPoint x: 1062, startPoint y: 315, endPoint x: 1072, endPoint y: 318, distance: 10.1
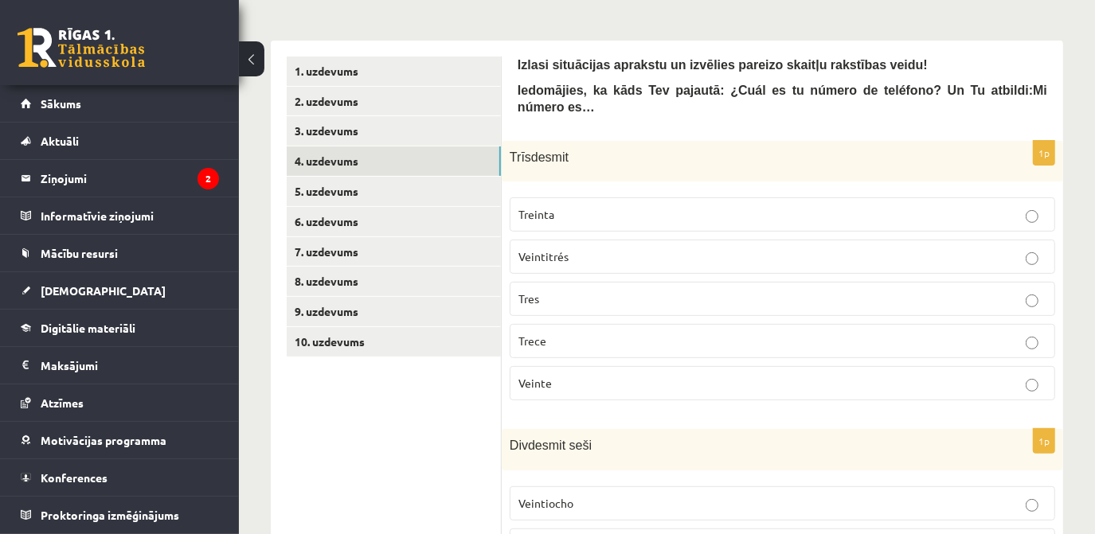
scroll to position [252, 0]
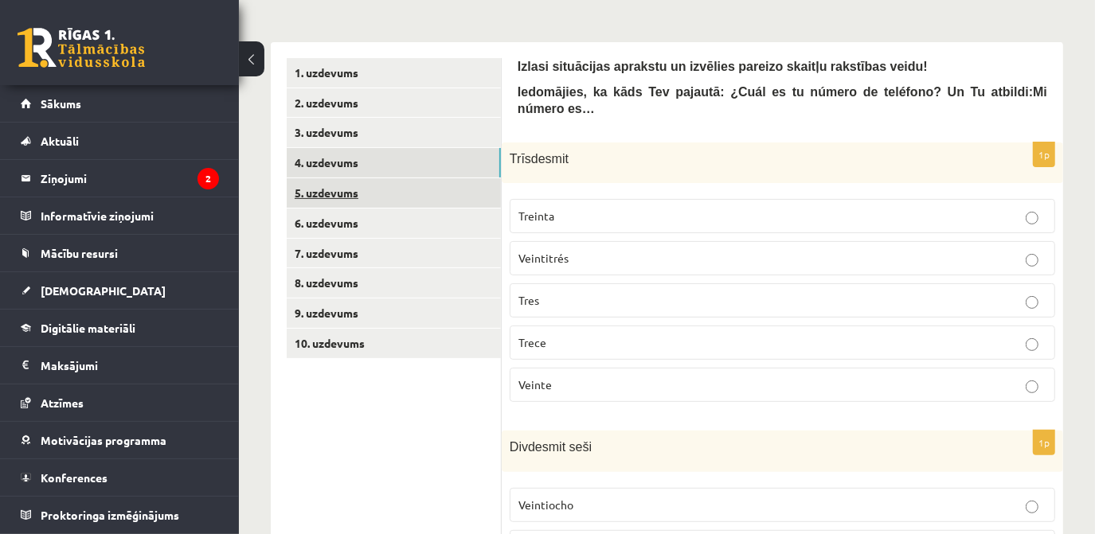
click at [356, 200] on link "5. uzdevums" at bounding box center [394, 192] width 214 height 29
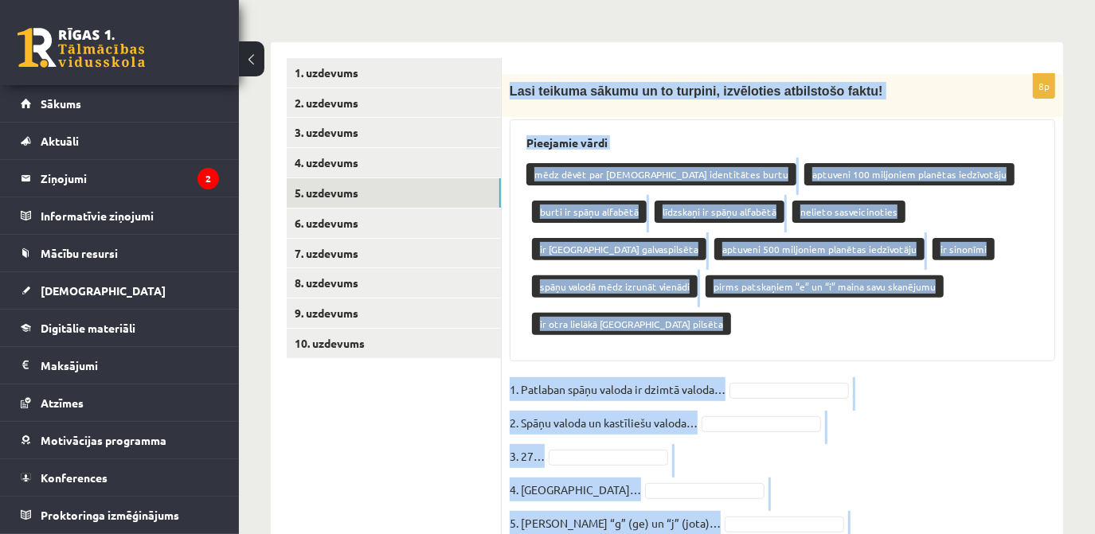
scroll to position [380, 0]
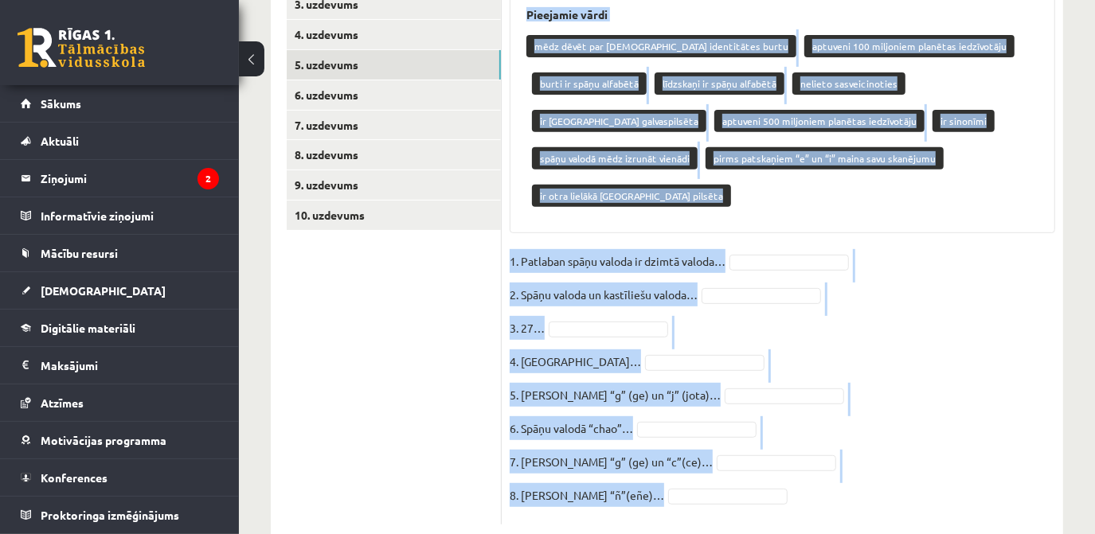
drag, startPoint x: 510, startPoint y: 90, endPoint x: 730, endPoint y: 498, distance: 463.6
click at [730, 498] on div "8p Lasi teikuma sākumu un to turpini, izvēloties atbilstošo faktu! Pieejamie vā…" at bounding box center [782, 227] width 561 height 627
copy div "Lasi teikuma sākumu un to turpini, izvēloties atbilstošo faktu! Pieejamie vārdi…"
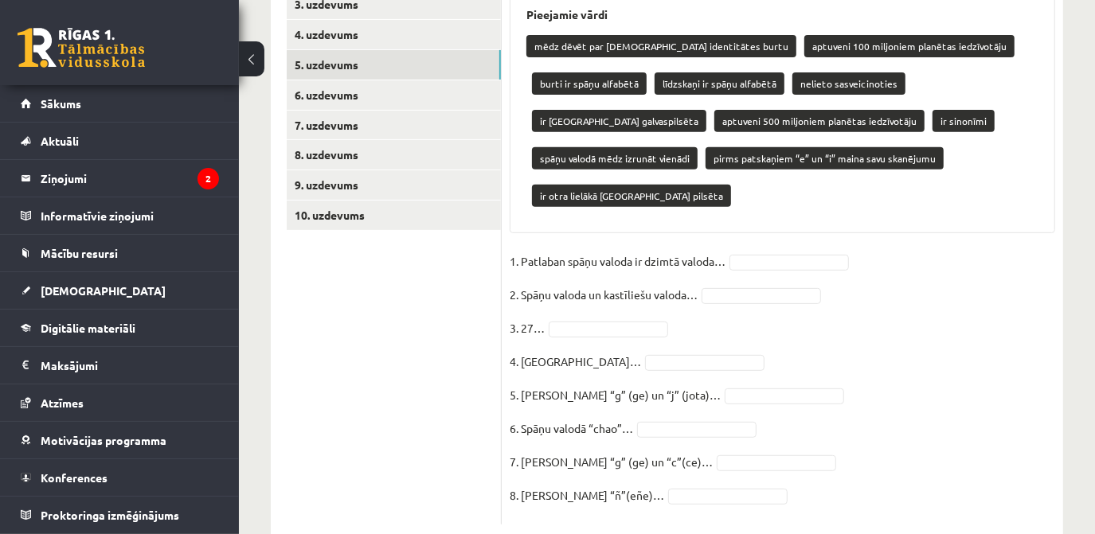
click at [381, 338] on ul "1. uzdevums 2. uzdevums 3. uzdevums 4. uzdevums 5. uzdevums 6. uzdevums 7. uzde…" at bounding box center [394, 227] width 215 height 595
drag, startPoint x: 381, startPoint y: 338, endPoint x: 581, endPoint y: 248, distance: 218.2
click at [581, 248] on div "**********" at bounding box center [667, 227] width 792 height 627
click at [778, 311] on fieldset "1. Patlaban spāņu valoda ir dzimtā valoda… 2. Spāņu valoda un kastīliešu valoda…" at bounding box center [783, 383] width 546 height 268
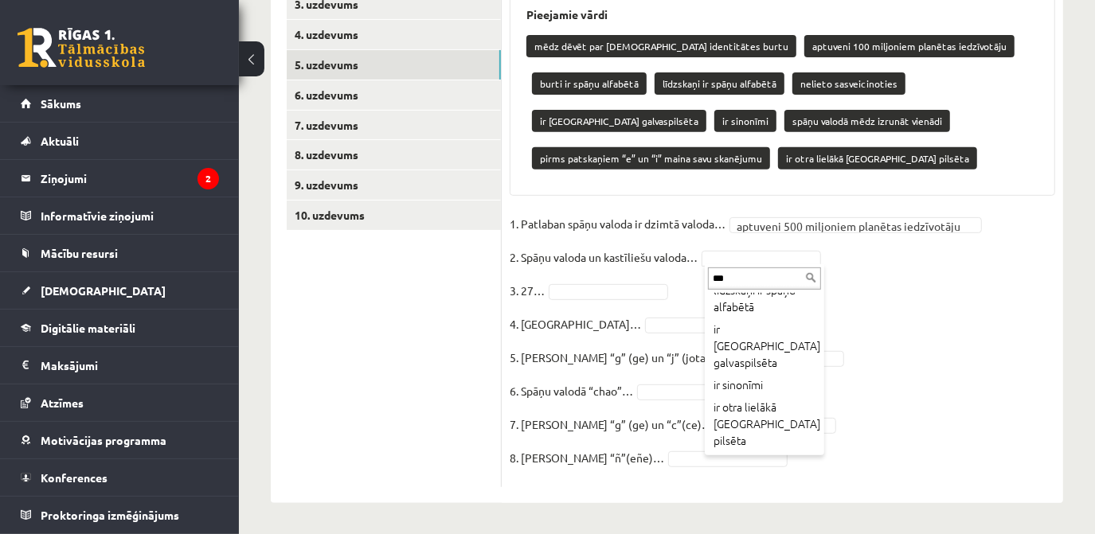
scroll to position [0, 0]
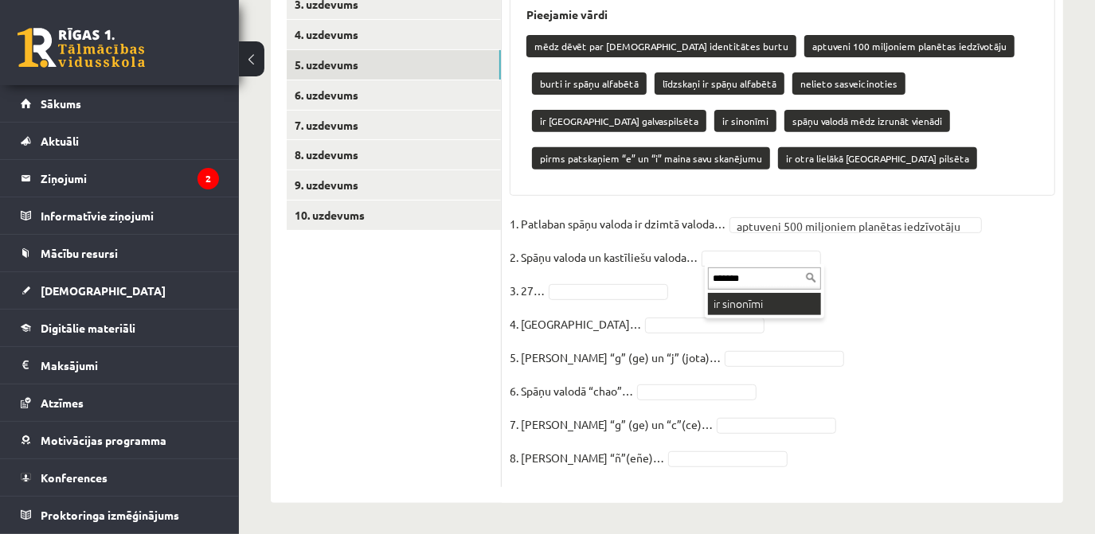
type input "*******"
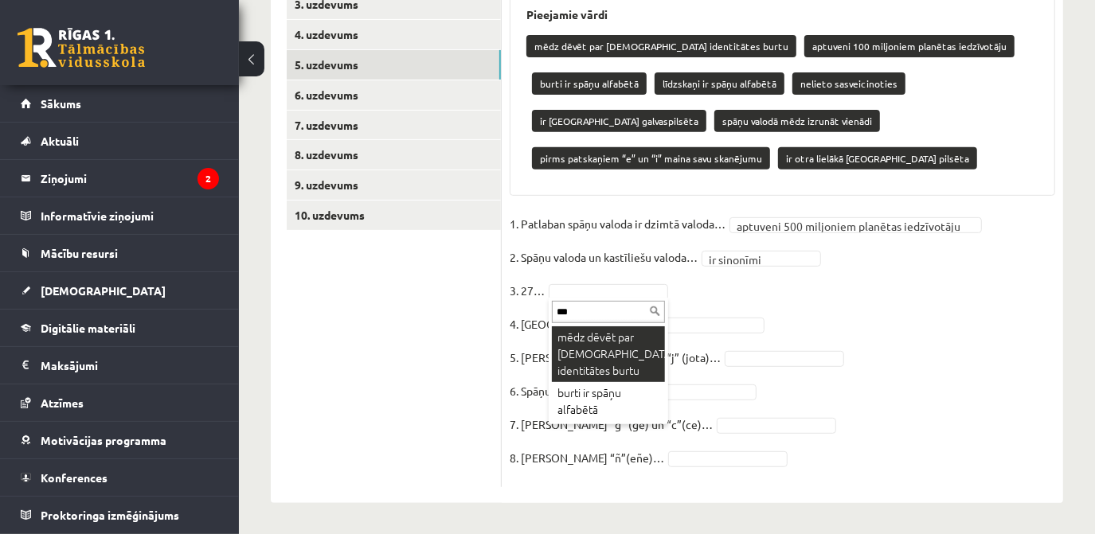
type input "***"
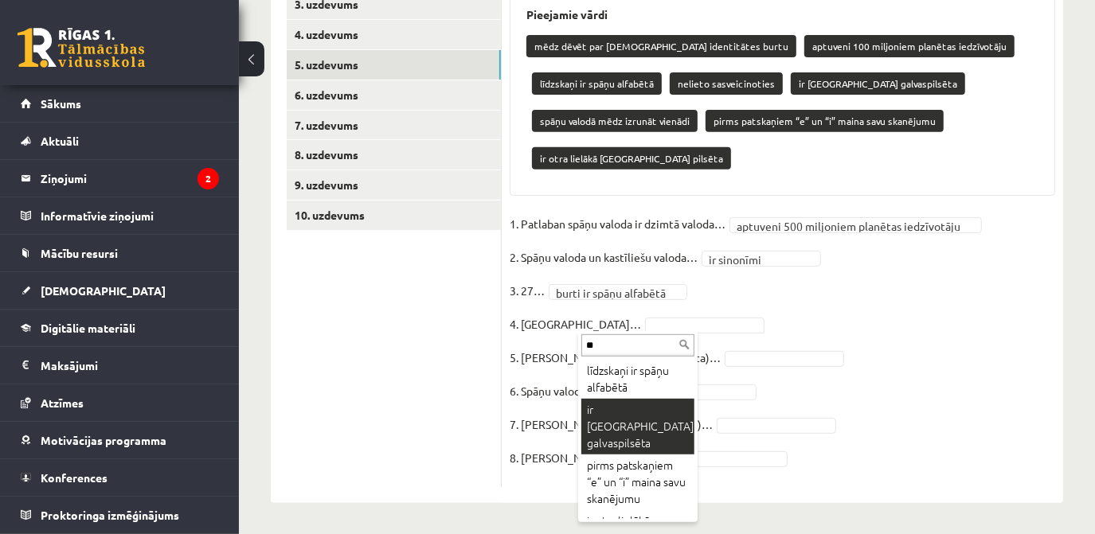
type input "**"
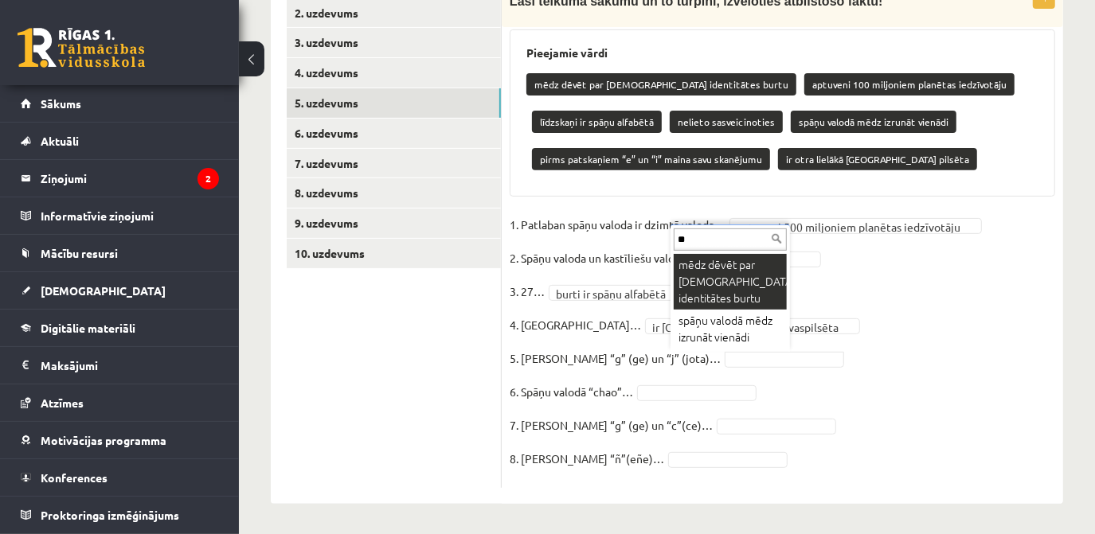
type input "*"
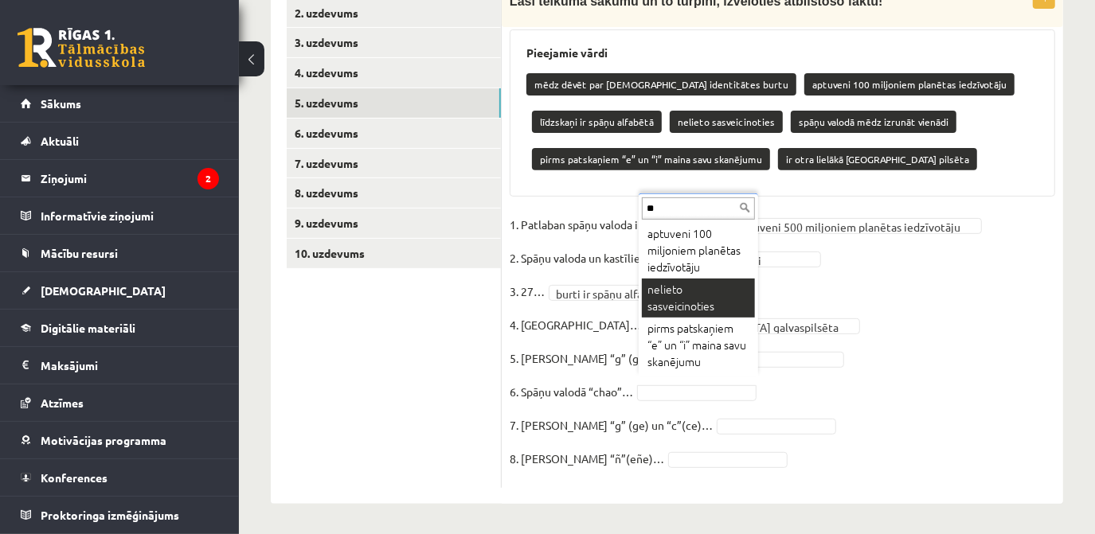
type input "**"
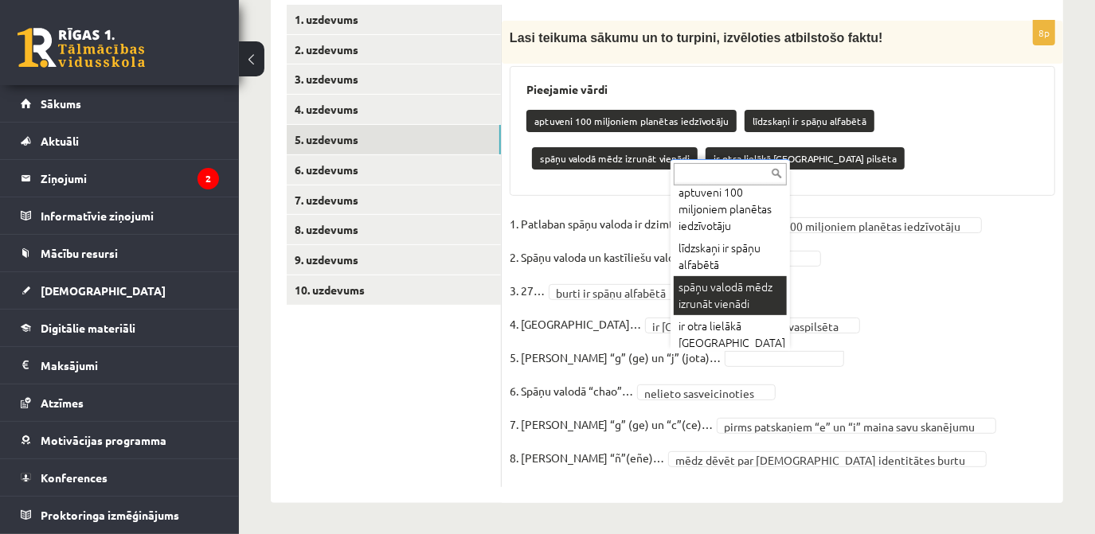
scroll to position [268, 0]
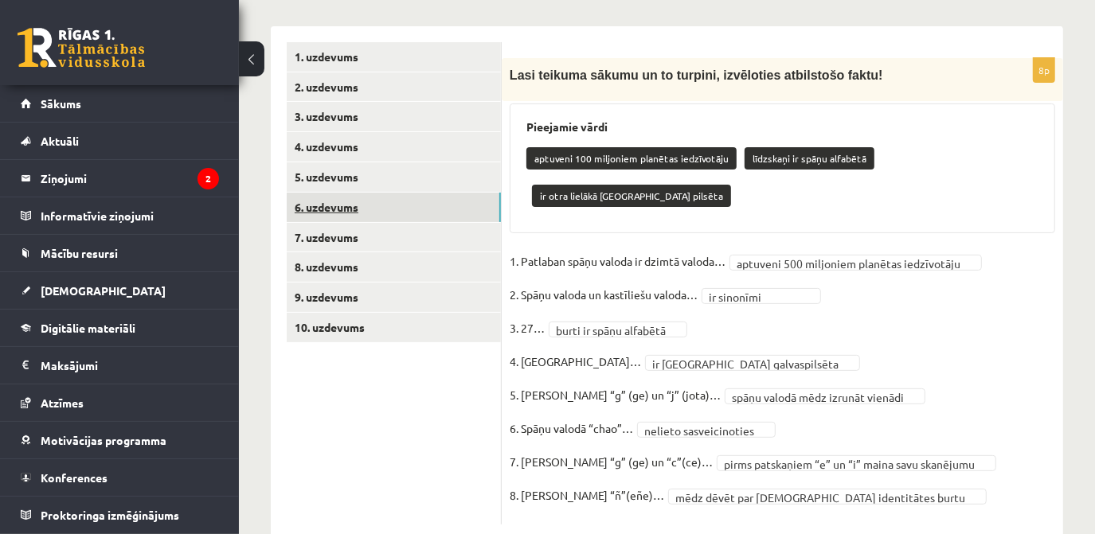
click at [408, 198] on link "6. uzdevums" at bounding box center [394, 207] width 214 height 29
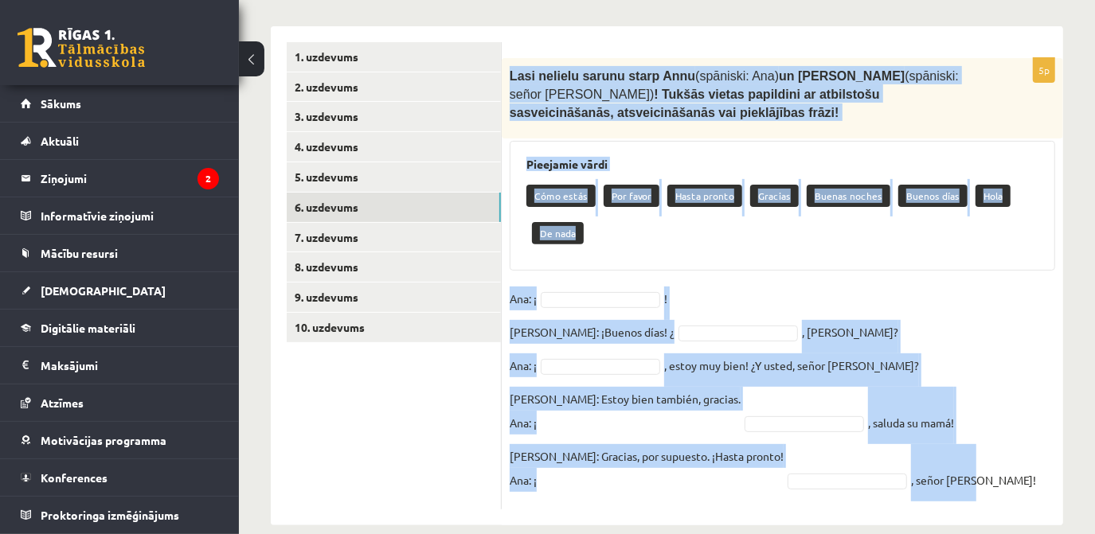
drag, startPoint x: 511, startPoint y: 75, endPoint x: 980, endPoint y: 483, distance: 621.5
click at [980, 483] on div "5p Lasi nelielu sarunu starp Annu (spāniski: Ana) un Luisa kungu (spāniski: señ…" at bounding box center [782, 284] width 561 height 452
drag, startPoint x: 980, startPoint y: 483, endPoint x: 890, endPoint y: 475, distance: 91.1
click at [890, 475] on fieldset "Ana: ¡ ! Luis: ¡Buenos días! ¿ , Ana? Ana: ¡ , estoy muy bien! ¿Y usted, señor …" at bounding box center [783, 394] width 546 height 215
copy div "Lasi nelielu sarunu starp Annu (spāniski: Ana) un Luisa kungu (spāniski: señor …"
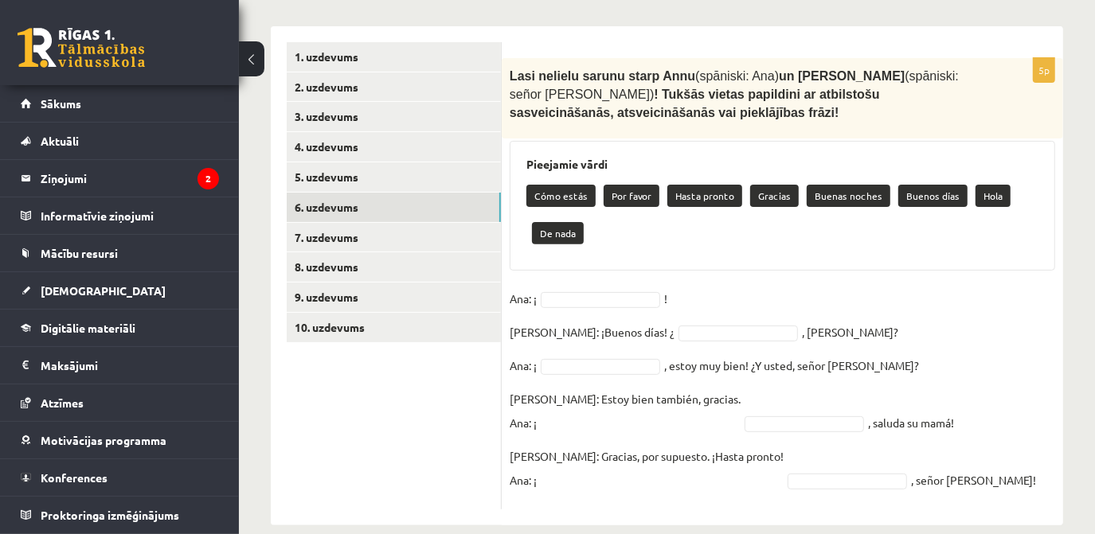
click at [429, 398] on ul "1. uzdevums 2. uzdevums 3. uzdevums 4. uzdevums 5. uzdevums 6. uzdevums 7. uzde…" at bounding box center [394, 275] width 215 height 467
type input "*"
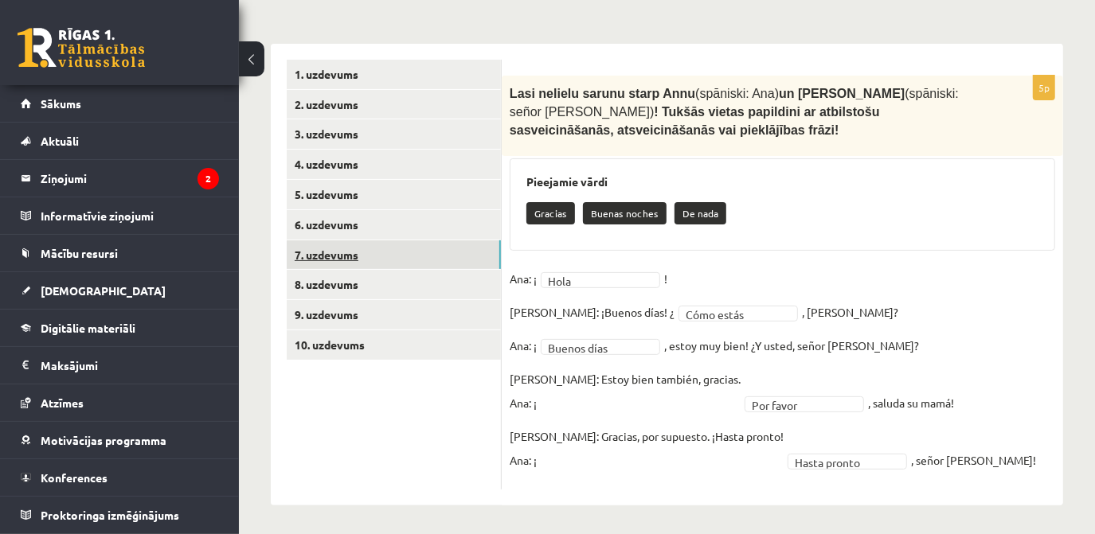
click at [378, 267] on link "7. uzdevums" at bounding box center [394, 255] width 214 height 29
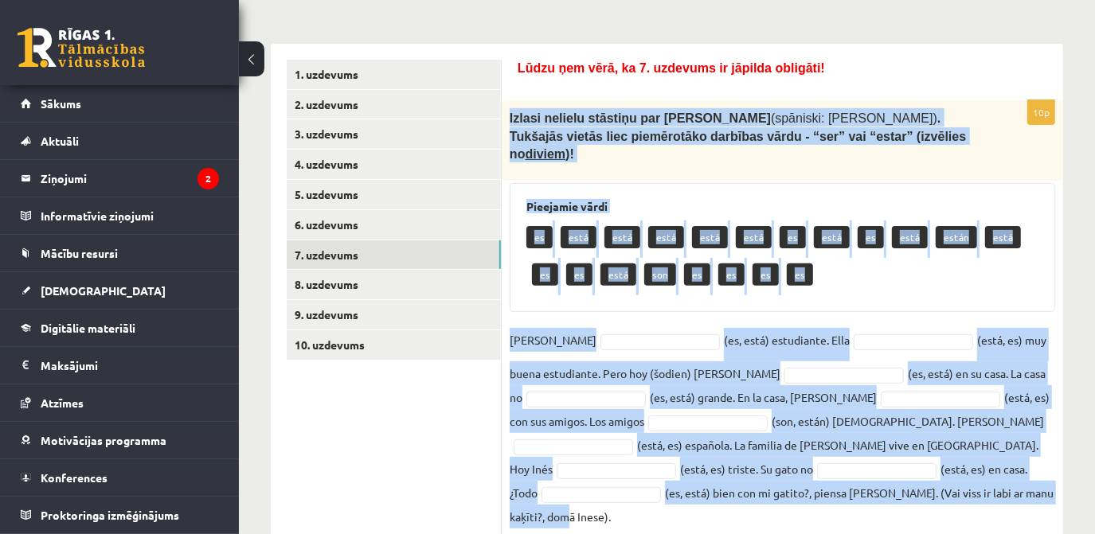
drag, startPoint x: 510, startPoint y: 114, endPoint x: 989, endPoint y: 521, distance: 628.8
click at [989, 521] on div "**********" at bounding box center [667, 197] width 856 height 773
copy div "Izlasi nelielu stāstiņu par Inesi (spāniski: Inés) . Tukšajās vietās liec piemē…"
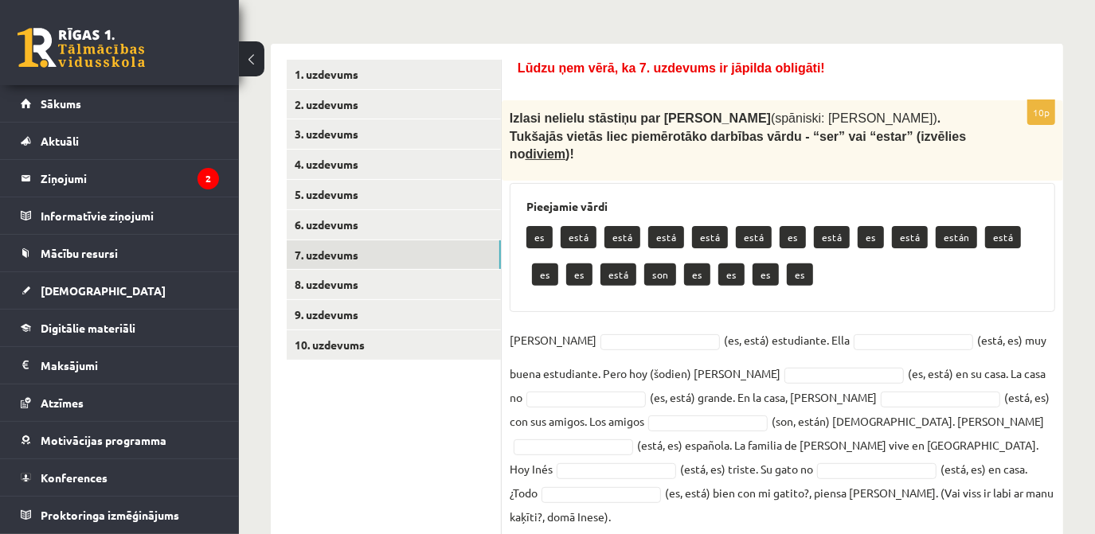
click at [409, 389] on ul "1. uzdevums 2. uzdevums 3. uzdevums 4. uzdevums 5. uzdevums 6. uzdevums 7. uzde…" at bounding box center [394, 299] width 215 height 478
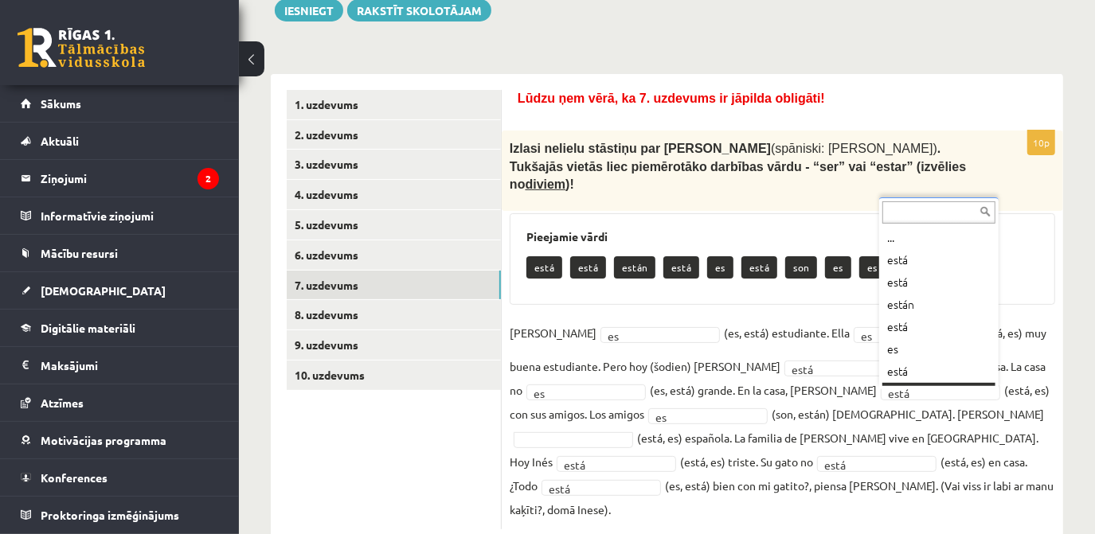
scroll to position [19, 0]
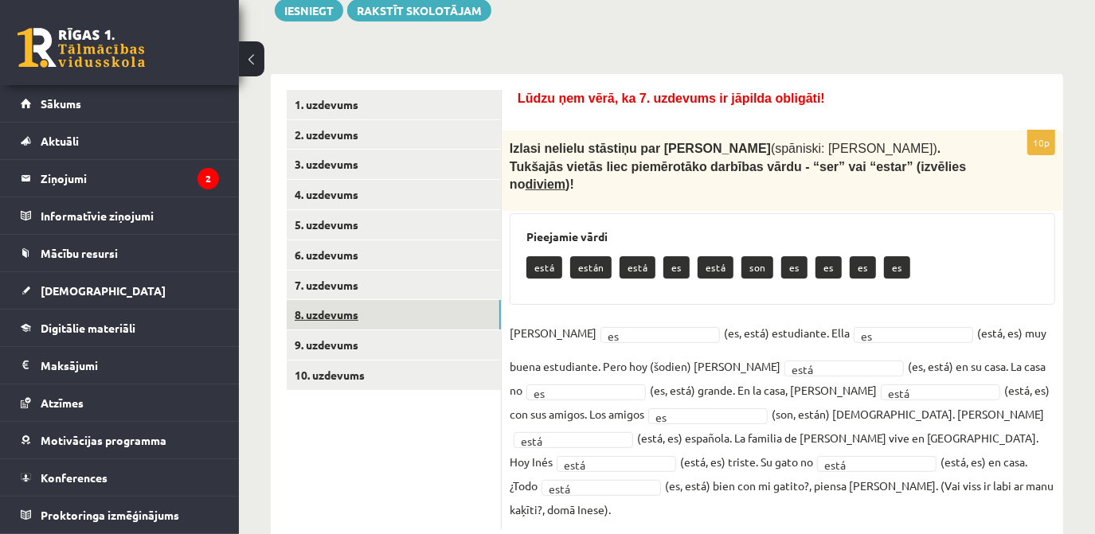
click at [373, 318] on link "8. uzdevums" at bounding box center [394, 314] width 214 height 29
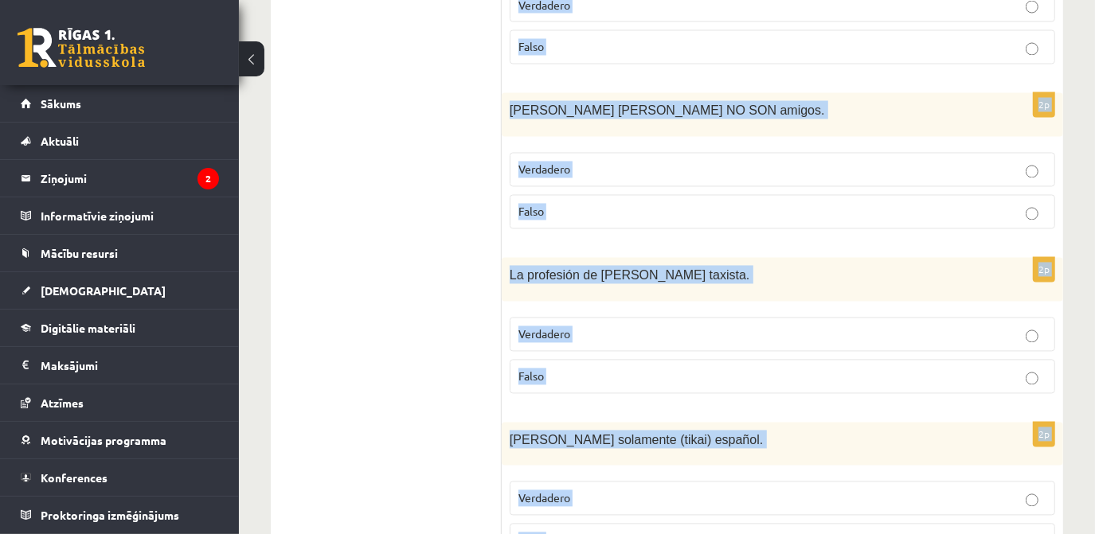
scroll to position [2157, 0]
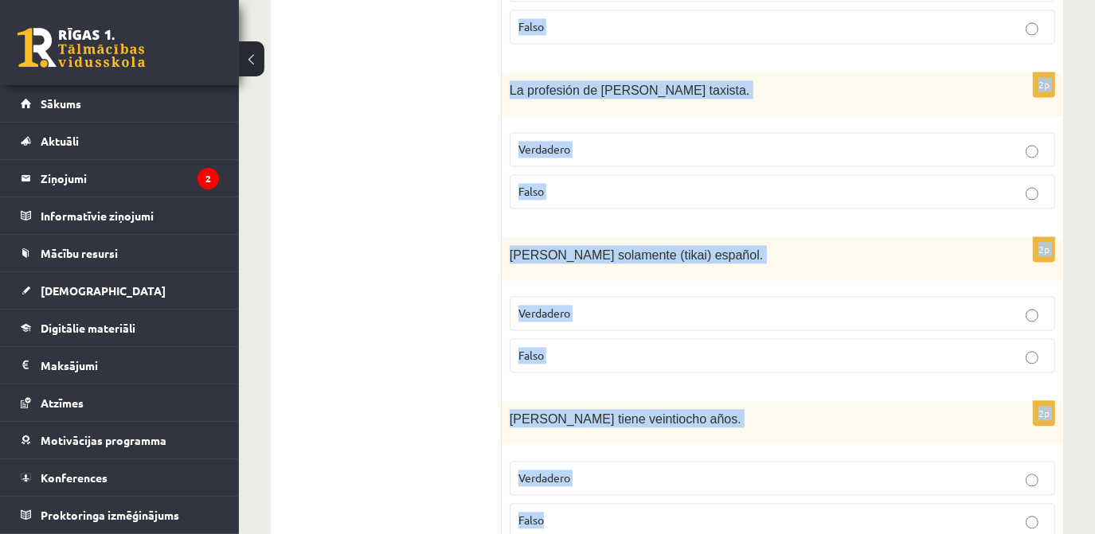
drag, startPoint x: 518, startPoint y: 124, endPoint x: 783, endPoint y: 565, distance: 514.3
copy form "Izlasi dialogu (vismaz divas reizes )! Tad lasi apgalvojumu un atzīmē, vai tas …"
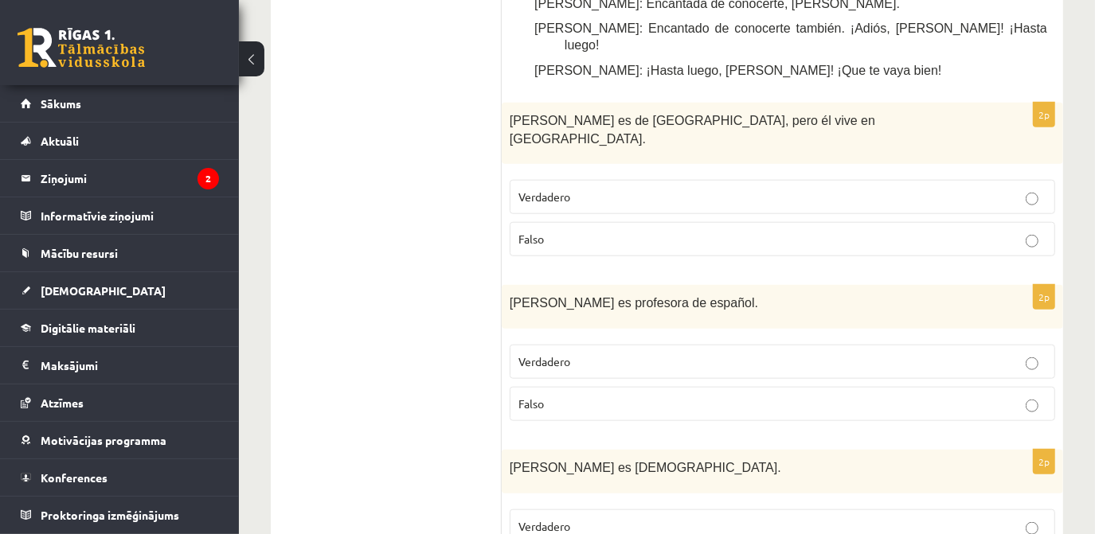
scroll to position [960, 0]
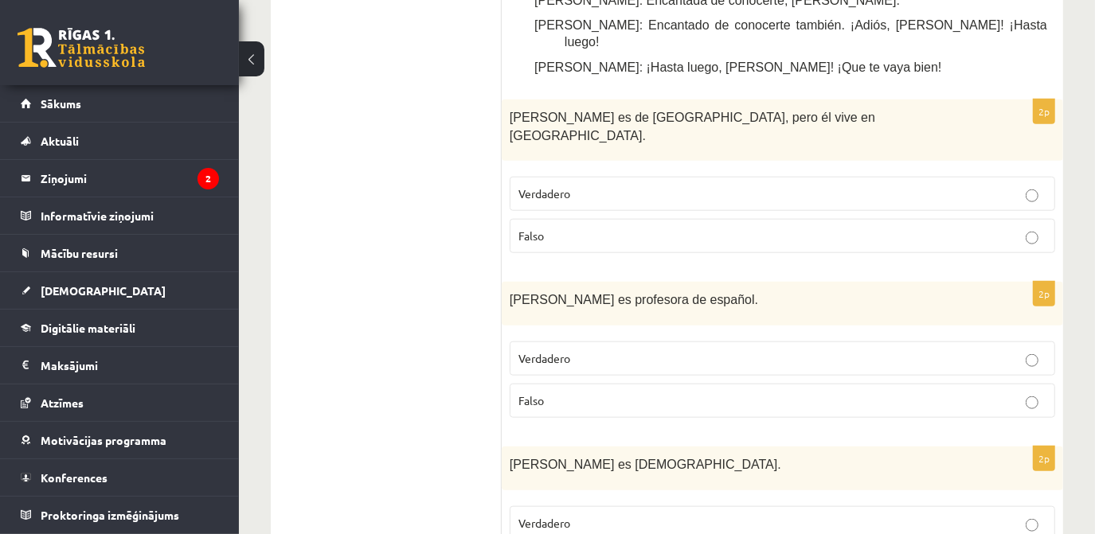
click at [1016, 186] on p "Verdadero" at bounding box center [782, 194] width 528 height 17
click at [885, 393] on p "Falso" at bounding box center [782, 401] width 528 height 17
drag, startPoint x: 1092, startPoint y: 226, endPoint x: 1100, endPoint y: 256, distance: 30.5
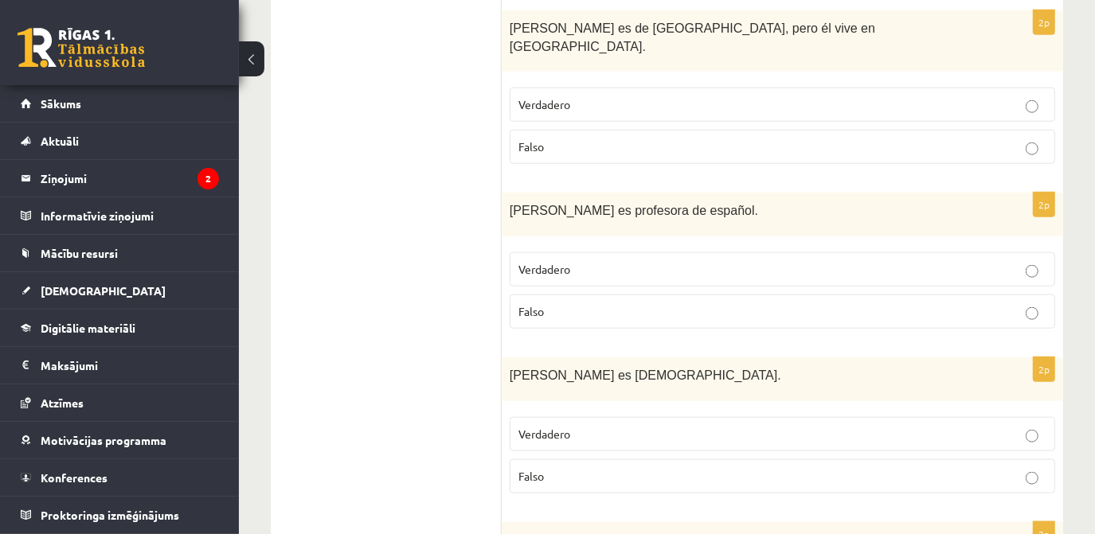
scroll to position [1123, 0]
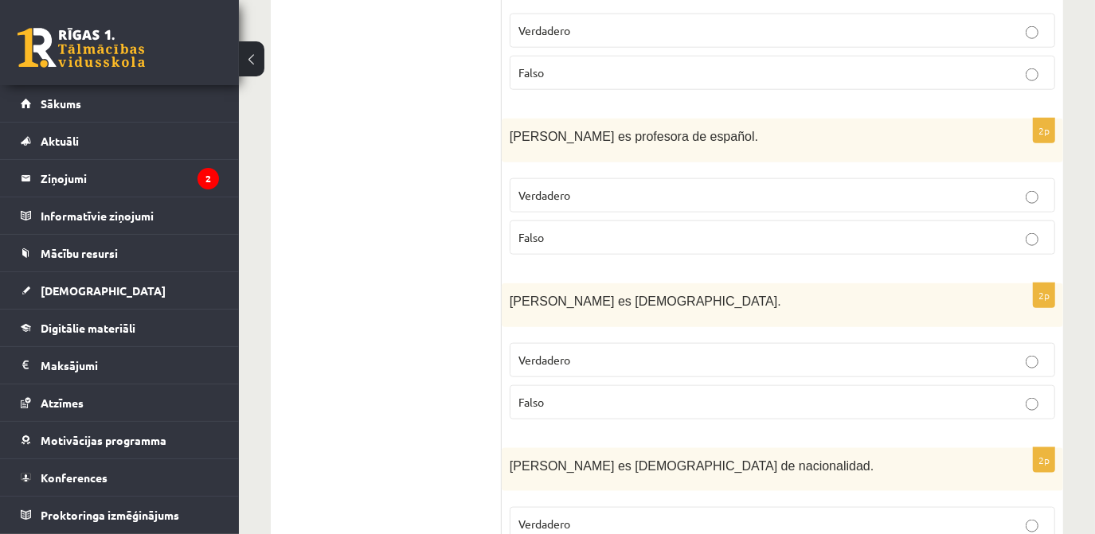
click at [722, 385] on label "Falso" at bounding box center [783, 402] width 546 height 34
click at [755, 507] on label "Verdadero" at bounding box center [783, 524] width 546 height 34
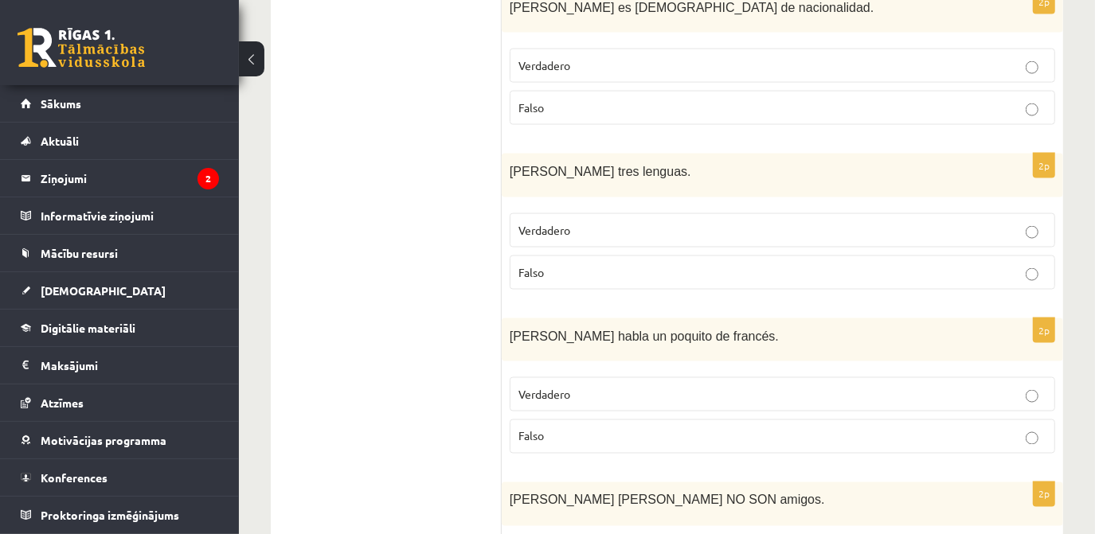
scroll to position [1586, 0]
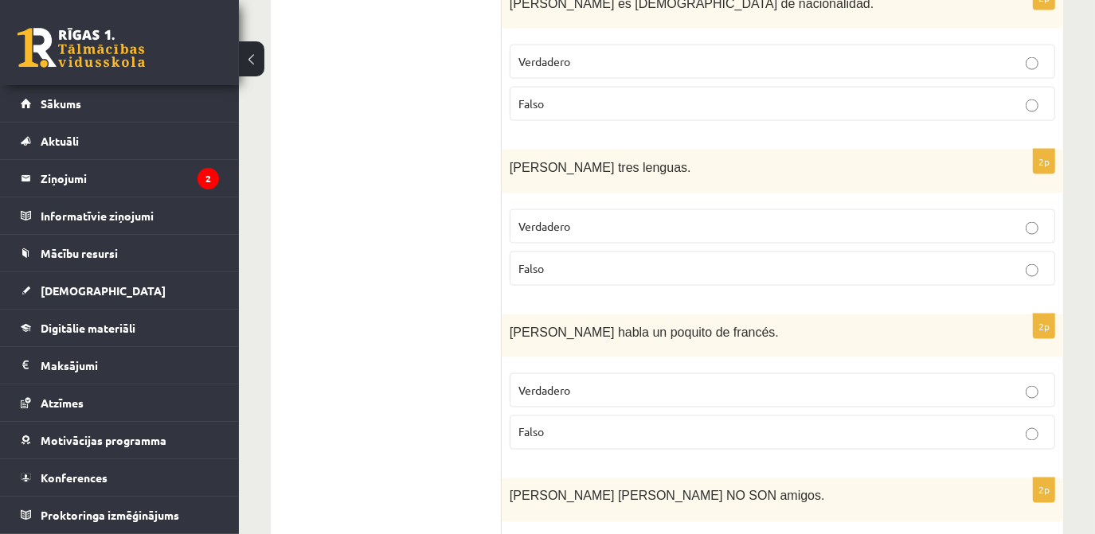
click at [981, 209] on label "Verdadero" at bounding box center [783, 226] width 546 height 34
click at [944, 416] on label "Falso" at bounding box center [783, 433] width 546 height 34
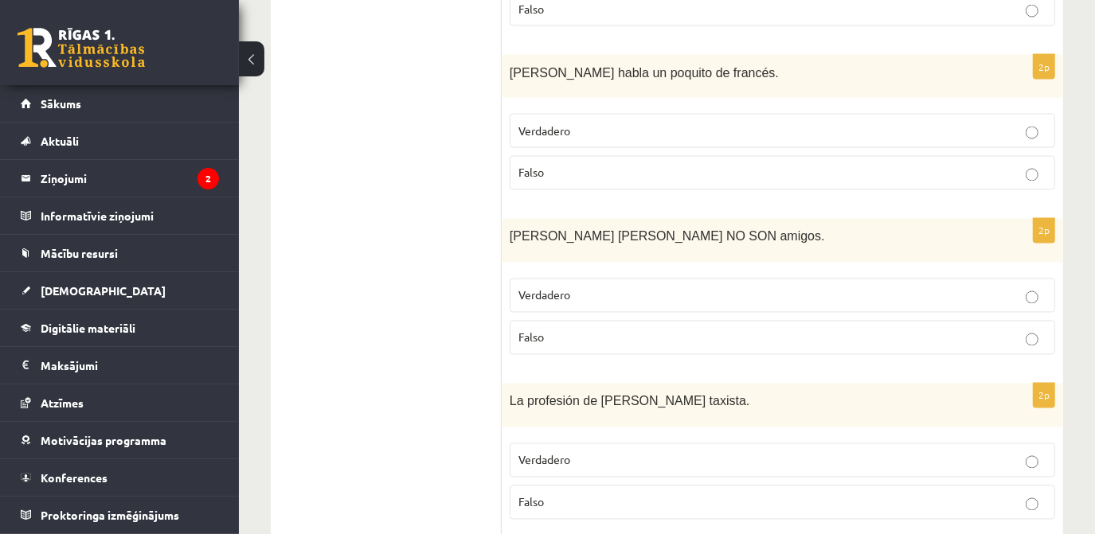
scroll to position [1854, 0]
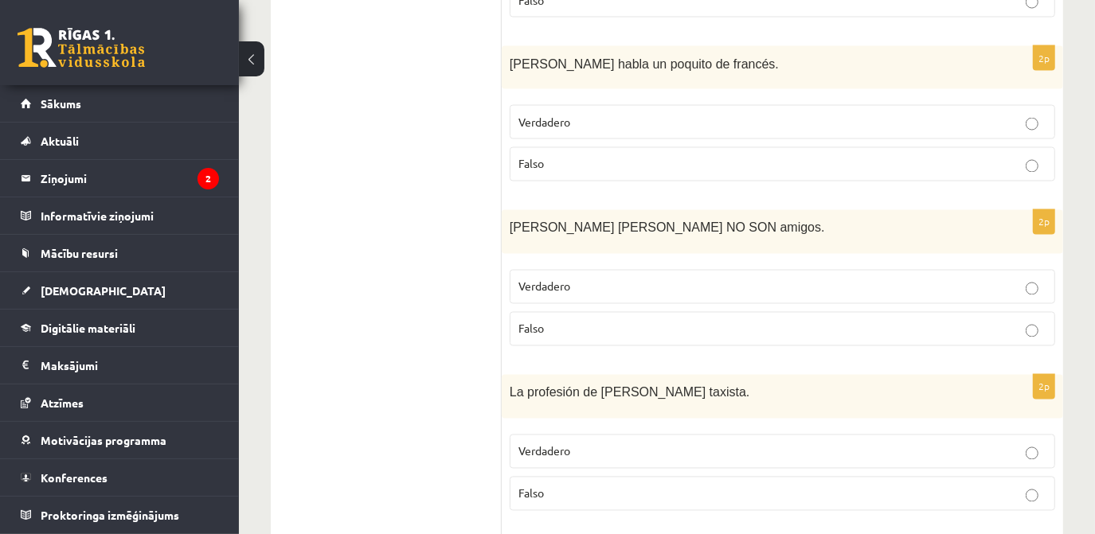
click at [989, 321] on p "Falso" at bounding box center [782, 329] width 528 height 17
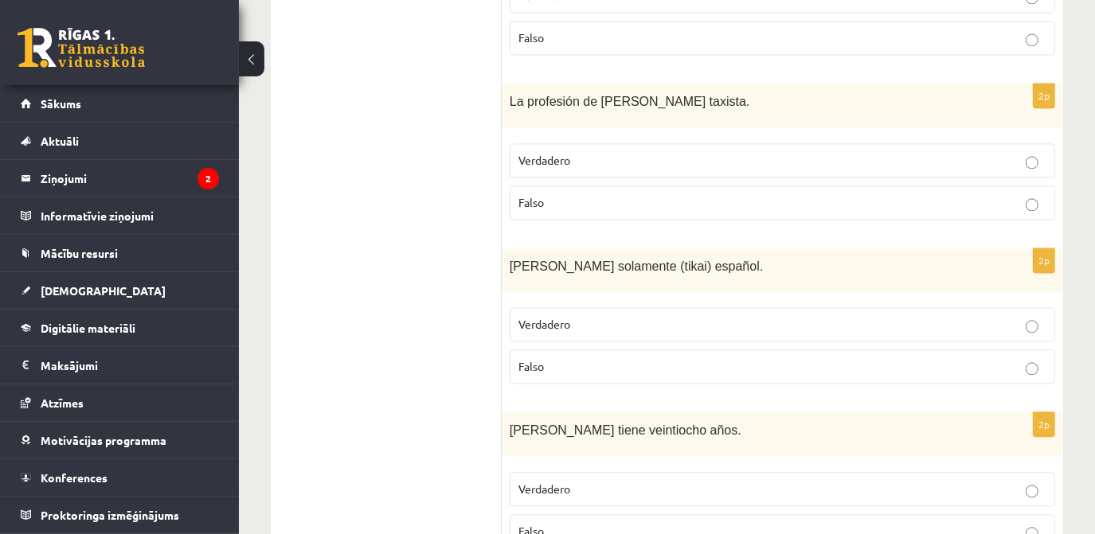
scroll to position [2157, 0]
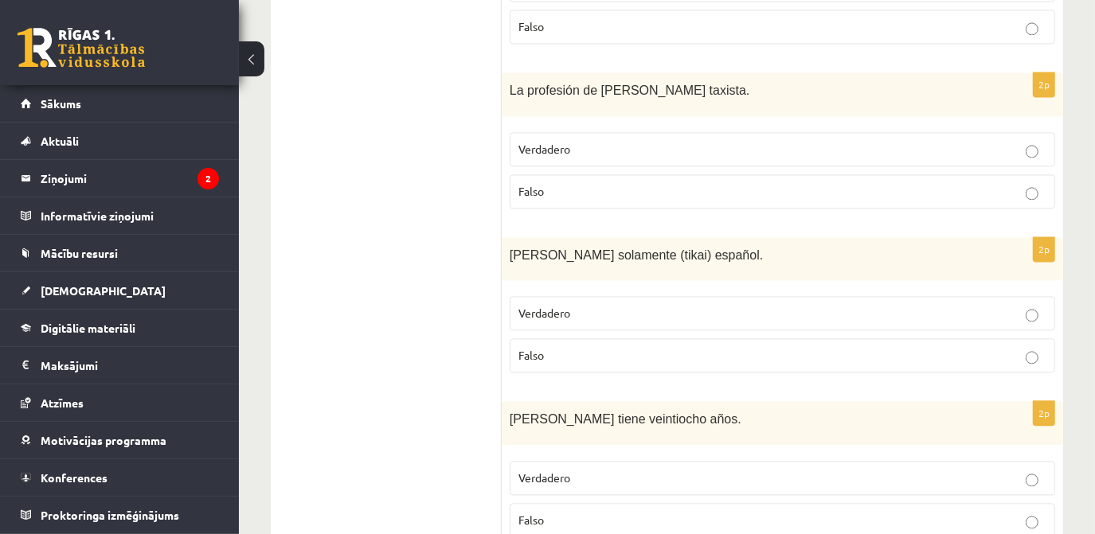
click at [992, 512] on p "Falso" at bounding box center [782, 520] width 528 height 17
click at [991, 347] on p "Falso" at bounding box center [782, 355] width 528 height 17
click at [956, 141] on p "Verdadero" at bounding box center [782, 149] width 528 height 17
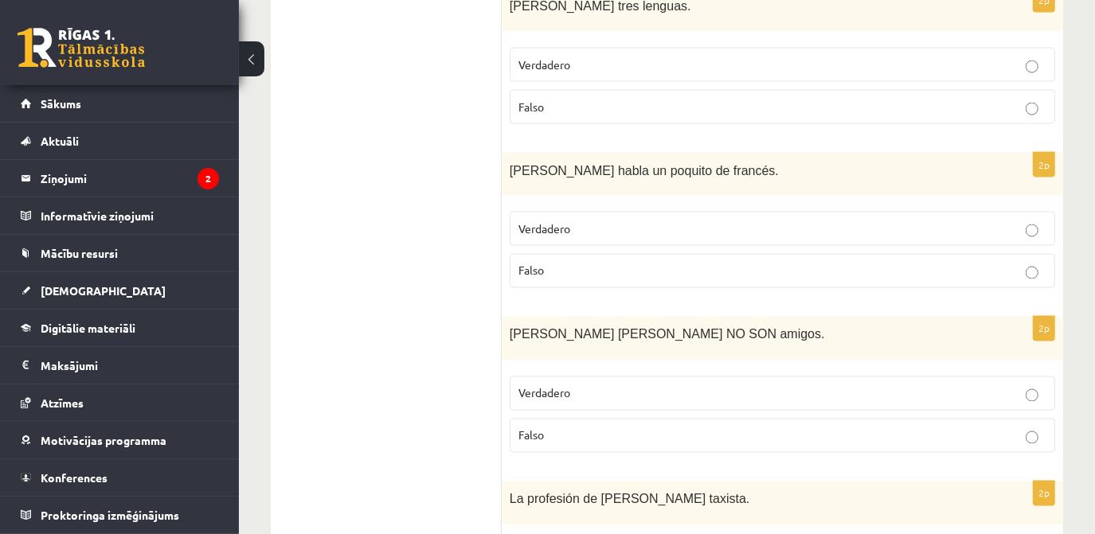
scroll to position [1726, 0]
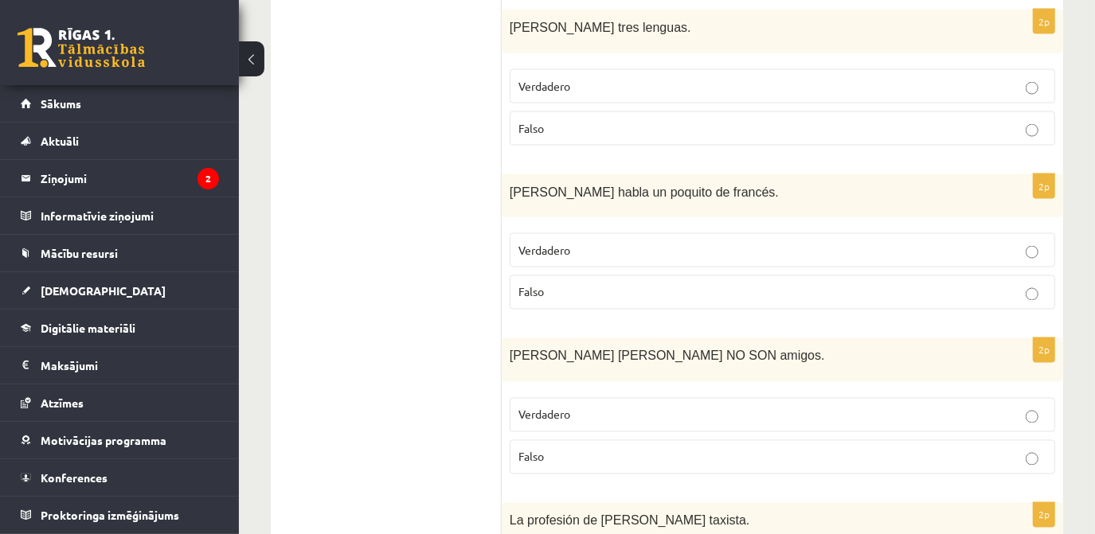
click at [1008, 407] on p "Verdadero" at bounding box center [782, 415] width 528 height 17
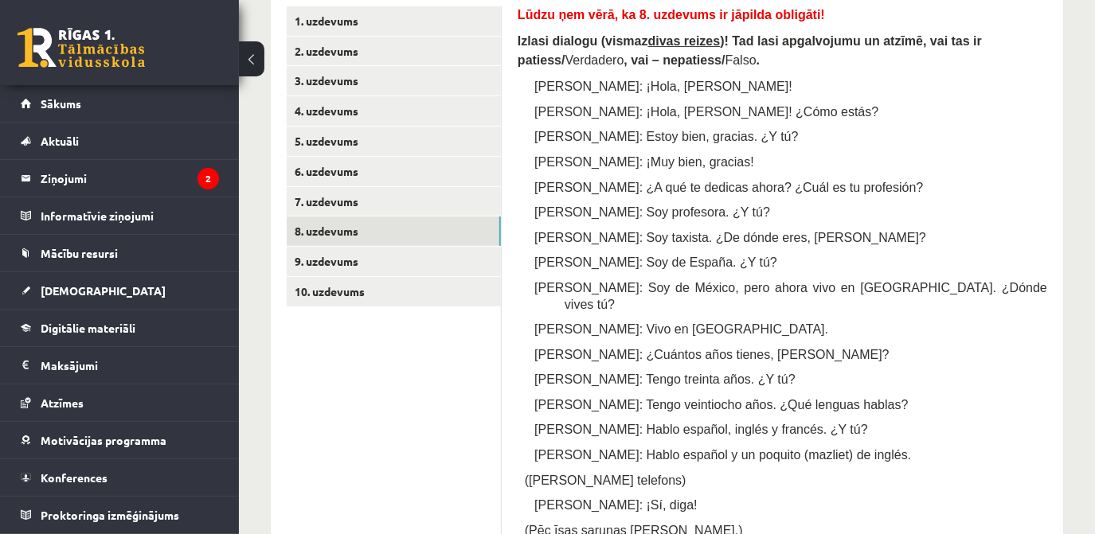
scroll to position [263, 0]
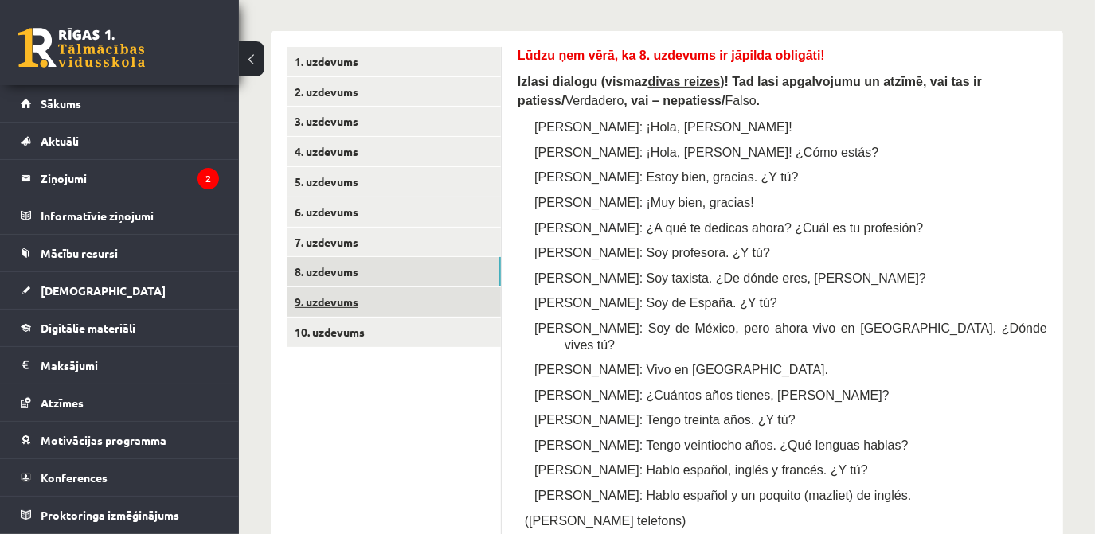
click at [363, 301] on link "9. uzdevums" at bounding box center [394, 301] width 214 height 29
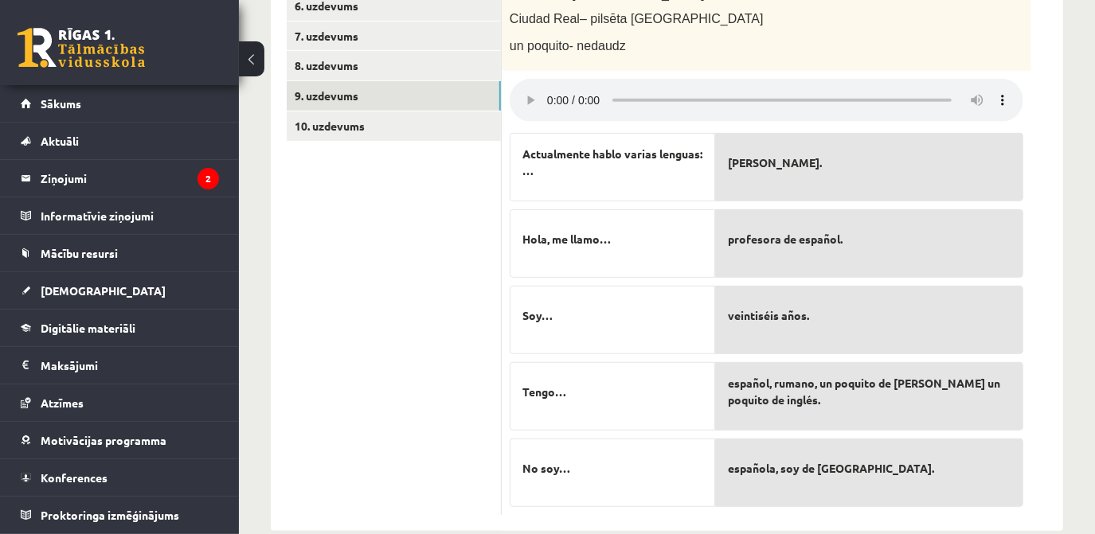
scroll to position [471, 0]
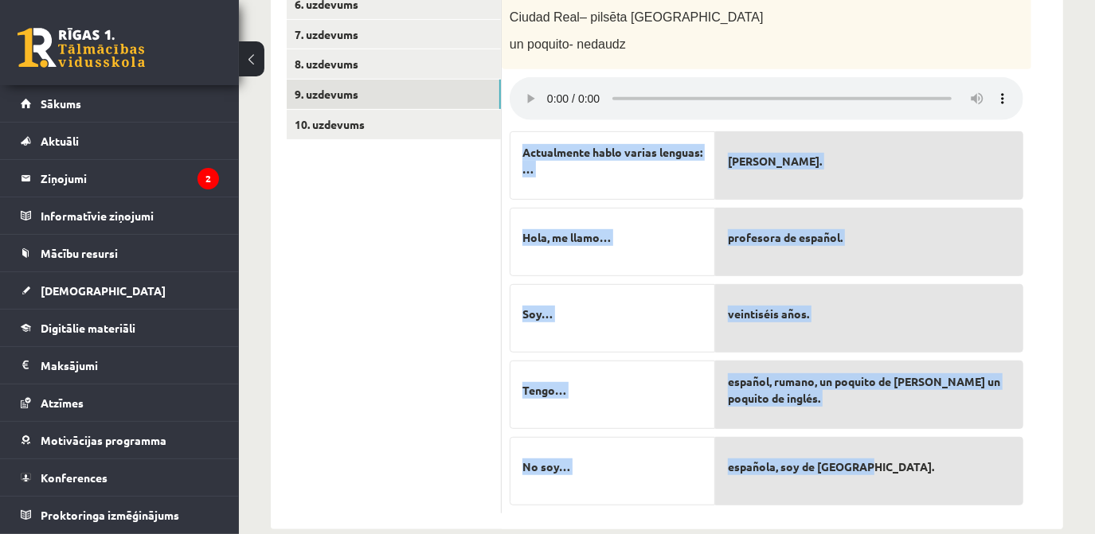
drag, startPoint x: 522, startPoint y: 154, endPoint x: 883, endPoint y: 480, distance: 486.6
click at [883, 480] on fieldset "Actualmente hablo varias lenguas: … Hola, me llamo… Soy… Tengo… No soy… Edith. …" at bounding box center [767, 314] width 514 height 382
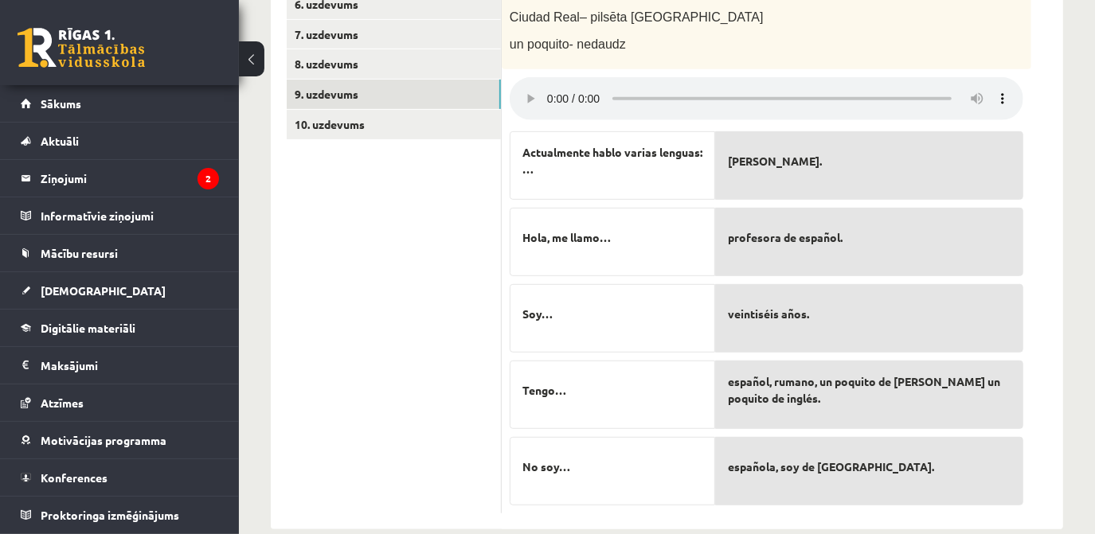
click at [379, 419] on ul "1. uzdevums 2. uzdevums 3. uzdevums 4. uzdevums 5. uzdevums 6. uzdevums 7. uzde…" at bounding box center [394, 176] width 215 height 675
click at [806, 382] on span "español, rumano, un poquito de francés y un poquito de inglés." at bounding box center [869, 389] width 283 height 33
click at [756, 145] on p "Edith." at bounding box center [869, 160] width 283 height 33
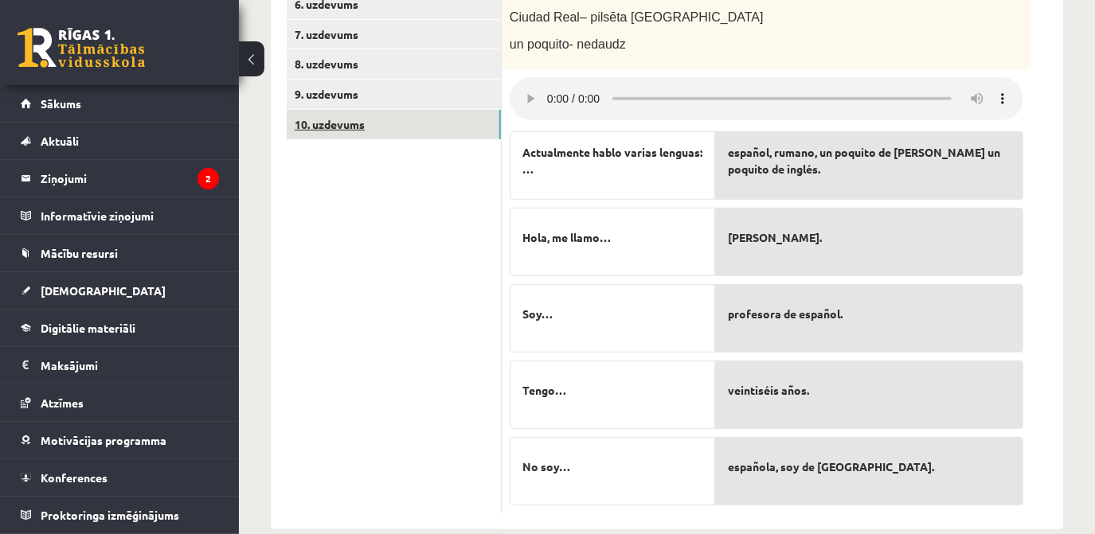
click at [324, 122] on link "10. uzdevums" at bounding box center [394, 124] width 214 height 29
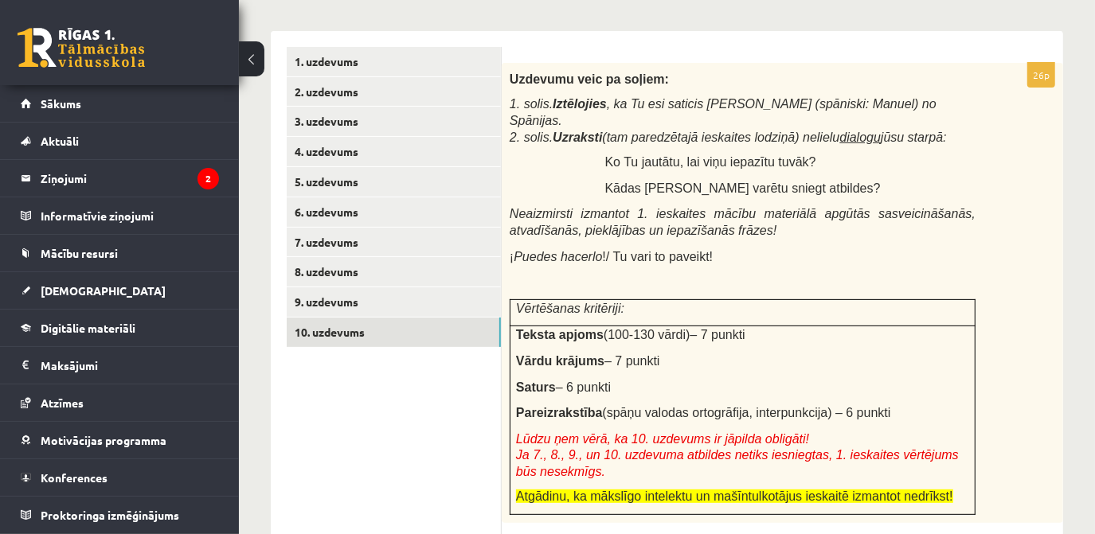
scroll to position [257, 0]
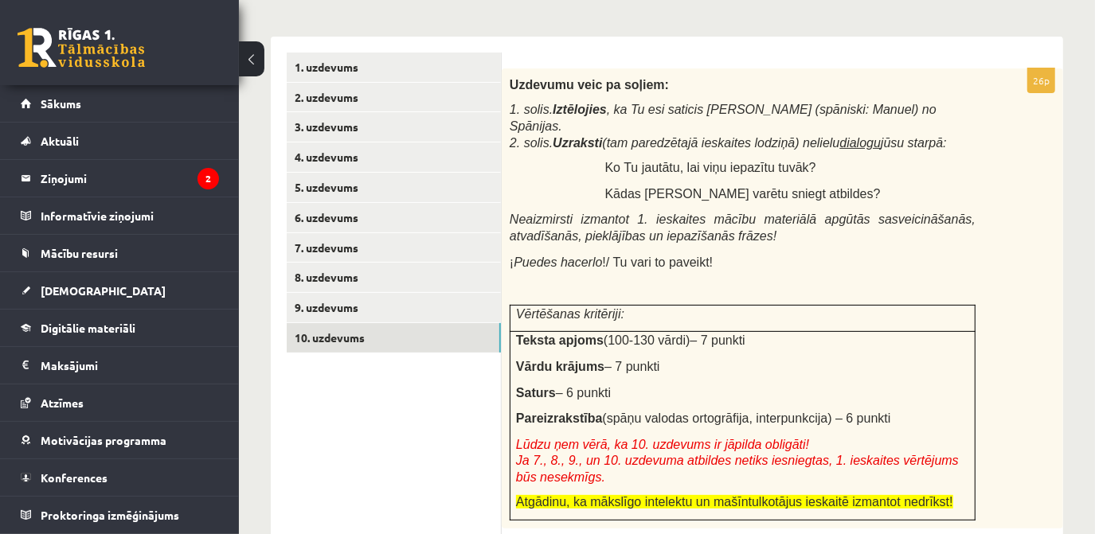
drag, startPoint x: 511, startPoint y: 105, endPoint x: 864, endPoint y: 398, distance: 458.6
click at [864, 398] on div "Uzdevumu veic pa soļiem: 1. solis. Iztēlojies , ka Tu esi saticis Manuelu (spān…" at bounding box center [782, 298] width 561 height 460
drag, startPoint x: 864, startPoint y: 398, endPoint x: 825, endPoint y: 403, distance: 39.3
click at [825, 412] on span "(spāņu valodas ortogrāfija, interpunkcija) – 6 punkti" at bounding box center [747, 419] width 288 height 14
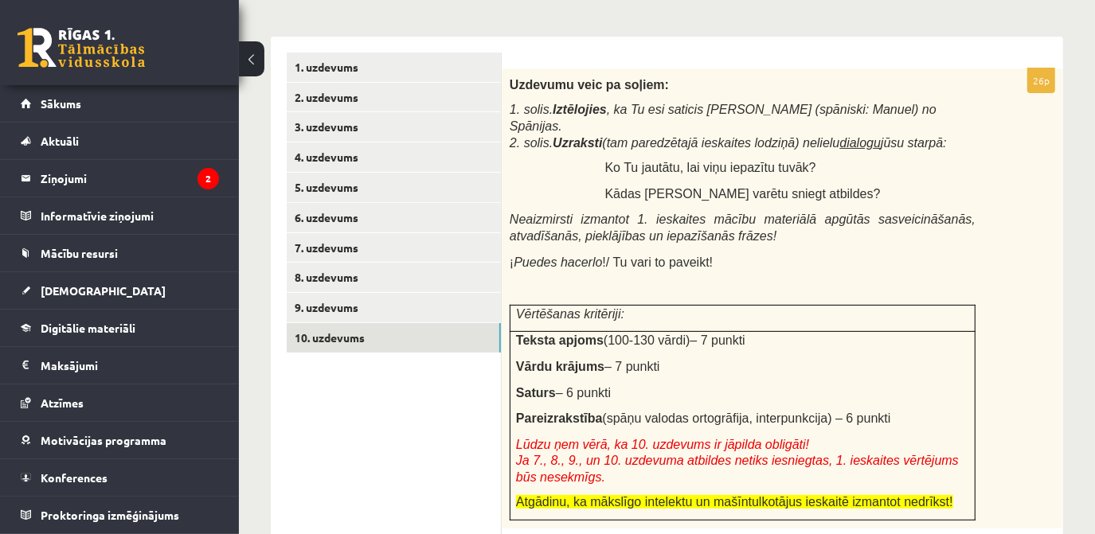
drag, startPoint x: 825, startPoint y: 403, endPoint x: 753, endPoint y: 394, distance: 73.0
click at [753, 412] on span "(spāņu valodas ortogrāfija, interpunkcija) – 6 punkti" at bounding box center [747, 419] width 288 height 14
copy div "1. solis. Iztēlojies , ka Tu esi saticis Manuelu (spāniski: Manuel) no Spānijas…"
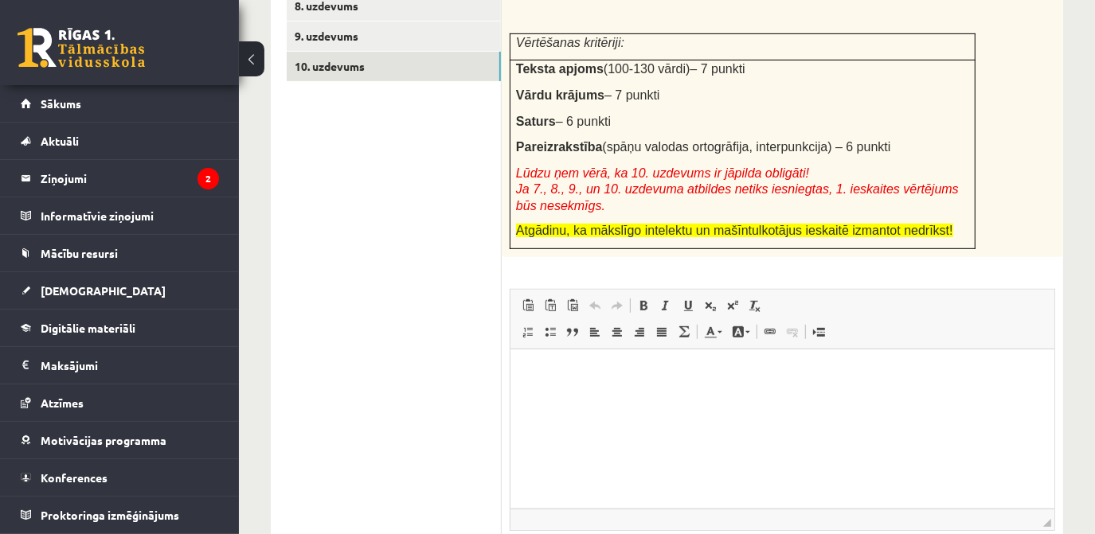
scroll to position [563, 0]
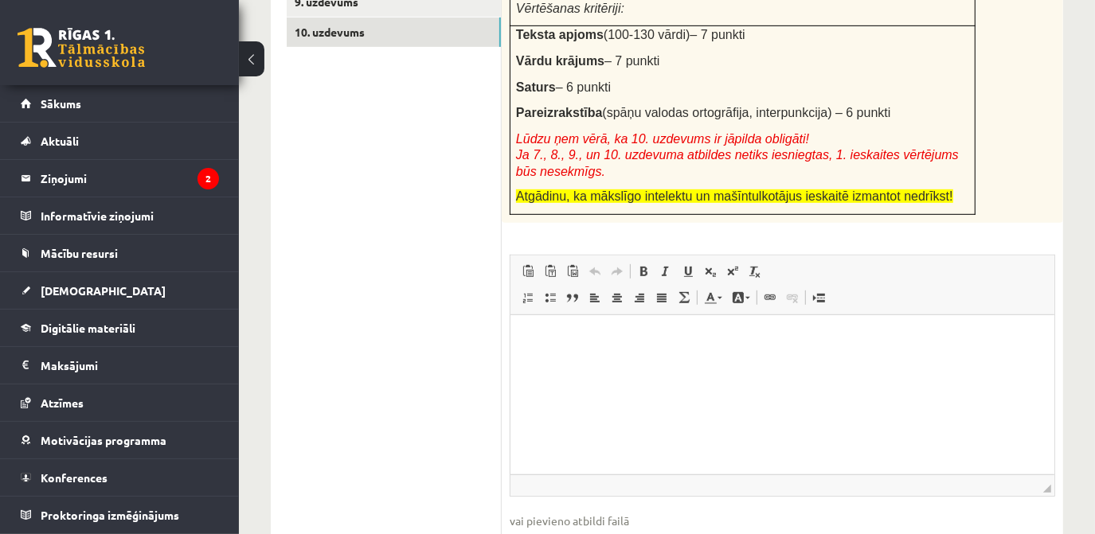
click at [580, 340] on p "Bagātinātā teksta redaktors, wiswyg-editor-user-answer-47433987836200" at bounding box center [782, 339] width 512 height 17
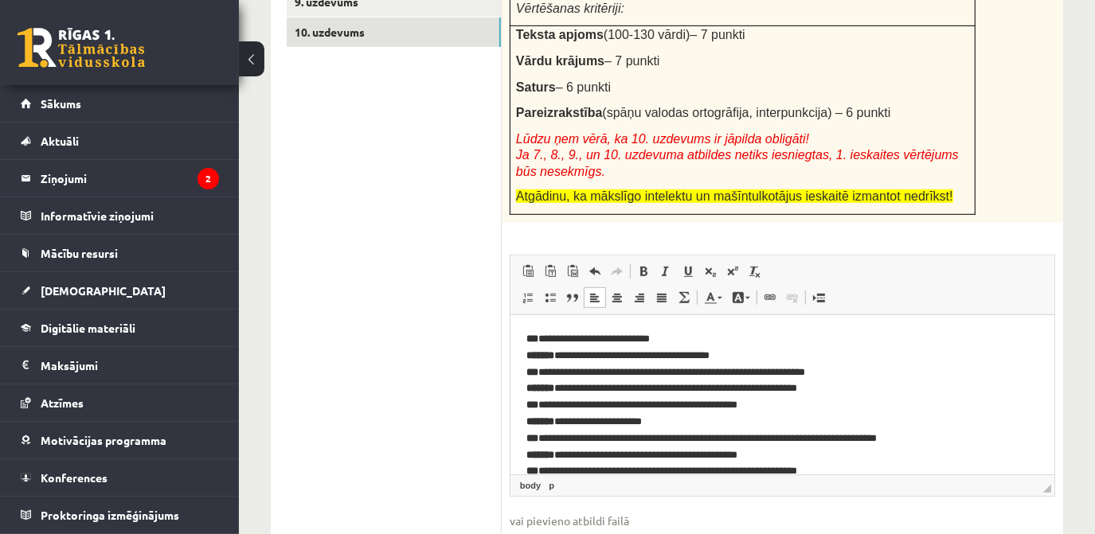
scroll to position [88, 0]
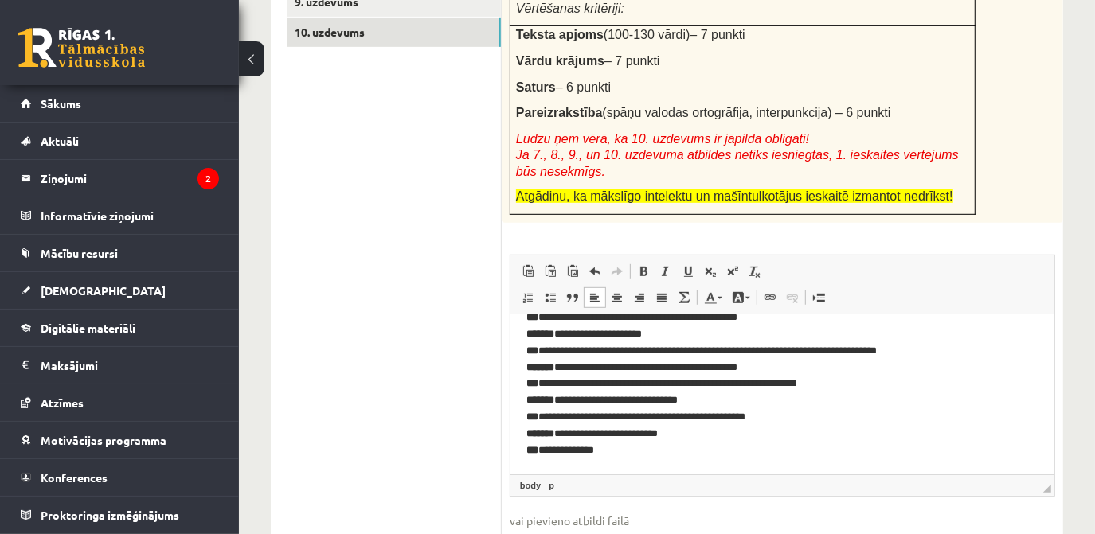
drag, startPoint x: 1050, startPoint y: 434, endPoint x: 1557, endPoint y: 799, distance: 624.2
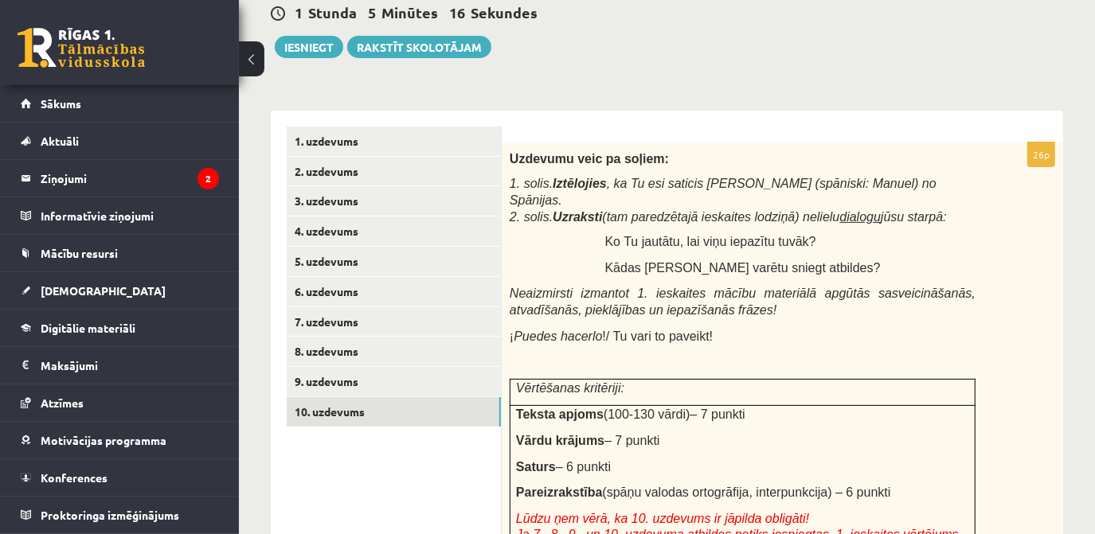
scroll to position [178, 0]
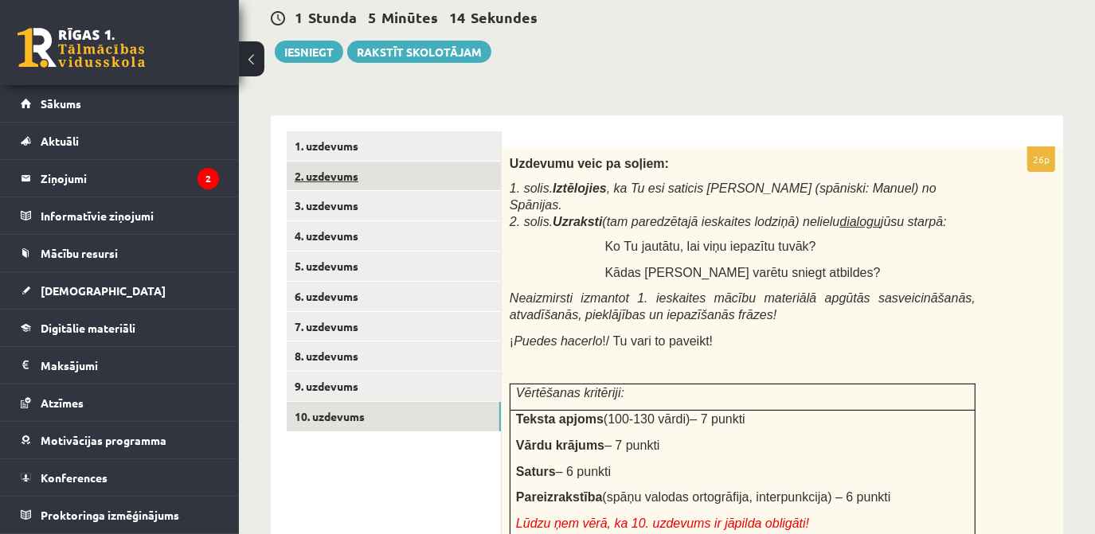
click at [353, 170] on link "2. uzdevums" at bounding box center [394, 176] width 214 height 29
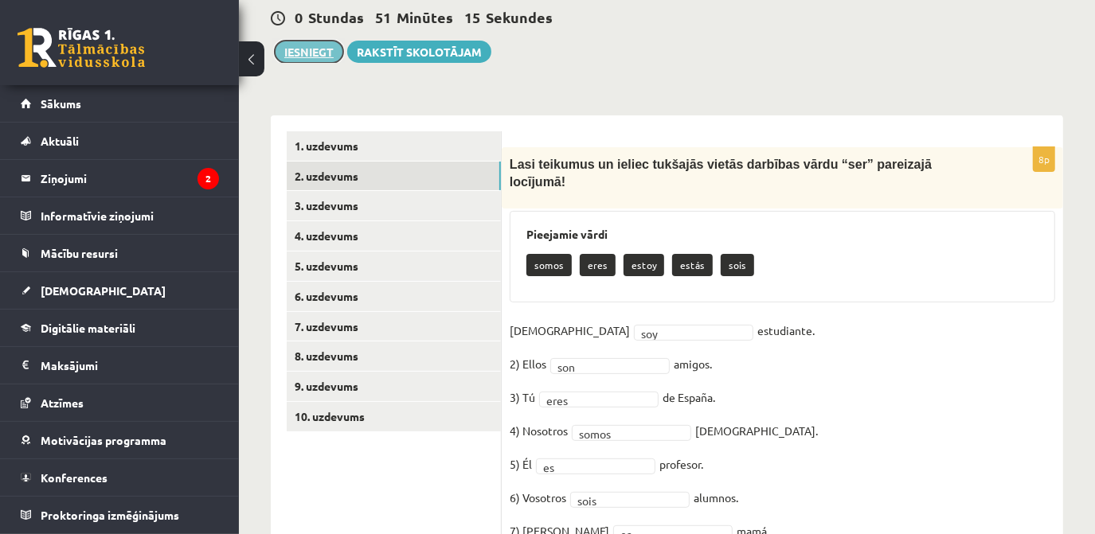
click at [299, 52] on button "Iesniegt" at bounding box center [309, 52] width 68 height 22
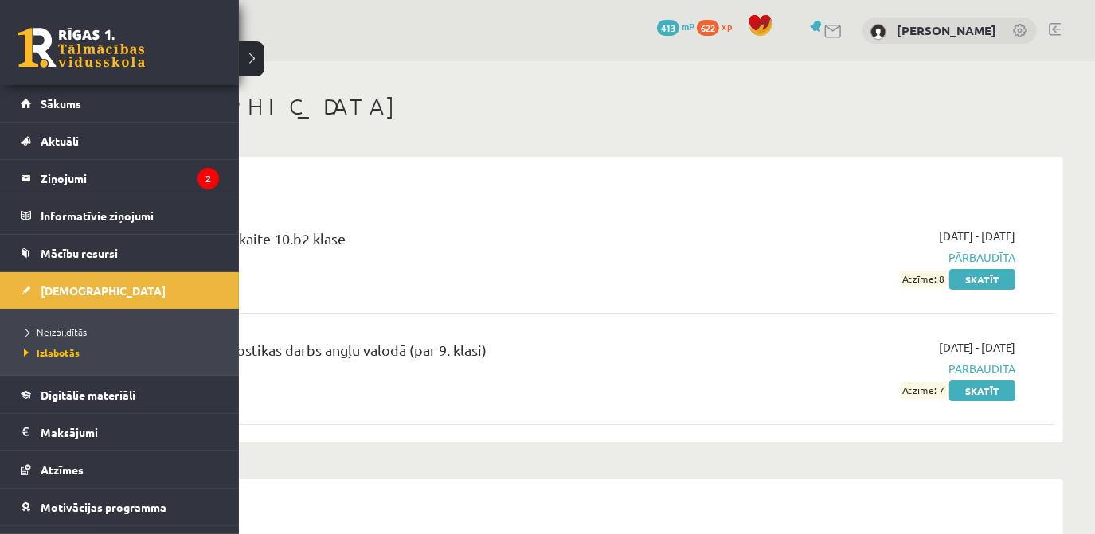
click at [68, 326] on span "Neizpildītās" at bounding box center [53, 332] width 67 height 13
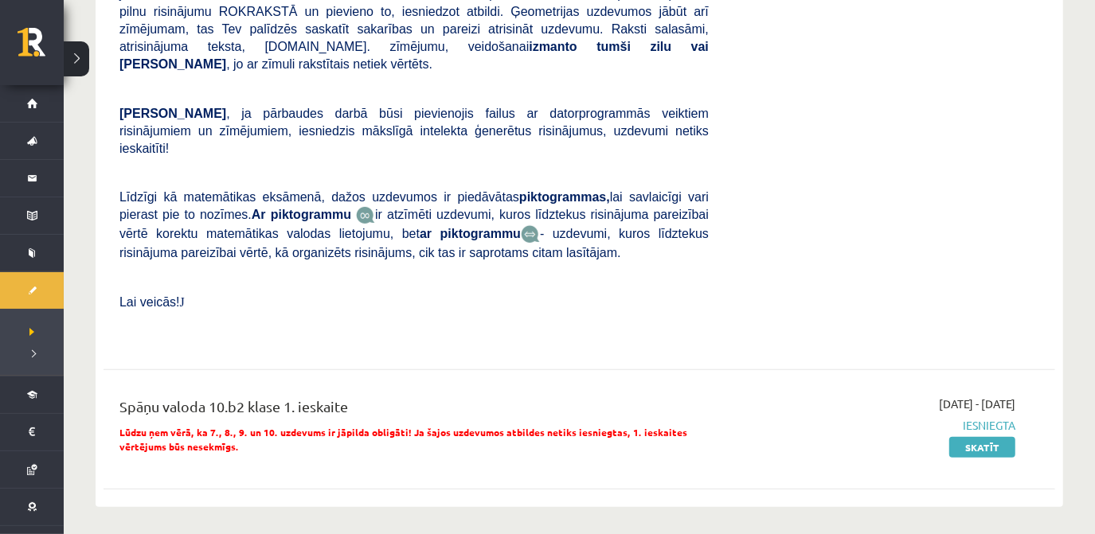
scroll to position [444, 0]
